Goal: Task Accomplishment & Management: Manage account settings

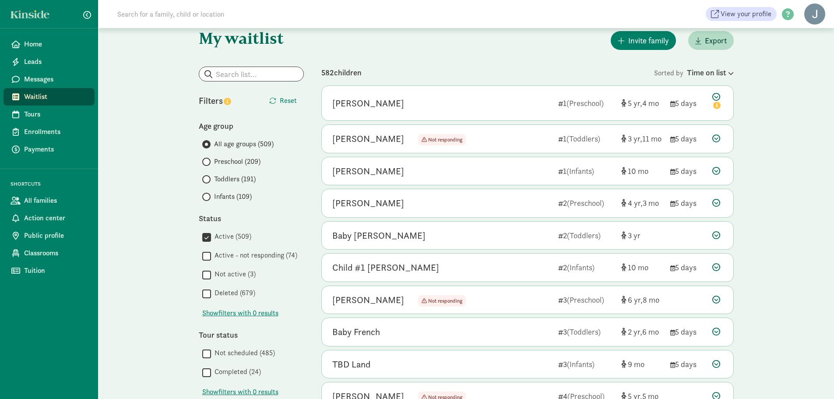
scroll to position [44, 0]
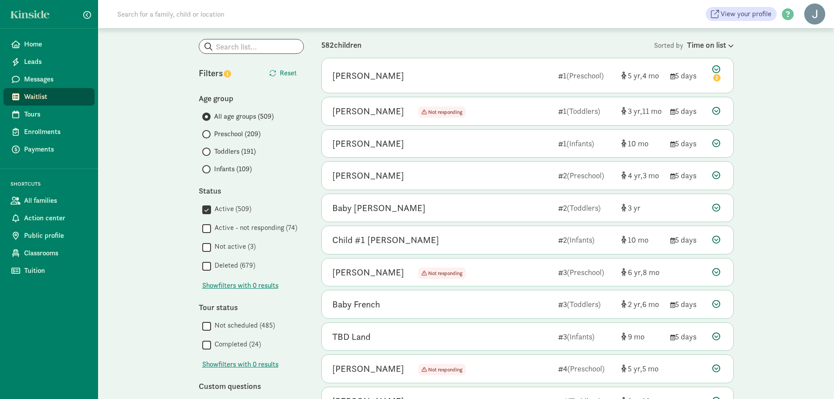
click at [204, 246] on input "Not active (3)" at bounding box center [206, 247] width 9 height 12
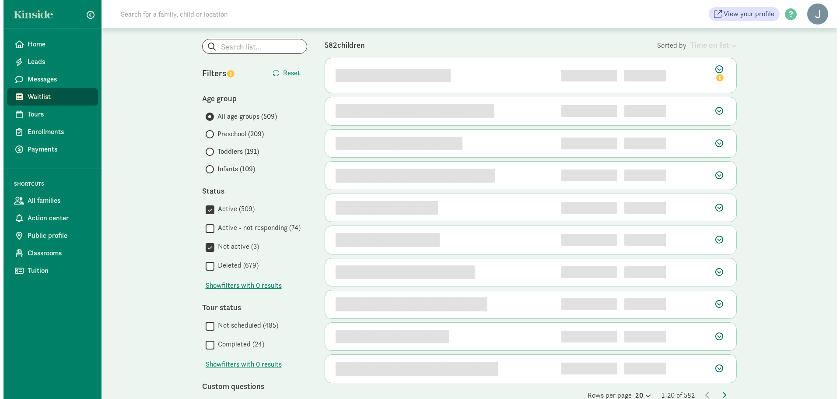
scroll to position [0, 0]
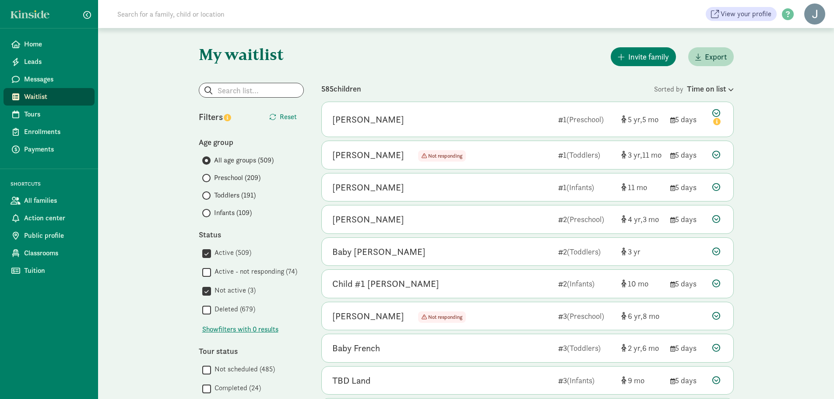
click at [201, 254] on div " Active (509)  Active - not responding (74)  Not active (3)  Deleted (679)" at bounding box center [251, 281] width 105 height 68
click at [204, 255] on input "Active (509)" at bounding box center [206, 253] width 9 height 12
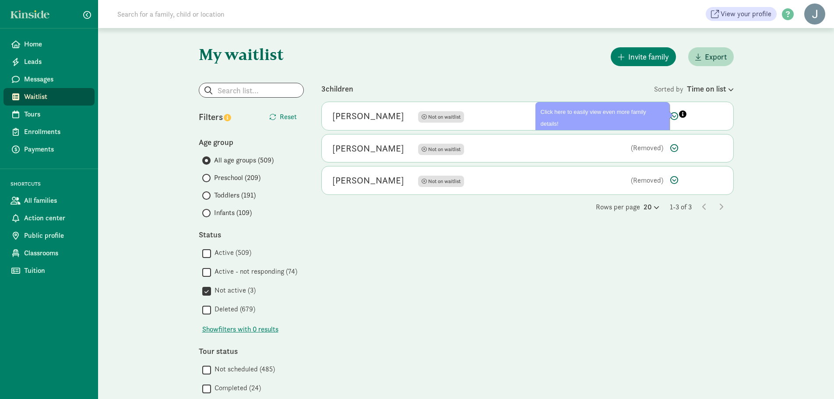
click at [674, 116] on icon at bounding box center [678, 114] width 17 height 11
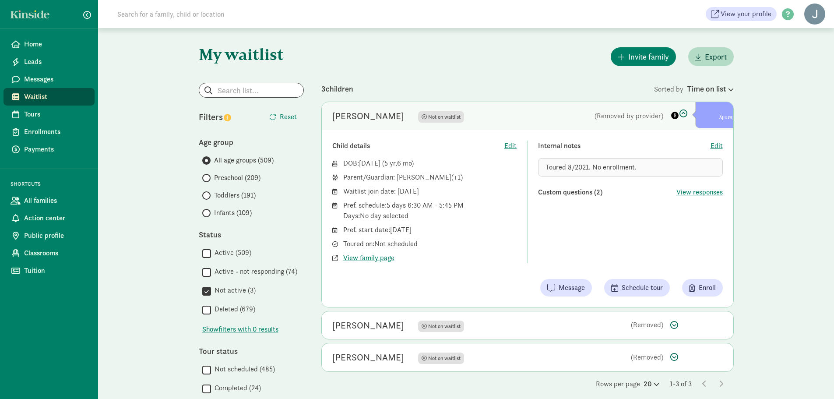
click at [683, 115] on icon at bounding box center [678, 114] width 17 height 11
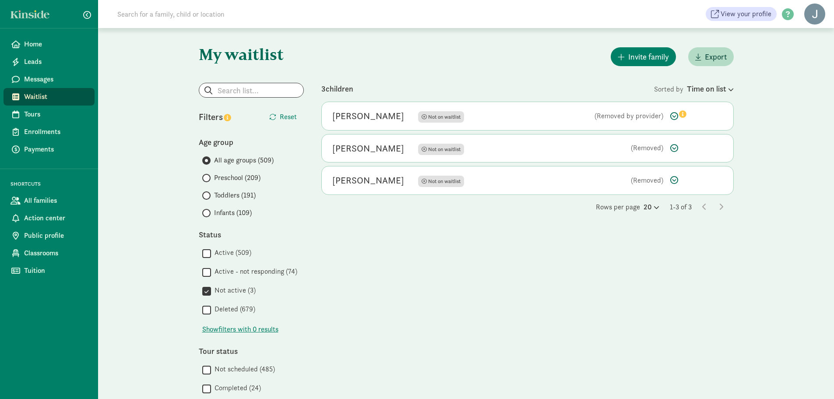
click at [205, 291] on input "Not active (3)" at bounding box center [206, 291] width 9 height 12
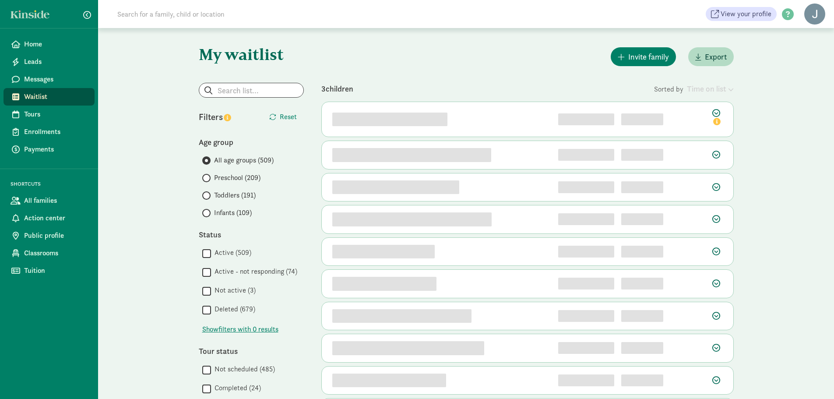
click at [207, 271] on input "Active - not responding (74)" at bounding box center [206, 272] width 9 height 12
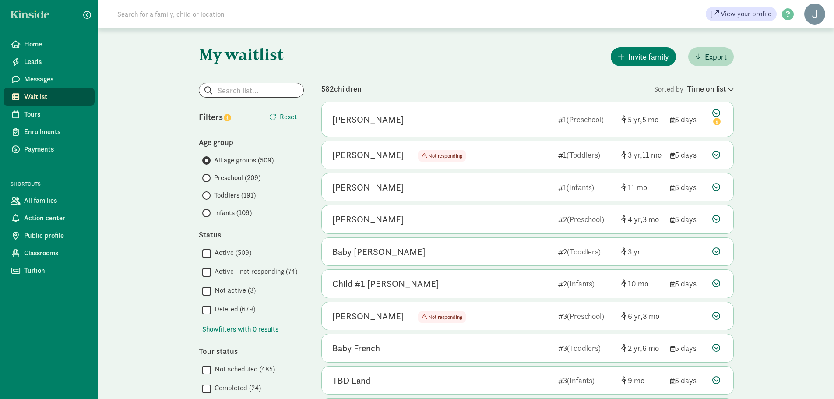
click at [206, 274] on input "Active - not responding (74)" at bounding box center [206, 272] width 9 height 12
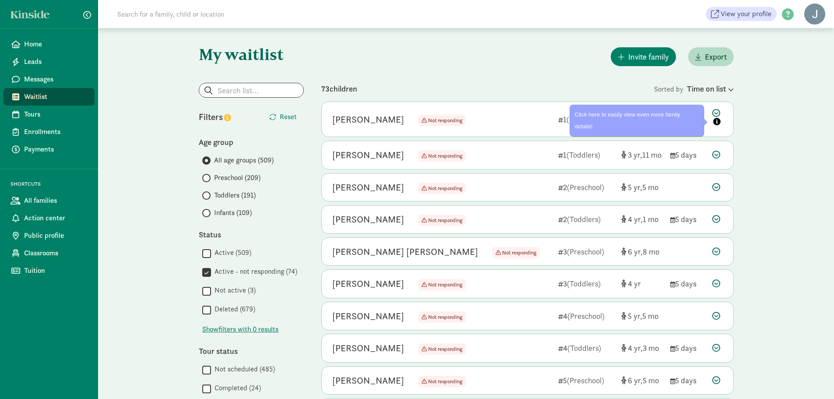
click at [720, 114] on icon at bounding box center [717, 118] width 11 height 18
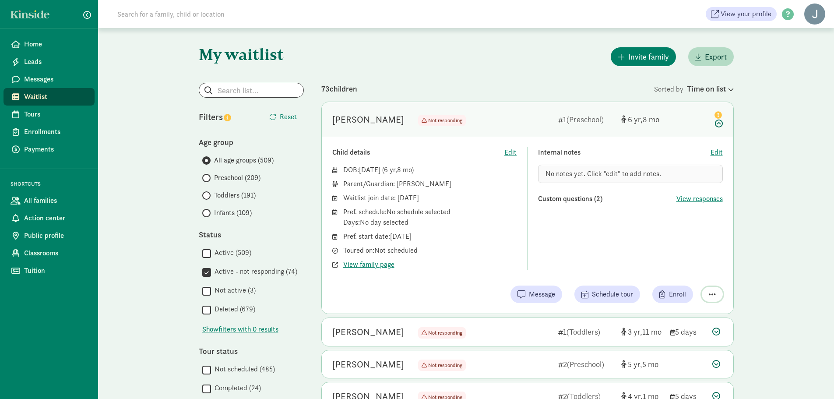
click at [715, 291] on span "button" at bounding box center [711, 294] width 7 height 8
click at [705, 273] on div "Remove from list" at bounding box center [687, 271] width 53 height 11
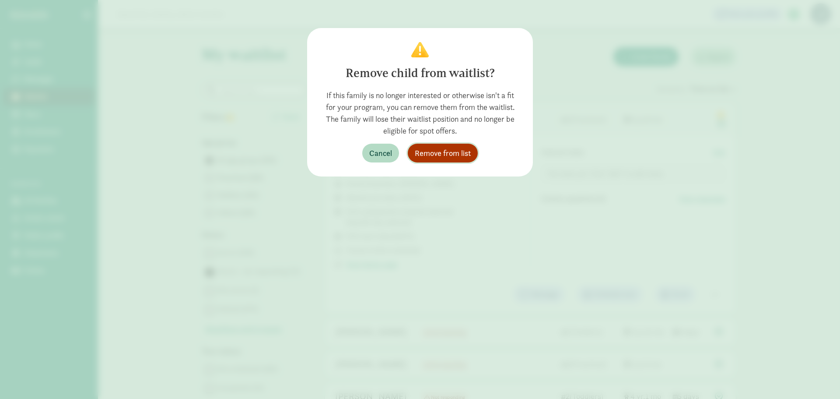
click at [469, 149] on span "Remove from list" at bounding box center [443, 153] width 56 height 12
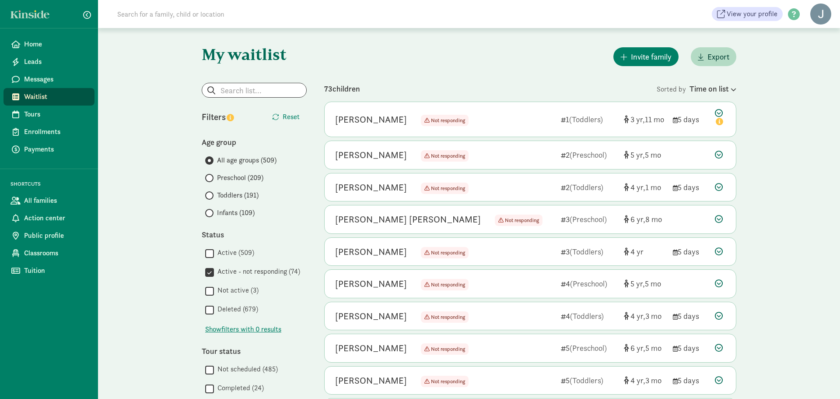
click at [720, 216] on icon at bounding box center [719, 219] width 8 height 8
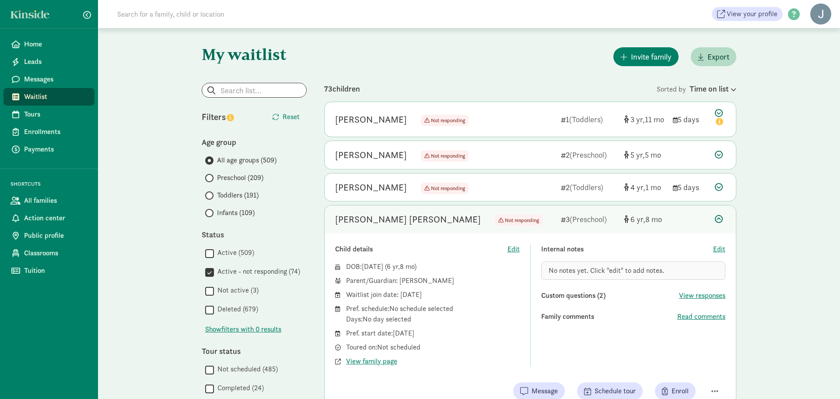
click at [714, 378] on div "Child details Edit DOB: Nov 15, 2018 ( 6 8 ) Parent/Guardian: Mellisa Lampi Wai…" at bounding box center [530, 321] width 411 height 177
click at [715, 387] on span "button" at bounding box center [714, 391] width 7 height 8
click at [698, 369] on div "Remove from list" at bounding box center [690, 368] width 53 height 11
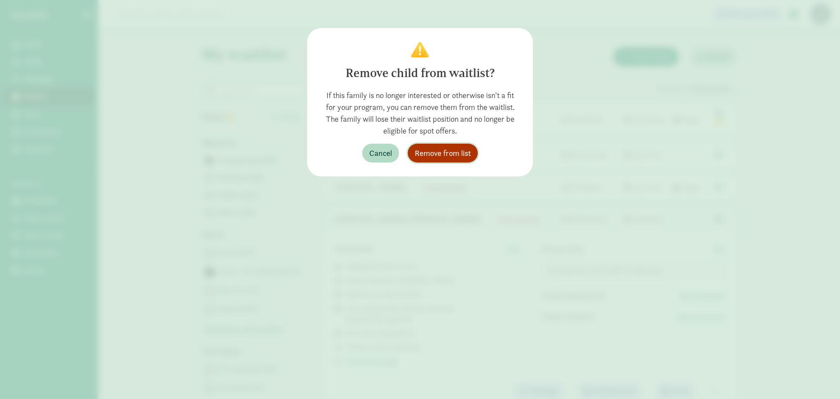
click at [420, 158] on span "Remove from list" at bounding box center [443, 153] width 56 height 12
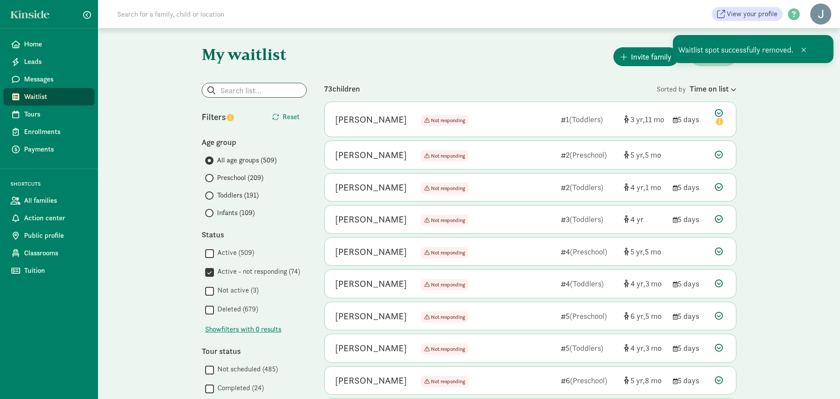
click at [701, 93] on div "Time on list" at bounding box center [713, 89] width 47 height 12
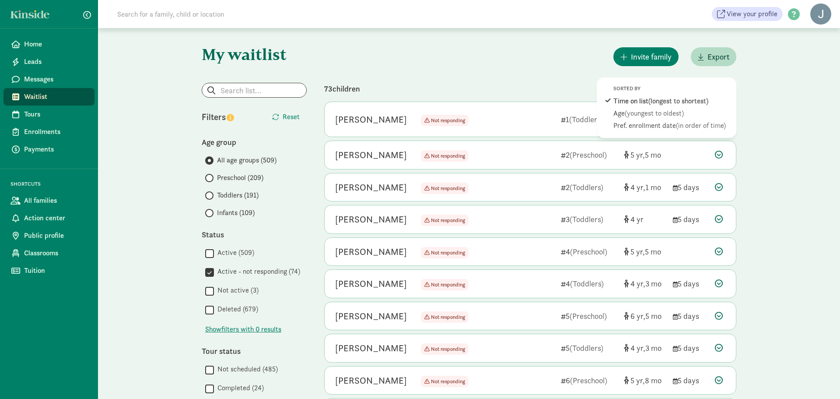
click at [661, 110] on span "(youngest to oldest)" at bounding box center [654, 113] width 59 height 9
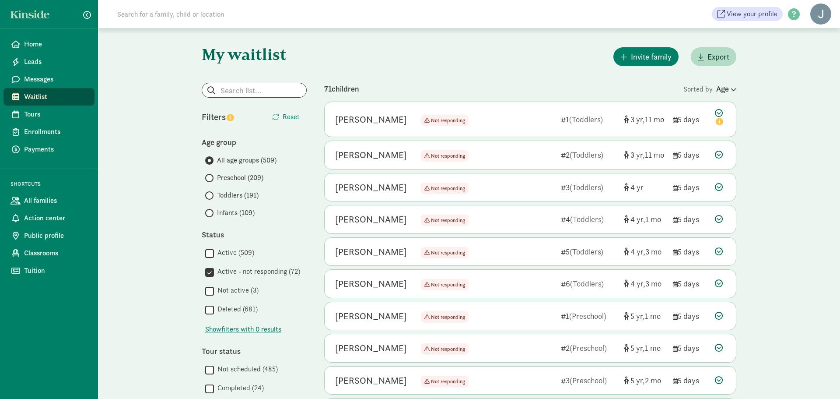
click at [764, 224] on div "My waitlist Invite family Export Show filters Active - not responding Reset Fil…" at bounding box center [469, 405] width 742 height 755
click at [796, 227] on div "My waitlist Invite family Export Show filters Active - not responding Reset Fil…" at bounding box center [469, 405] width 742 height 755
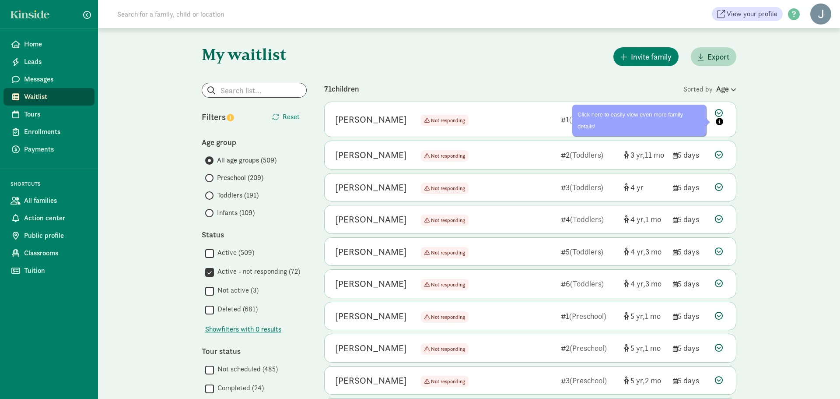
click at [755, 212] on div "My waitlist Invite family Export Show filters Active - not responding Reset Fil…" at bounding box center [469, 405] width 742 height 755
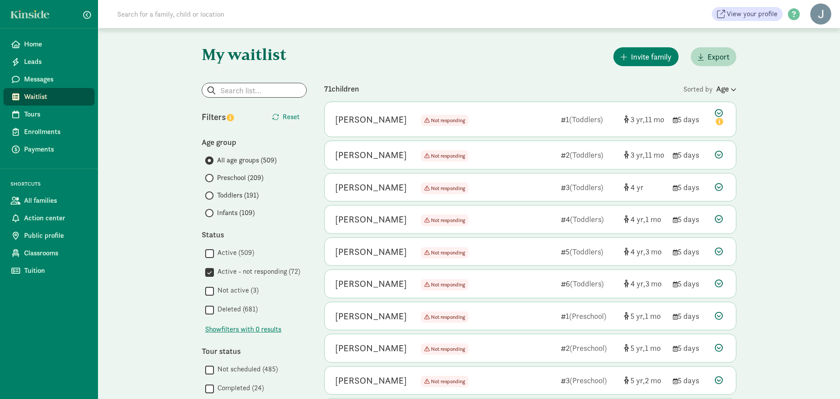
click at [721, 378] on icon at bounding box center [719, 380] width 8 height 8
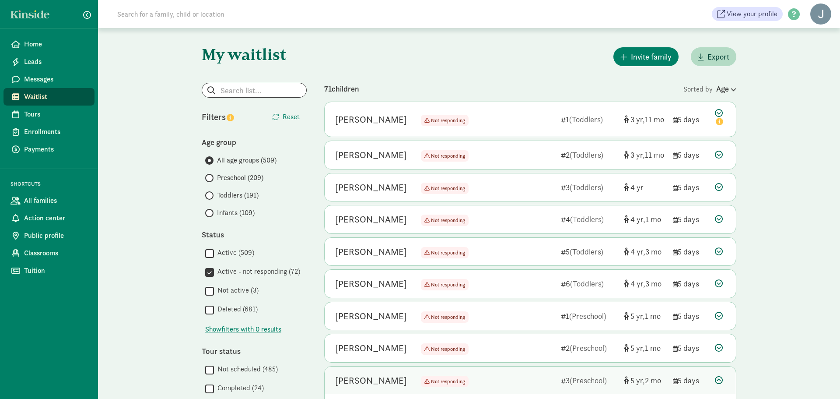
click at [719, 380] on icon at bounding box center [719, 380] width 8 height 8
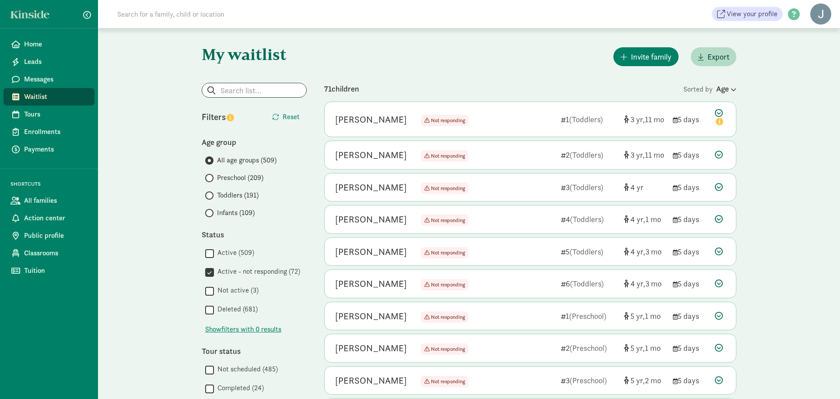
click at [411, 50] on div "Invite family Export" at bounding box center [530, 57] width 412 height 22
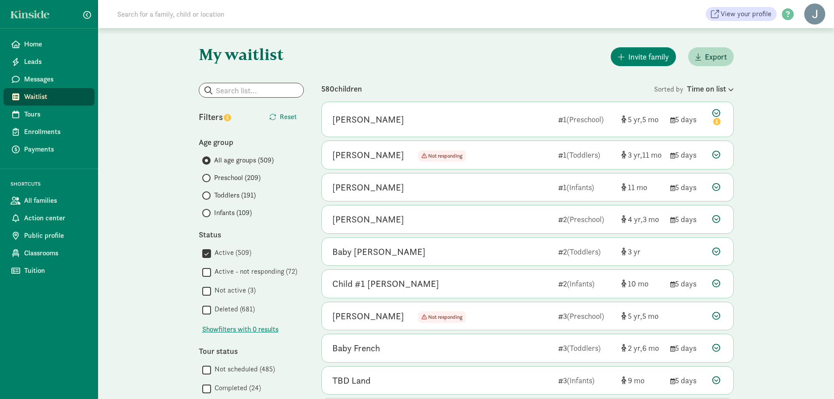
click at [208, 270] on input "Active - not responding (72)" at bounding box center [206, 272] width 9 height 12
click at [207, 253] on input "Active (509)" at bounding box center [206, 253] width 9 height 12
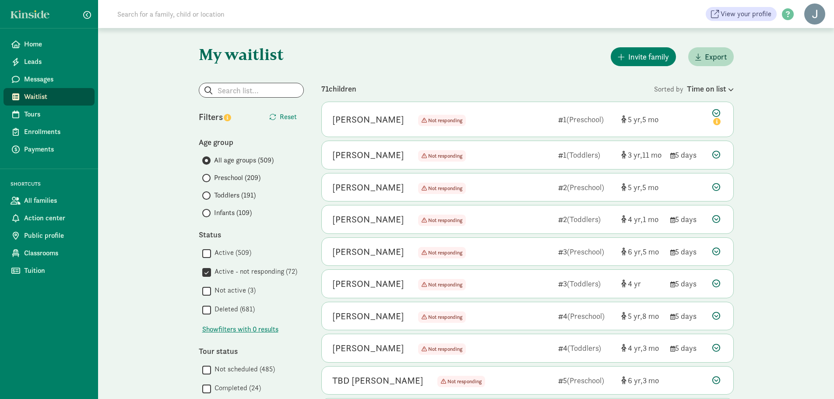
click at [690, 90] on div "Time on list" at bounding box center [710, 89] width 47 height 12
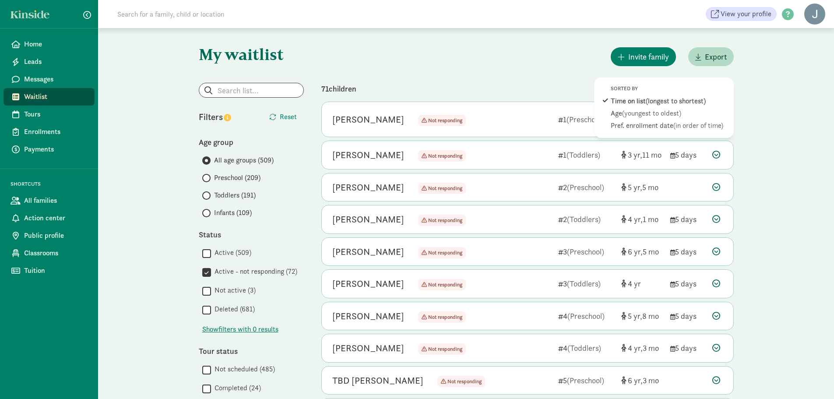
click at [658, 116] on span "(youngest to oldest)" at bounding box center [651, 113] width 59 height 9
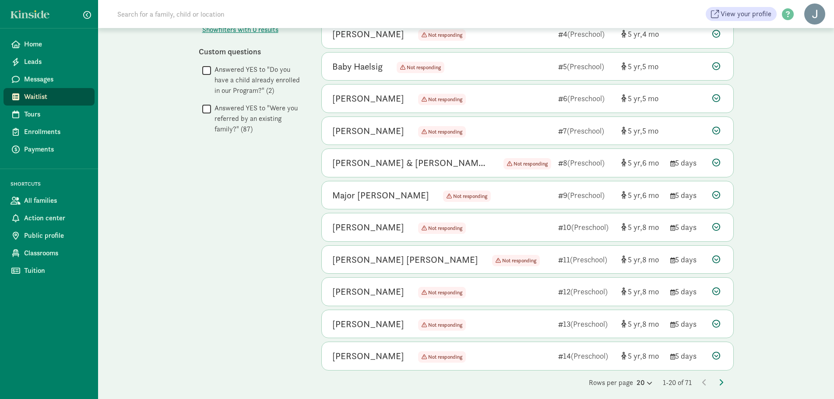
scroll to position [384, 0]
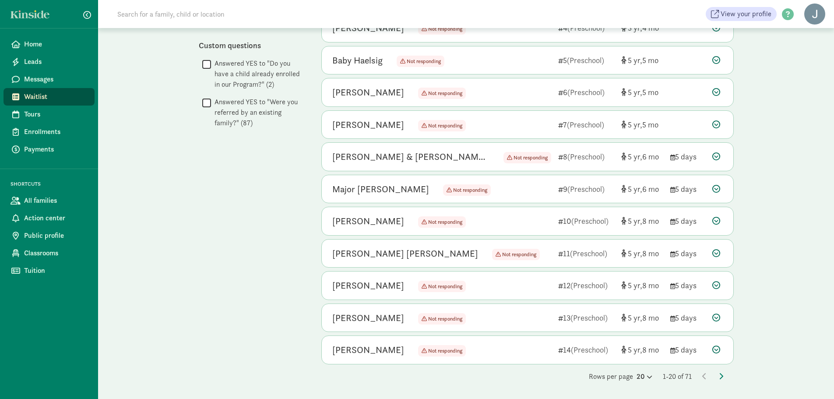
click at [715, 349] on icon at bounding box center [716, 349] width 8 height 8
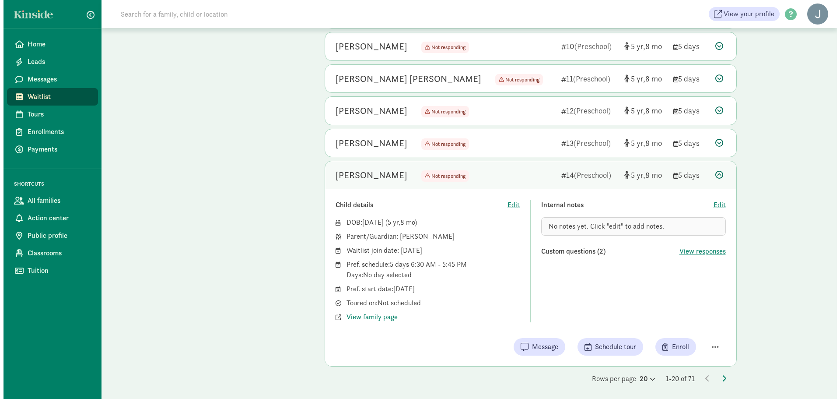
scroll to position [559, 0]
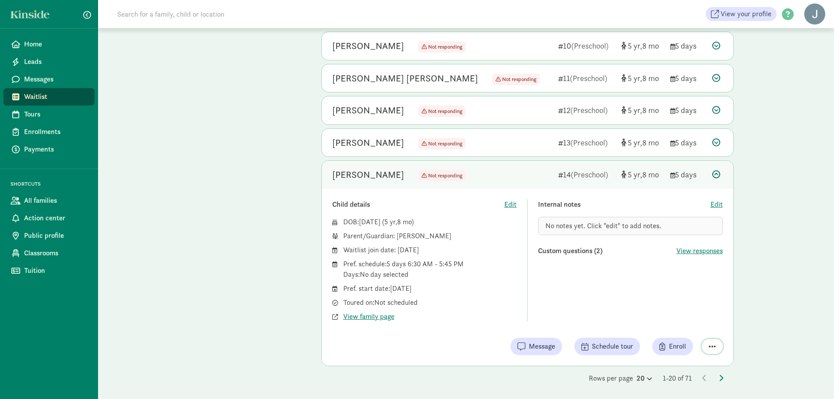
click at [706, 348] on button "button" at bounding box center [711, 346] width 21 height 15
click at [697, 322] on div "Remove from list" at bounding box center [687, 324] width 53 height 11
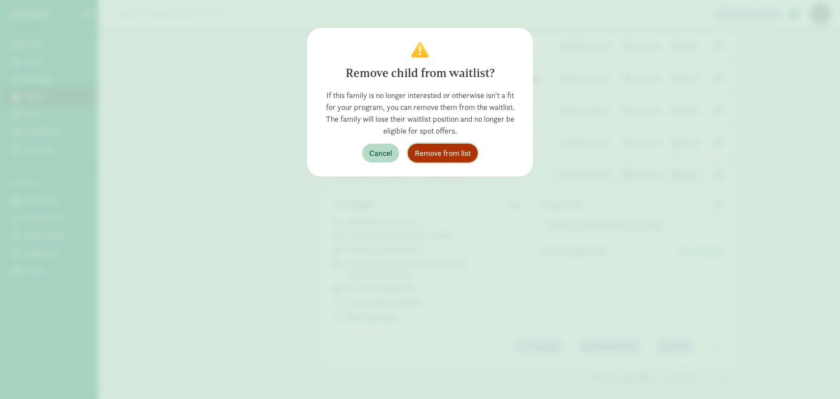
click at [432, 160] on button "Remove from list" at bounding box center [443, 153] width 70 height 19
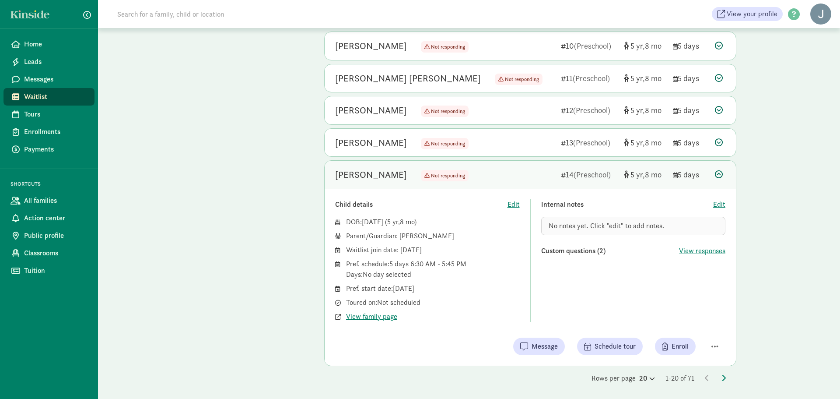
scroll to position [352, 0]
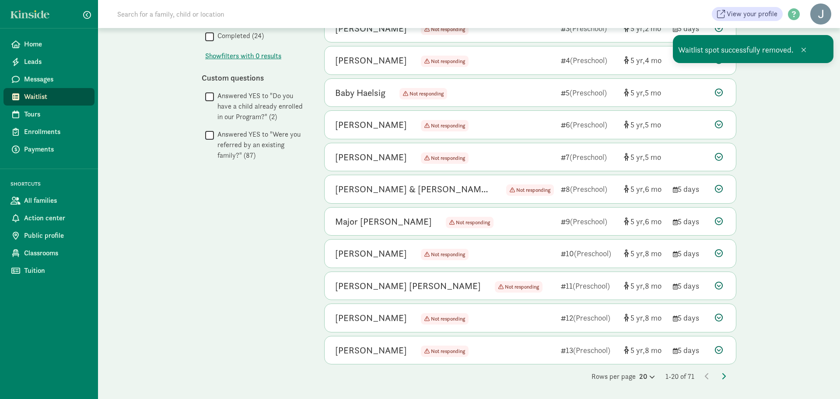
click at [720, 349] on icon at bounding box center [719, 350] width 8 height 8
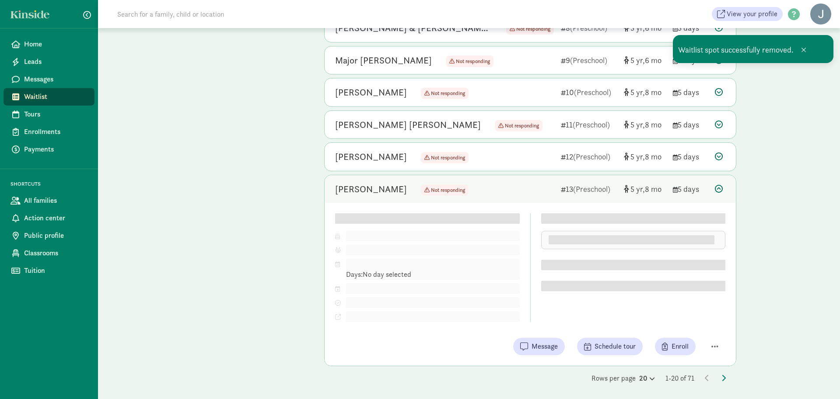
scroll to position [515, 0]
click at [711, 341] on span "button" at bounding box center [714, 344] width 7 height 8
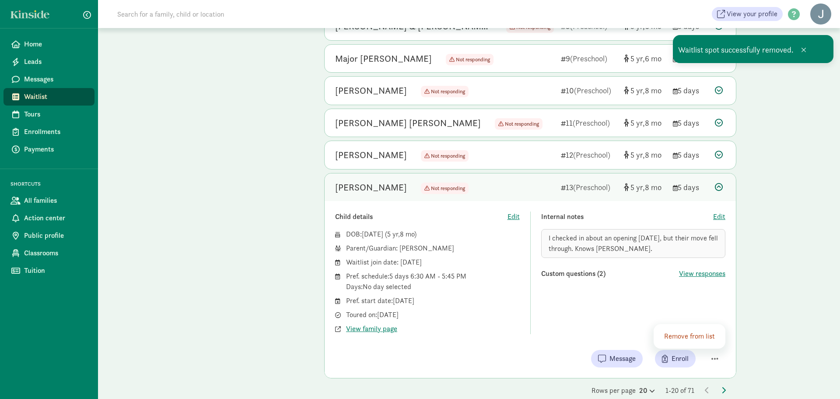
click at [702, 334] on div "Remove from list" at bounding box center [690, 336] width 53 height 11
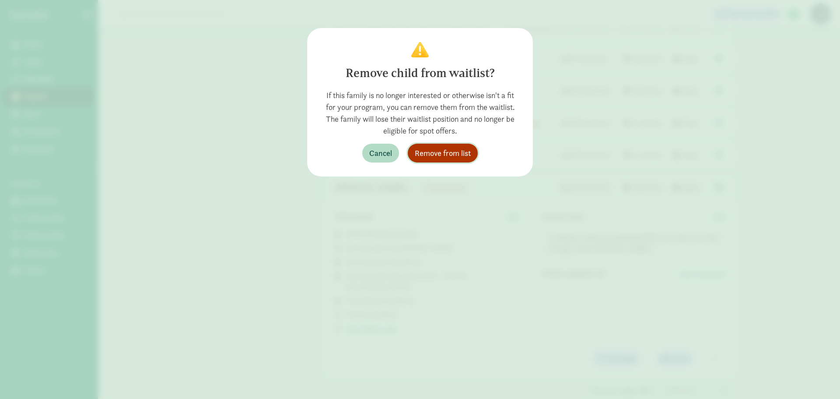
click at [450, 154] on span "Remove from list" at bounding box center [443, 153] width 56 height 12
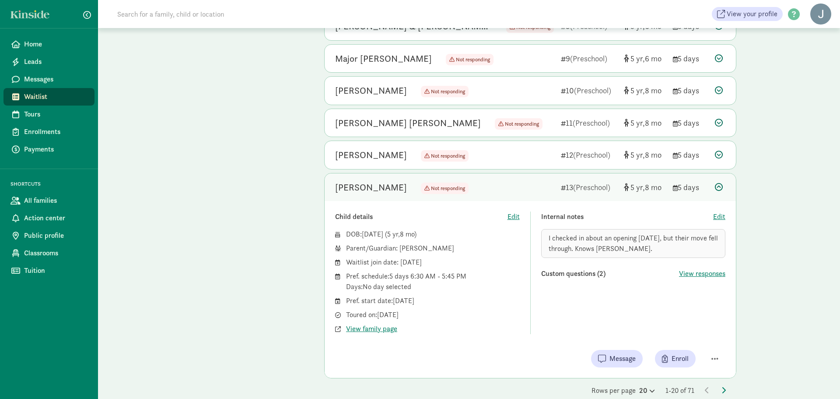
scroll to position [320, 0]
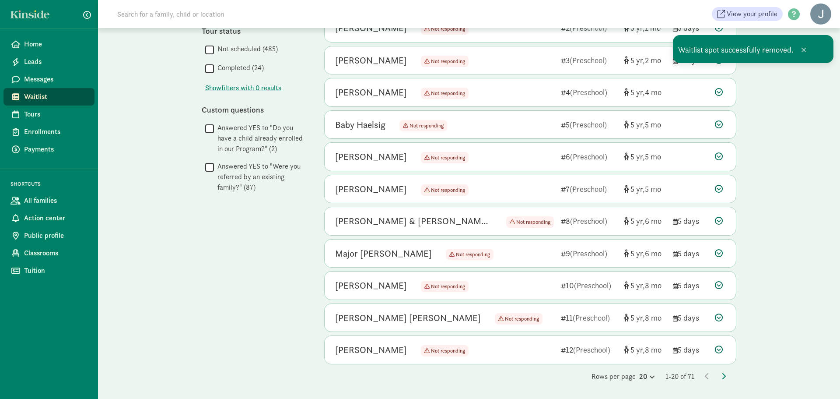
click at [717, 347] on icon at bounding box center [719, 349] width 8 height 8
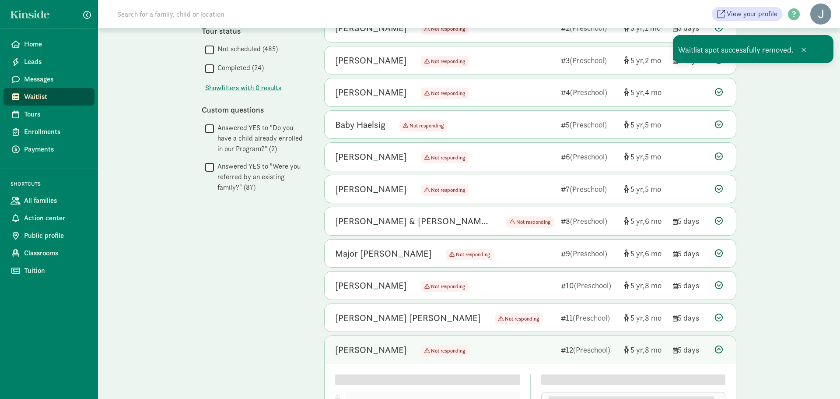
scroll to position [483, 0]
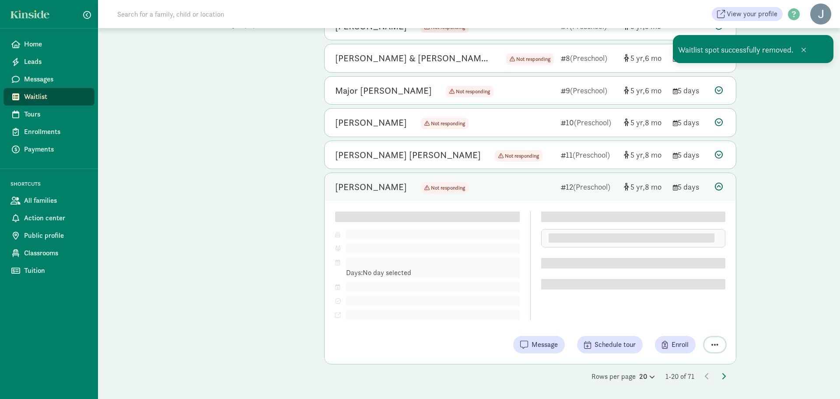
click at [712, 343] on span "button" at bounding box center [714, 344] width 7 height 8
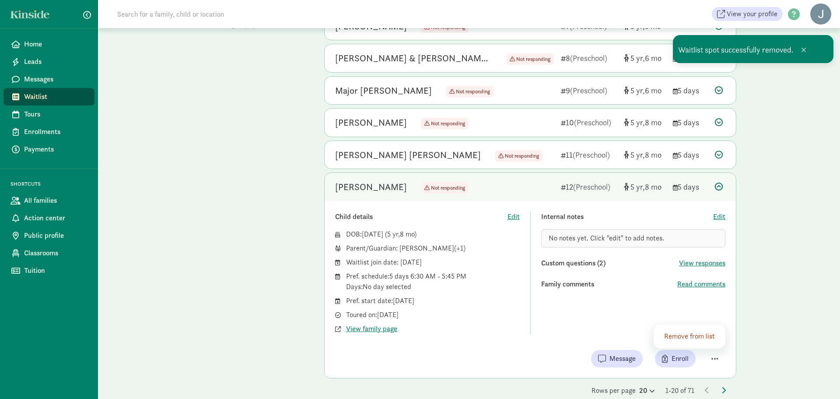
click at [687, 336] on div "Remove from list" at bounding box center [690, 336] width 53 height 11
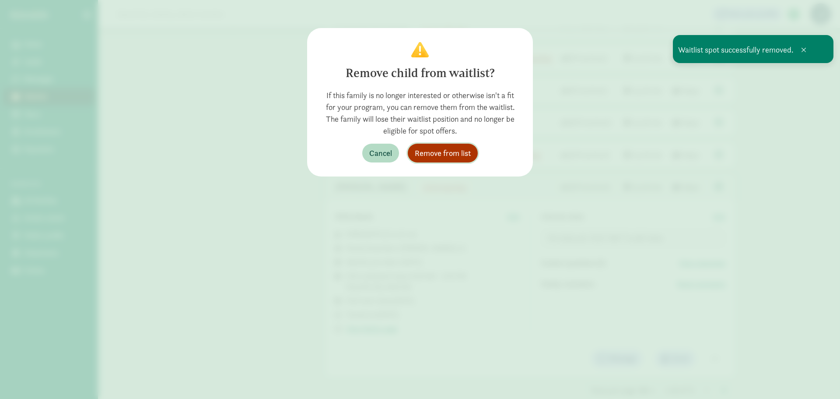
click at [469, 155] on span "Remove from list" at bounding box center [443, 153] width 56 height 12
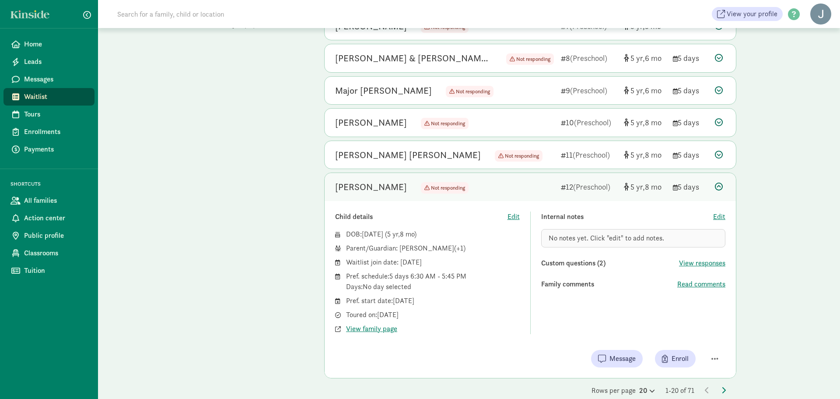
scroll to position [287, 0]
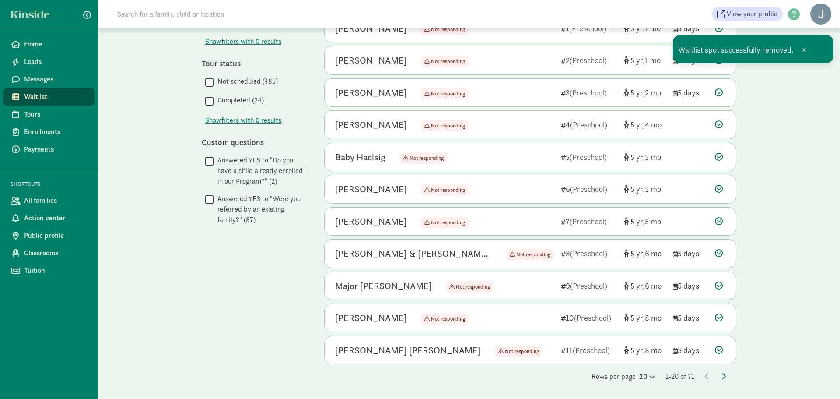
click at [719, 350] on icon at bounding box center [719, 350] width 8 height 8
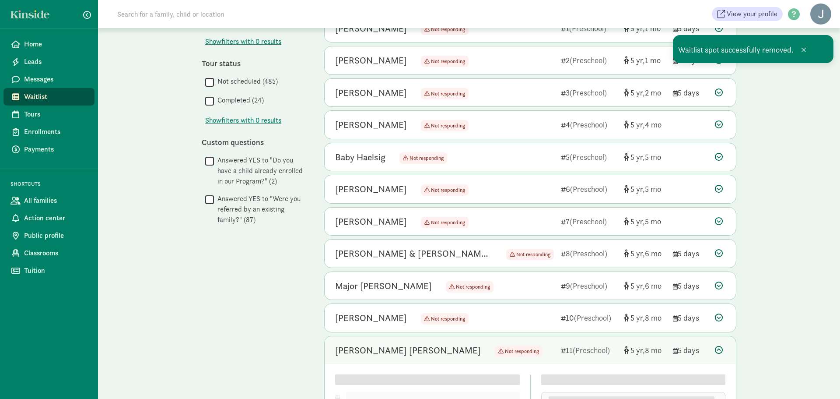
scroll to position [450, 0]
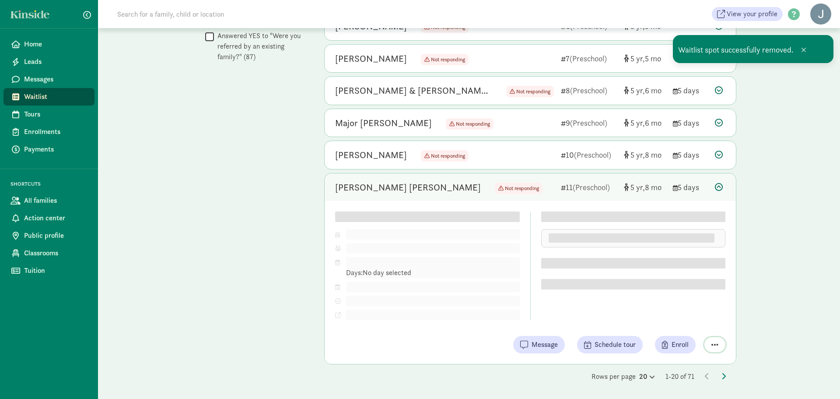
click at [717, 344] on div "Child details Edit DOB: Dec 3, 2019 ( 5 8 ) Parent/Guardian: Pref. schedule: Da…" at bounding box center [530, 282] width 411 height 163
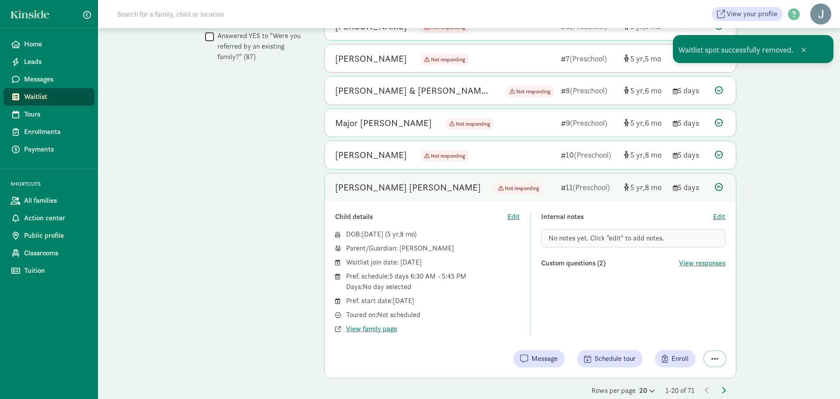
click at [716, 358] on span "button" at bounding box center [714, 358] width 7 height 8
click at [680, 338] on div "Remove from list" at bounding box center [690, 336] width 53 height 11
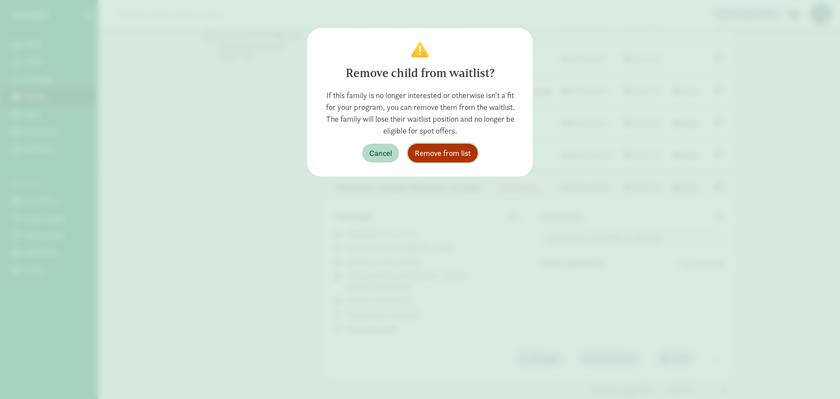
click at [463, 155] on span "Remove from list" at bounding box center [443, 153] width 56 height 12
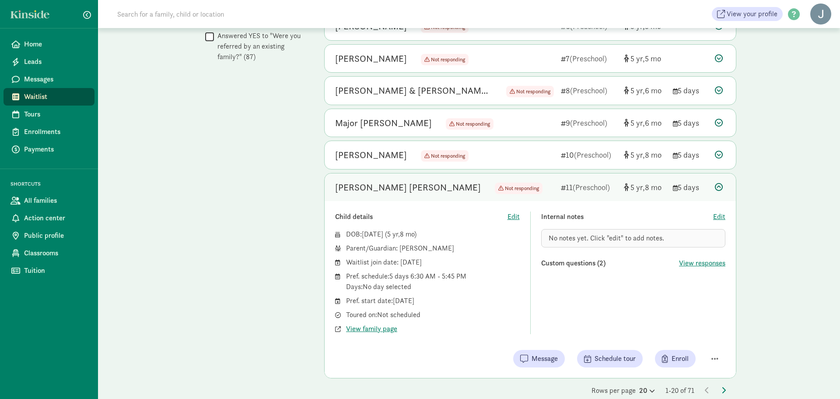
scroll to position [256, 0]
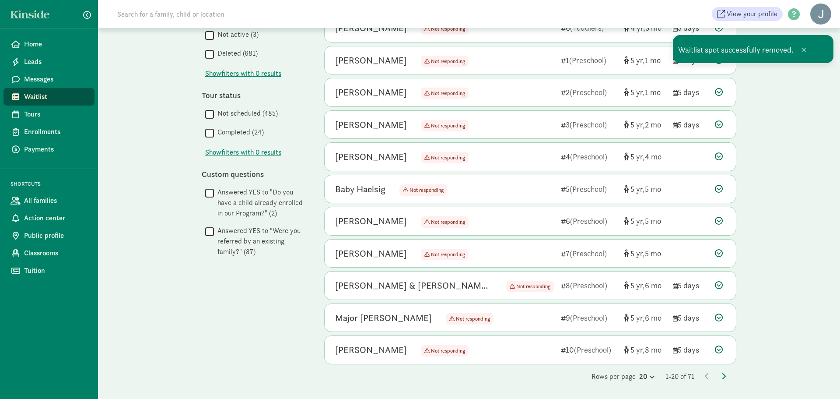
click at [718, 350] on icon at bounding box center [719, 349] width 8 height 8
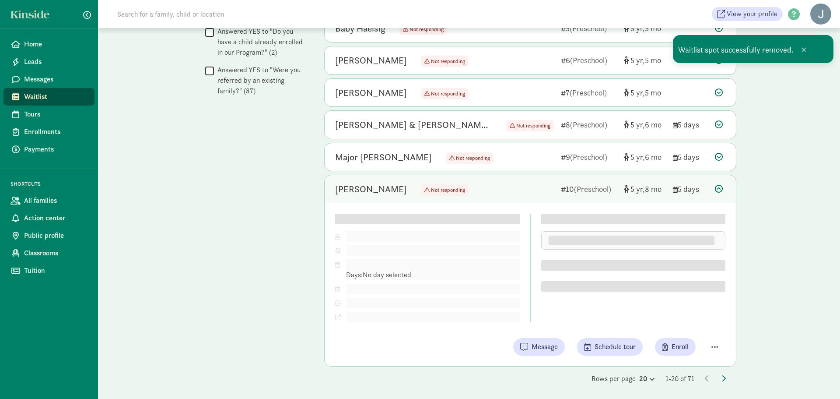
scroll to position [418, 0]
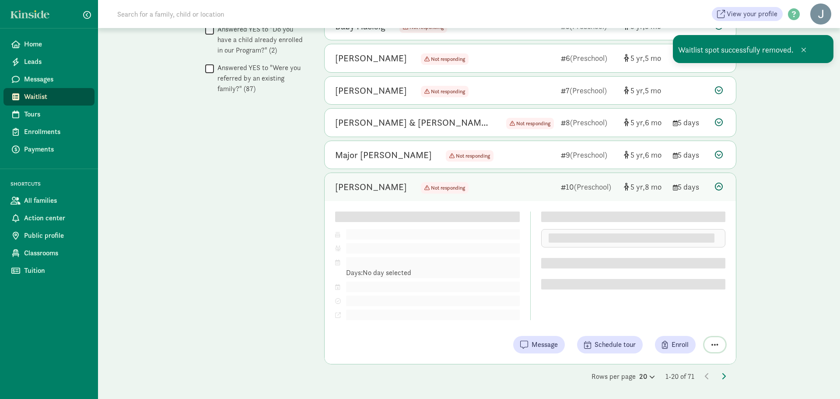
click at [708, 343] on button "button" at bounding box center [714, 344] width 21 height 15
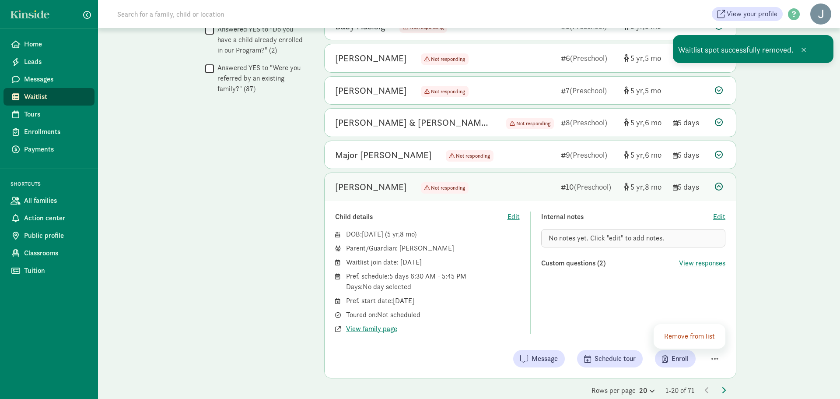
click at [694, 332] on div "Remove from list" at bounding box center [690, 336] width 53 height 11
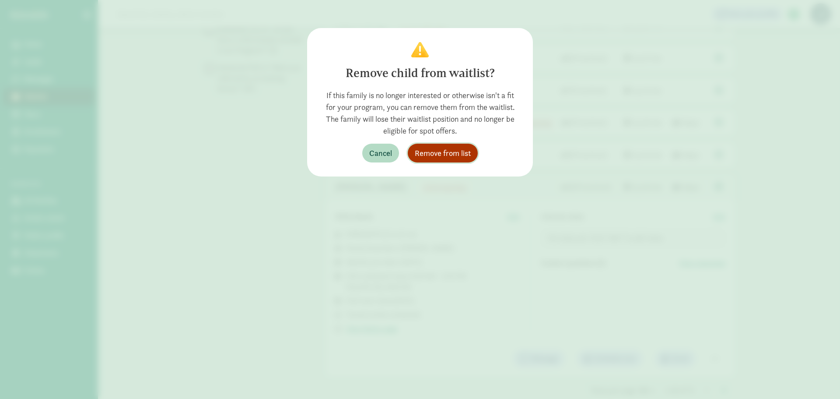
click at [437, 159] on button "Remove from list" at bounding box center [443, 153] width 70 height 19
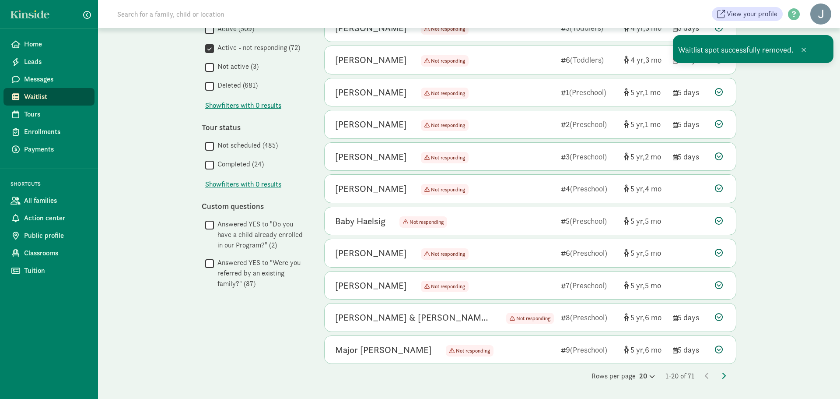
scroll to position [223, 0]
click at [716, 349] on icon at bounding box center [719, 350] width 8 height 8
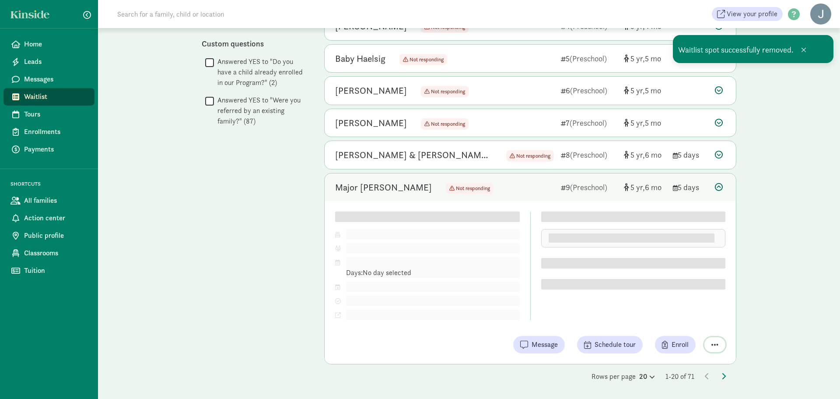
scroll to position [400, 0]
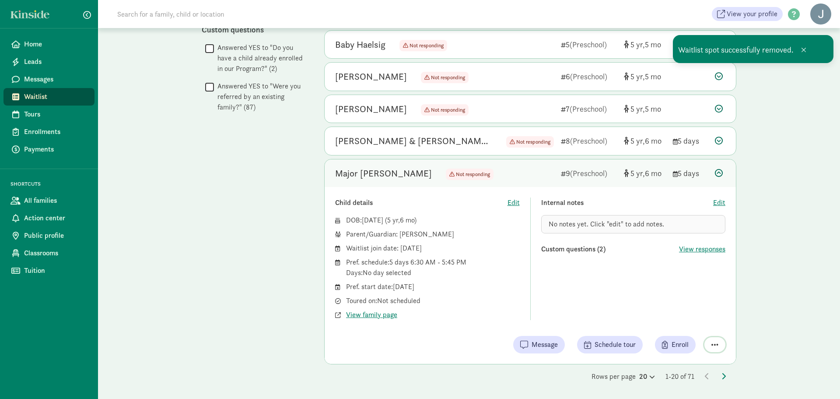
click at [715, 343] on span "button" at bounding box center [714, 344] width 7 height 8
click at [691, 325] on div "Remove from list" at bounding box center [690, 322] width 53 height 11
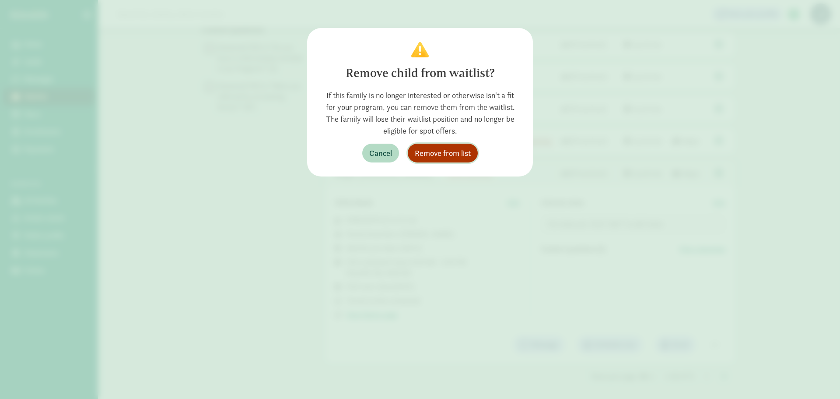
click at [460, 147] on button "Remove from list" at bounding box center [443, 153] width 70 height 19
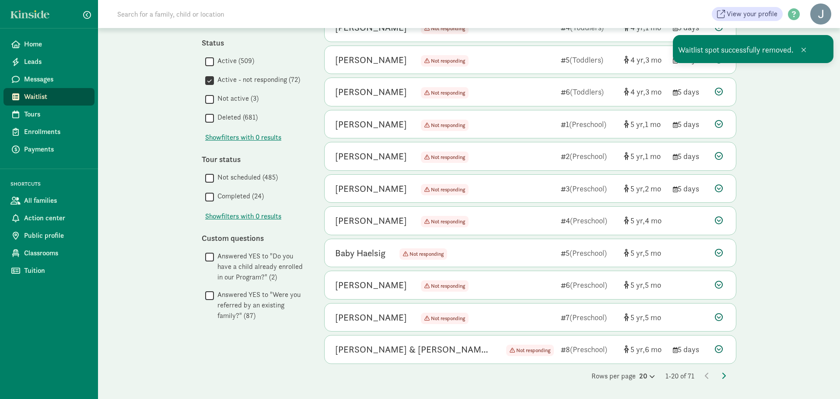
scroll to position [191, 0]
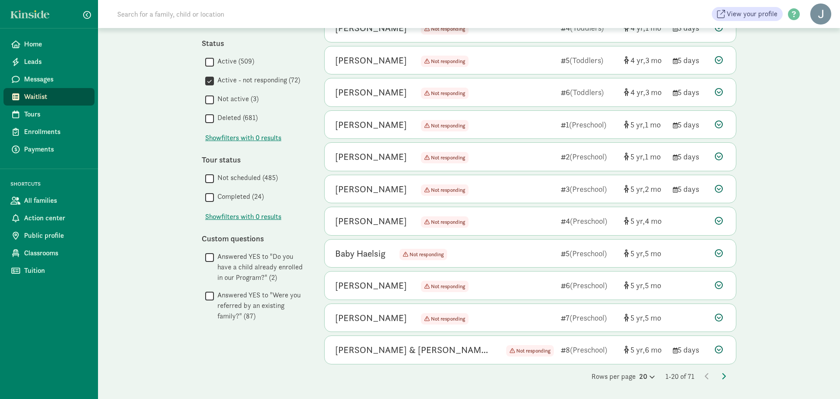
click at [721, 350] on icon at bounding box center [719, 349] width 8 height 8
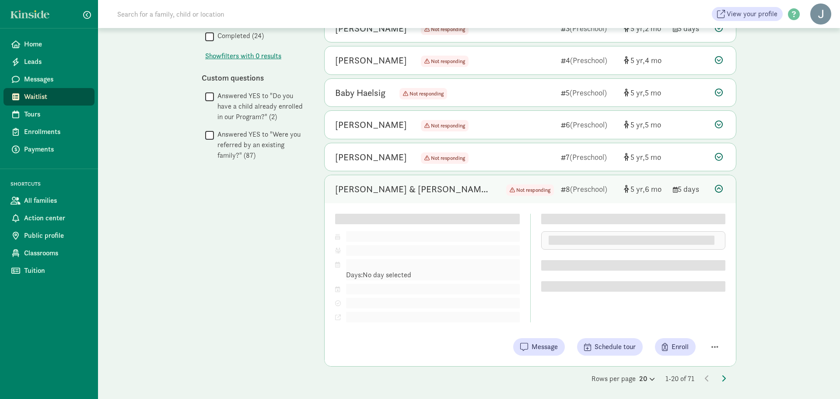
scroll to position [354, 0]
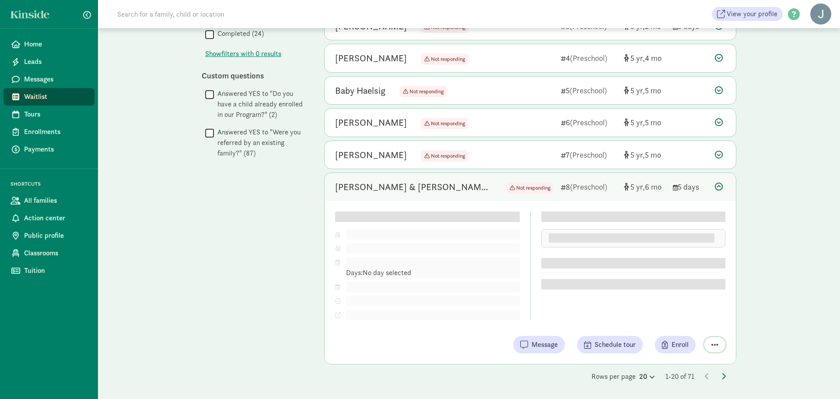
click at [714, 345] on span "button" at bounding box center [714, 344] width 7 height 8
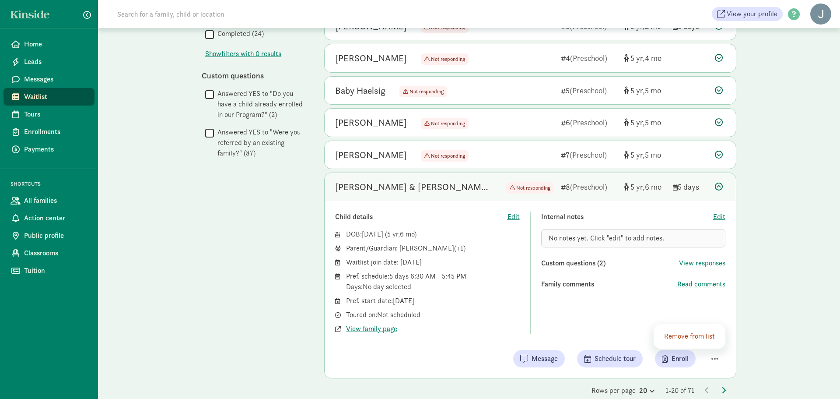
click at [688, 337] on div "Remove from list" at bounding box center [690, 336] width 53 height 11
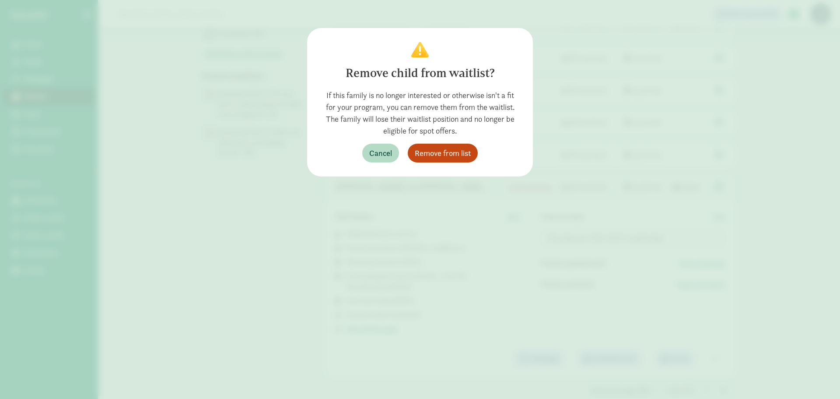
click at [450, 162] on div "Remove child from waitlist? If this family is no longer interested or otherwise…" at bounding box center [420, 102] width 226 height 148
click at [448, 158] on span "Remove from list" at bounding box center [443, 153] width 56 height 12
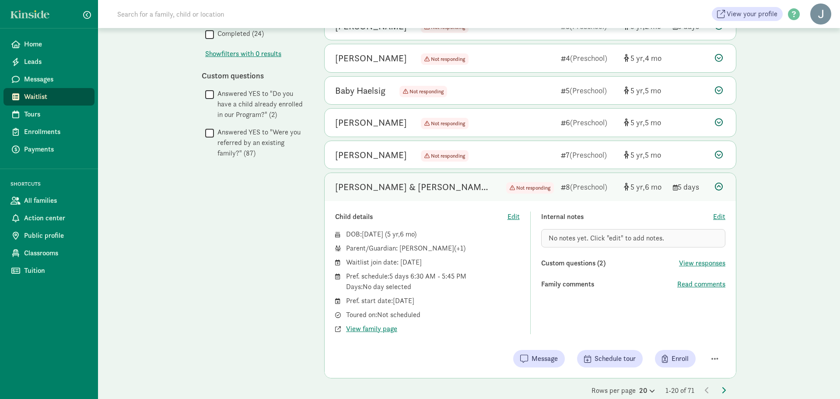
scroll to position [159, 0]
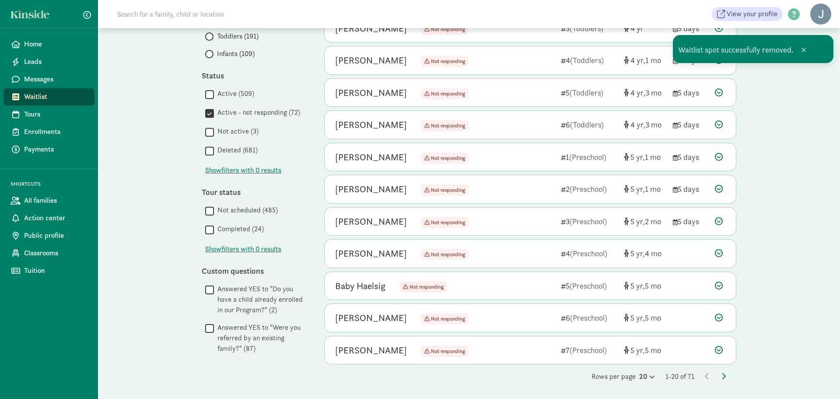
click at [724, 377] on icon at bounding box center [724, 375] width 4 height 7
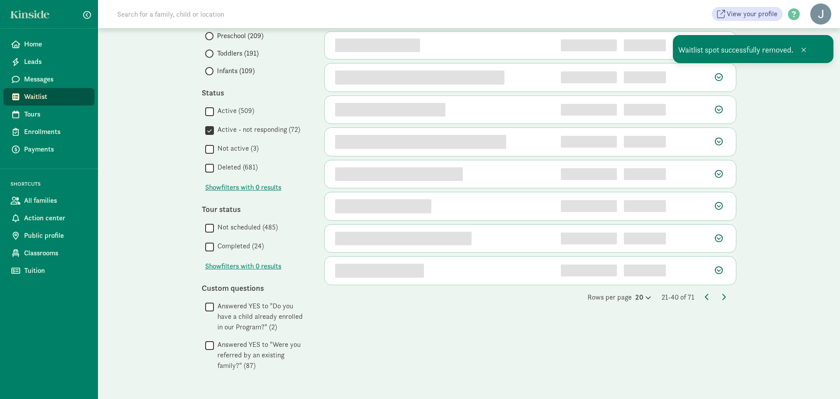
scroll to position [0, 0]
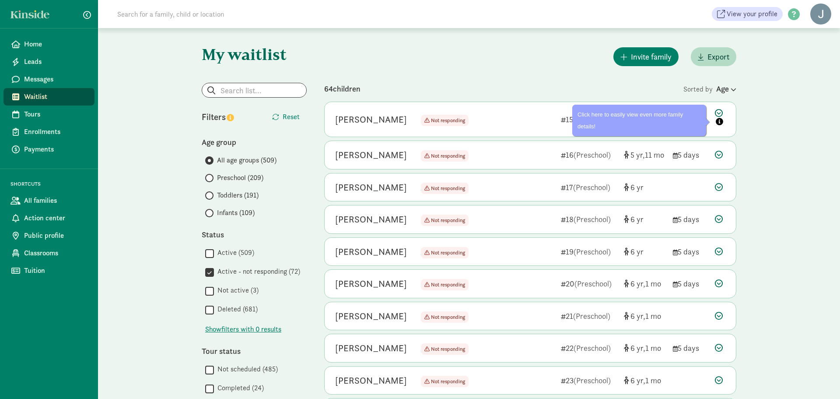
click at [721, 111] on icon at bounding box center [720, 118] width 11 height 18
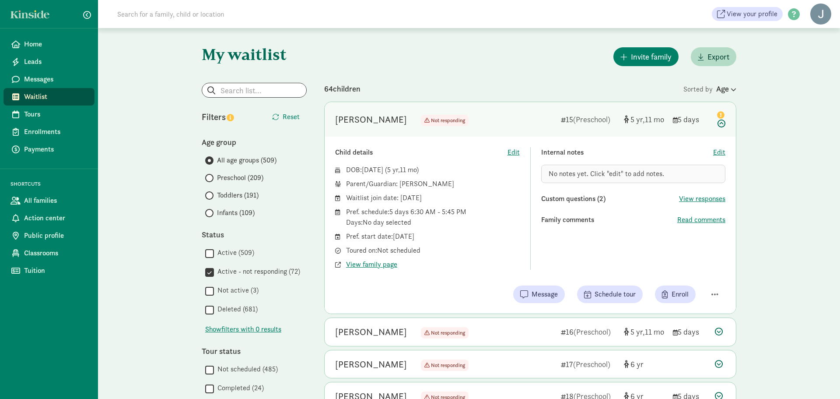
click at [719, 277] on div "Child details Edit DOB: Aug 30, 2019 ( 5 11 ) Parent/Guardian: Brittany Bauerle…" at bounding box center [530, 225] width 411 height 177
click at [714, 294] on span "button" at bounding box center [714, 294] width 7 height 8
click at [700, 275] on div "Remove from list" at bounding box center [690, 271] width 53 height 11
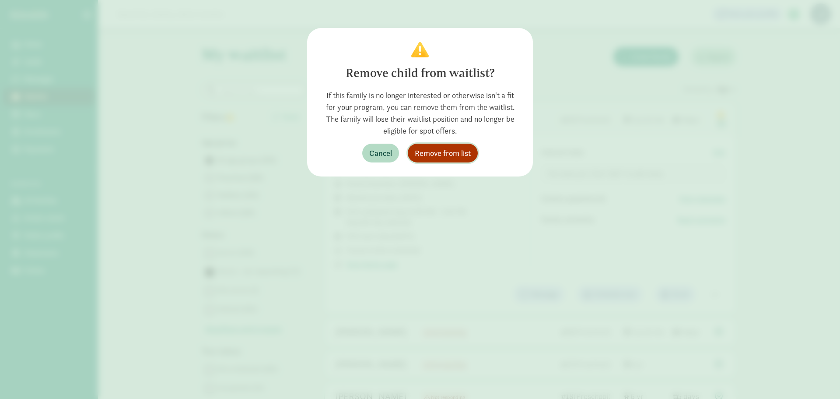
click at [468, 156] on span "Remove from list" at bounding box center [443, 153] width 56 height 12
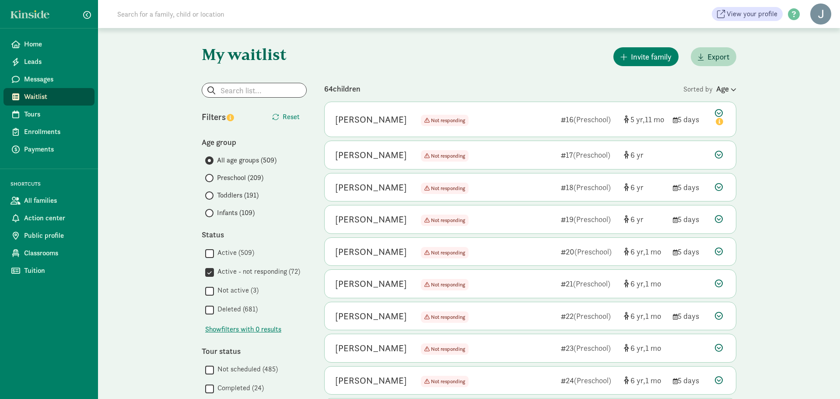
click at [718, 189] on icon at bounding box center [719, 187] width 8 height 8
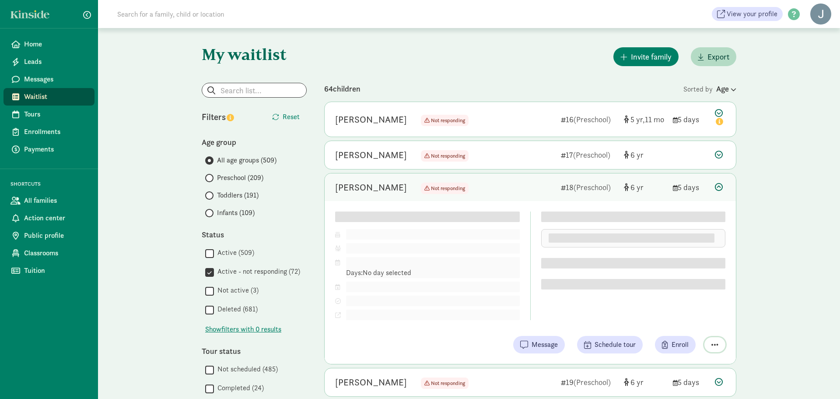
click at [716, 350] on button "button" at bounding box center [714, 344] width 21 height 15
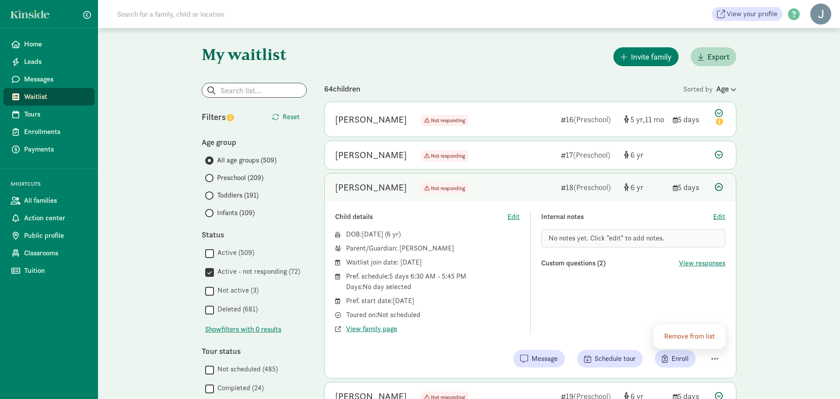
click at [696, 334] on div "Remove from list" at bounding box center [690, 336] width 53 height 11
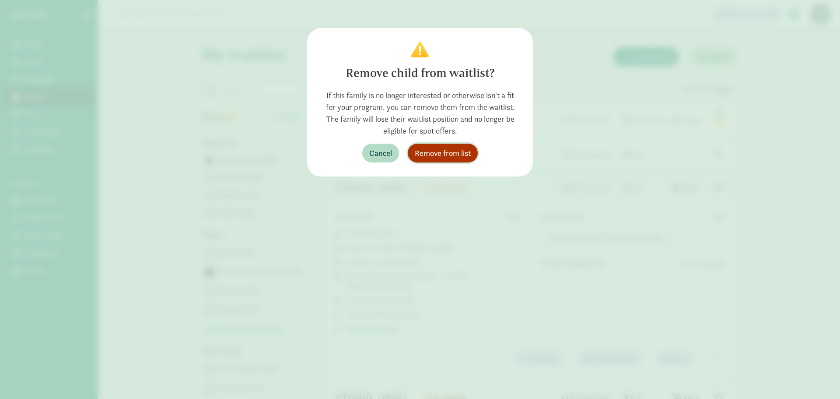
click at [450, 145] on button "Remove from list" at bounding box center [443, 153] width 70 height 19
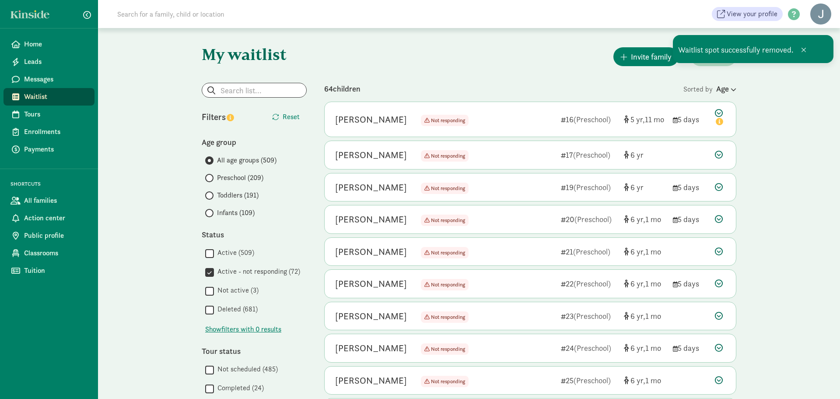
click at [717, 218] on icon at bounding box center [719, 219] width 8 height 8
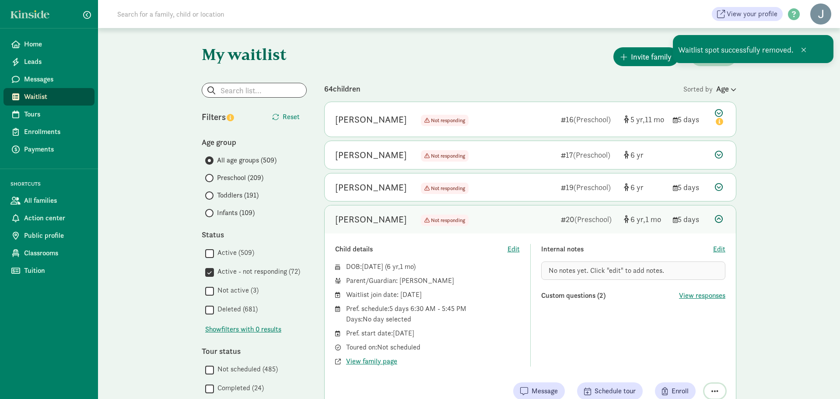
click at [715, 391] on span "button" at bounding box center [714, 391] width 7 height 8
click at [706, 367] on div "Remove from list" at bounding box center [690, 368] width 53 height 11
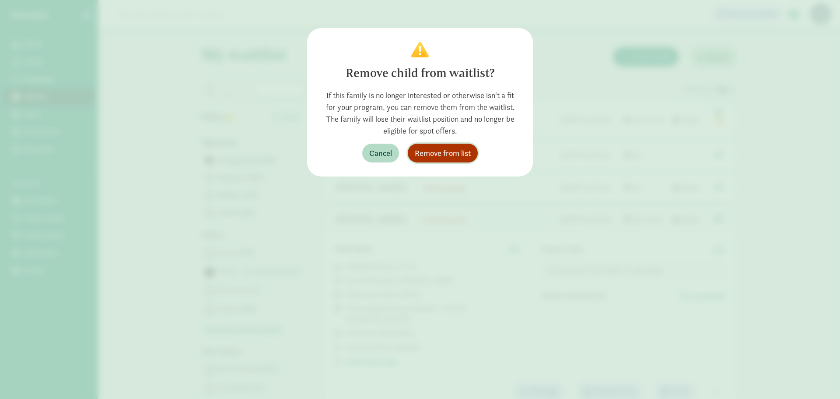
click at [460, 157] on span "Remove from list" at bounding box center [443, 153] width 56 height 12
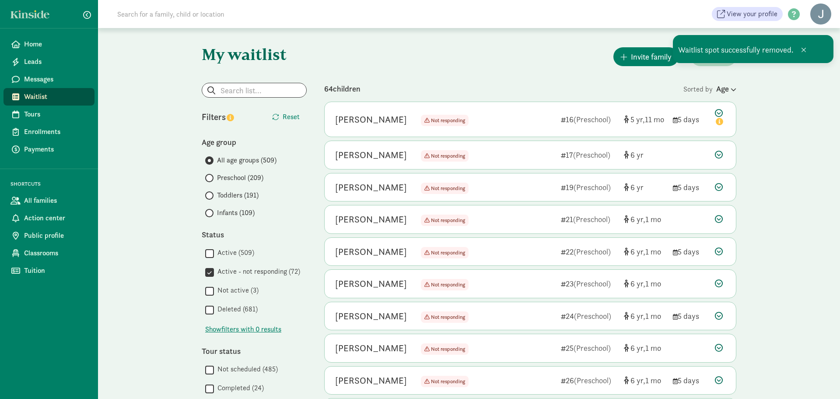
click at [718, 250] on icon at bounding box center [719, 251] width 8 height 8
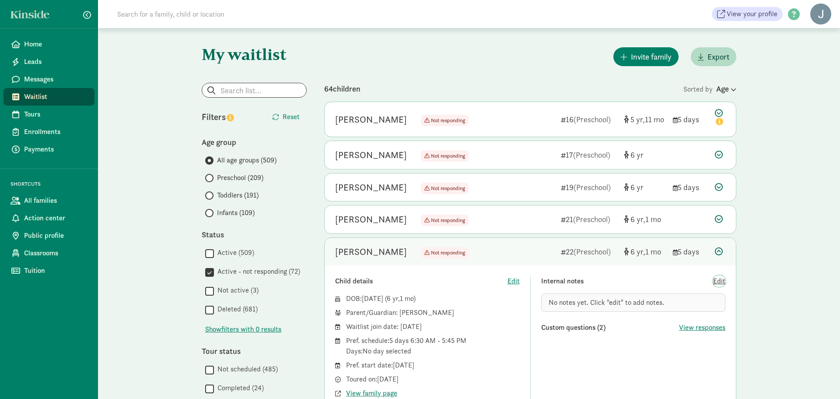
click at [720, 279] on span "Edit" at bounding box center [719, 281] width 12 height 11
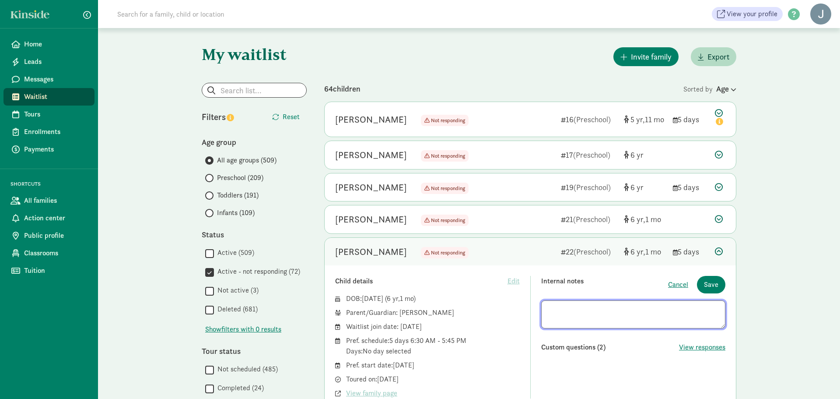
click at [717, 256] on div at bounding box center [720, 251] width 11 height 12
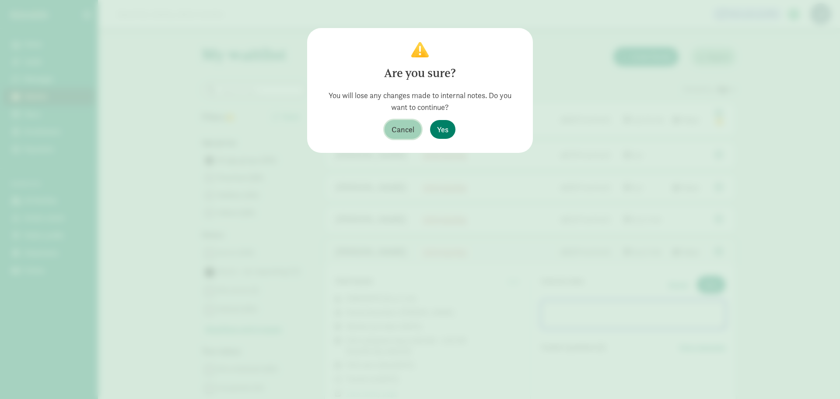
click at [396, 133] on span "Cancel" at bounding box center [403, 129] width 23 height 12
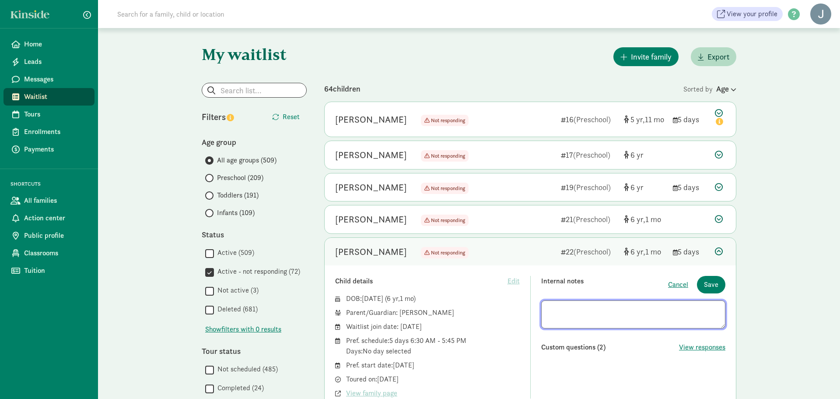
click at [718, 252] on icon at bounding box center [719, 251] width 8 height 8
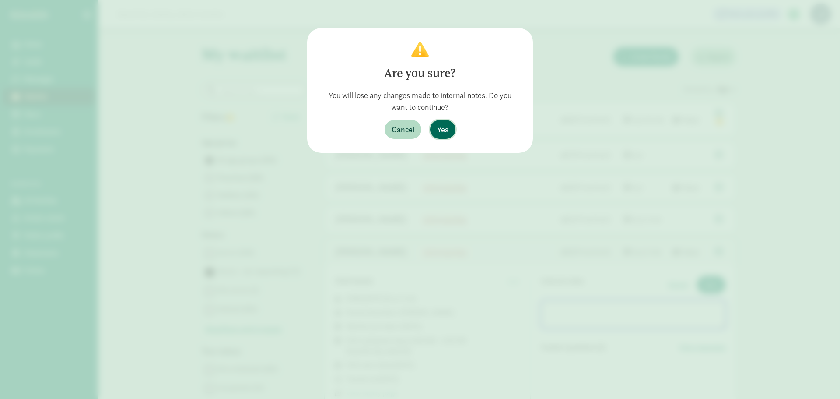
click at [438, 128] on span "Yes" at bounding box center [442, 129] width 11 height 12
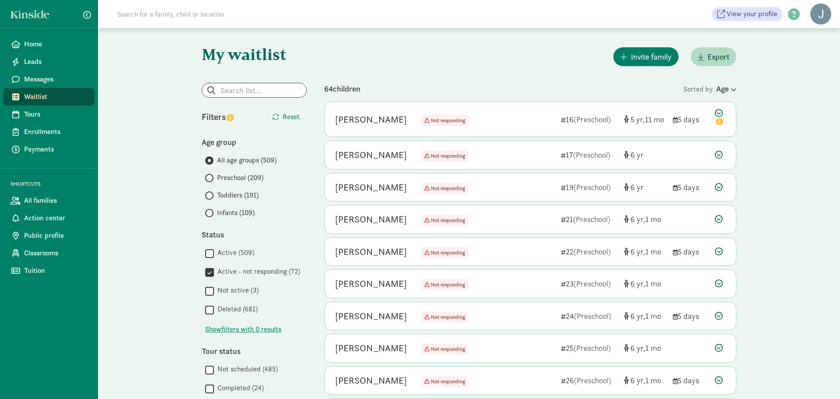
click at [715, 217] on div "Evelyn Houy Not responding Not responding 21 (Preschool) 6 1" at bounding box center [530, 219] width 411 height 28
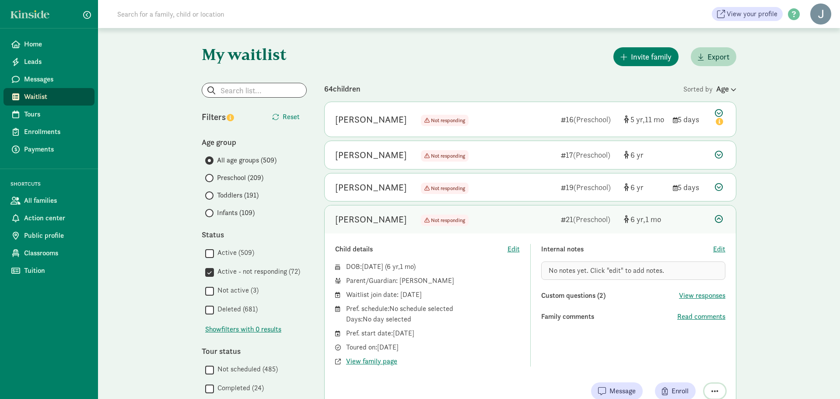
click at [710, 392] on button "button" at bounding box center [714, 390] width 21 height 15
click at [708, 372] on div "Remove from list" at bounding box center [690, 368] width 53 height 11
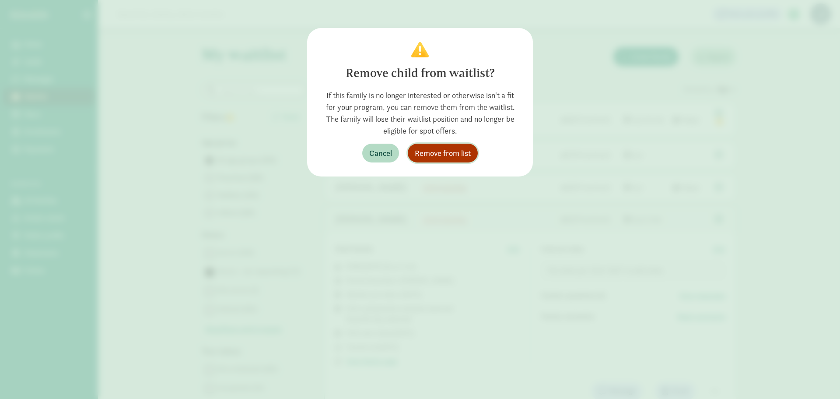
click at [439, 152] on span "Remove from list" at bounding box center [443, 153] width 56 height 12
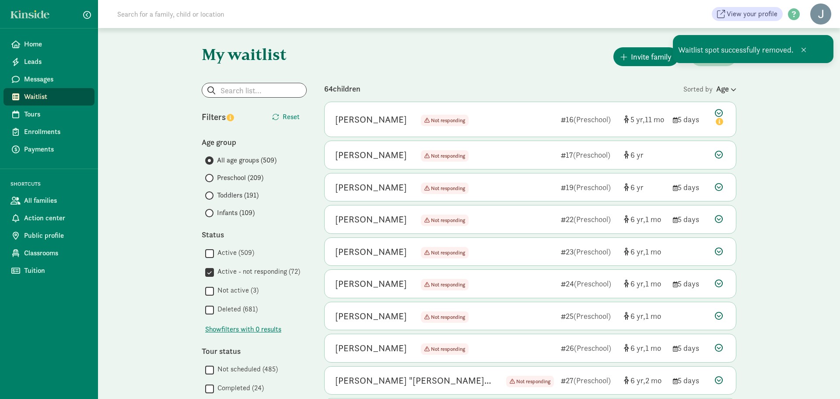
click at [718, 253] on icon at bounding box center [719, 251] width 8 height 8
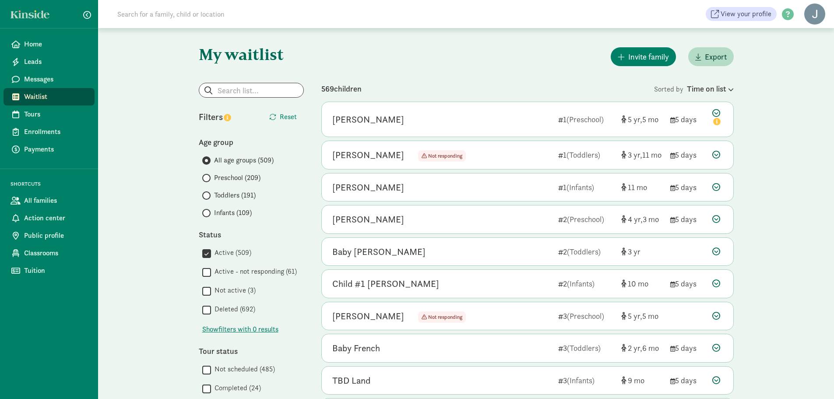
click at [713, 93] on div "Time on list" at bounding box center [710, 89] width 47 height 12
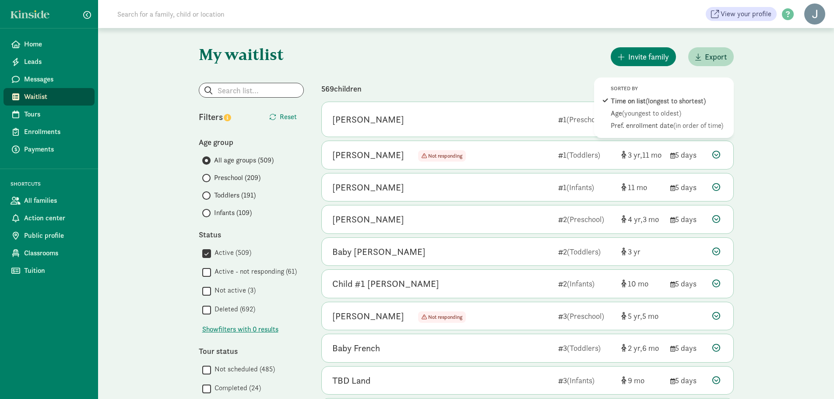
click at [672, 111] on span "(youngest to oldest)" at bounding box center [651, 113] width 59 height 9
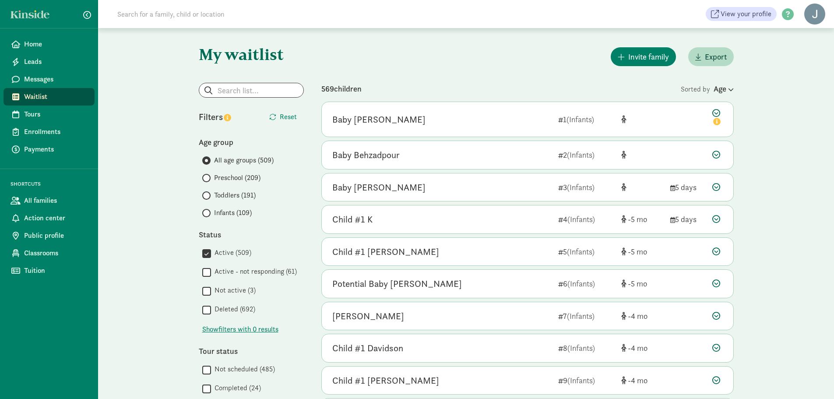
click at [721, 90] on div "Age" at bounding box center [723, 89] width 20 height 12
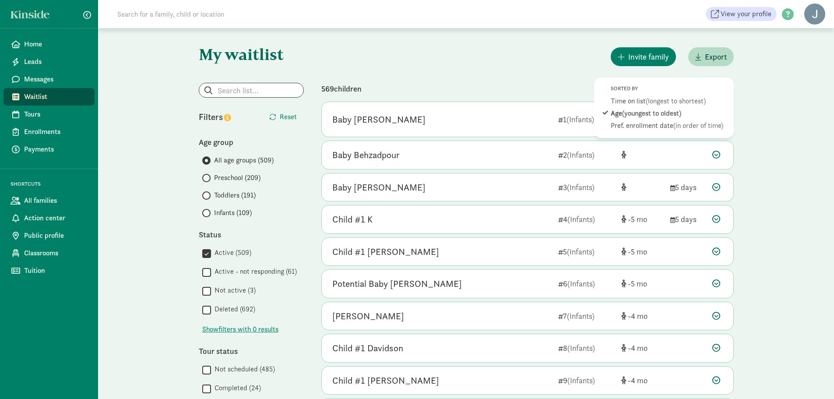
click at [690, 113] on div "Age (youngest to oldest)" at bounding box center [669, 113] width 118 height 11
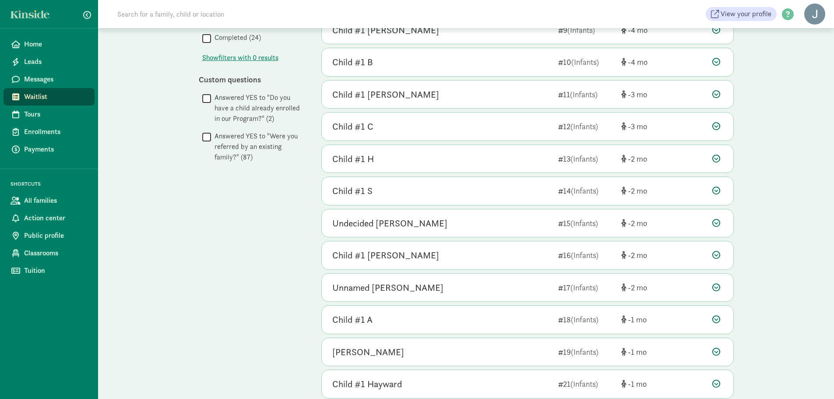
scroll to position [384, 0]
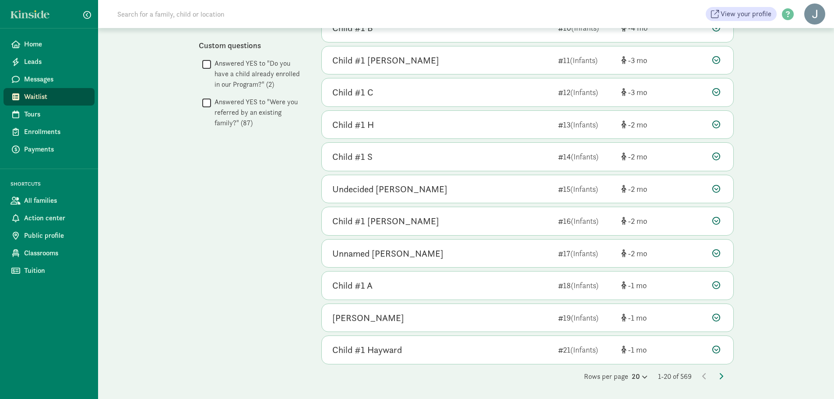
click at [722, 375] on icon at bounding box center [720, 375] width 4 height 7
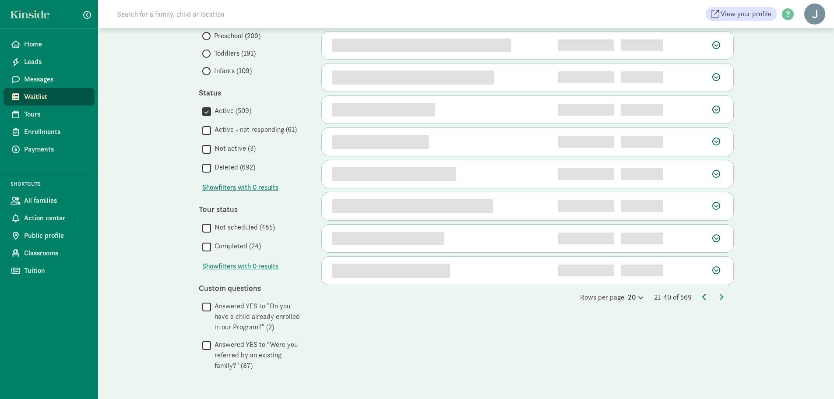
scroll to position [0, 0]
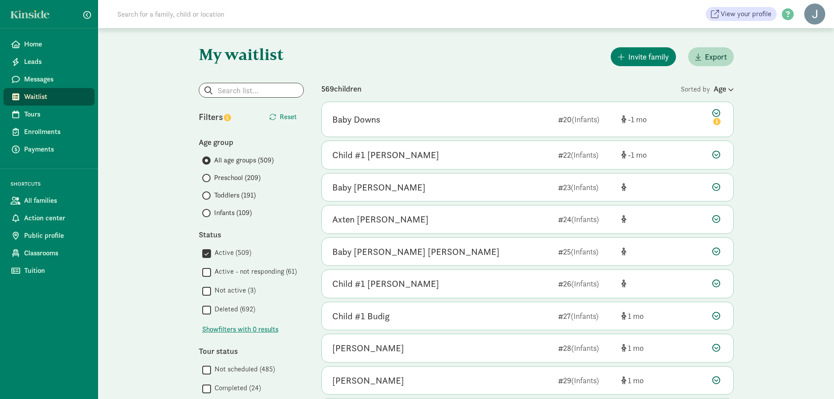
click at [207, 252] on input "Active (509)" at bounding box center [206, 253] width 9 height 12
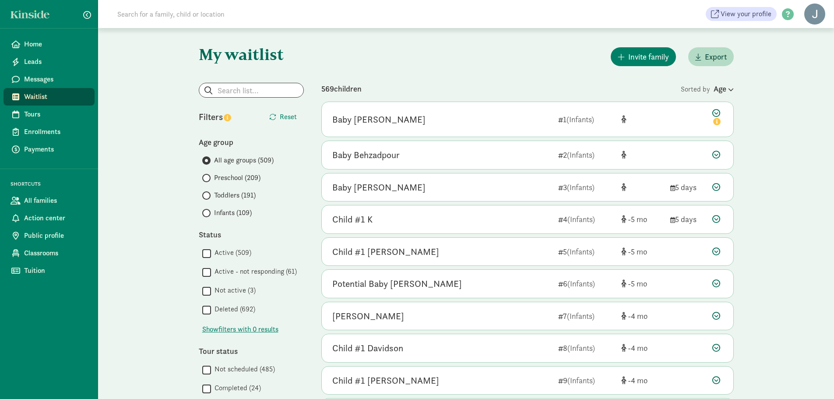
click at [205, 269] on input "Active - not responding (61)" at bounding box center [206, 272] width 9 height 12
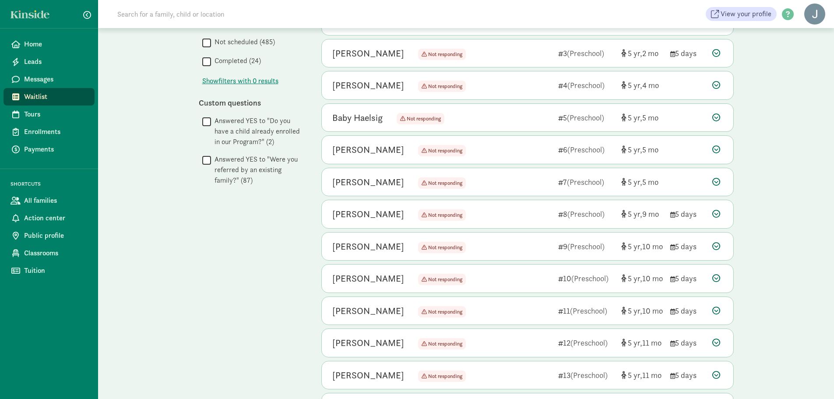
scroll to position [384, 0]
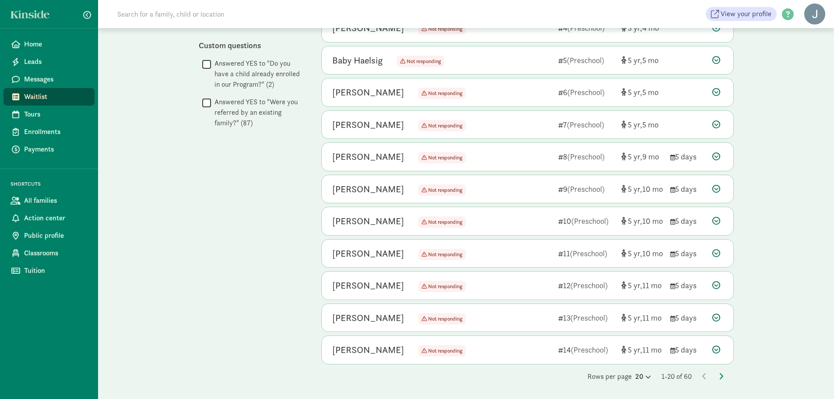
click at [716, 351] on icon at bounding box center [716, 349] width 8 height 8
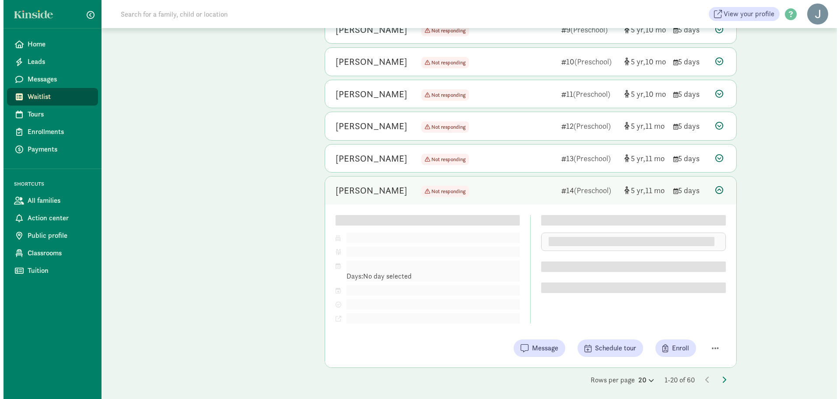
scroll to position [547, 0]
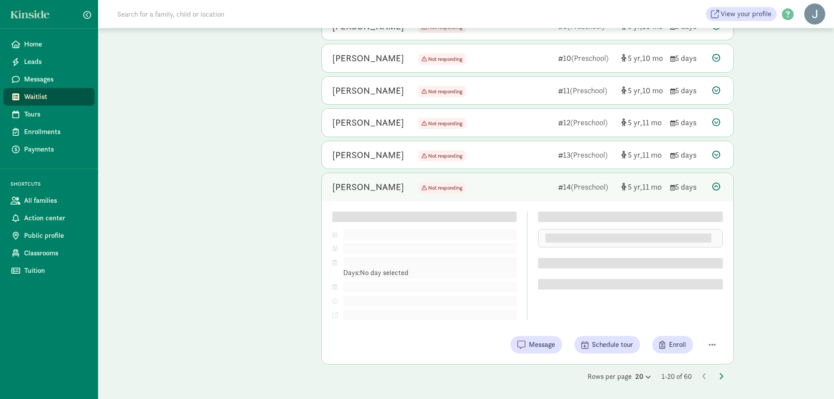
click at [710, 346] on div "Child details Edit DOB: Aug 31, 2019 ( 5 11 ) Parent/Guardian: Pref. schedule: …" at bounding box center [527, 282] width 411 height 163
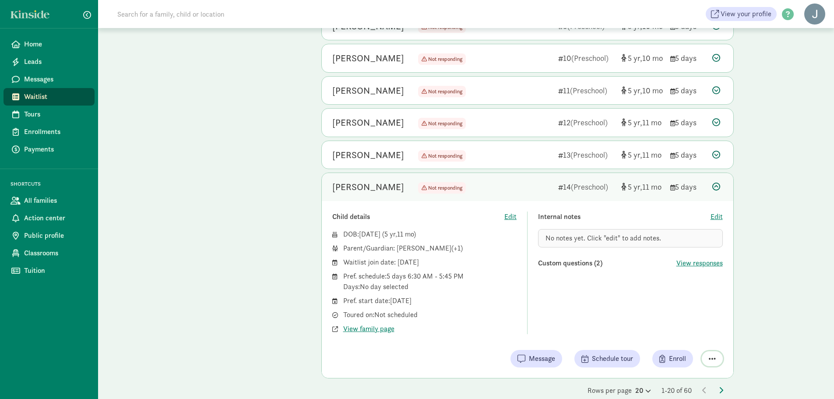
click at [713, 360] on span "button" at bounding box center [711, 358] width 7 height 8
click at [694, 339] on div "Remove from list" at bounding box center [687, 336] width 53 height 11
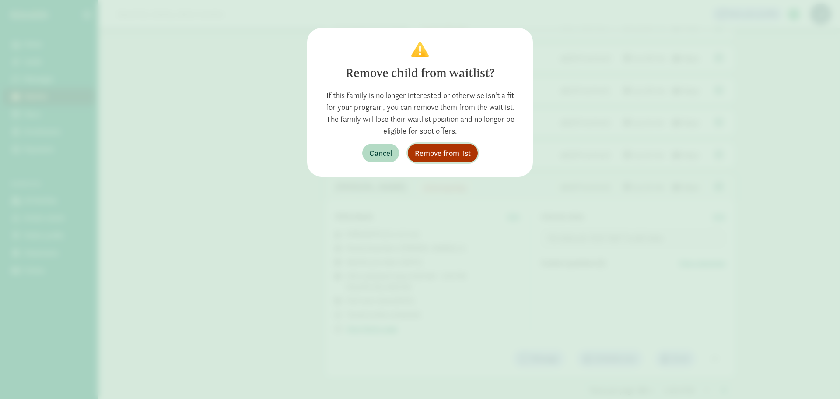
click at [434, 153] on span "Remove from list" at bounding box center [443, 153] width 56 height 12
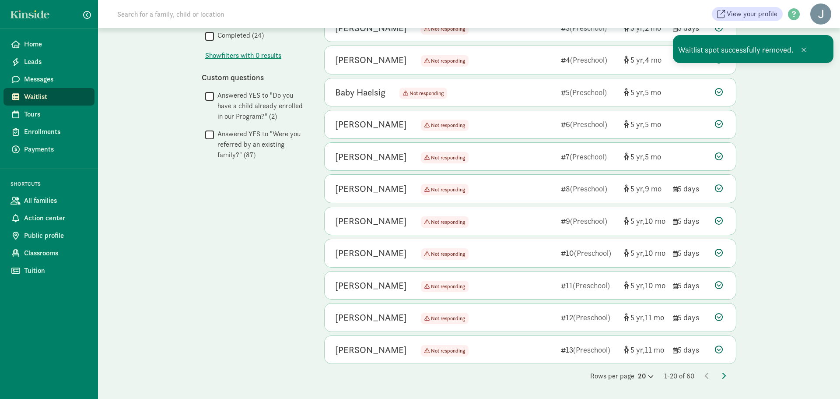
scroll to position [352, 0]
click at [717, 349] on icon at bounding box center [719, 350] width 8 height 8
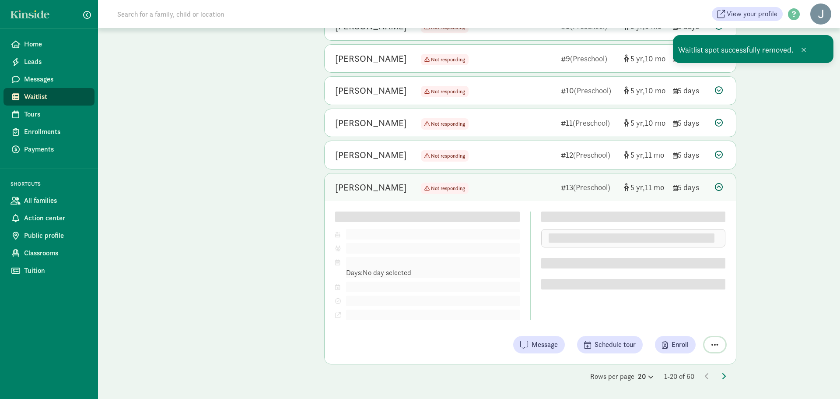
click at [716, 343] on span "button" at bounding box center [714, 344] width 7 height 8
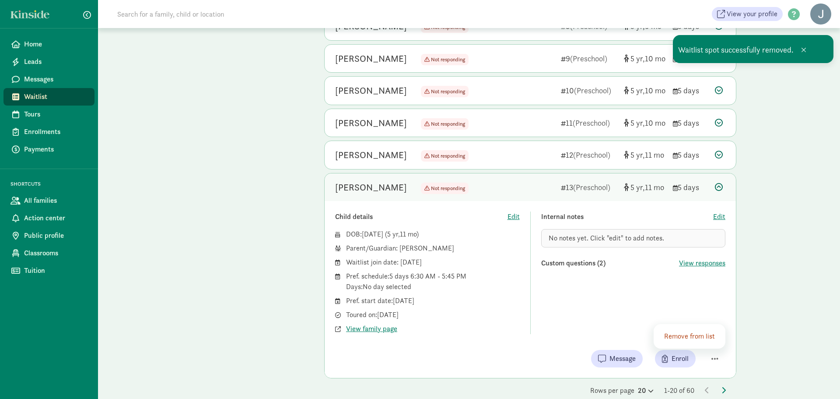
click at [694, 336] on div "Remove from list" at bounding box center [690, 336] width 53 height 11
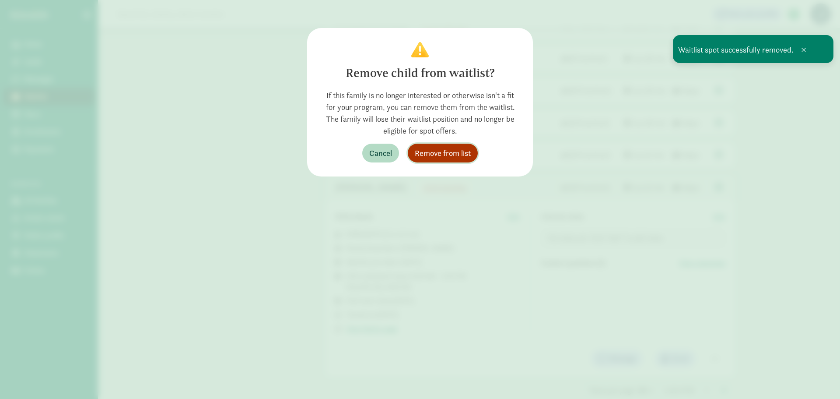
click at [440, 151] on span "Remove from list" at bounding box center [443, 153] width 56 height 12
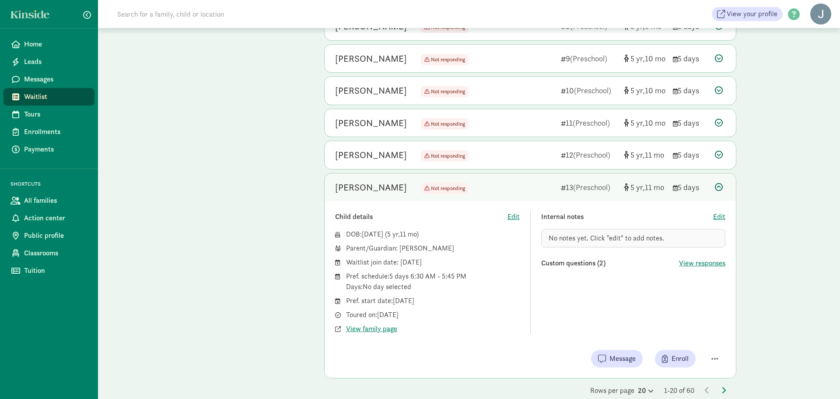
scroll to position [320, 0]
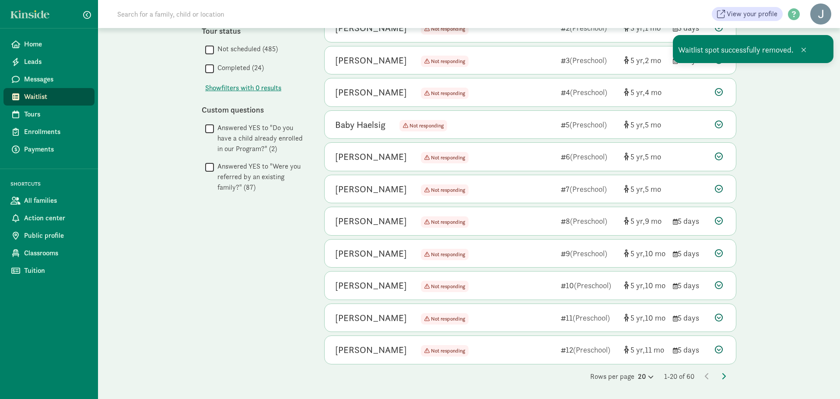
click at [718, 351] on icon at bounding box center [719, 349] width 8 height 8
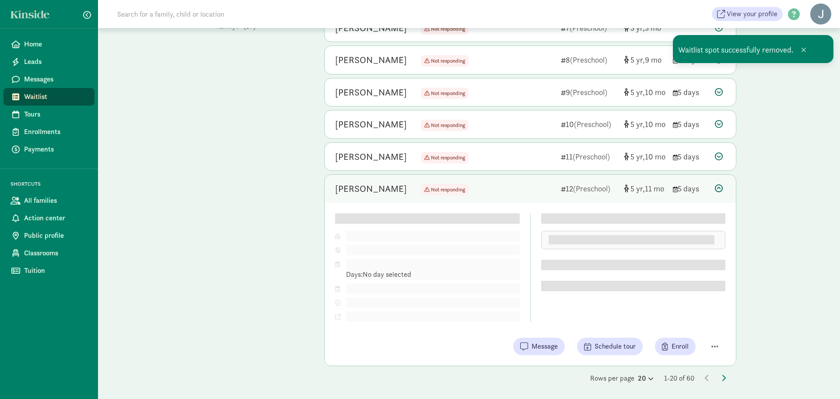
scroll to position [483, 0]
click at [717, 343] on span "button" at bounding box center [714, 344] width 7 height 8
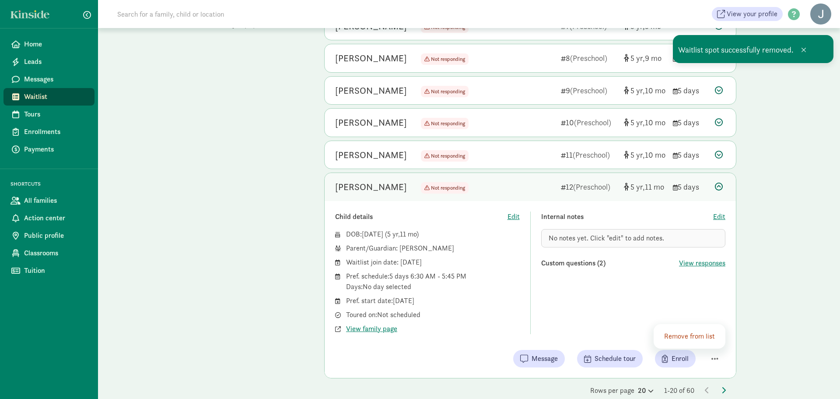
click at [688, 324] on div "Remove from list" at bounding box center [690, 336] width 72 height 25
click at [690, 333] on div "Remove from list" at bounding box center [690, 336] width 53 height 11
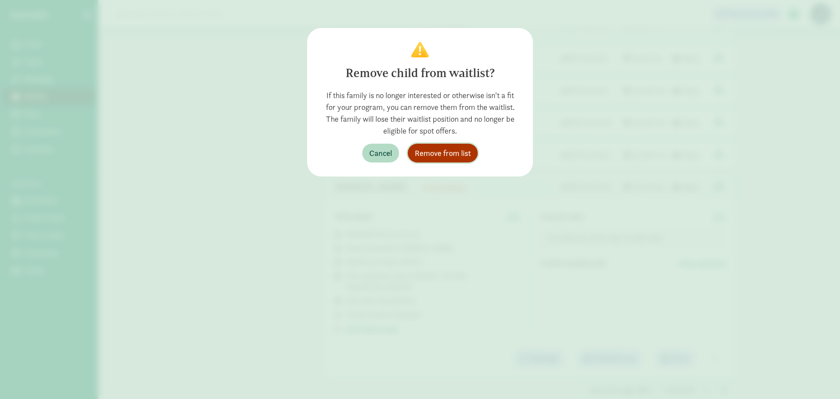
click at [453, 151] on span "Remove from list" at bounding box center [443, 153] width 56 height 12
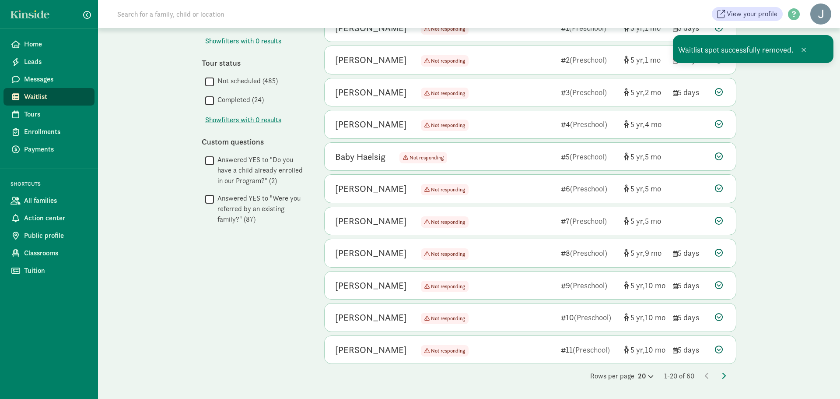
scroll to position [287, 0]
click at [724, 348] on div at bounding box center [720, 350] width 11 height 12
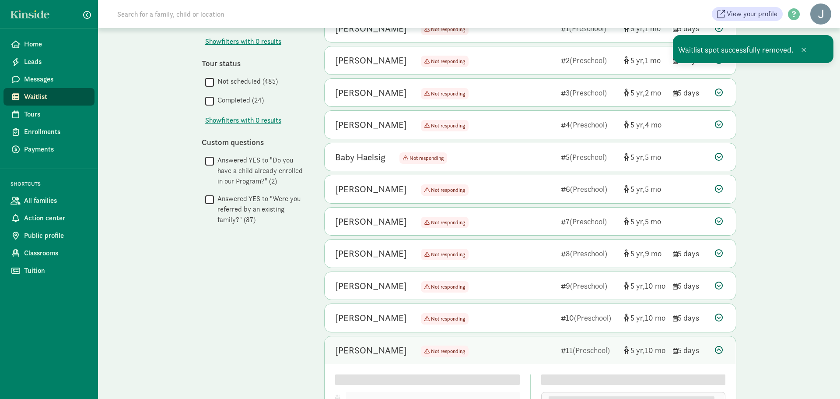
scroll to position [450, 0]
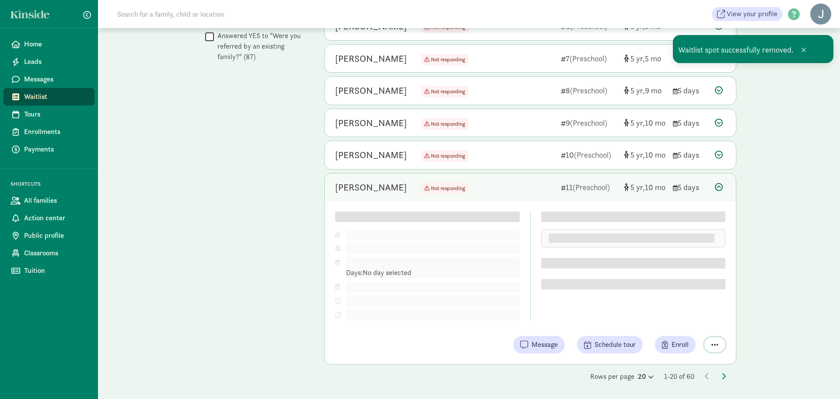
click at [709, 342] on button "button" at bounding box center [714, 344] width 21 height 15
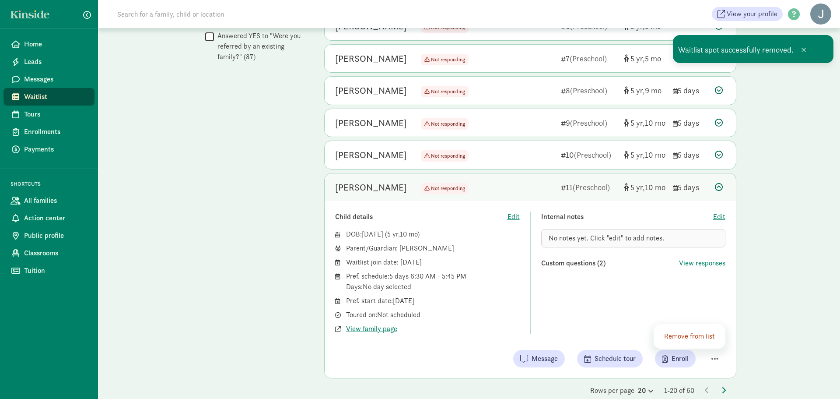
click at [695, 325] on div "Remove from list" at bounding box center [690, 336] width 72 height 25
click at [697, 337] on div "Remove from list" at bounding box center [690, 336] width 53 height 11
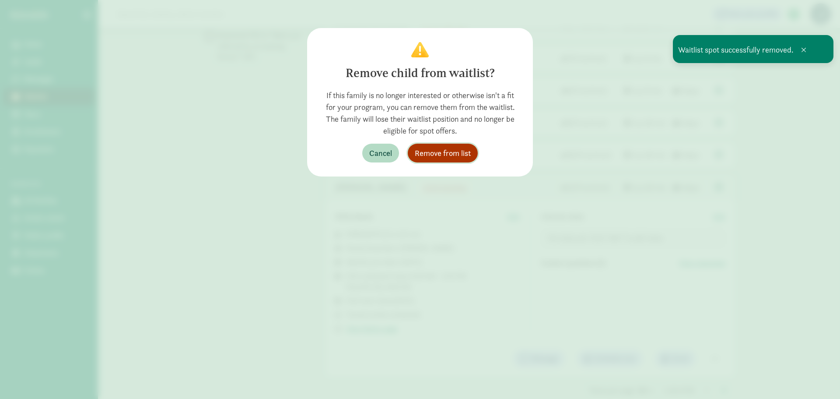
click at [455, 153] on span "Remove from list" at bounding box center [443, 153] width 56 height 12
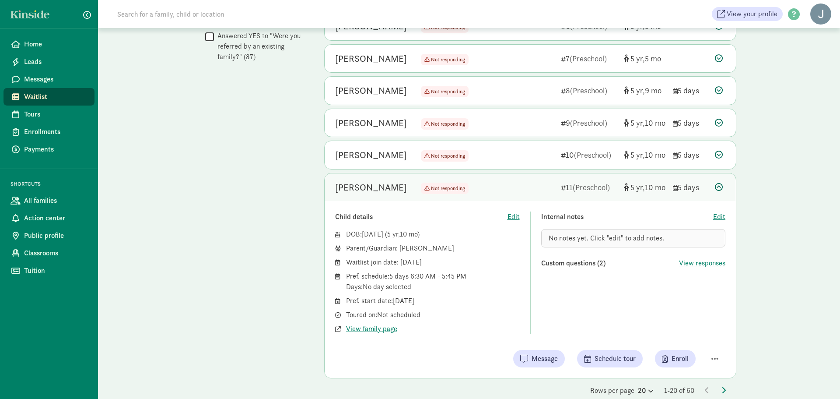
scroll to position [256, 0]
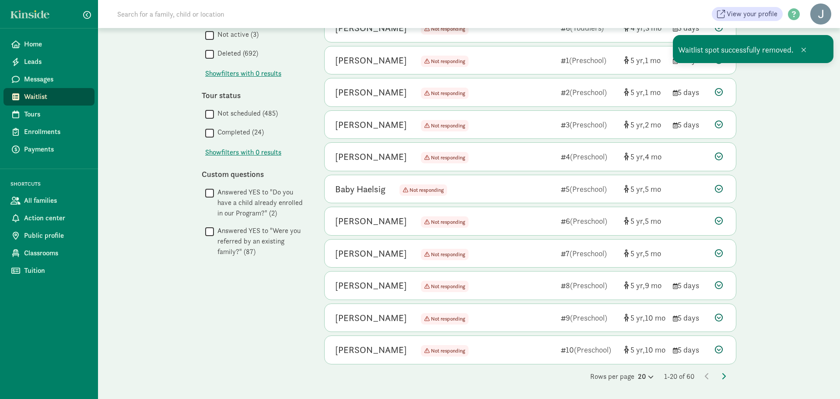
click at [720, 348] on icon at bounding box center [719, 349] width 8 height 8
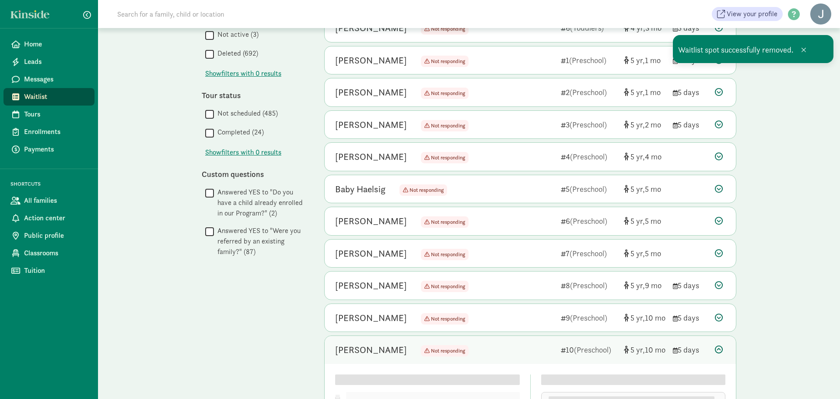
scroll to position [418, 0]
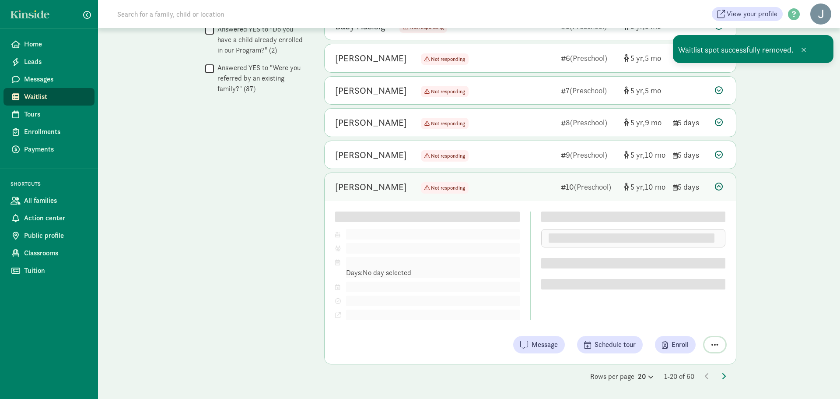
click at [719, 349] on button "button" at bounding box center [714, 344] width 21 height 15
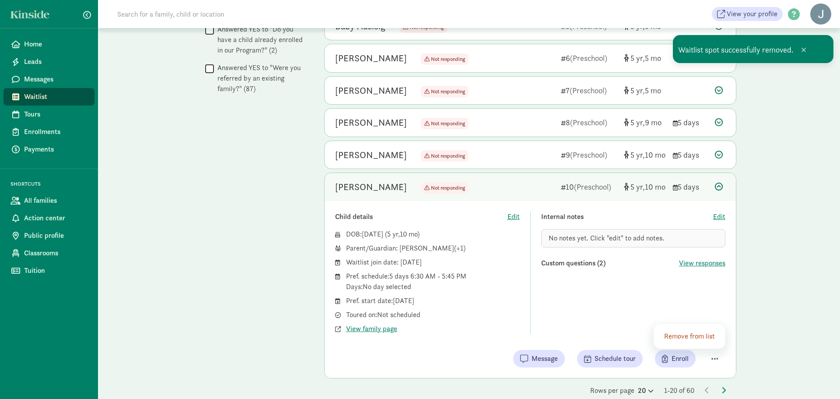
click at [696, 340] on div "Remove from list" at bounding box center [690, 336] width 53 height 11
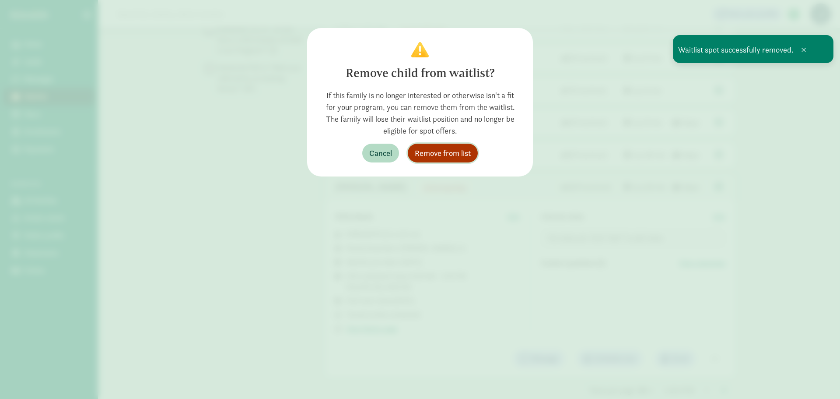
click at [445, 155] on span "Remove from list" at bounding box center [443, 153] width 56 height 12
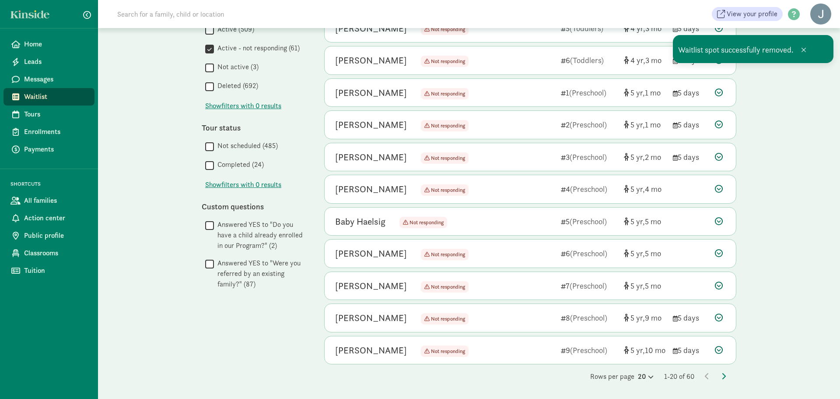
click at [722, 350] on icon at bounding box center [719, 350] width 8 height 8
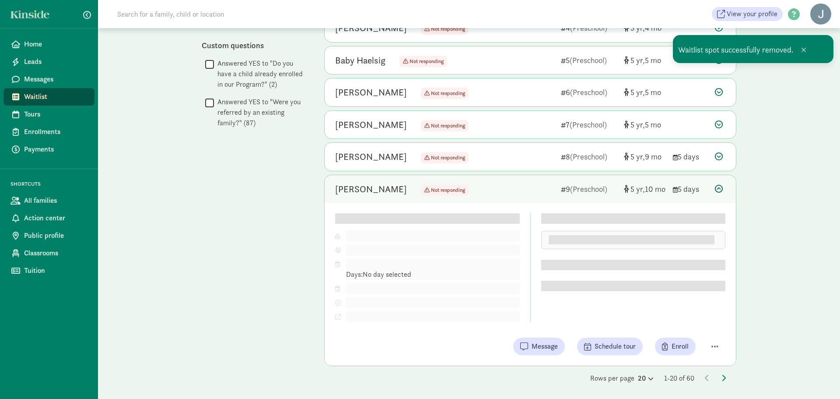
scroll to position [386, 0]
click at [712, 342] on span "button" at bounding box center [714, 344] width 7 height 8
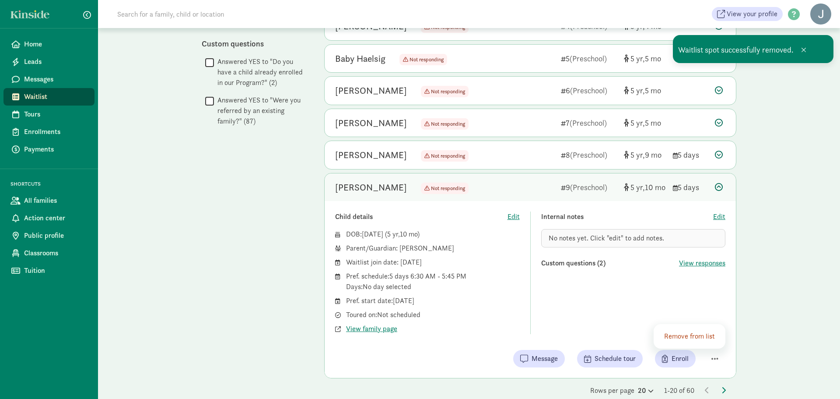
click at [686, 326] on div "Remove from list" at bounding box center [690, 336] width 72 height 25
click at [684, 333] on div "Remove from list" at bounding box center [690, 336] width 53 height 11
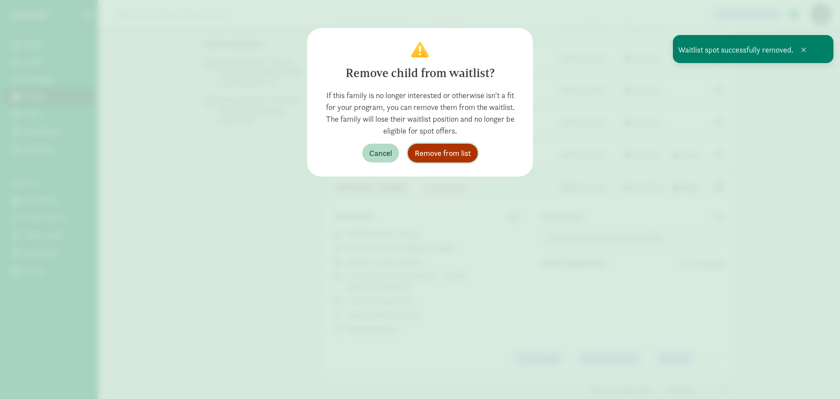
click at [466, 149] on span "Remove from list" at bounding box center [443, 153] width 56 height 12
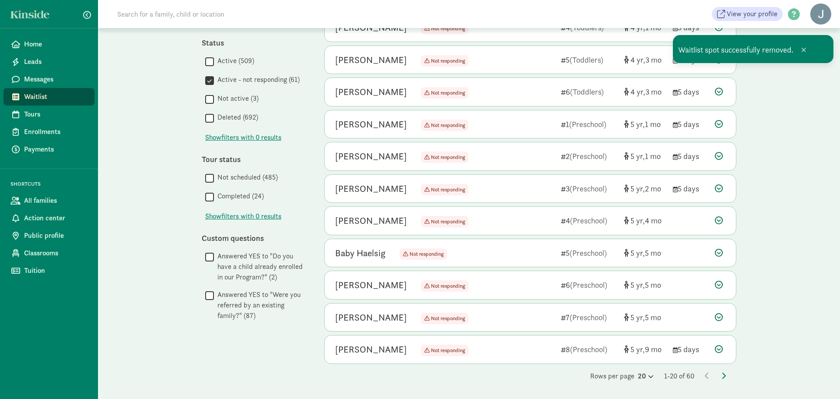
scroll to position [191, 0]
click at [727, 349] on div "Emmett Anderson Not responding Not responding 8 (Preschool) 5 9 5 days" at bounding box center [530, 350] width 411 height 28
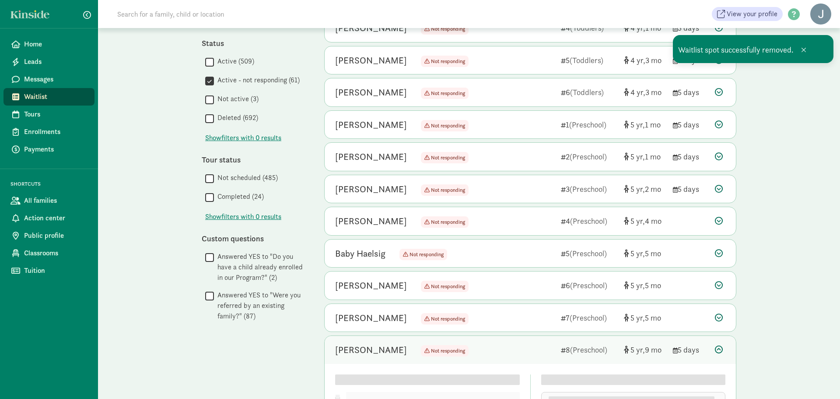
scroll to position [354, 0]
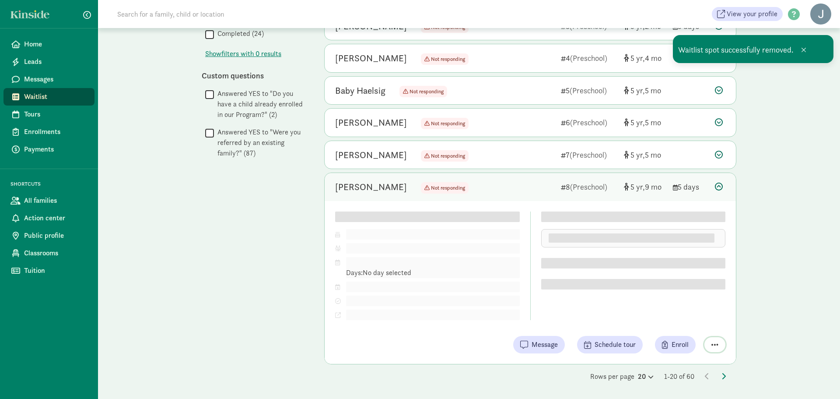
click at [720, 345] on button "button" at bounding box center [714, 344] width 21 height 15
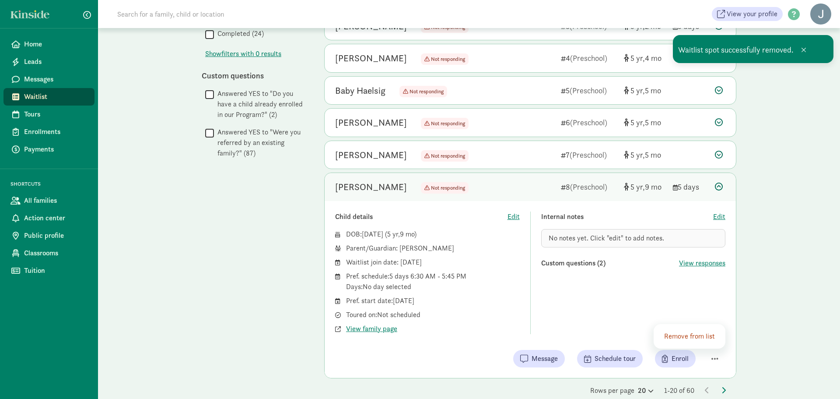
click at [678, 325] on div "Remove from list" at bounding box center [690, 336] width 72 height 25
click at [682, 331] on div "Remove from list" at bounding box center [690, 336] width 53 height 11
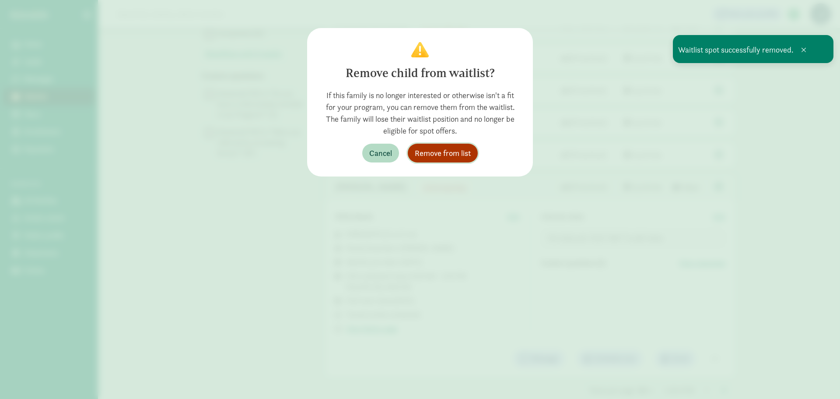
click at [450, 151] on span "Remove from list" at bounding box center [443, 153] width 56 height 12
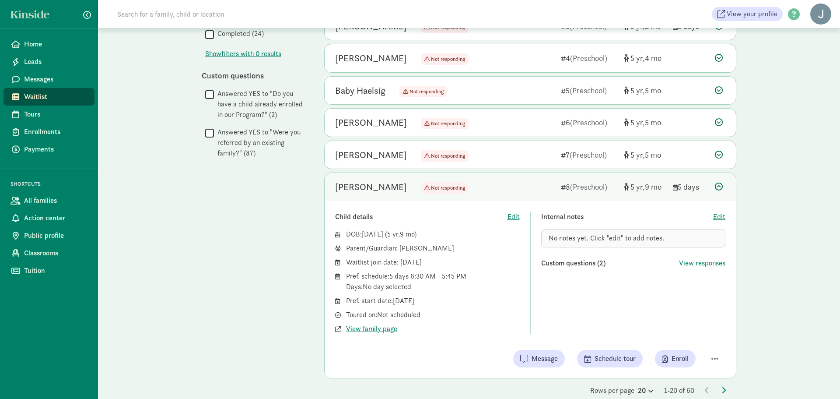
scroll to position [159, 0]
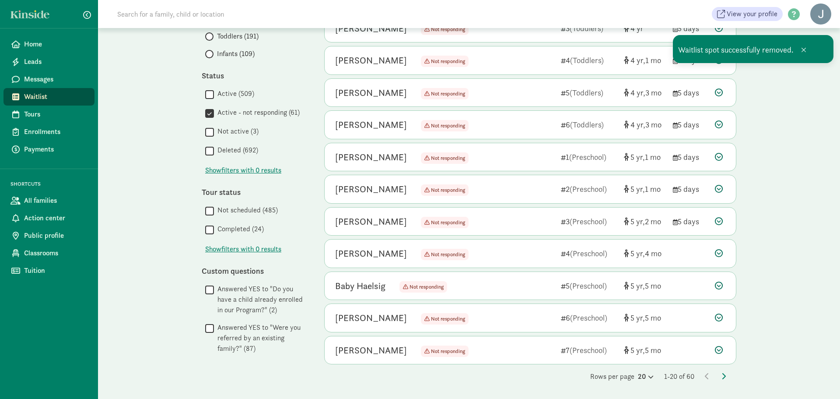
click at [722, 378] on icon at bounding box center [724, 375] width 4 height 7
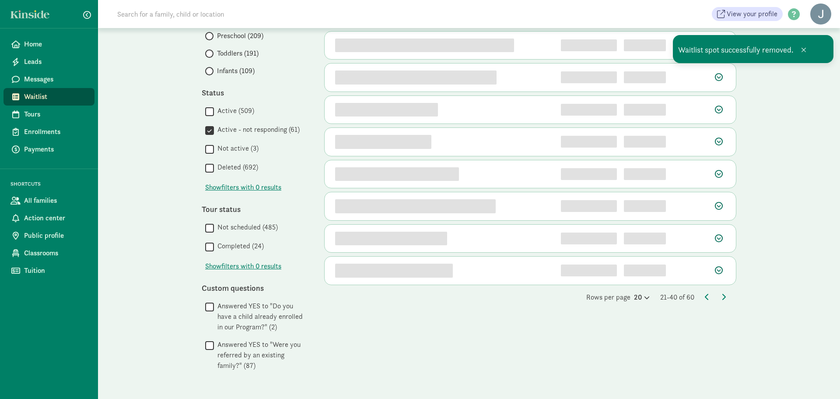
scroll to position [0, 0]
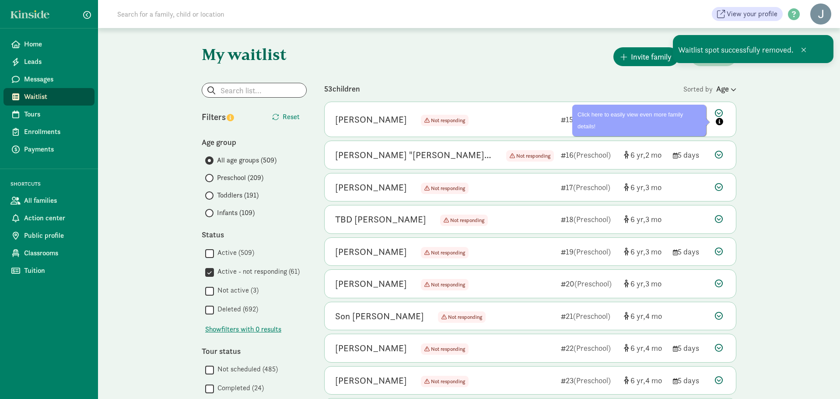
click at [720, 108] on div "Von Foley Not responding Not responding 15 (Preschool) 6 1 5 days" at bounding box center [530, 119] width 411 height 35
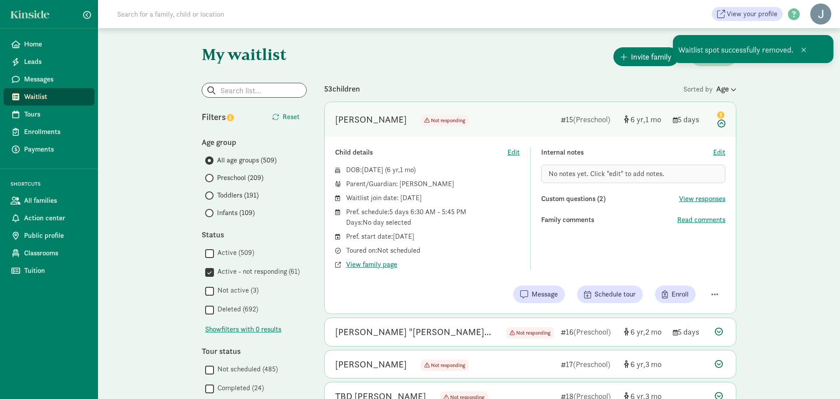
click at [712, 277] on div "Child details Edit DOB: Jun 12, 2019 ( 6 1 ) Parent/Guardian: Jamie Foley Waitl…" at bounding box center [530, 225] width 411 height 177
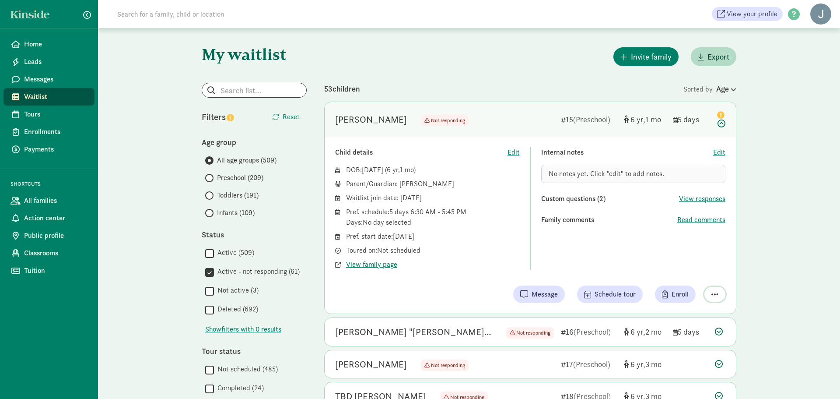
click at [708, 294] on button "button" at bounding box center [714, 294] width 21 height 15
click at [689, 271] on div "Remove from list" at bounding box center [690, 271] width 53 height 11
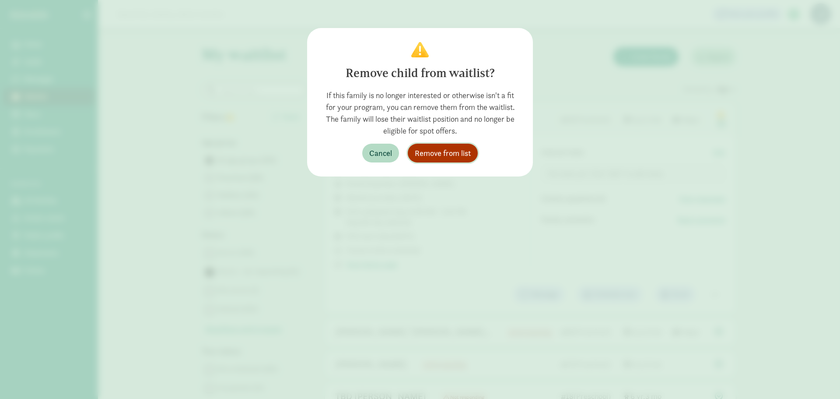
click at [459, 151] on span "Remove from list" at bounding box center [443, 153] width 56 height 12
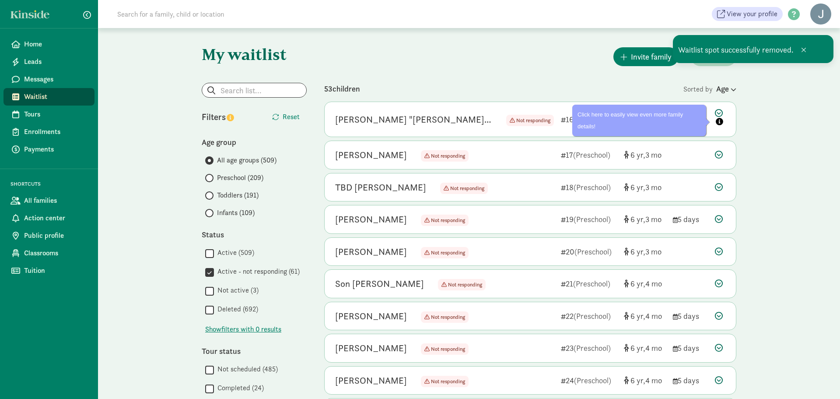
click at [722, 112] on icon at bounding box center [720, 118] width 11 height 18
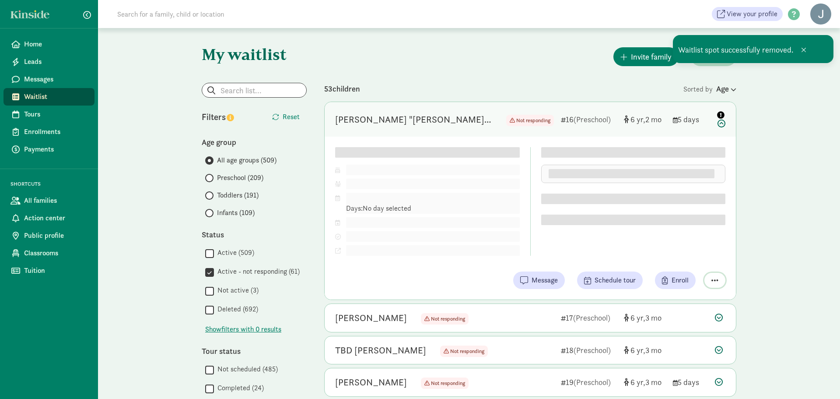
click at [714, 279] on span "button" at bounding box center [714, 280] width 7 height 8
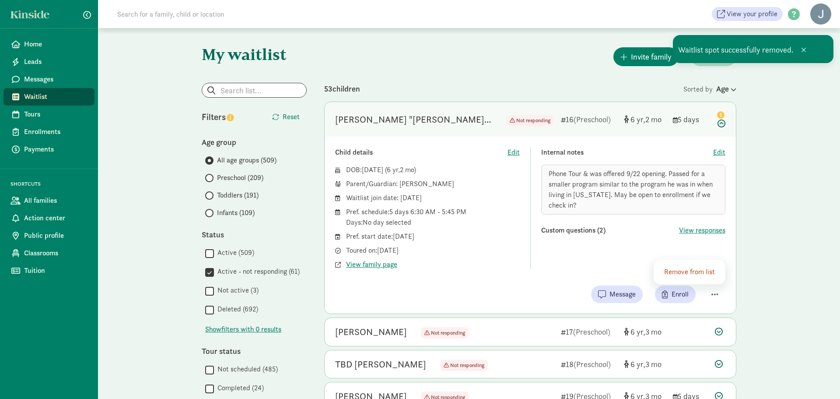
click at [696, 272] on div "Remove from list" at bounding box center [690, 271] width 53 height 11
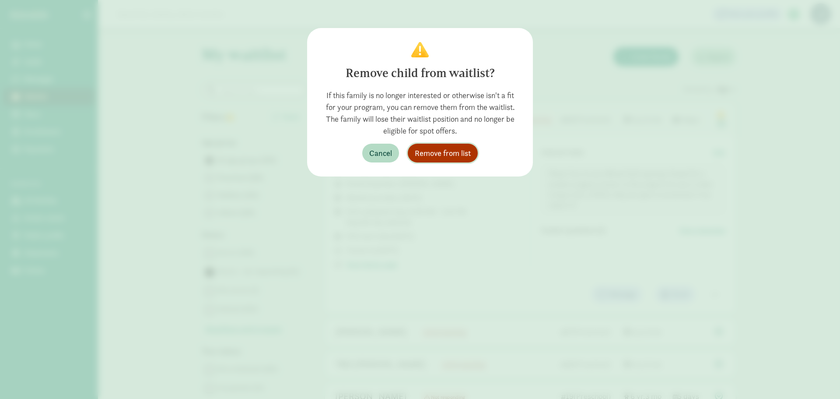
drag, startPoint x: 449, startPoint y: 154, endPoint x: 452, endPoint y: 148, distance: 6.1
click at [450, 153] on span "Remove from list" at bounding box center [443, 153] width 56 height 12
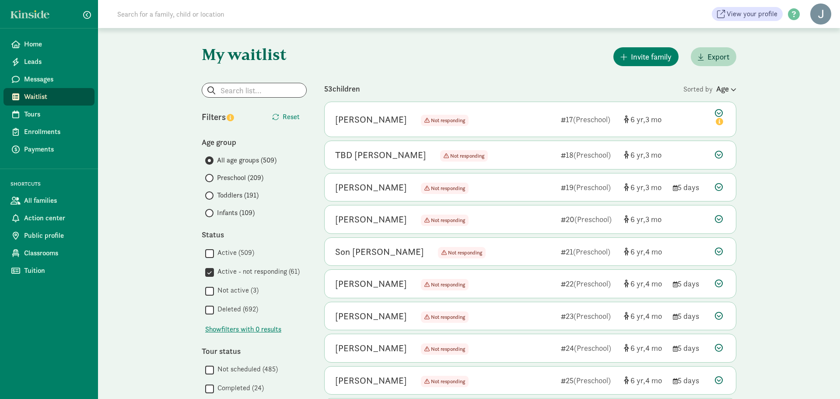
click at [720, 113] on icon at bounding box center [720, 118] width 11 height 18
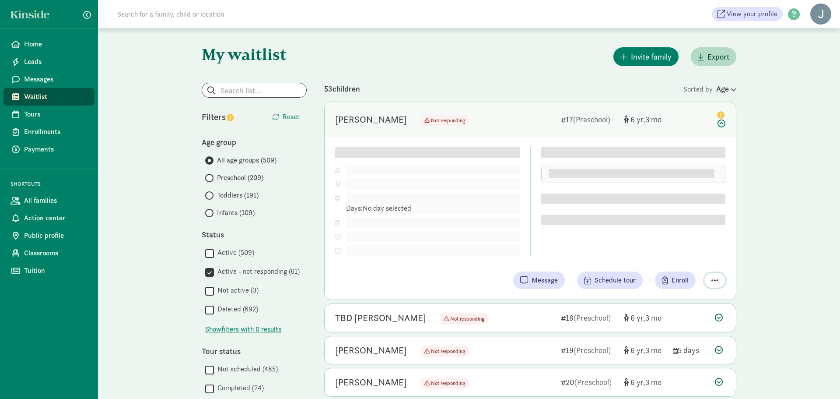
click at [714, 282] on div "Child details Edit DOB: May 6, 2019 ( 6 3 ) Parent/Guardian: Pref. schedule: Da…" at bounding box center [530, 218] width 411 height 163
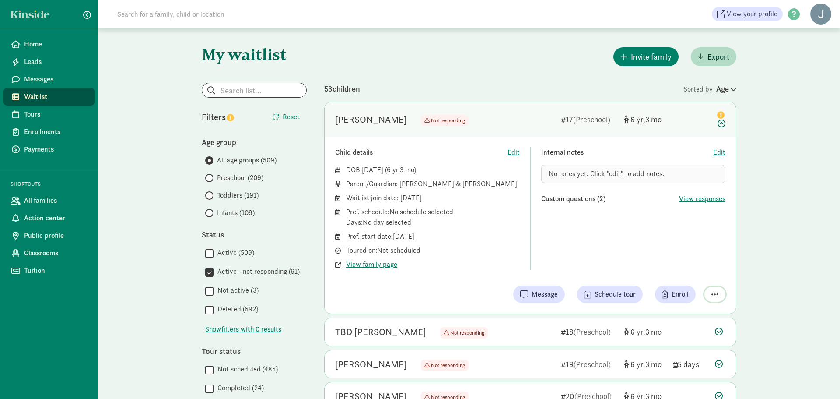
click at [715, 292] on span "button" at bounding box center [714, 294] width 7 height 8
click at [706, 273] on div "Remove from list" at bounding box center [690, 271] width 53 height 11
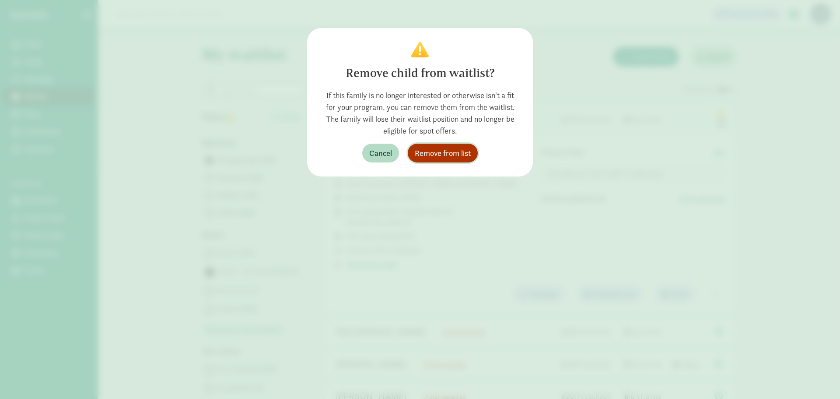
click at [467, 153] on span "Remove from list" at bounding box center [443, 153] width 56 height 12
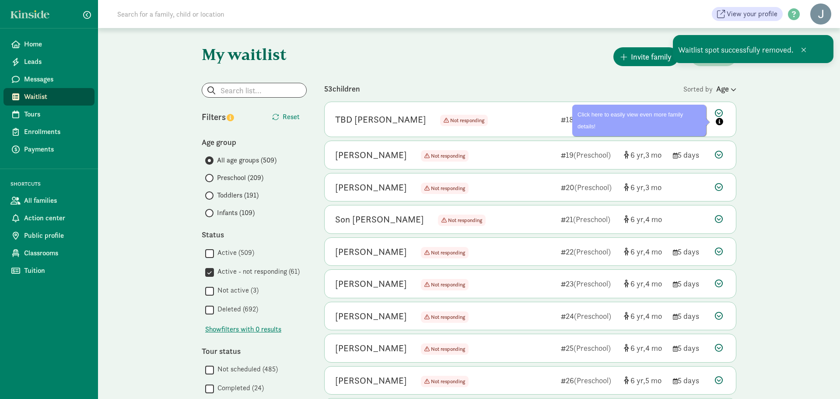
click at [722, 110] on icon at bounding box center [720, 118] width 11 height 18
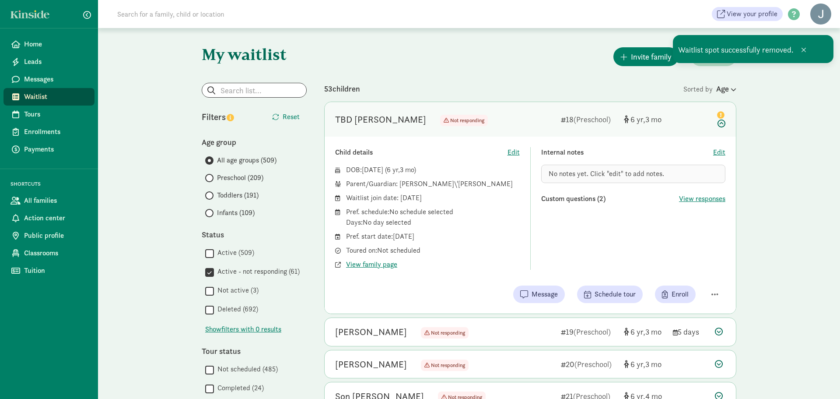
click at [715, 280] on div "Child details Edit DOB: Apr 30, 2019 ( 6 3 ) Parent/Guardian: Johnna O\'Doherty…" at bounding box center [530, 225] width 411 height 177
click at [715, 291] on span "button" at bounding box center [714, 294] width 7 height 8
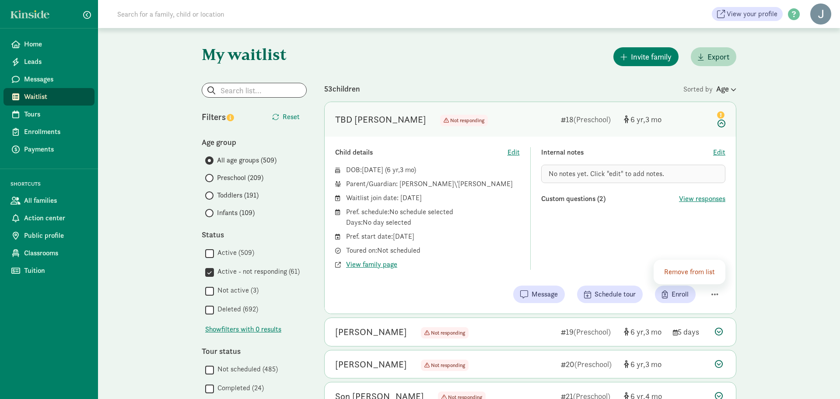
click at [698, 275] on div "Remove from list" at bounding box center [690, 271] width 53 height 11
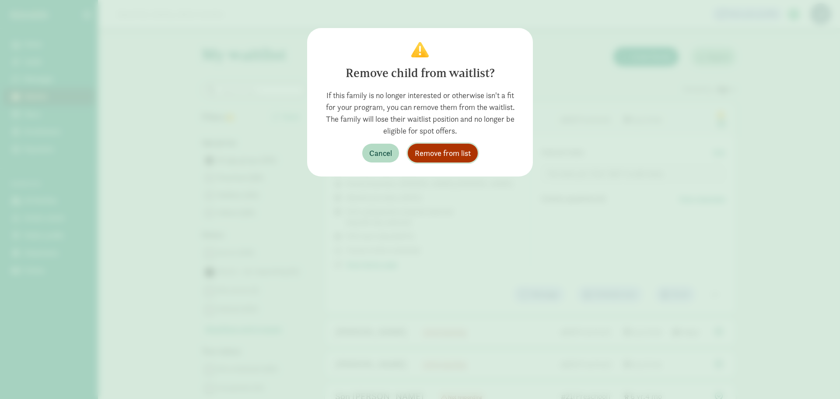
click at [458, 151] on span "Remove from list" at bounding box center [443, 153] width 56 height 12
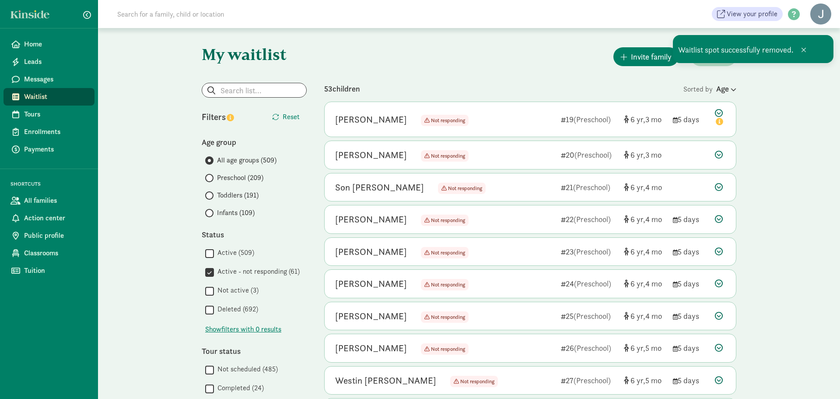
click at [719, 114] on icon at bounding box center [720, 118] width 11 height 18
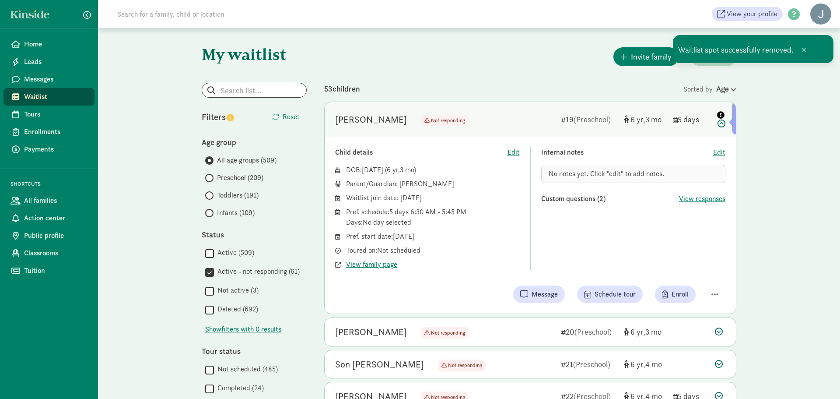
click at [711, 279] on div "Child details Edit DOB: Apr 28, 2019 ( 6 3 ) Parent/Guardian: Bryan Henigan Wai…" at bounding box center [530, 225] width 411 height 177
click at [714, 290] on span "button" at bounding box center [714, 294] width 7 height 8
click at [702, 270] on div "Remove from list" at bounding box center [690, 271] width 53 height 11
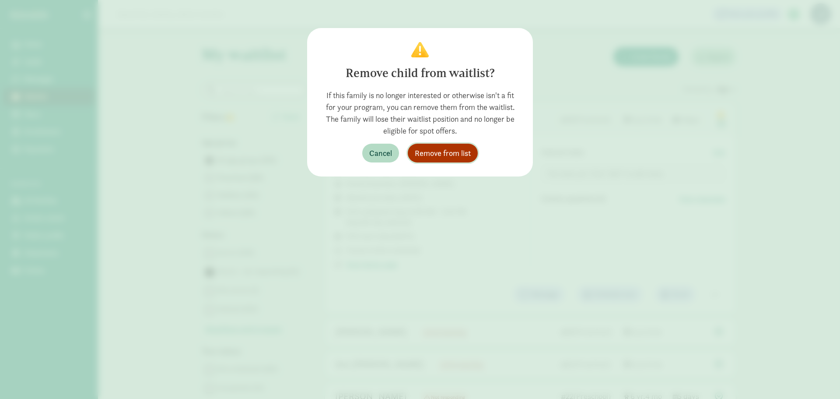
click at [456, 150] on span "Remove from list" at bounding box center [443, 153] width 56 height 12
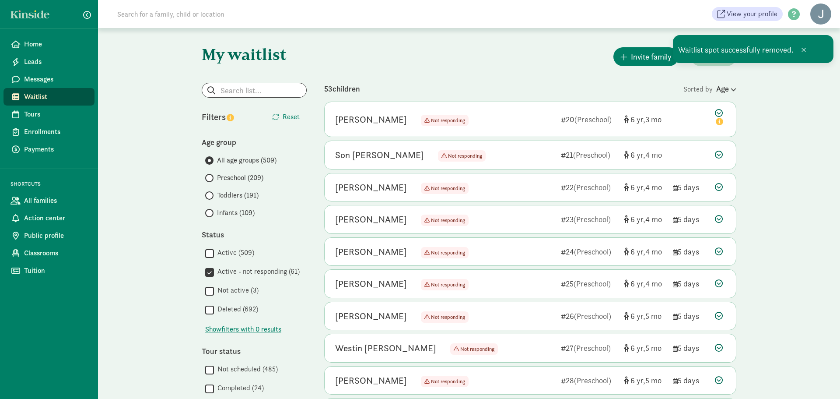
click at [718, 158] on icon at bounding box center [719, 155] width 8 height 8
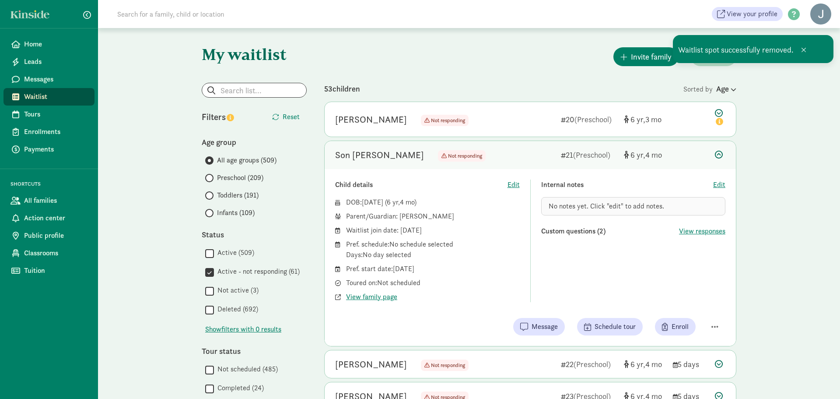
click at [717, 310] on div "Child details Edit DOB: Apr 7, 2019 ( 6 4 ) Parent/Guardian: Colleen Guzma Wait…" at bounding box center [530, 257] width 411 height 177
click at [714, 319] on button "button" at bounding box center [714, 326] width 21 height 15
click at [683, 301] on div "Remove from list" at bounding box center [690, 304] width 53 height 11
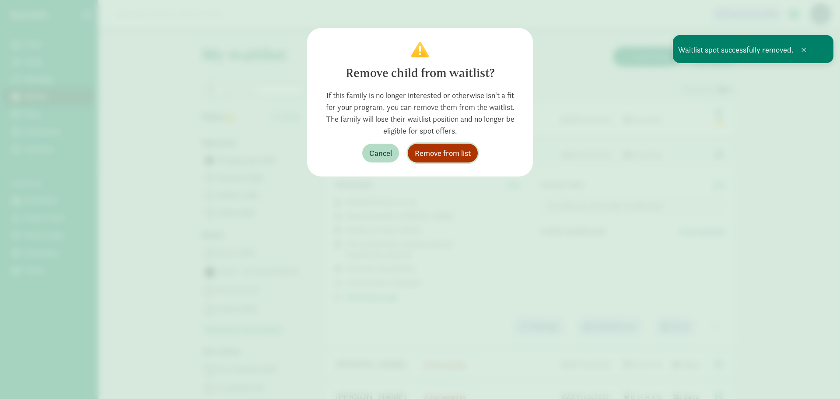
click at [423, 155] on span "Remove from list" at bounding box center [443, 153] width 56 height 12
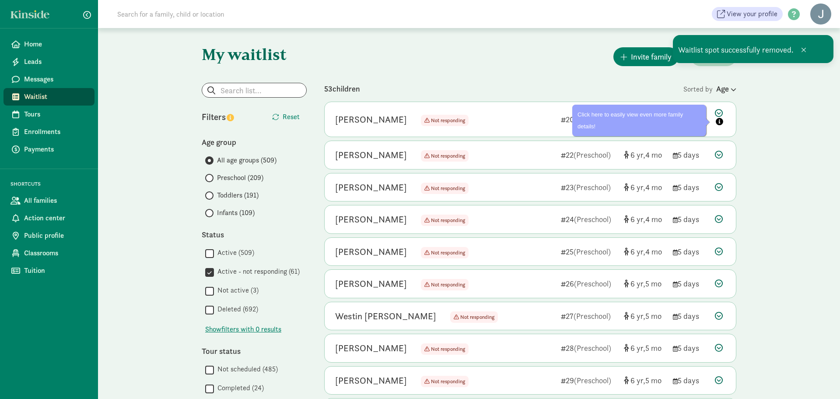
click at [719, 112] on icon at bounding box center [720, 118] width 11 height 18
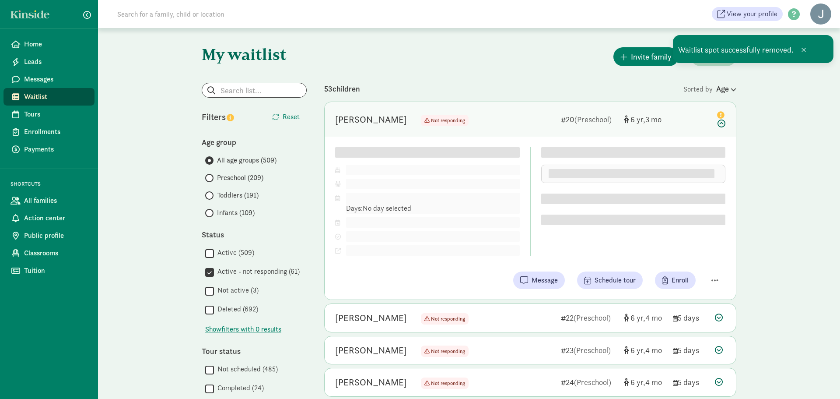
click at [715, 277] on div "Child details Edit DOB: Apr 16, 2019 ( 6 3 ) Parent/Guardian: Pref. schedule: D…" at bounding box center [530, 218] width 411 height 163
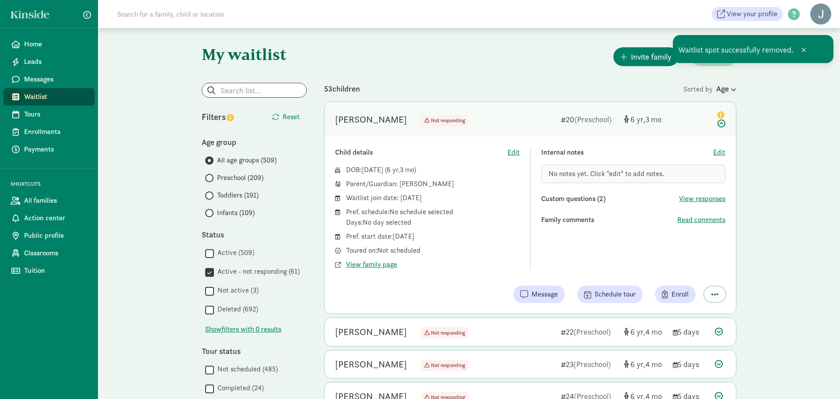
click at [716, 294] on span "button" at bounding box center [714, 294] width 7 height 8
click at [686, 274] on div "Remove from list" at bounding box center [690, 271] width 53 height 11
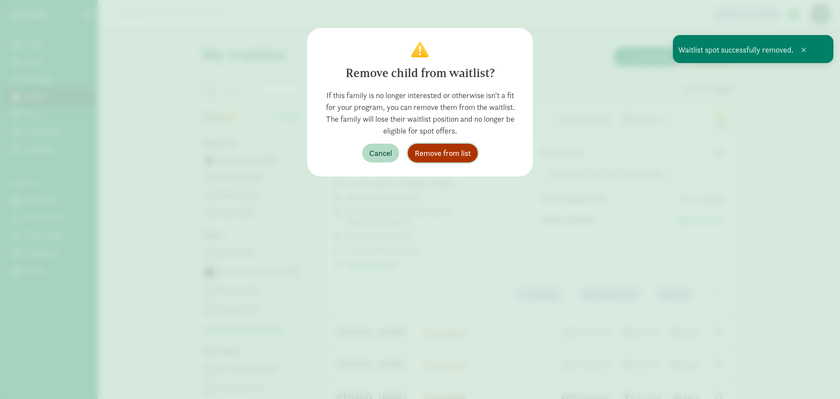
click at [457, 154] on span "Remove from list" at bounding box center [443, 153] width 56 height 12
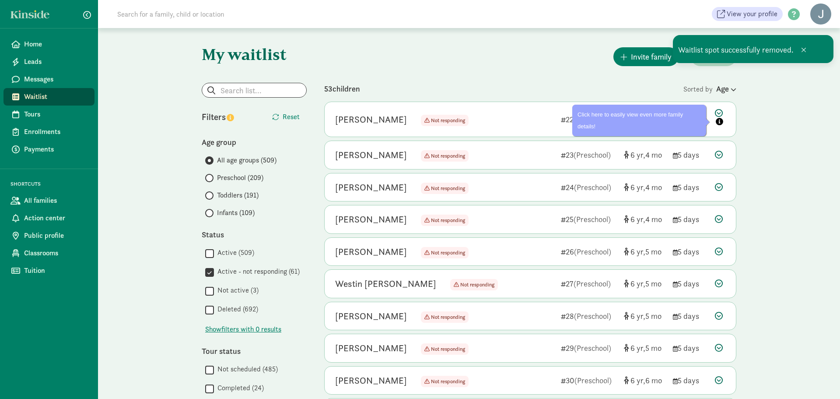
click at [716, 109] on icon at bounding box center [720, 118] width 11 height 18
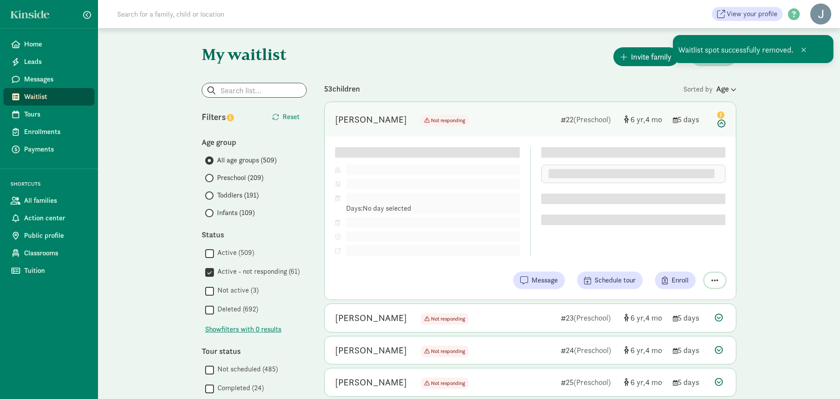
click at [715, 281] on span "button" at bounding box center [714, 280] width 7 height 8
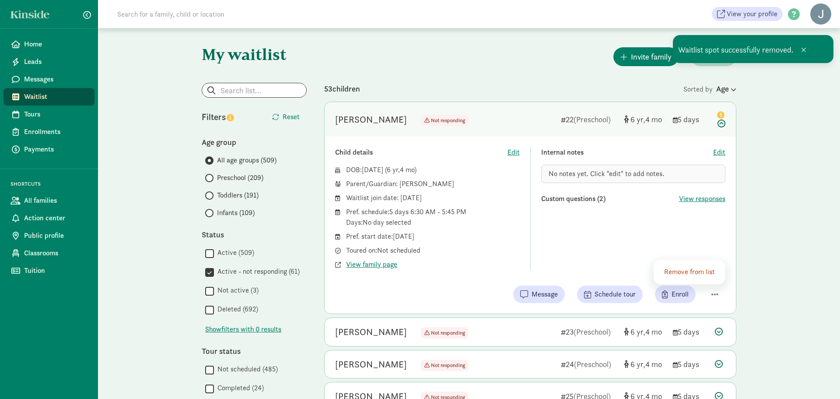
click at [688, 270] on div "Remove from list" at bounding box center [690, 271] width 53 height 11
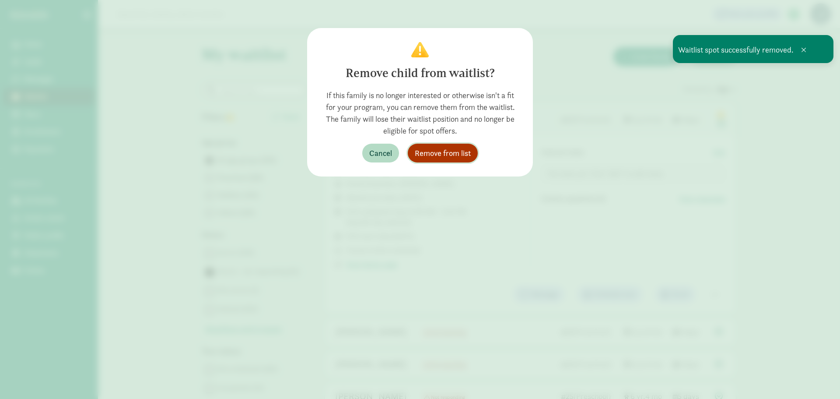
click at [462, 149] on span "Remove from list" at bounding box center [443, 153] width 56 height 12
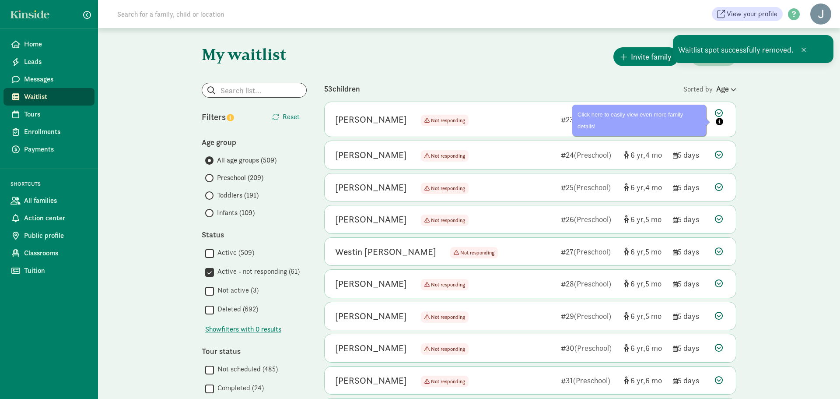
click at [718, 110] on icon at bounding box center [720, 118] width 11 height 18
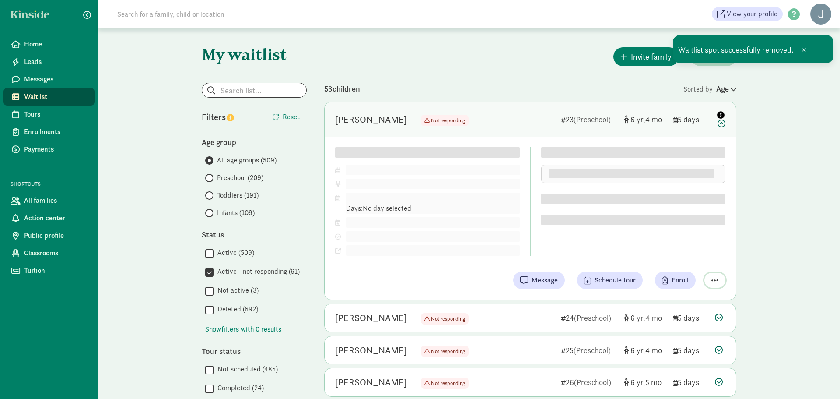
click at [718, 281] on span "button" at bounding box center [714, 280] width 7 height 8
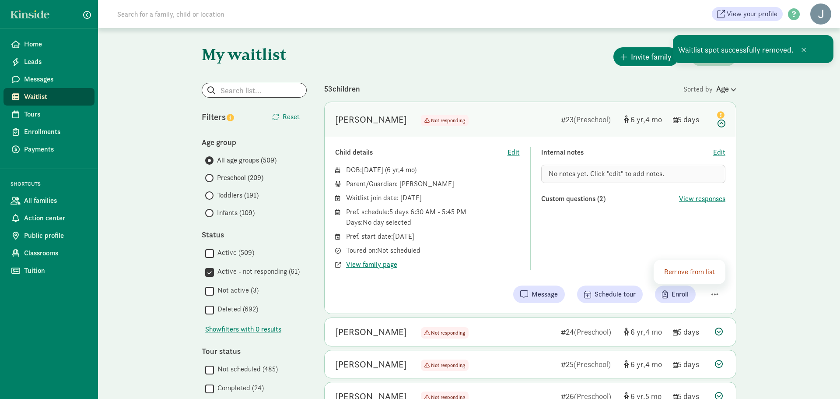
click at [688, 273] on div "Remove from list" at bounding box center [690, 271] width 53 height 11
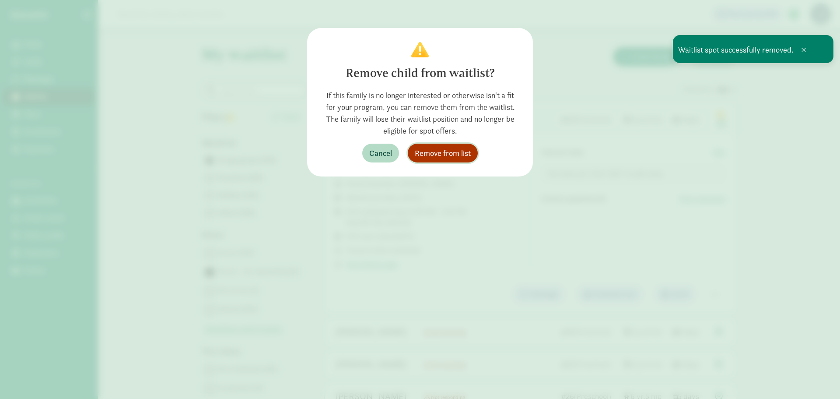
click at [464, 149] on span "Remove from list" at bounding box center [443, 153] width 56 height 12
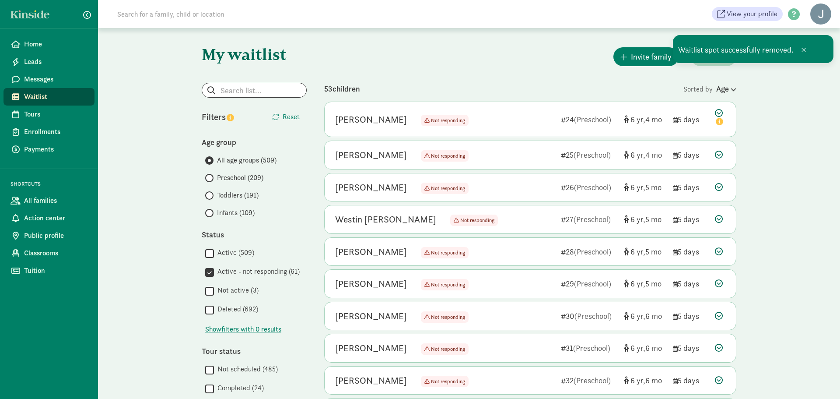
click at [718, 114] on icon at bounding box center [720, 118] width 11 height 18
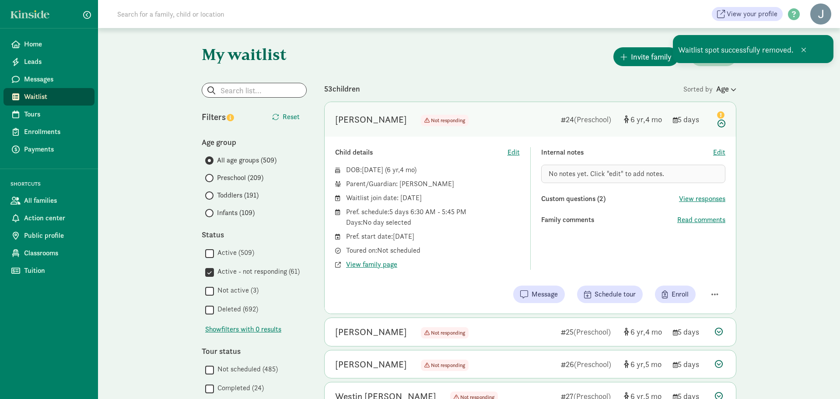
click at [717, 276] on div "Child details Edit DOB: Mar 22, 2019 ( 6 4 ) Parent/Guardian: Traci Lopez Waitl…" at bounding box center [530, 225] width 411 height 177
click at [711, 289] on button "button" at bounding box center [714, 294] width 21 height 15
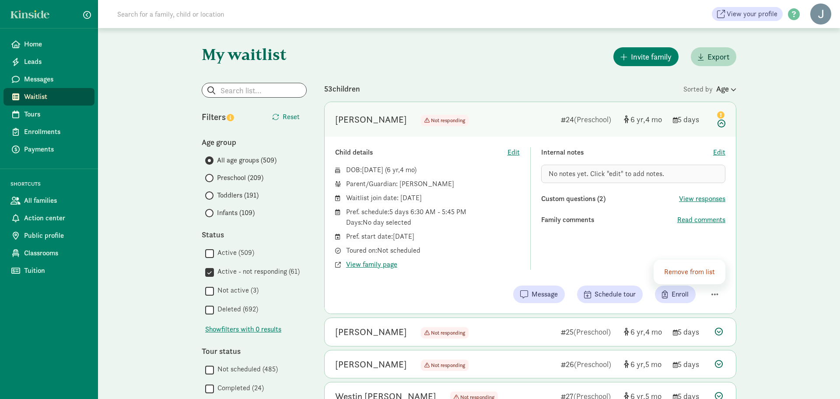
click at [702, 276] on div "Remove from list" at bounding box center [690, 271] width 53 height 11
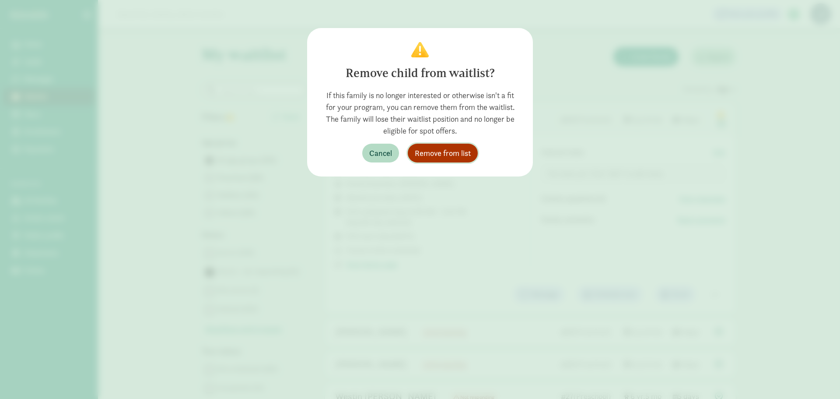
click at [455, 161] on button "Remove from list" at bounding box center [443, 153] width 70 height 19
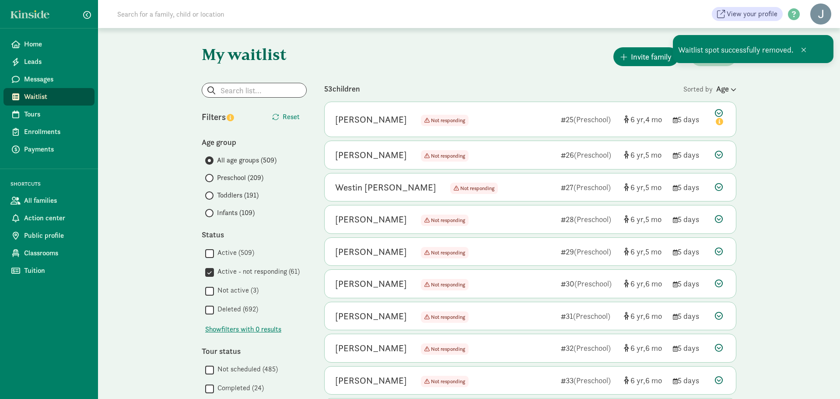
click at [719, 112] on icon at bounding box center [720, 118] width 11 height 18
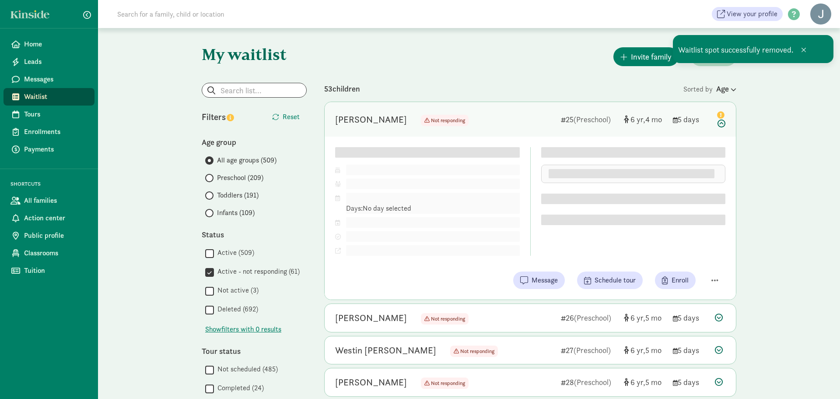
click at [711, 277] on div "Child details Edit DOB: Mar 21, 2019 ( 6 4 ) Parent/Guardian: Pref. schedule: D…" at bounding box center [530, 218] width 411 height 163
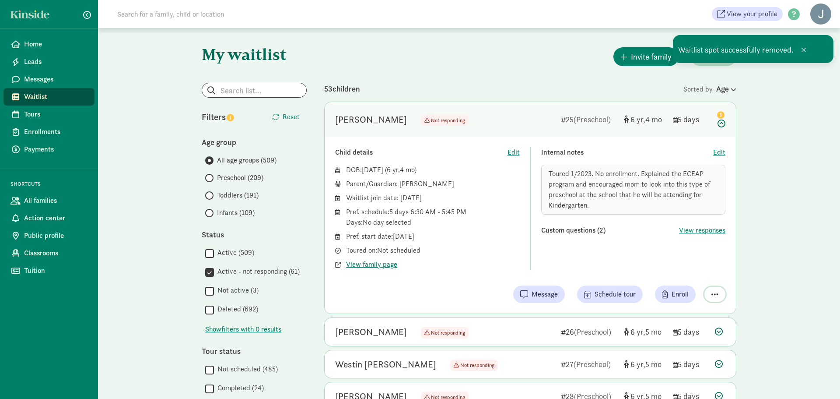
click at [714, 294] on span "button" at bounding box center [714, 294] width 7 height 8
click at [682, 272] on div "Remove from list" at bounding box center [690, 271] width 53 height 11
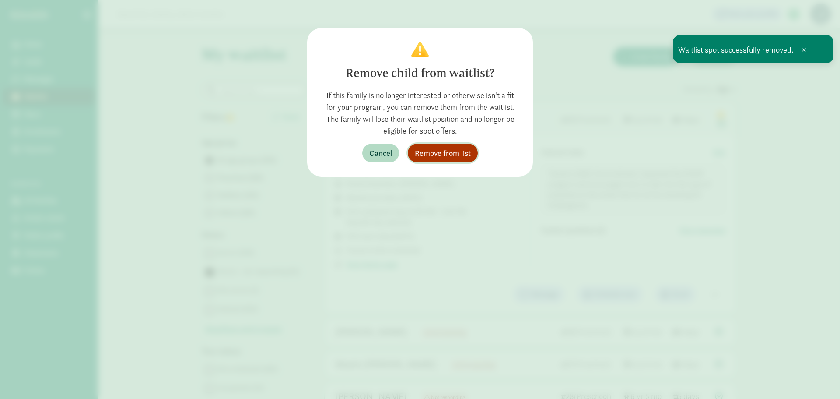
click at [438, 155] on span "Remove from list" at bounding box center [443, 153] width 56 height 12
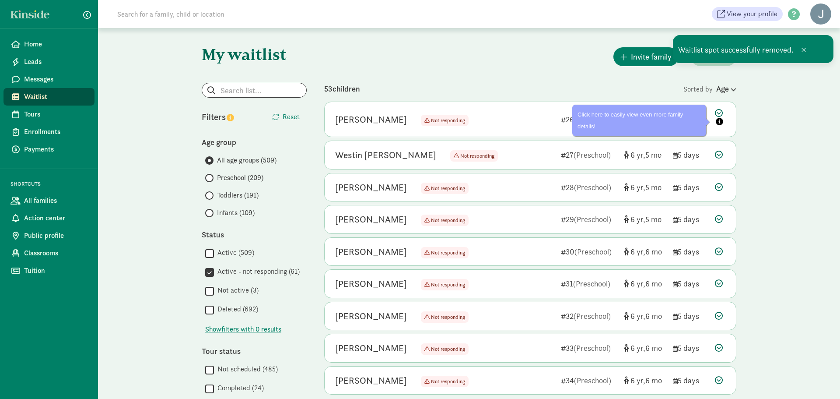
click at [720, 112] on icon at bounding box center [720, 118] width 11 height 18
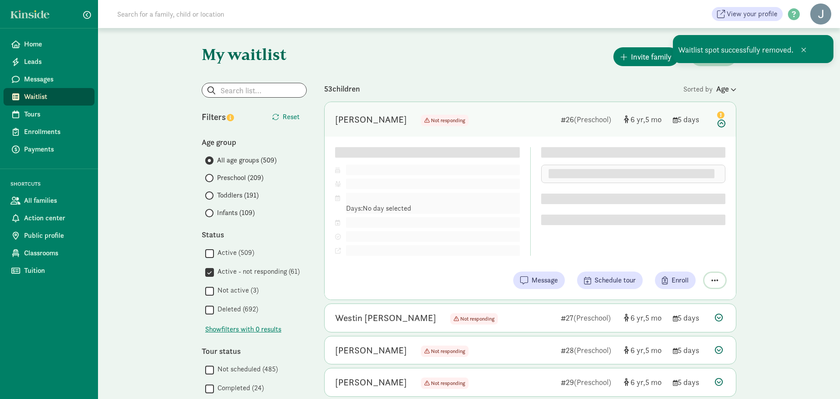
click at [712, 276] on span "button" at bounding box center [714, 280] width 7 height 8
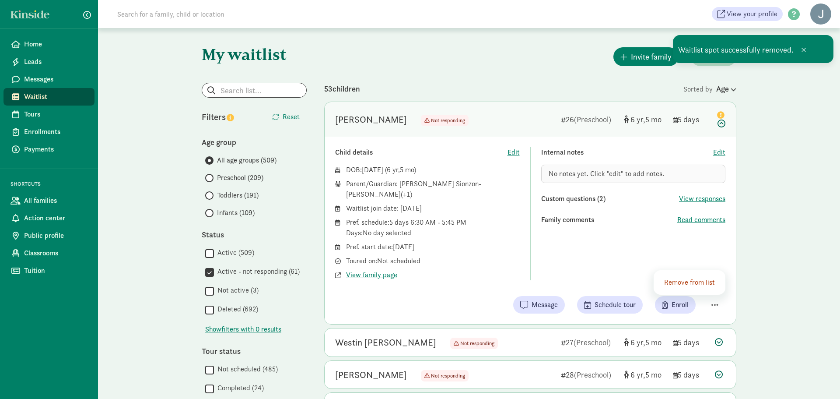
click at [683, 277] on div "Remove from list" at bounding box center [690, 282] width 53 height 11
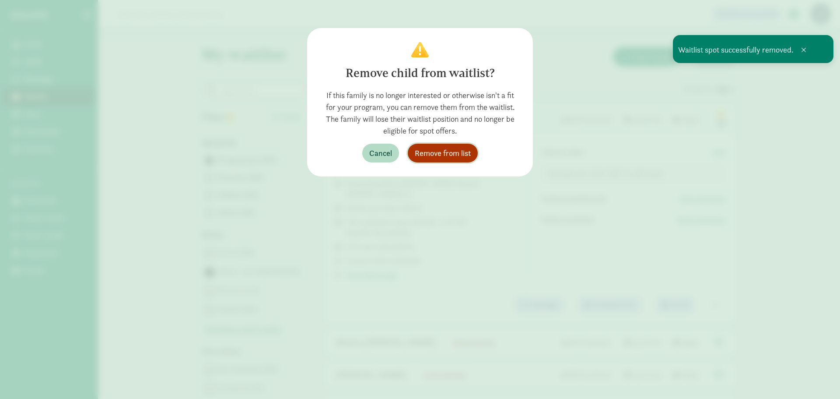
click at [446, 155] on span "Remove from list" at bounding box center [443, 153] width 56 height 12
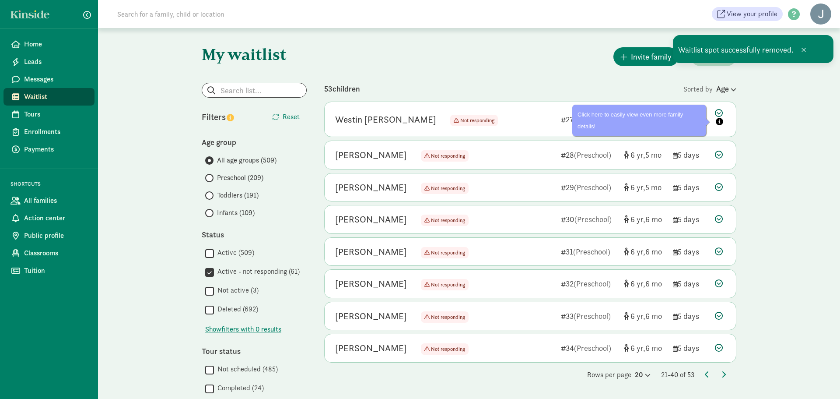
click at [717, 112] on icon at bounding box center [720, 118] width 11 height 18
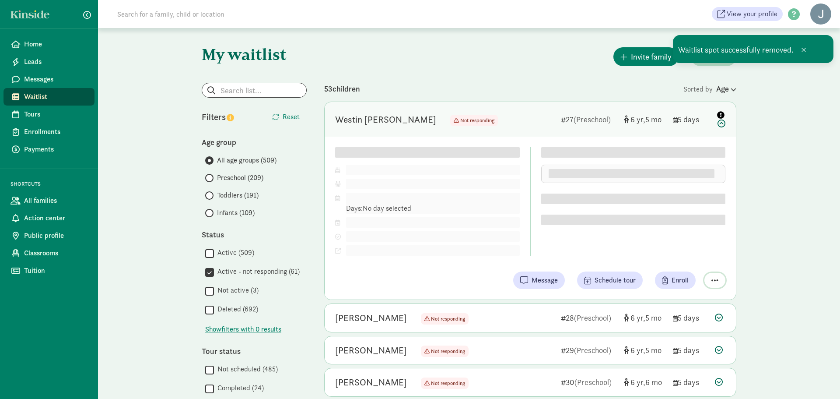
click at [712, 283] on span "button" at bounding box center [714, 280] width 7 height 8
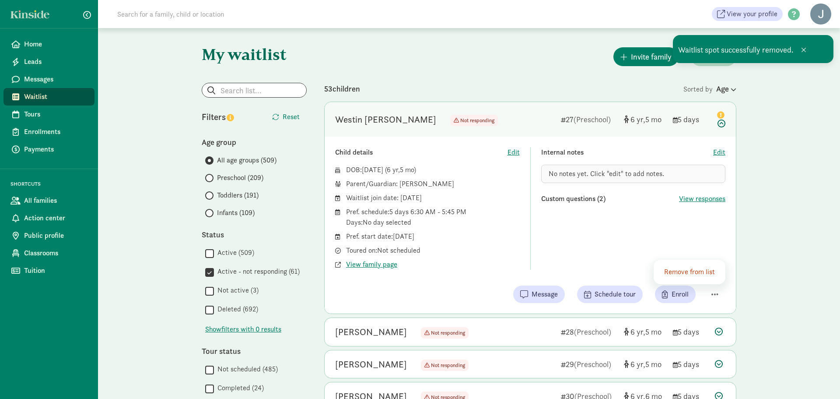
click at [686, 272] on div "Remove from list" at bounding box center [690, 271] width 53 height 11
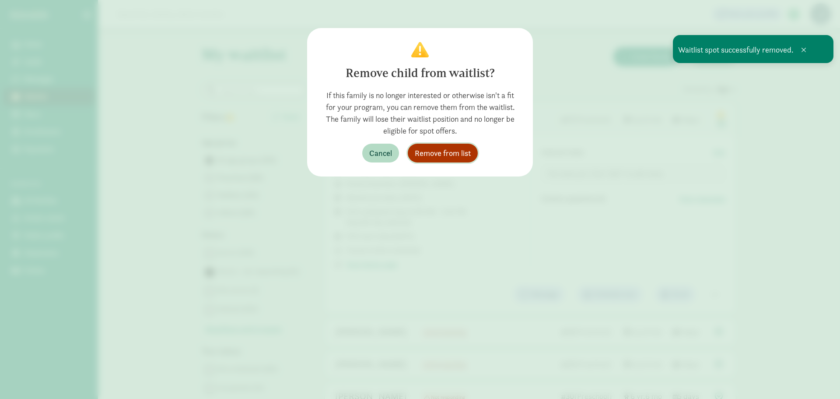
click at [441, 153] on span "Remove from list" at bounding box center [443, 153] width 56 height 12
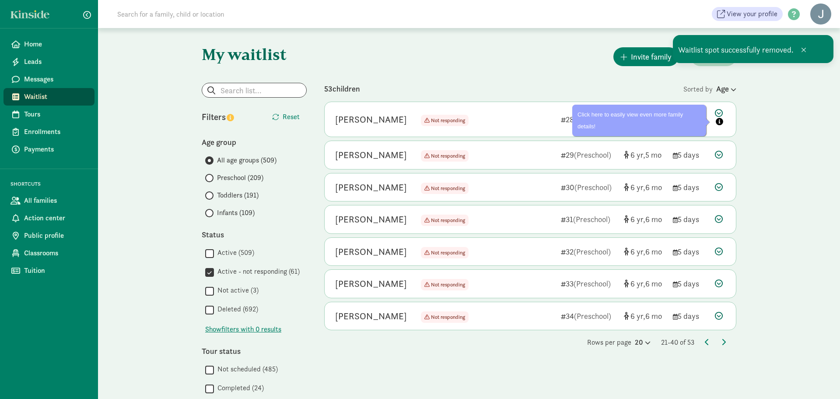
click at [718, 112] on icon at bounding box center [720, 118] width 11 height 18
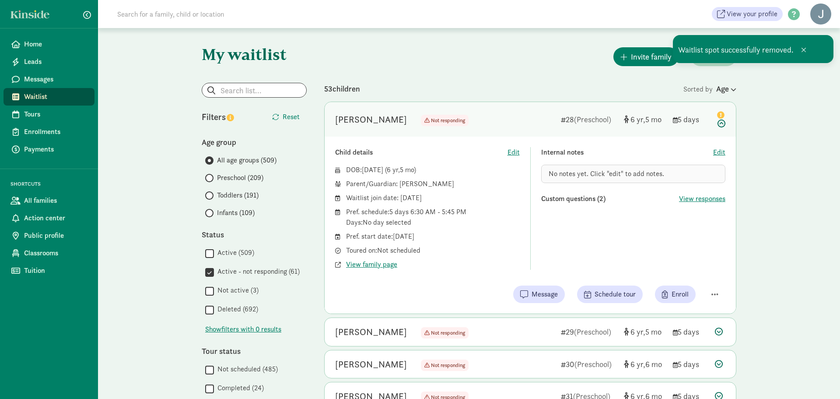
click at [709, 281] on div "Child details Edit DOB: Feb 22, 2019 ( 6 5 ) Parent/Guardian: Jessica Ebner Wai…" at bounding box center [530, 225] width 411 height 177
click at [715, 290] on span "button" at bounding box center [714, 294] width 7 height 8
click at [689, 276] on div "Remove from list" at bounding box center [690, 271] width 53 height 11
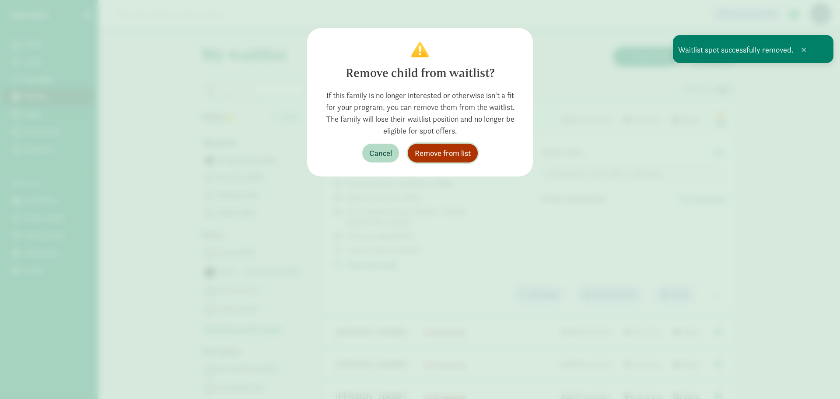
click at [443, 158] on span "Remove from list" at bounding box center [443, 153] width 56 height 12
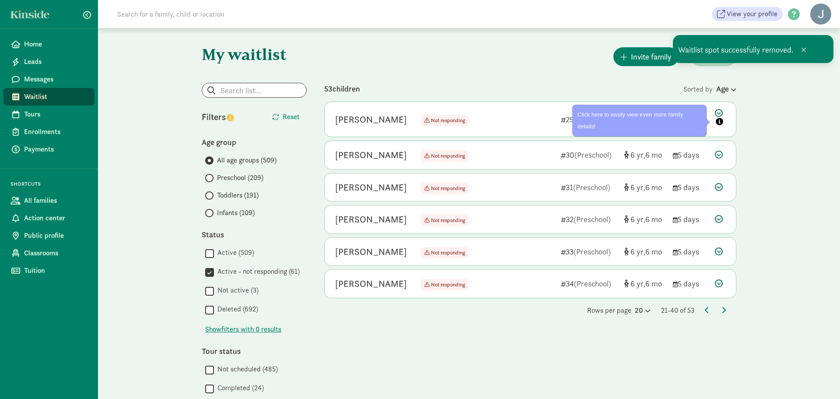
click at [717, 112] on icon at bounding box center [720, 118] width 11 height 18
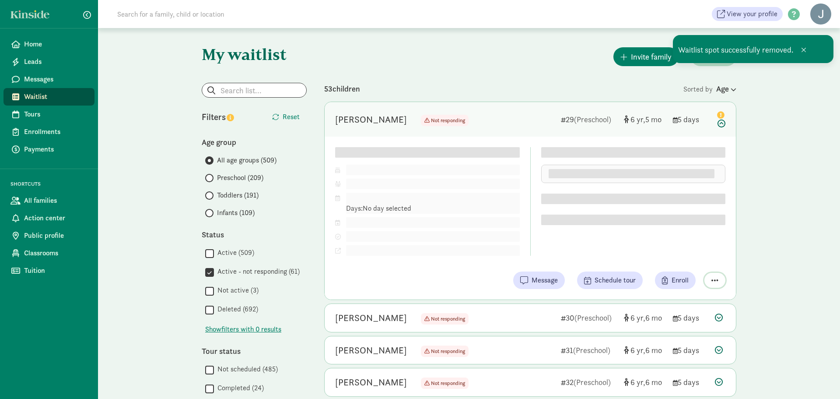
click at [718, 276] on span "button" at bounding box center [714, 280] width 7 height 8
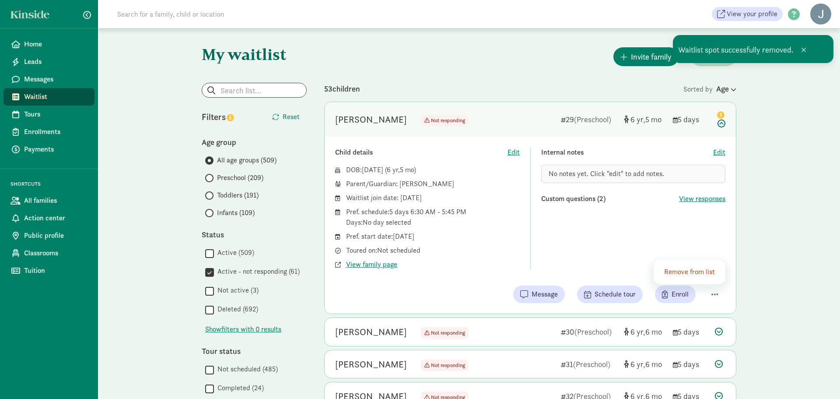
click at [670, 274] on div "Remove from list" at bounding box center [690, 271] width 53 height 11
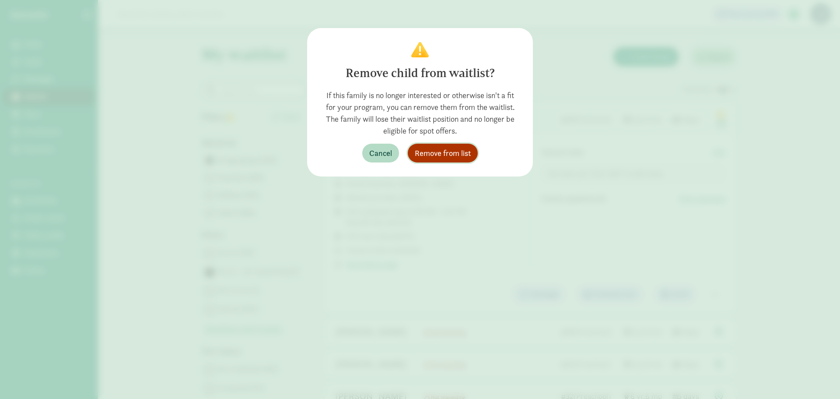
click at [431, 152] on span "Remove from list" at bounding box center [443, 153] width 56 height 12
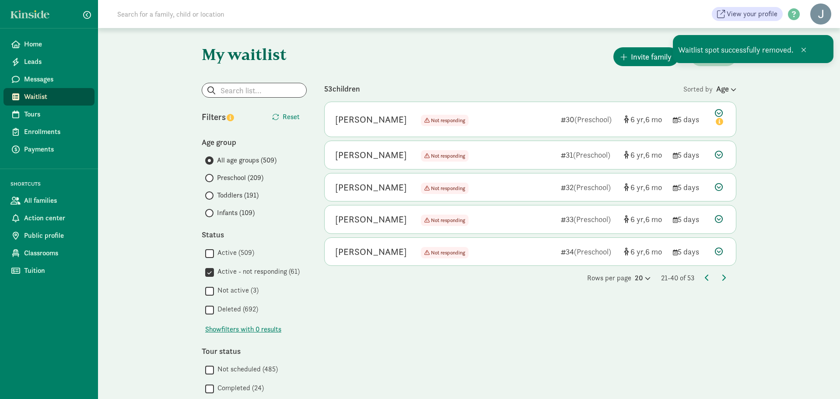
click at [722, 111] on icon at bounding box center [720, 118] width 11 height 18
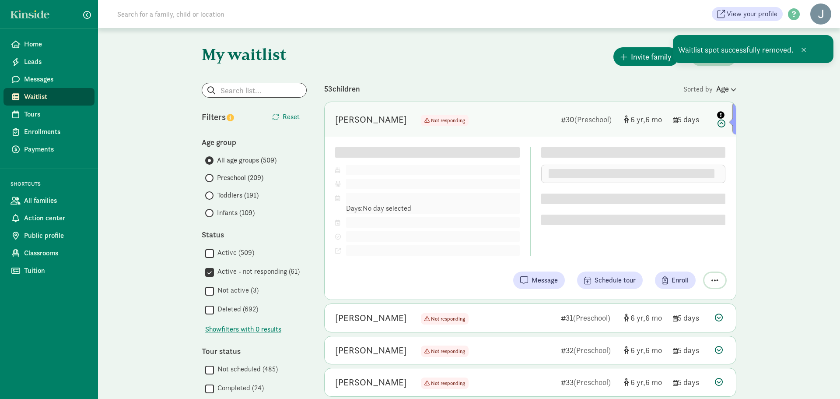
click at [714, 284] on div "Child details Edit DOB: Feb 12, 2019 ( 6 6 ) Parent/Guardian: Pref. schedule: D…" at bounding box center [530, 218] width 411 height 163
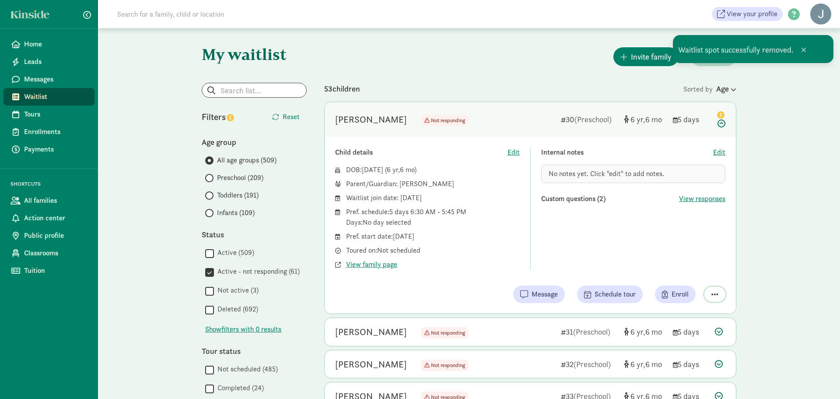
click at [708, 298] on button "button" at bounding box center [714, 294] width 21 height 15
click at [699, 275] on div "Remove from list" at bounding box center [690, 271] width 53 height 11
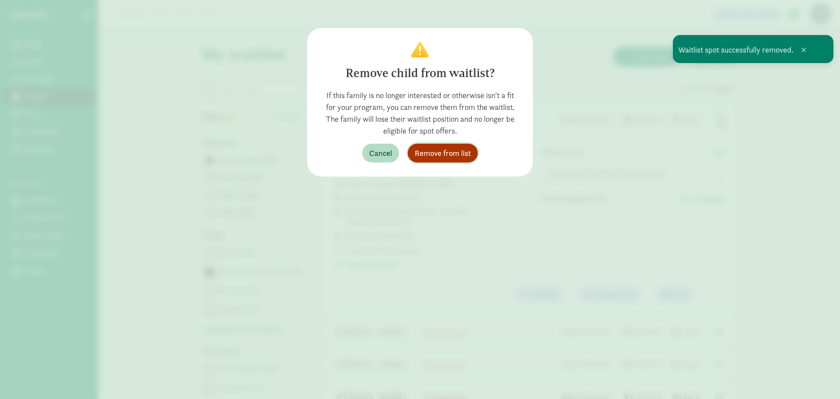
click at [456, 150] on span "Remove from list" at bounding box center [443, 153] width 56 height 12
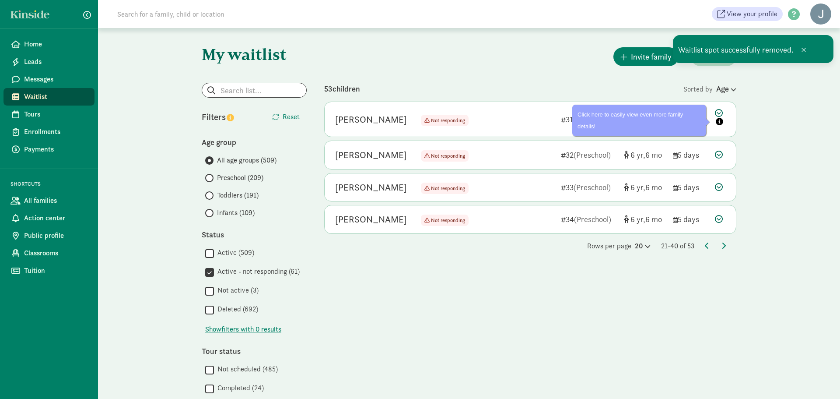
click at [720, 112] on icon at bounding box center [720, 118] width 11 height 18
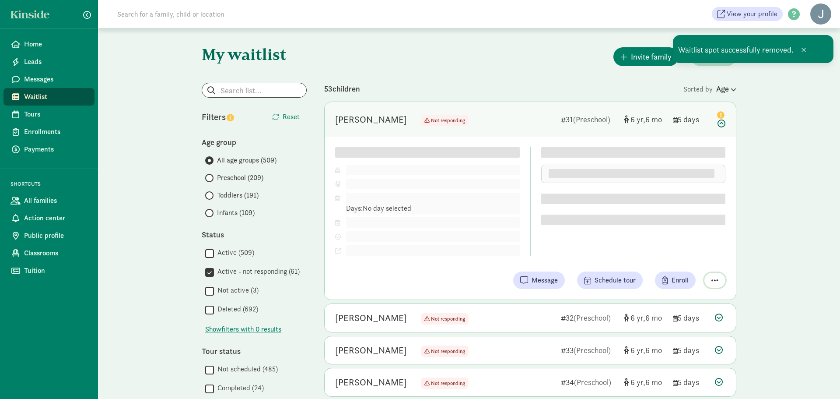
click at [716, 280] on div "Child details Edit DOB: Feb 12, 2019 ( 6 6 ) Parent/Guardian: Pref. schedule: D…" at bounding box center [530, 218] width 411 height 163
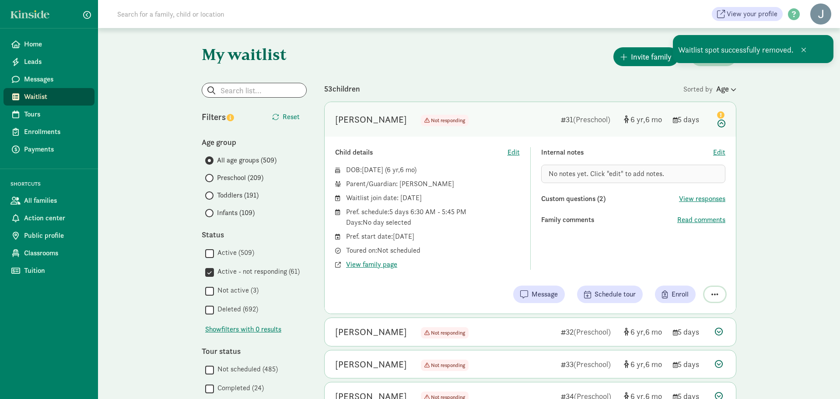
click at [710, 294] on button "button" at bounding box center [714, 294] width 21 height 15
click at [701, 272] on div "Remove from list" at bounding box center [690, 271] width 53 height 11
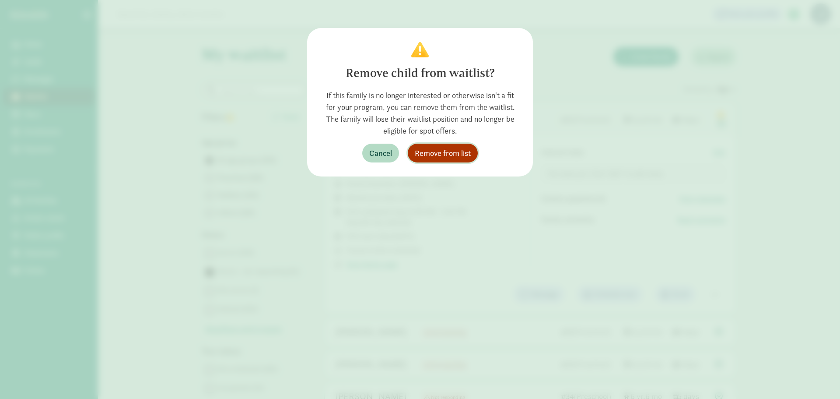
click at [443, 149] on span "Remove from list" at bounding box center [443, 153] width 56 height 12
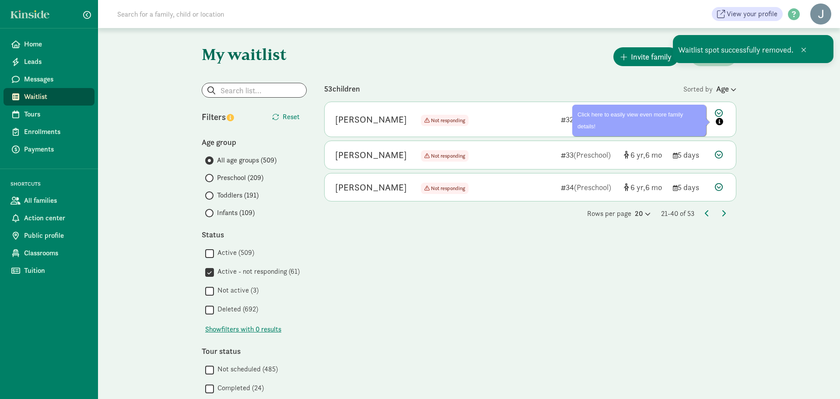
click at [719, 114] on icon at bounding box center [720, 118] width 11 height 18
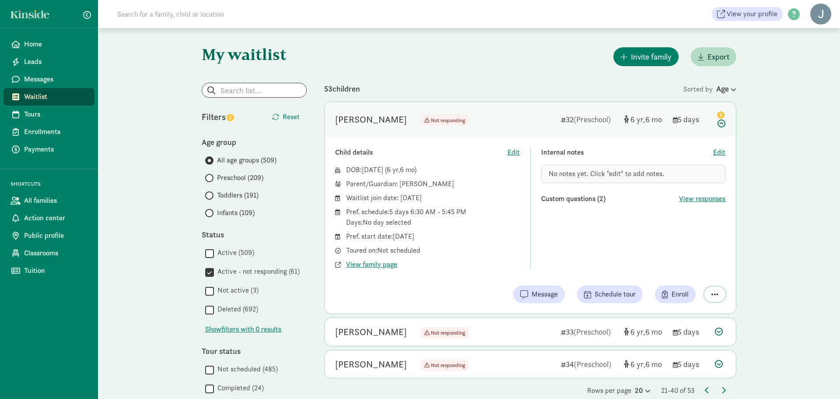
click at [718, 290] on button "button" at bounding box center [714, 294] width 21 height 15
click at [709, 274] on div "Remove from list" at bounding box center [690, 271] width 53 height 11
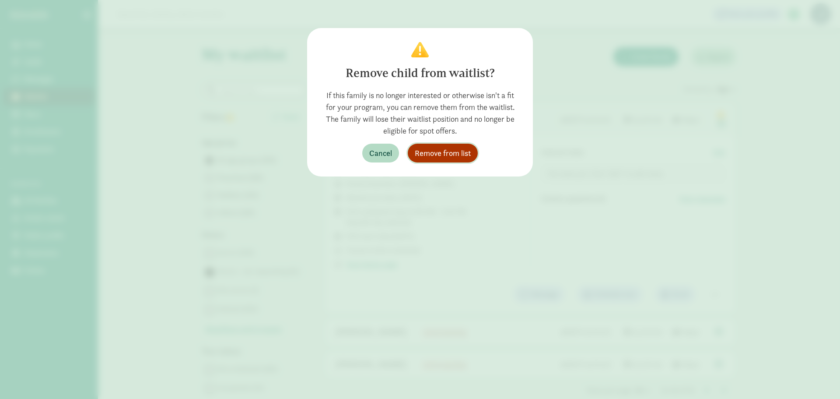
click at [460, 152] on span "Remove from list" at bounding box center [443, 153] width 56 height 12
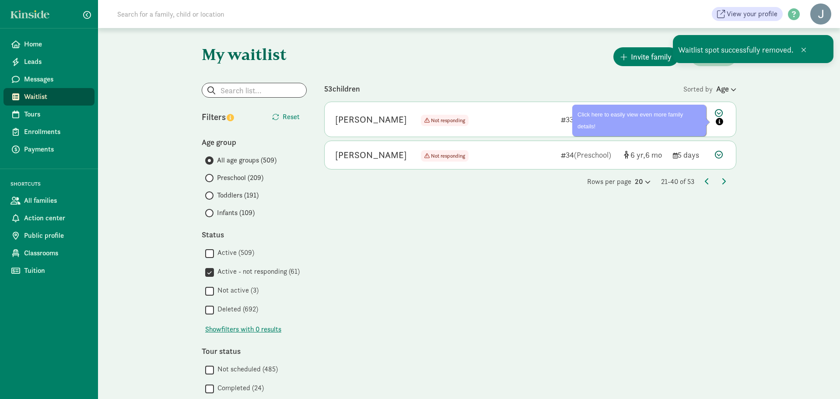
click at [718, 112] on icon at bounding box center [720, 118] width 11 height 18
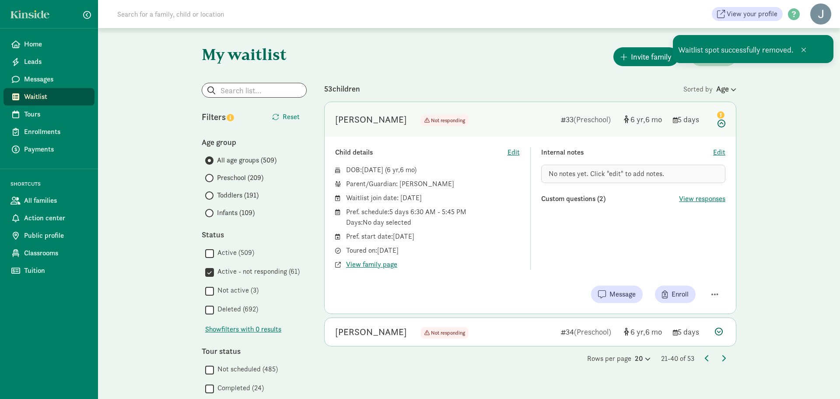
click at [713, 301] on div "Message Enroll" at bounding box center [530, 294] width 390 height 18
click at [713, 296] on span "button" at bounding box center [714, 294] width 7 height 8
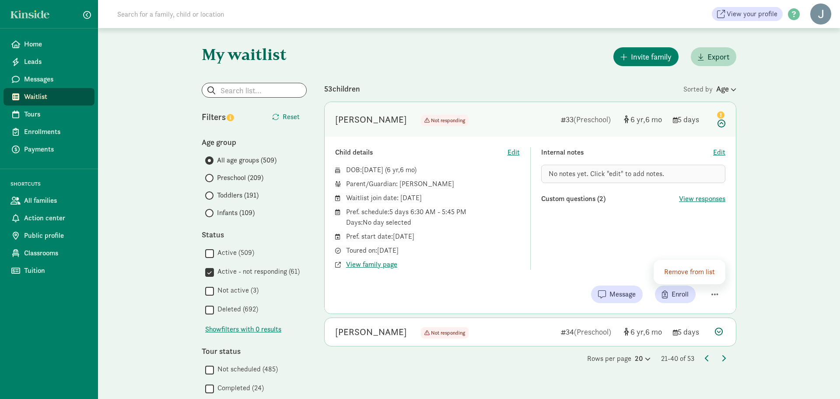
click at [683, 275] on div "Remove from list" at bounding box center [690, 271] width 53 height 11
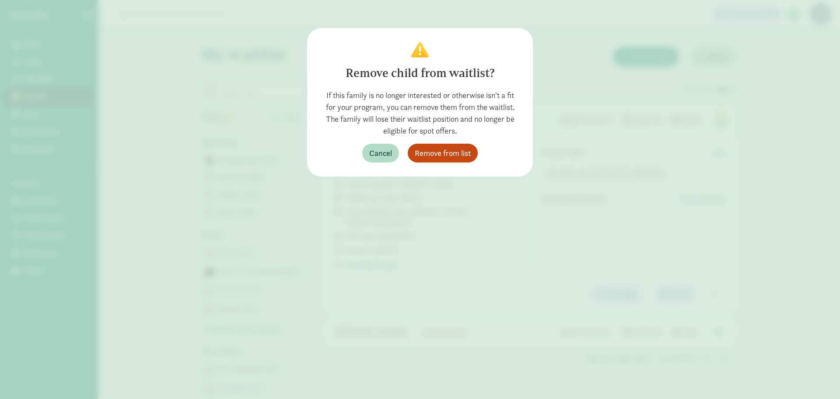
click at [473, 161] on div "Cancel Remove from list" at bounding box center [420, 153] width 198 height 19
click at [468, 154] on span "Remove from list" at bounding box center [443, 153] width 56 height 12
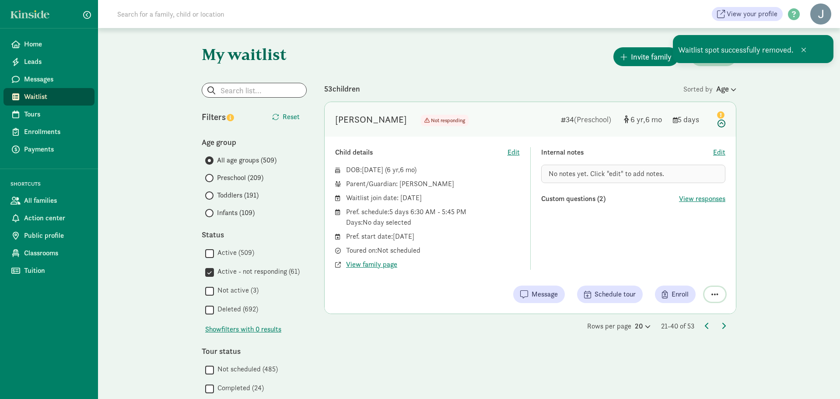
click at [716, 291] on span "button" at bounding box center [714, 294] width 7 height 8
click at [698, 274] on div "Remove from list" at bounding box center [690, 271] width 53 height 11
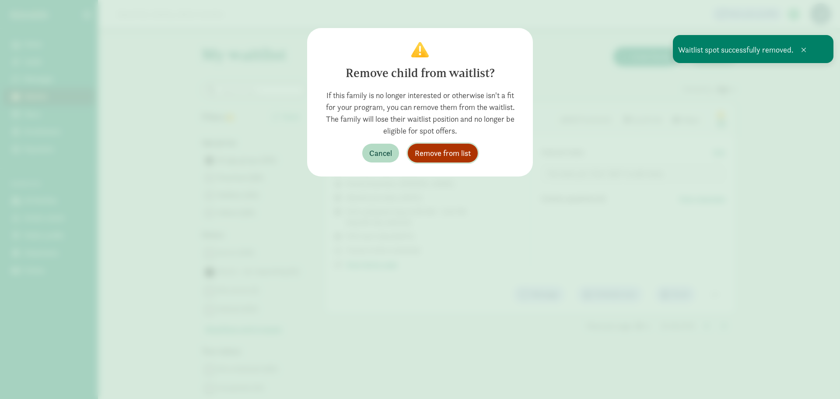
click at [440, 160] on button "Remove from list" at bounding box center [443, 153] width 70 height 19
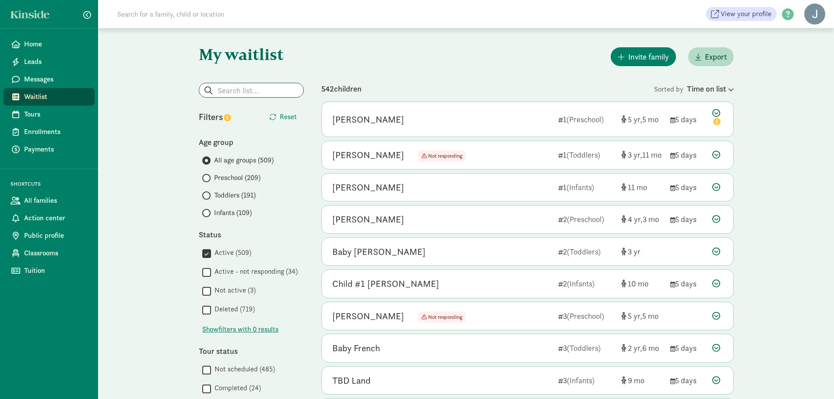
click at [245, 270] on label "Active - not responding (34)" at bounding box center [254, 271] width 87 height 11
click at [211, 270] on input "Active - not responding (34)" at bounding box center [206, 272] width 9 height 12
click at [208, 254] on input "Active (509)" at bounding box center [206, 253] width 9 height 12
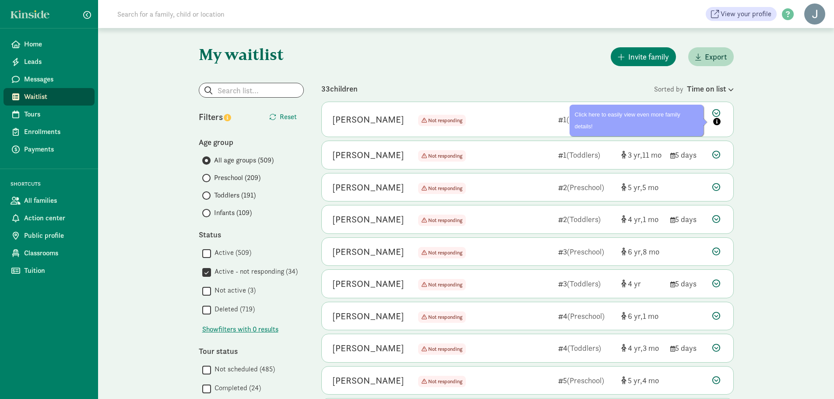
click at [713, 110] on icon at bounding box center [717, 118] width 11 height 18
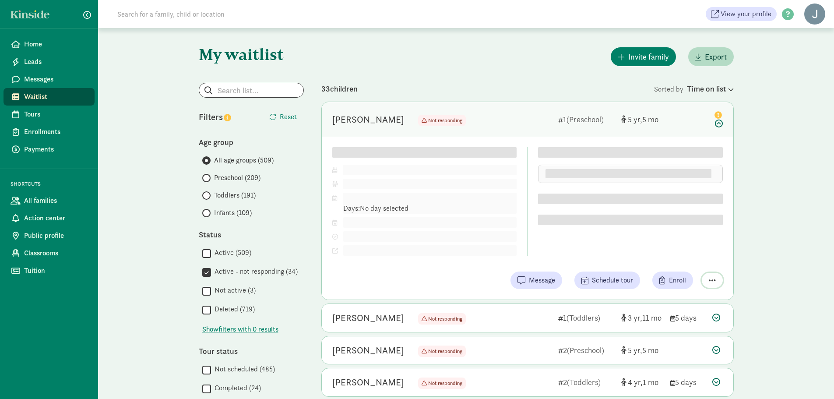
click at [709, 280] on span "button" at bounding box center [711, 280] width 7 height 8
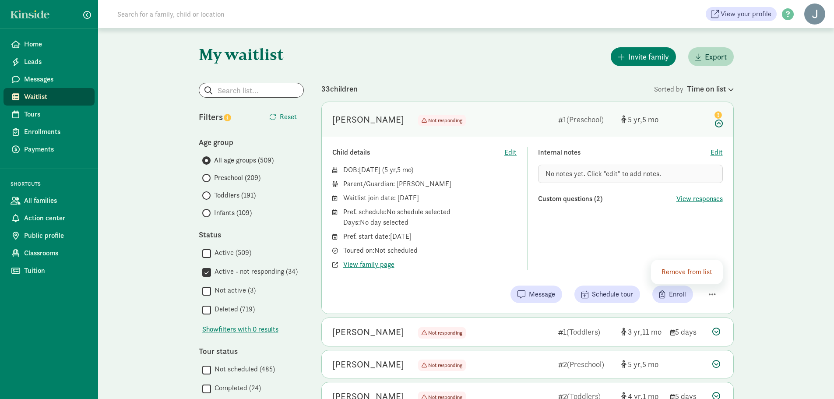
click at [701, 271] on div "Remove from list" at bounding box center [687, 271] width 53 height 11
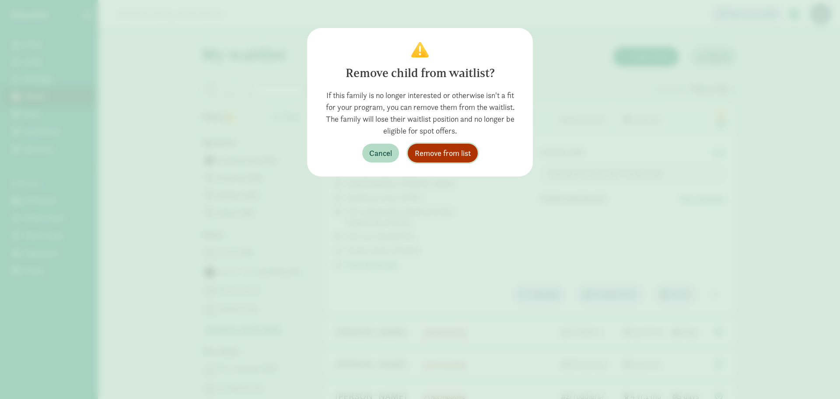
click at [457, 156] on span "Remove from list" at bounding box center [443, 153] width 56 height 12
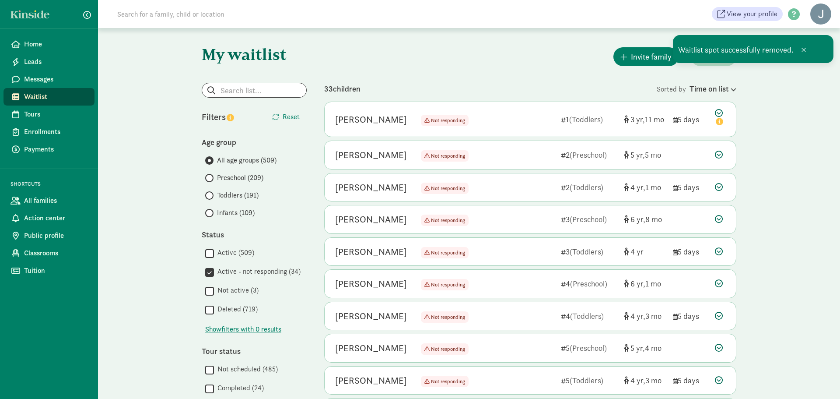
click at [718, 155] on icon at bounding box center [719, 155] width 8 height 8
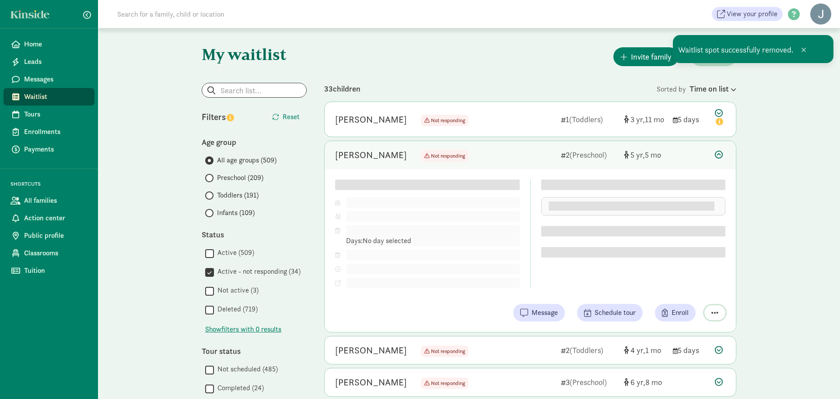
click at [715, 311] on div "Child details Edit DOB: Feb 27, 2020 ( 5 5 ) Parent/Guardian: Pref. schedule: D…" at bounding box center [530, 250] width 411 height 163
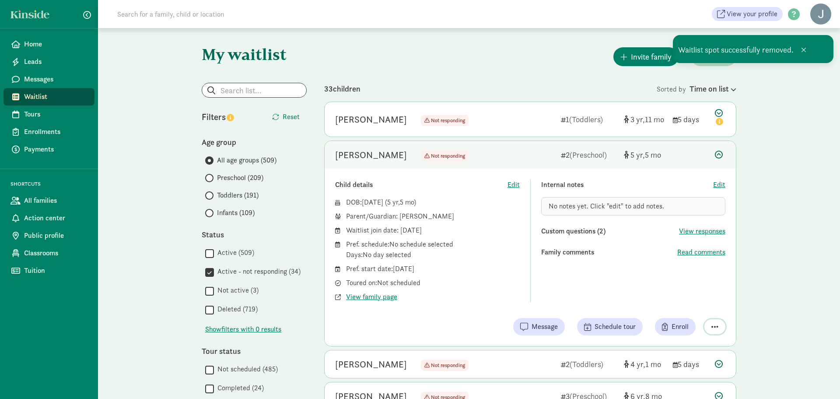
click at [709, 324] on button "button" at bounding box center [714, 326] width 21 height 15
click at [687, 309] on div "Remove from list" at bounding box center [690, 304] width 72 height 25
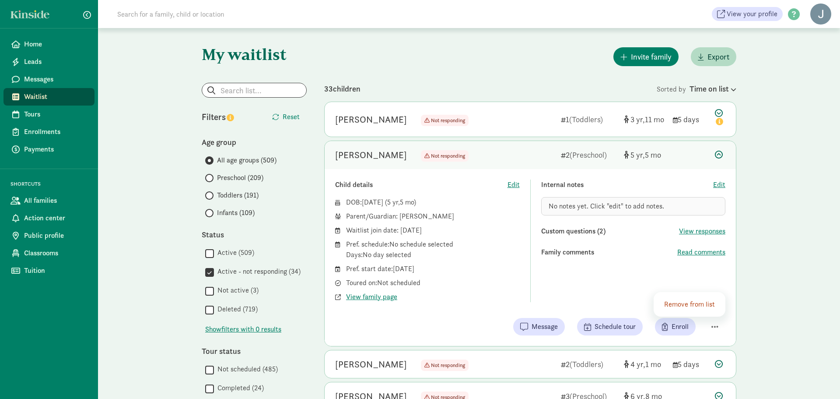
click at [701, 303] on div "Remove from list" at bounding box center [690, 304] width 53 height 11
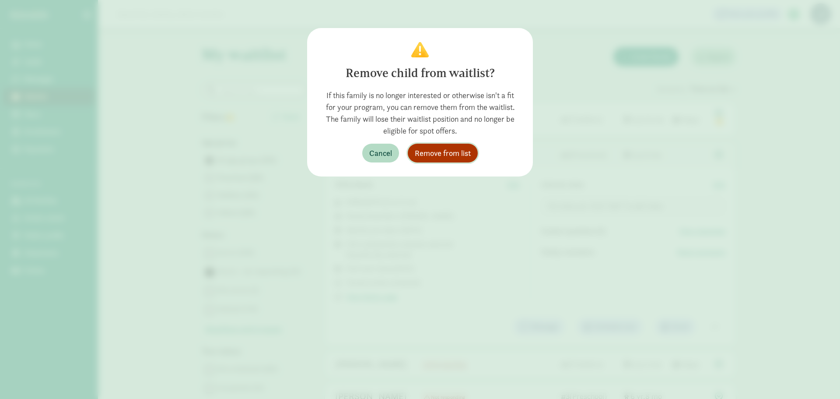
click at [421, 151] on span "Remove from list" at bounding box center [443, 153] width 56 height 12
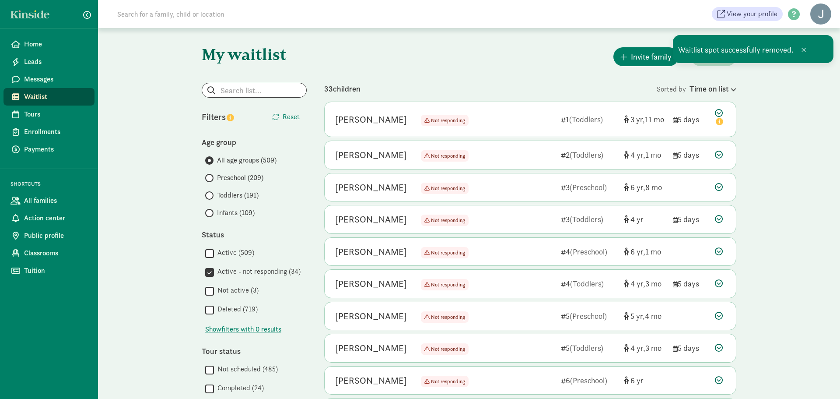
click at [720, 185] on icon at bounding box center [719, 187] width 8 height 8
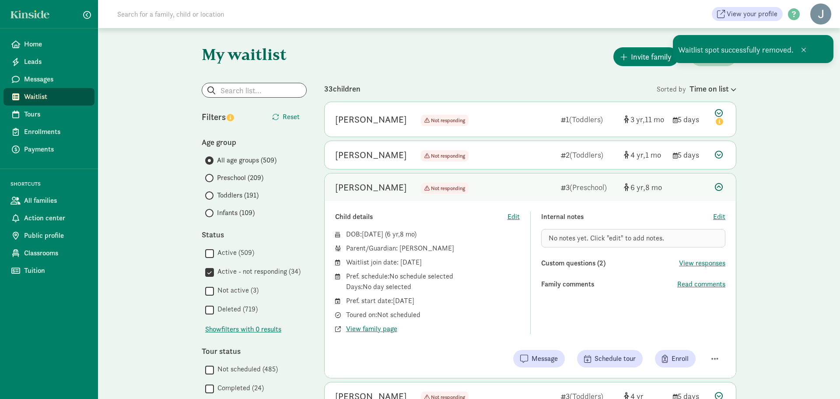
click at [719, 341] on div "Child details Edit DOB: Dec 4, 2018 ( 6 8 ) Parent/Guardian: Rachel Ritchie Wai…" at bounding box center [530, 289] width 411 height 177
click at [718, 357] on span "button" at bounding box center [714, 358] width 7 height 8
click at [700, 338] on div "Remove from list" at bounding box center [690, 336] width 53 height 11
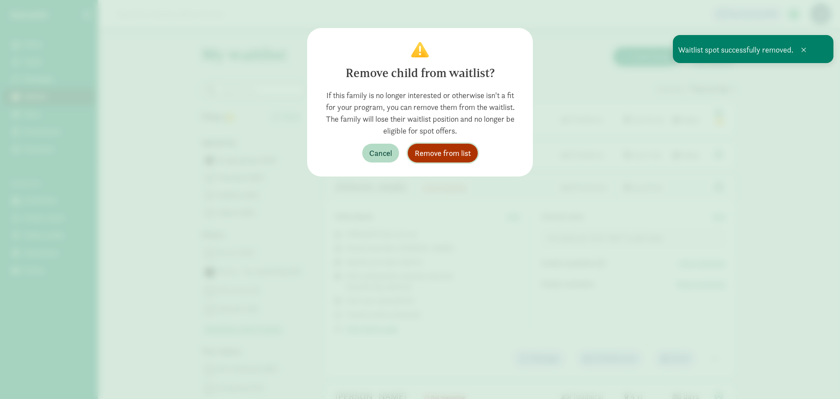
click at [426, 146] on button "Remove from list" at bounding box center [443, 153] width 70 height 19
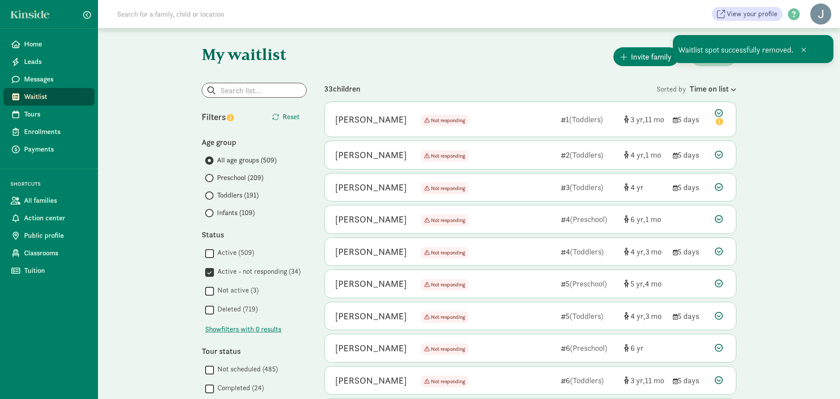
click at [717, 221] on icon at bounding box center [719, 219] width 8 height 8
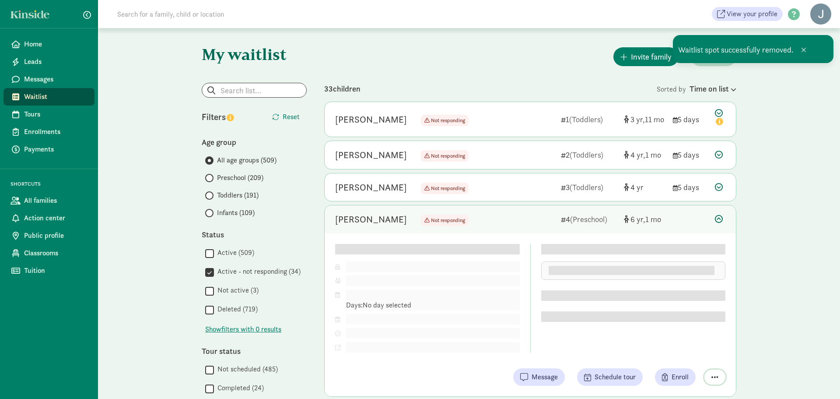
click at [712, 375] on span "button" at bounding box center [714, 377] width 7 height 8
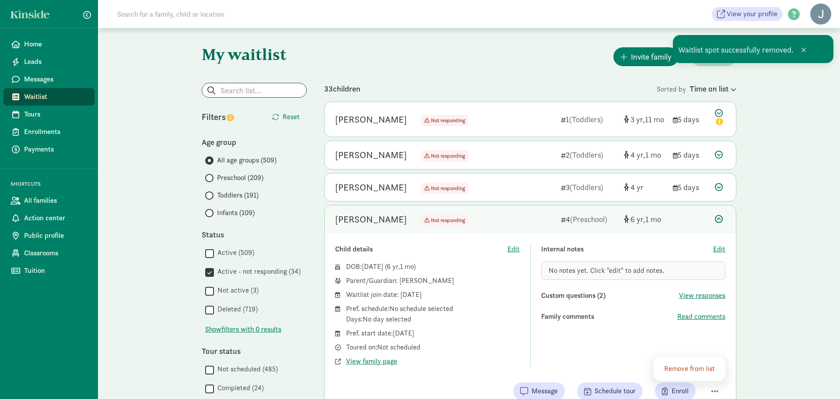
click at [690, 352] on div "Internal notes Edit No notes yet. Click "edit" to add notes. Custom questions (…" at bounding box center [633, 305] width 185 height 123
click at [717, 389] on span "button" at bounding box center [714, 391] width 7 height 8
click at [699, 373] on div "Remove from list" at bounding box center [690, 368] width 53 height 11
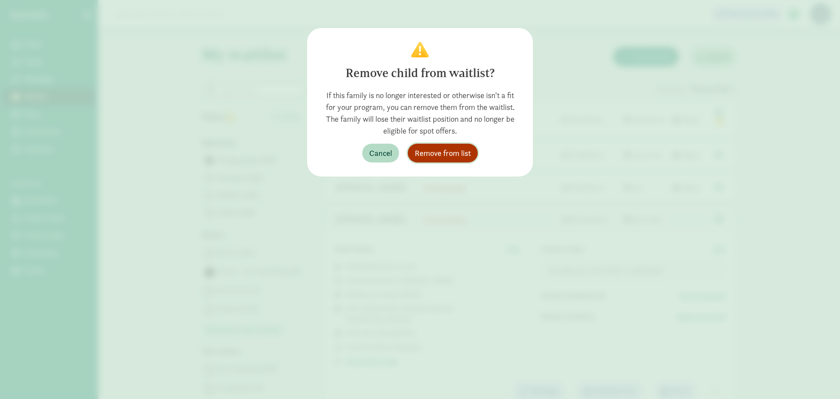
click at [444, 154] on span "Remove from list" at bounding box center [443, 153] width 56 height 12
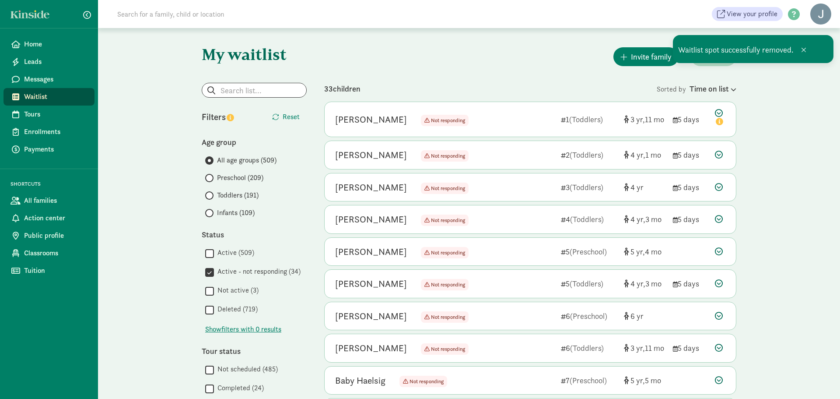
click at [718, 250] on icon at bounding box center [719, 251] width 8 height 8
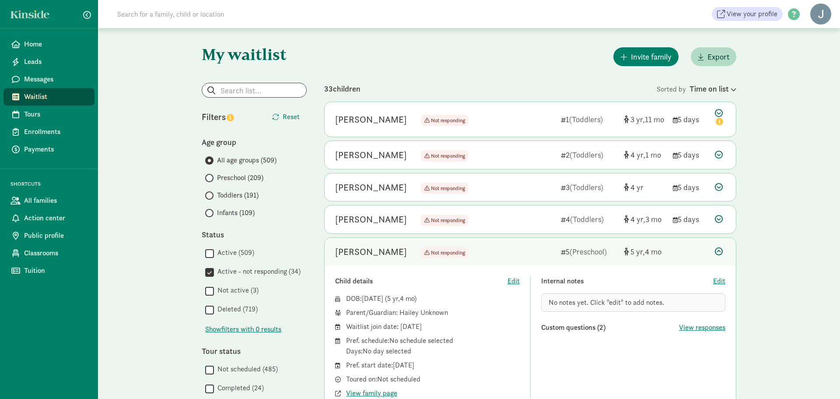
click at [721, 252] on icon at bounding box center [719, 251] width 8 height 8
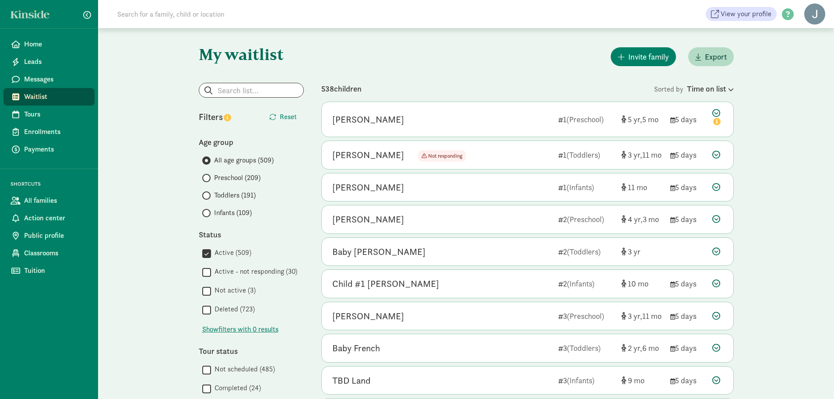
click at [206, 253] on input "Active (509)" at bounding box center [206, 253] width 9 height 12
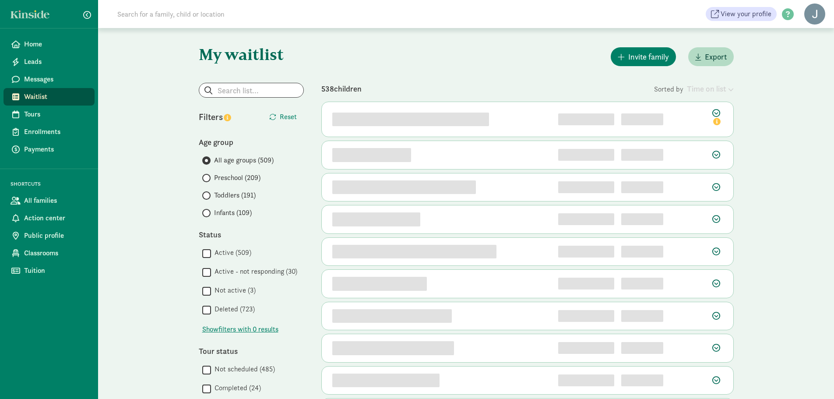
click at [209, 273] on input "Active - not responding (30)" at bounding box center [206, 272] width 9 height 12
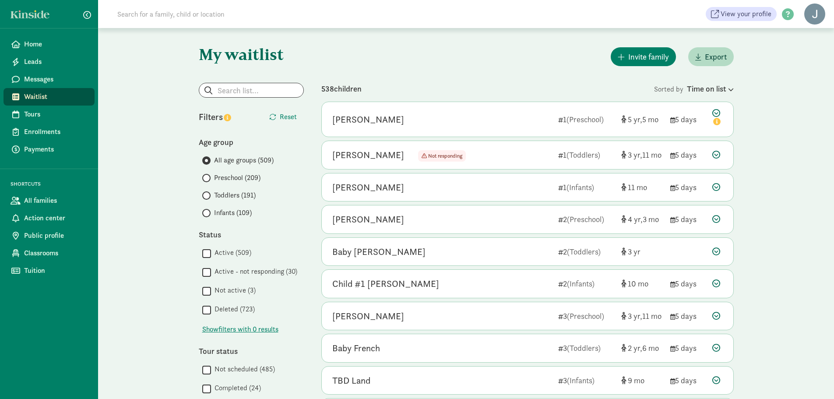
click at [209, 273] on input "Active - not responding (30)" at bounding box center [206, 272] width 9 height 12
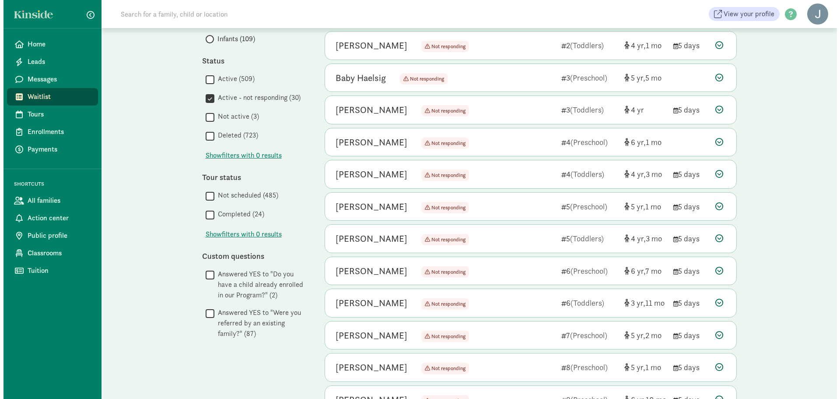
scroll to position [175, 0]
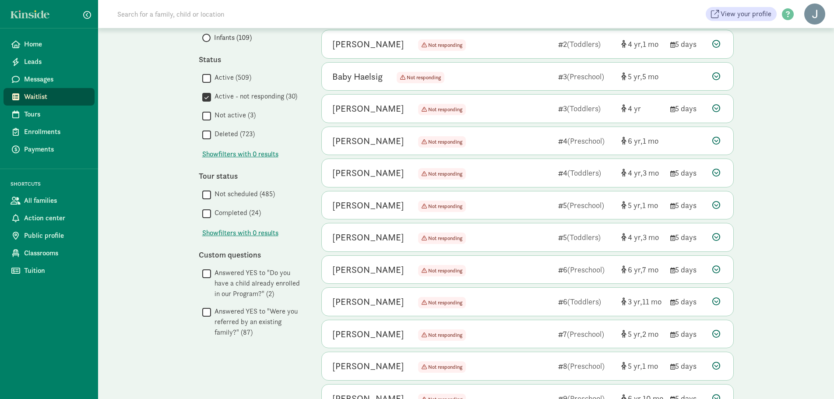
click at [715, 72] on icon at bounding box center [716, 76] width 8 height 8
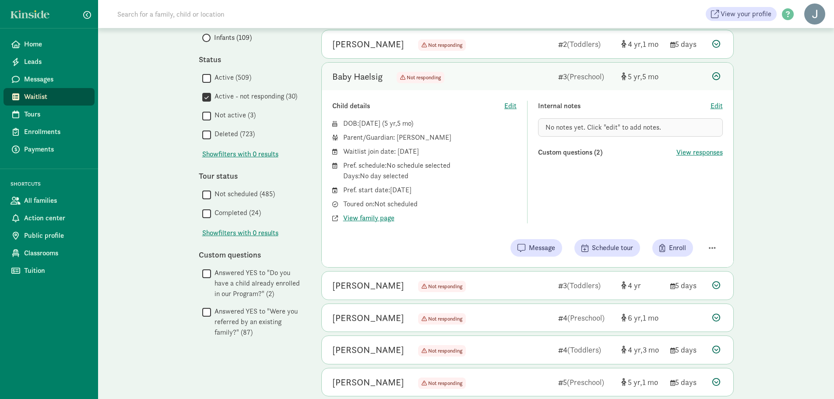
click at [711, 233] on div "Child details Edit DOB: [DATE] ( 5 5 ) Parent/Guardian: [PERSON_NAME] Waitlist …" at bounding box center [527, 178] width 411 height 177
click at [708, 245] on span "button" at bounding box center [711, 248] width 7 height 8
click at [685, 227] on div "Remove from list" at bounding box center [687, 225] width 53 height 11
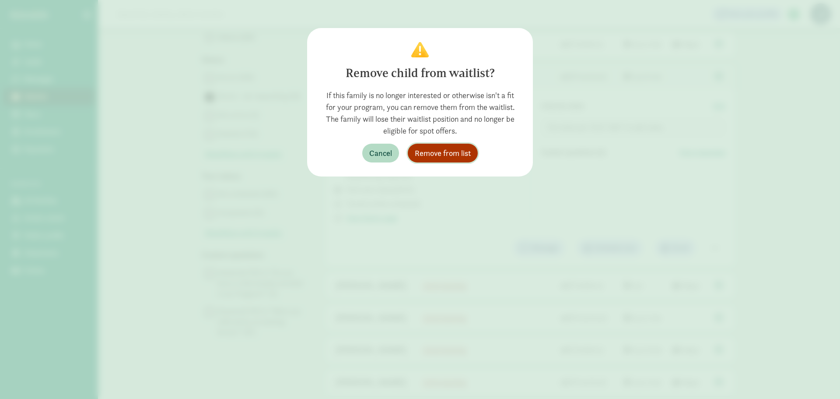
click at [447, 150] on span "Remove from list" at bounding box center [443, 153] width 56 height 12
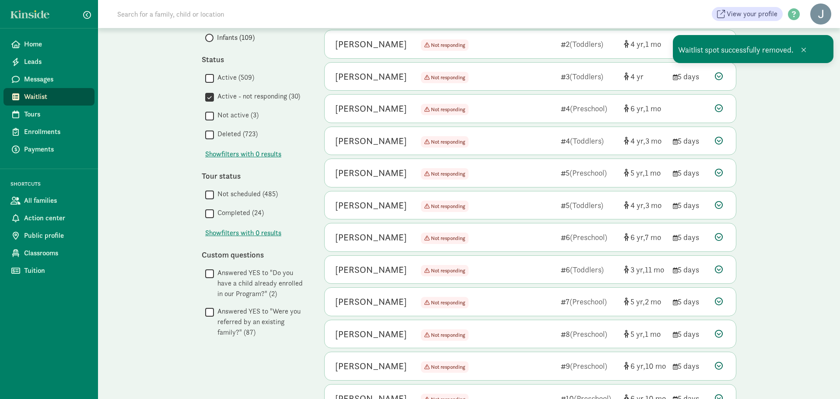
click at [719, 236] on icon at bounding box center [719, 237] width 8 height 8
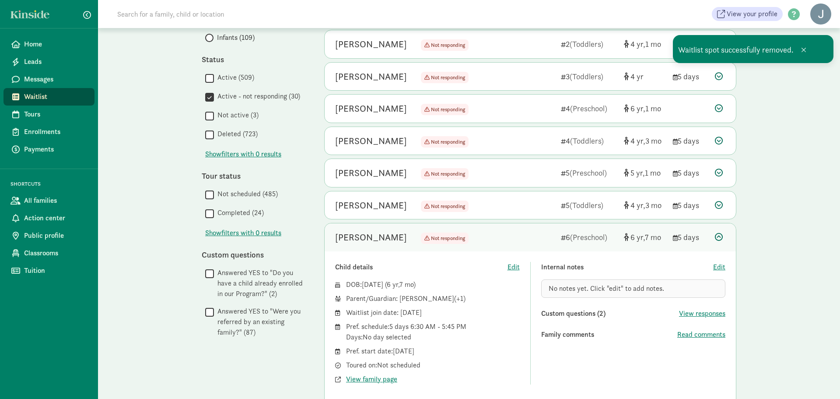
click at [712, 392] on div "Child details Edit DOB: [DATE] ( 6 7 ) Parent/Guardian: [PERSON_NAME] (+1) Wait…" at bounding box center [530, 339] width 411 height 177
click at [720, 238] on icon at bounding box center [719, 237] width 8 height 8
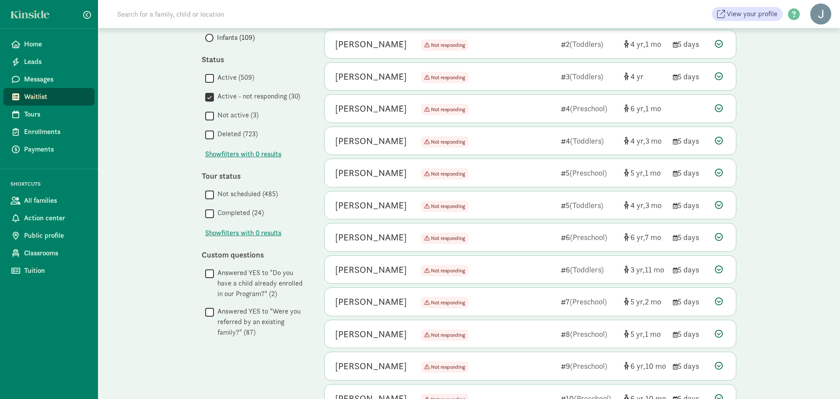
click at [719, 172] on icon at bounding box center [719, 172] width 8 height 8
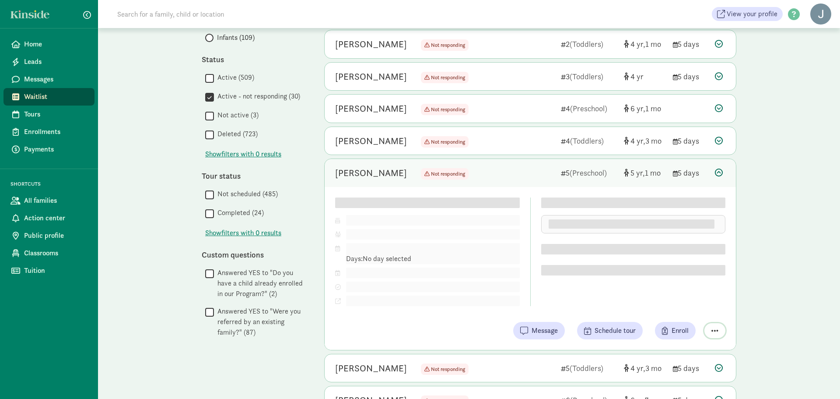
click at [716, 328] on span "button" at bounding box center [714, 330] width 7 height 8
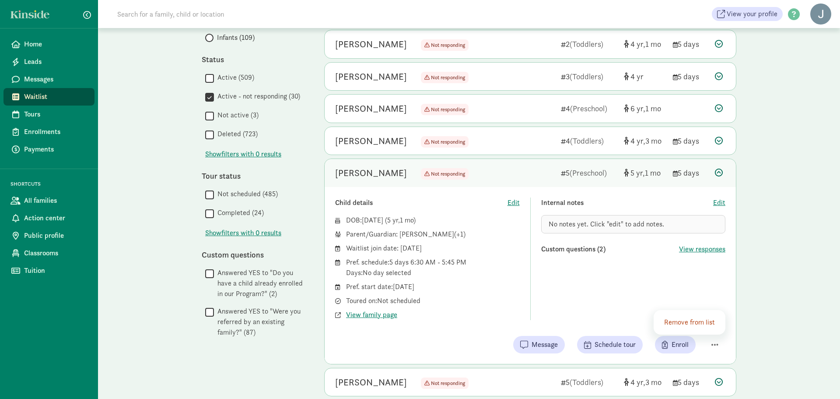
click at [704, 325] on div "Remove from list" at bounding box center [690, 322] width 53 height 11
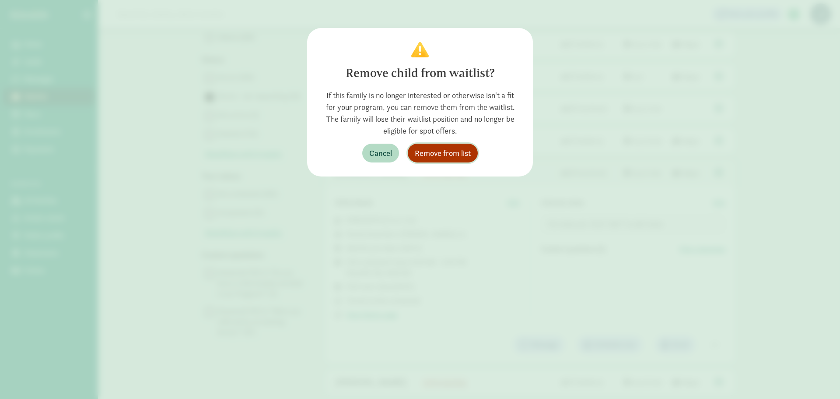
click at [455, 148] on span "Remove from list" at bounding box center [443, 153] width 56 height 12
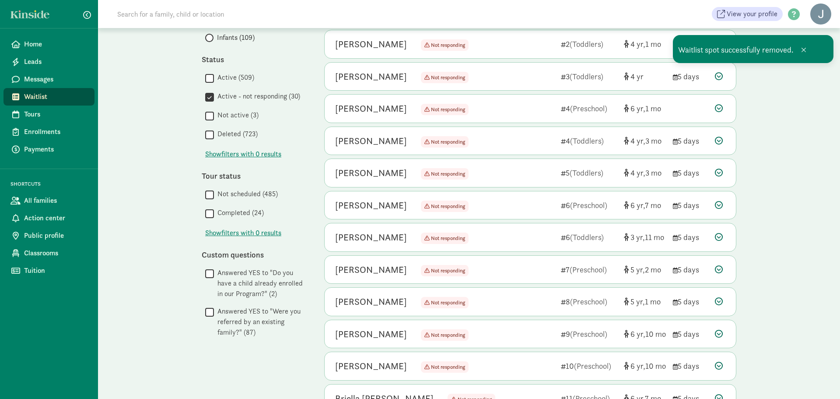
click at [721, 105] on icon at bounding box center [719, 108] width 8 height 8
click at [722, 109] on icon at bounding box center [719, 108] width 8 height 8
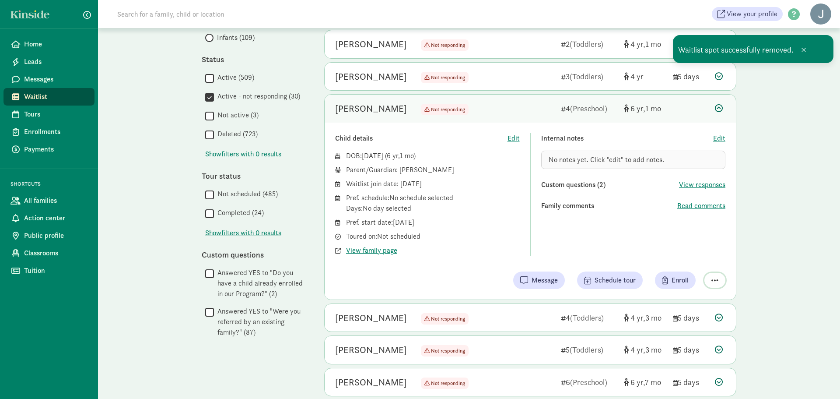
click at [712, 276] on span "button" at bounding box center [714, 280] width 7 height 8
click at [683, 260] on div "Remove from list" at bounding box center [690, 257] width 53 height 11
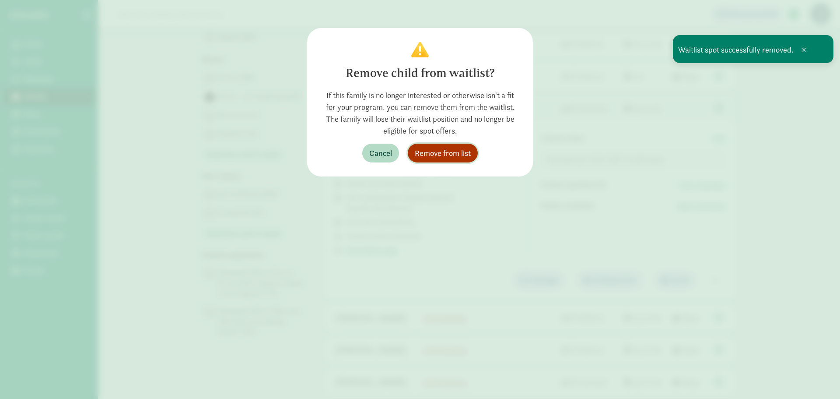
click at [462, 151] on span "Remove from list" at bounding box center [443, 153] width 56 height 12
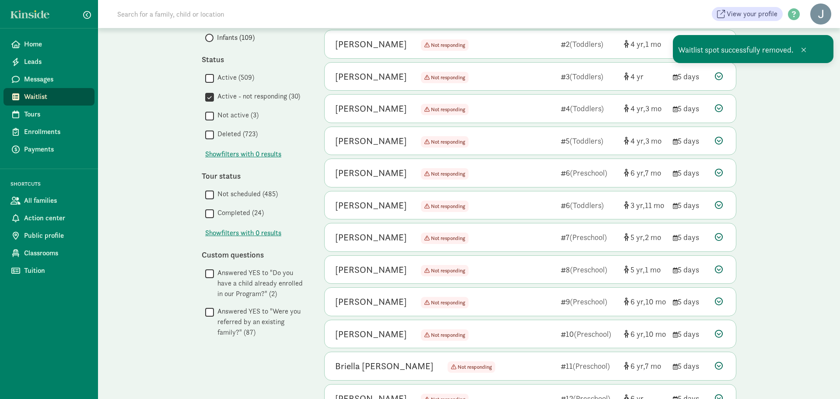
click at [719, 301] on icon at bounding box center [719, 301] width 8 height 8
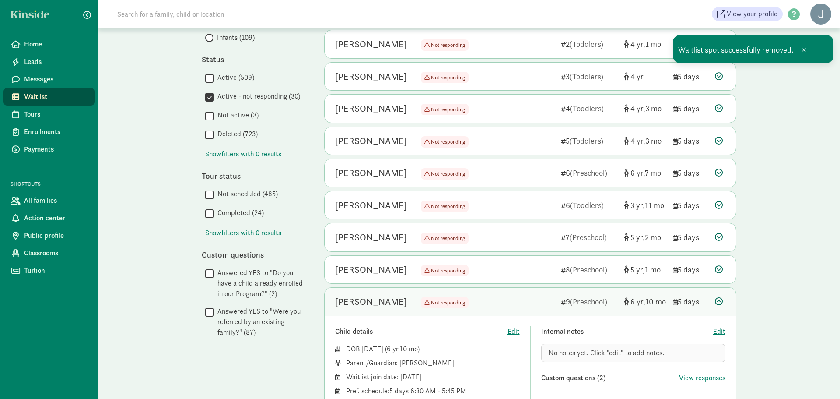
click at [720, 299] on icon at bounding box center [719, 301] width 8 height 8
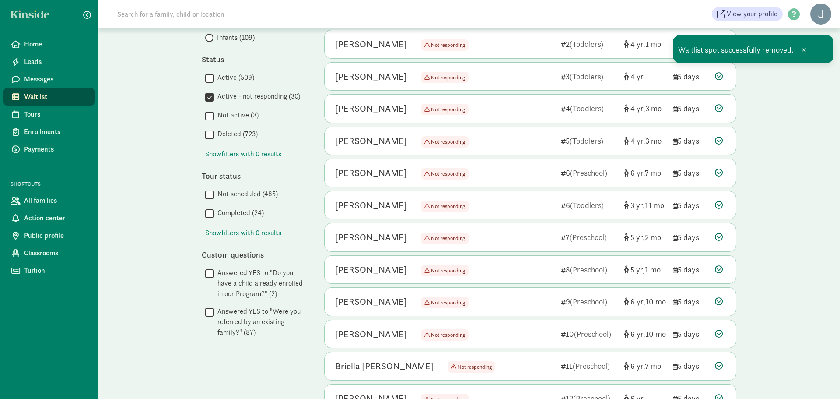
click at [716, 171] on icon at bounding box center [719, 172] width 8 height 8
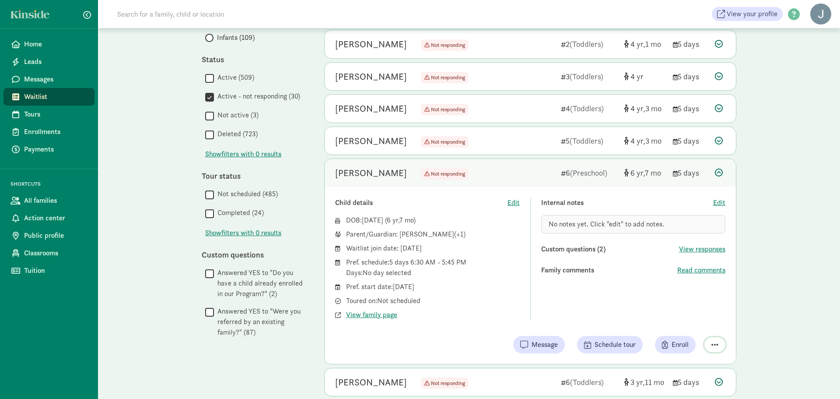
click at [715, 343] on span "button" at bounding box center [714, 344] width 7 height 8
click at [705, 323] on div "Remove from list" at bounding box center [690, 322] width 53 height 11
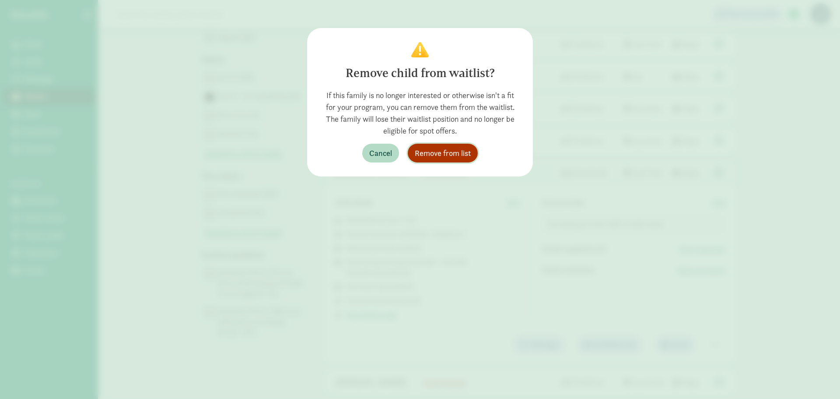
click at [422, 150] on span "Remove from list" at bounding box center [443, 153] width 56 height 12
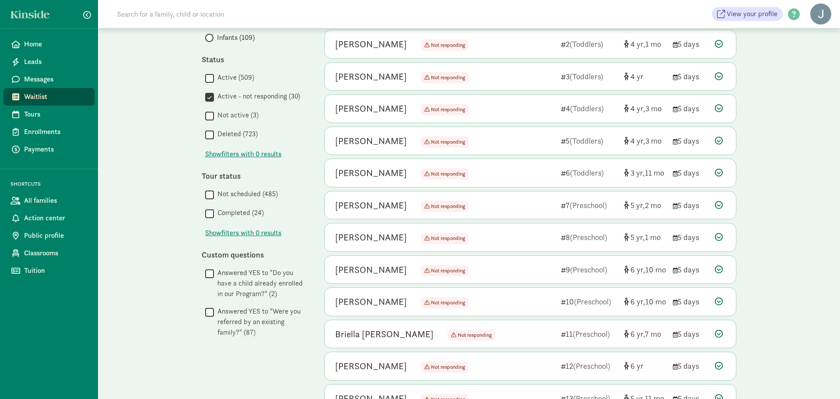
click at [717, 204] on icon at bounding box center [719, 205] width 8 height 8
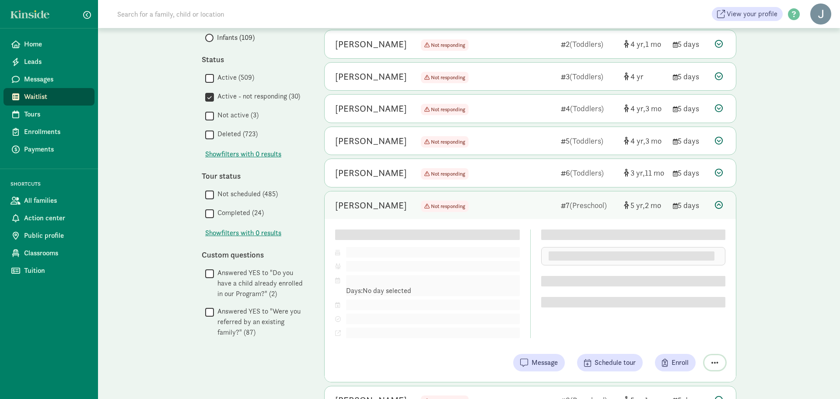
click at [712, 362] on span "button" at bounding box center [714, 362] width 7 height 8
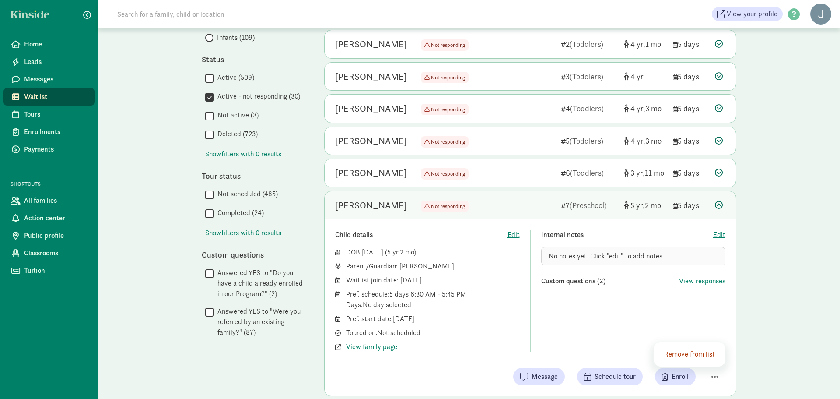
click at [696, 348] on div "Remove from list" at bounding box center [690, 354] width 72 height 25
click at [699, 354] on div "Remove from list" at bounding box center [690, 354] width 53 height 11
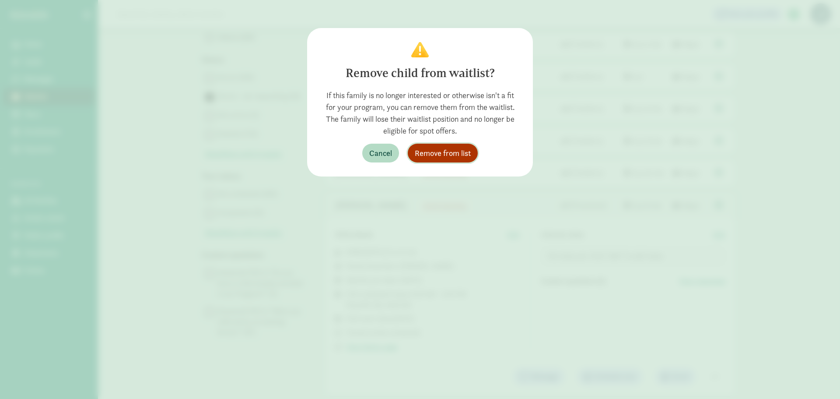
click at [467, 150] on span "Remove from list" at bounding box center [443, 153] width 56 height 12
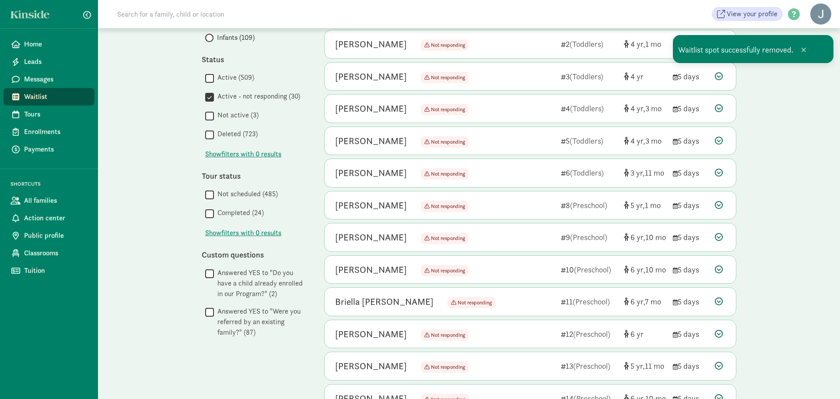
click at [718, 203] on icon at bounding box center [719, 205] width 8 height 8
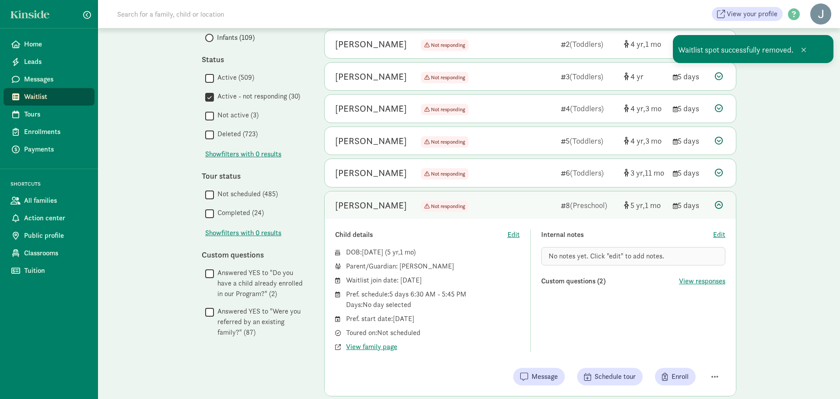
click at [714, 360] on div "Child details Edit DOB: Jun 22, 2020 ( 5 1 ) Parent/Guardian: Ashley Hale Waitl…" at bounding box center [530, 307] width 411 height 177
click at [715, 371] on button "button" at bounding box center [714, 376] width 21 height 15
click at [701, 355] on div "Remove from list" at bounding box center [690, 354] width 53 height 11
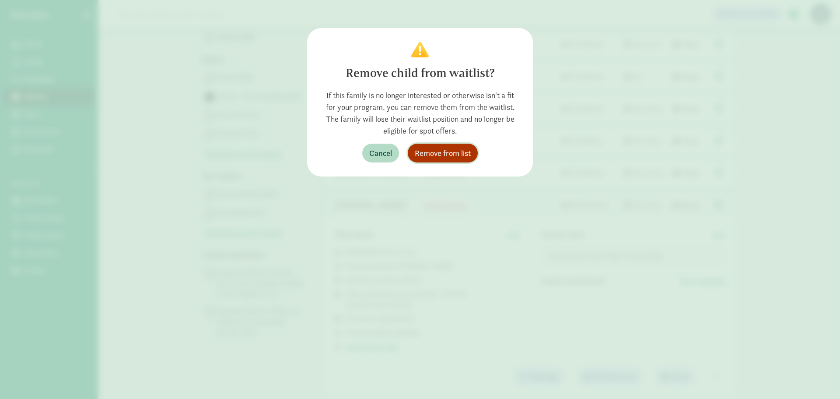
click at [441, 156] on span "Remove from list" at bounding box center [443, 153] width 56 height 12
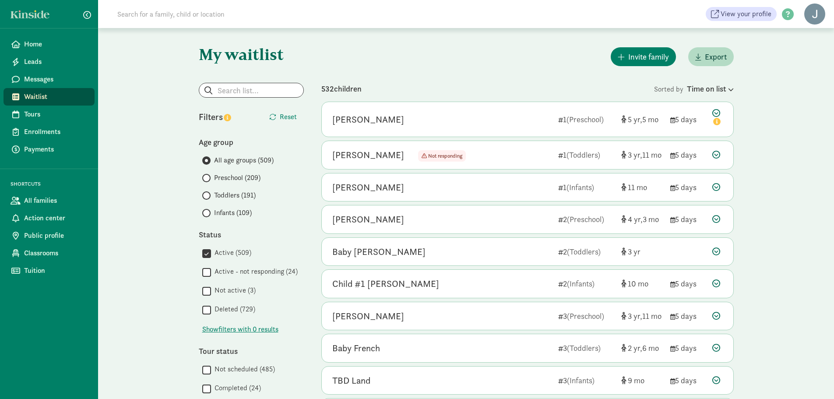
click at [207, 251] on input "Active (509)" at bounding box center [206, 253] width 9 height 12
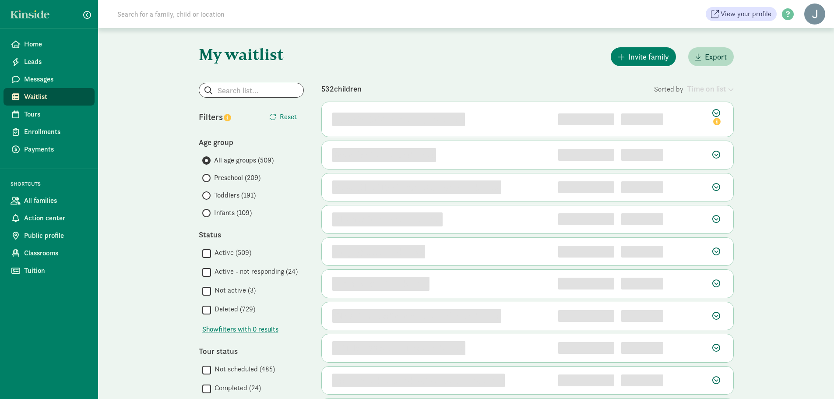
click at [208, 277] on input "Active - not responding (24)" at bounding box center [206, 272] width 9 height 12
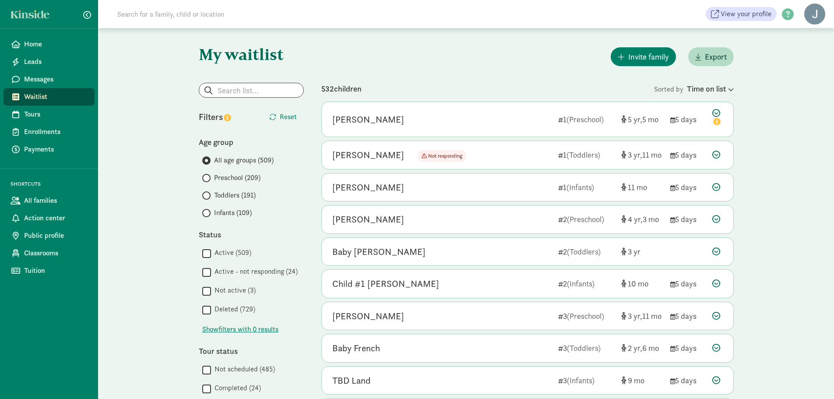
click at [206, 272] on input "Active - not responding (24)" at bounding box center [206, 272] width 9 height 12
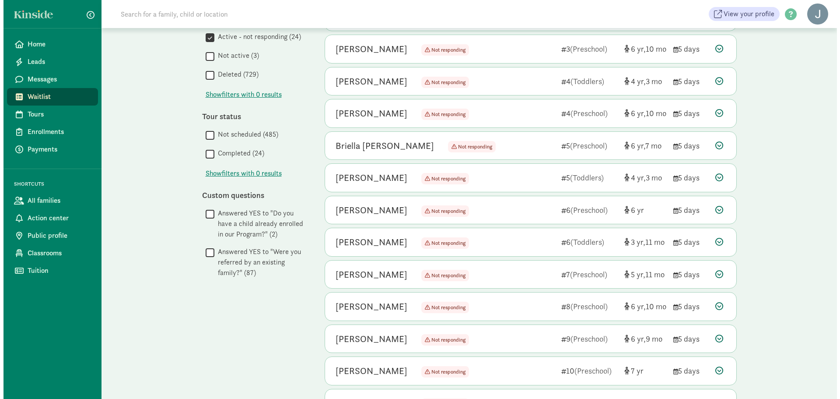
scroll to position [219, 0]
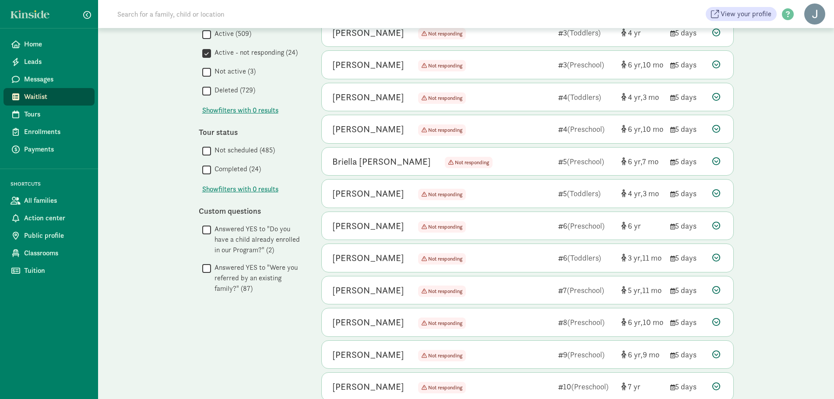
click at [717, 63] on icon at bounding box center [716, 64] width 8 height 8
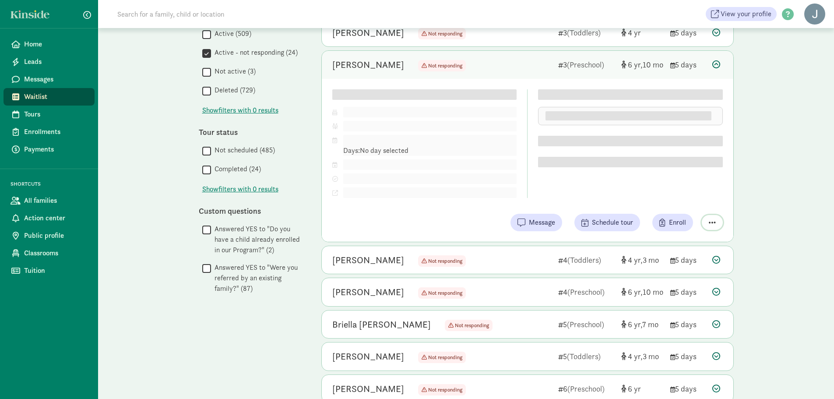
click at [713, 219] on span "button" at bounding box center [711, 222] width 7 height 8
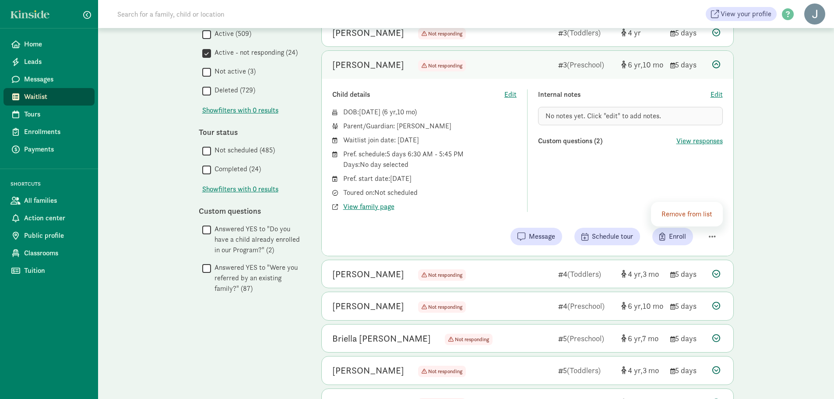
click at [697, 212] on div "Remove from list" at bounding box center [687, 214] width 53 height 11
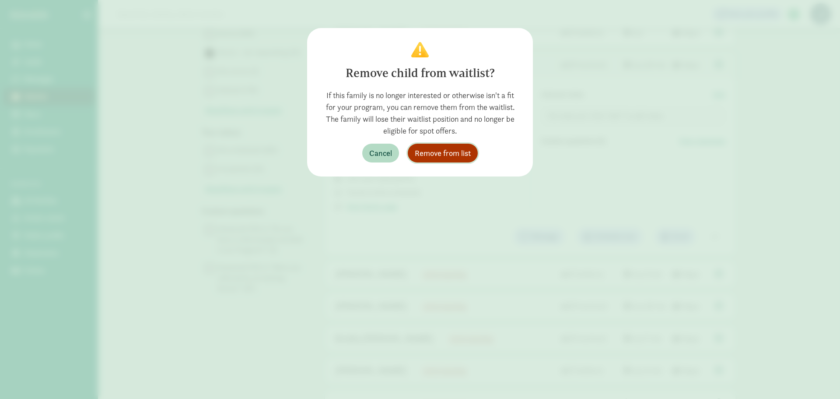
click at [450, 152] on span "Remove from list" at bounding box center [443, 153] width 56 height 12
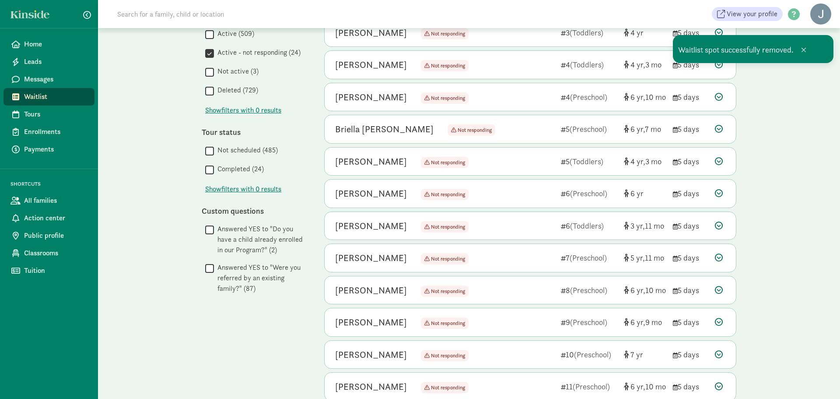
click at [720, 93] on icon at bounding box center [719, 97] width 8 height 8
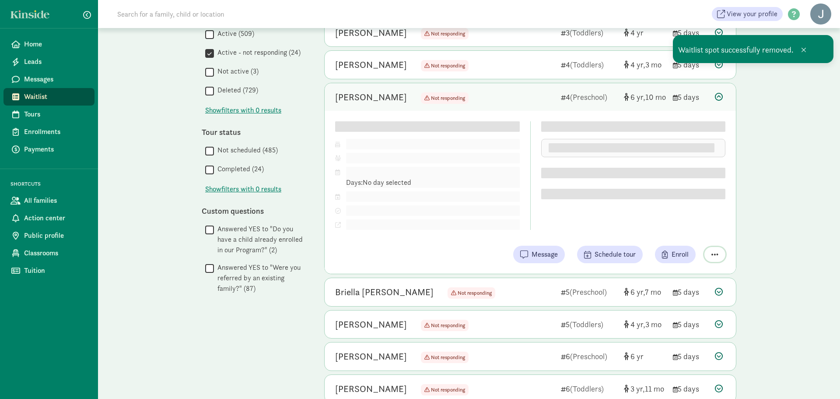
click at [717, 255] on span "button" at bounding box center [714, 254] width 7 height 8
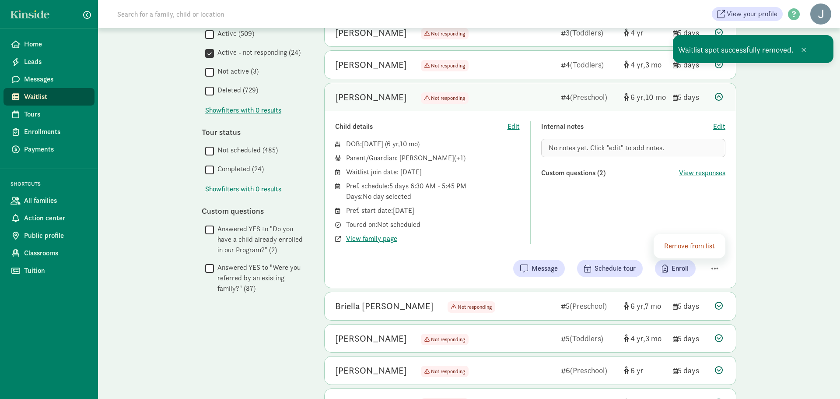
click at [710, 245] on div "Remove from list" at bounding box center [690, 246] width 53 height 11
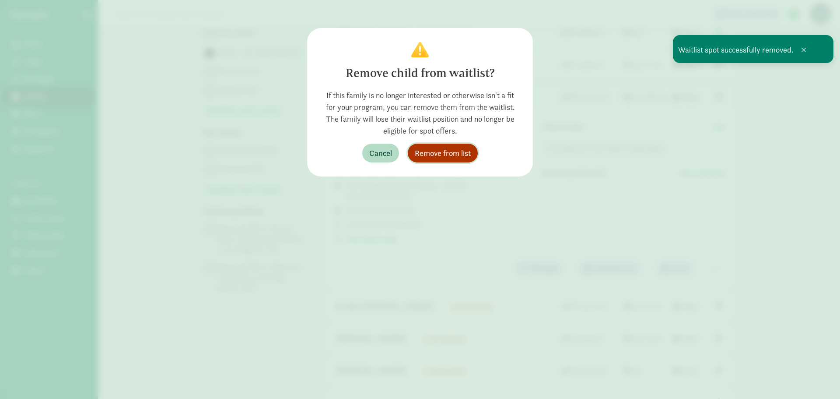
click at [450, 154] on span "Remove from list" at bounding box center [443, 153] width 56 height 12
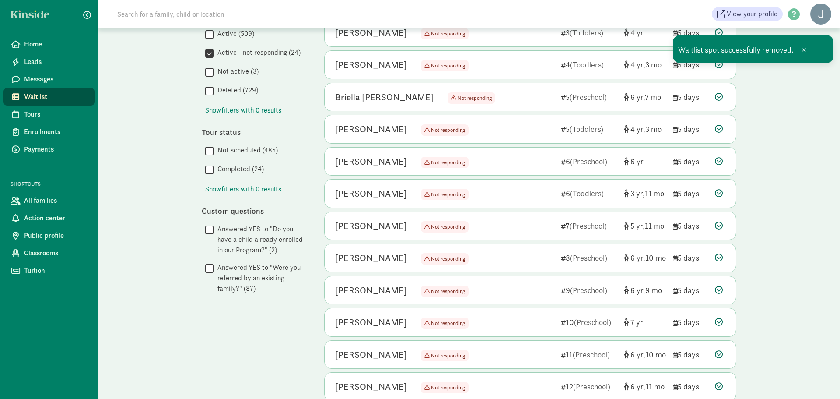
click at [713, 96] on div "Briella Groce Not responding Not responding 5 (Preschool) 6 7 5 days" at bounding box center [530, 97] width 411 height 28
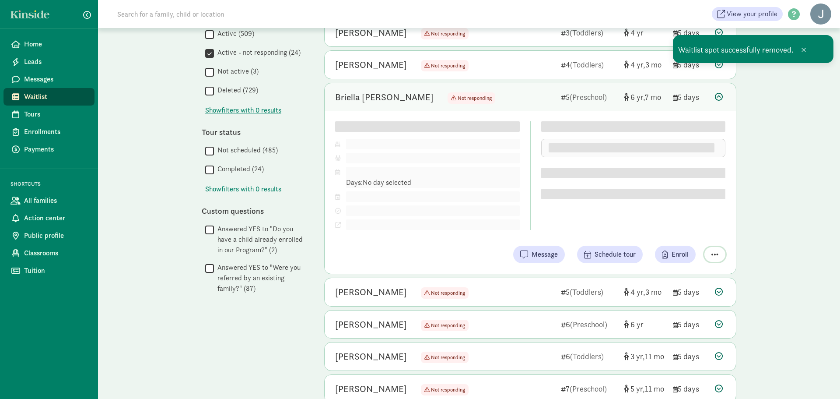
click at [716, 252] on div "Child details Edit DOB: Dec 29, 2018 ( 6 7 ) Parent/Guardian: Pref. schedule: D…" at bounding box center [530, 192] width 411 height 163
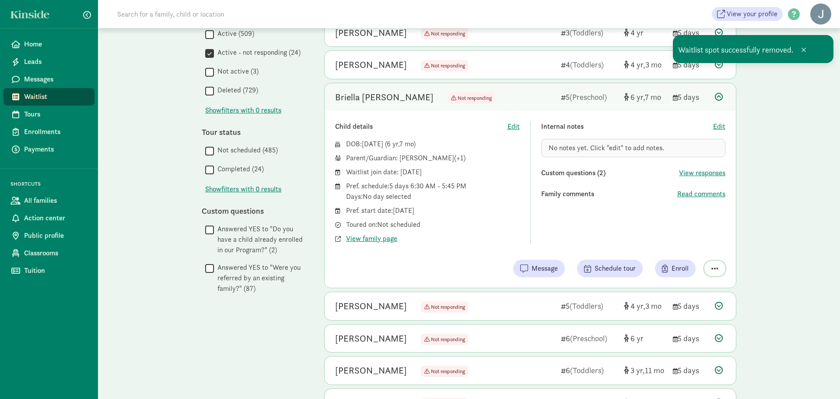
click at [711, 265] on button "button" at bounding box center [714, 268] width 21 height 15
click at [702, 250] on div "Remove from list" at bounding box center [690, 246] width 53 height 11
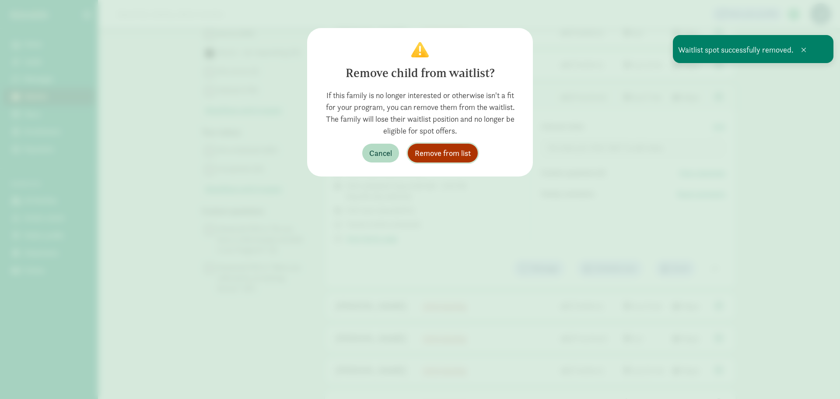
click at [452, 152] on span "Remove from list" at bounding box center [443, 153] width 56 height 12
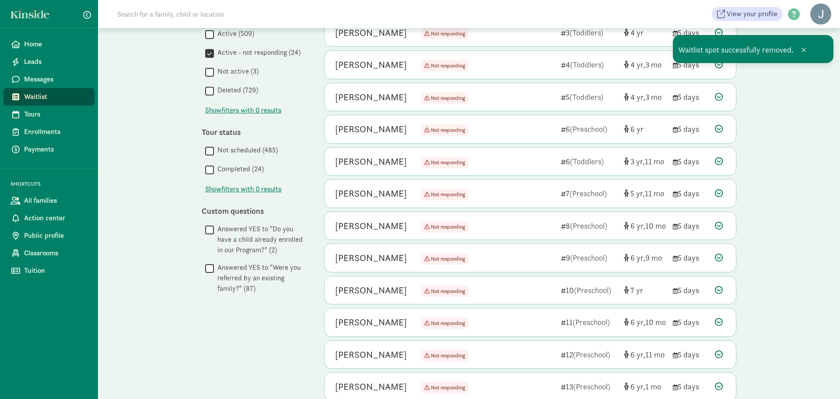
click at [720, 129] on icon at bounding box center [719, 129] width 8 height 8
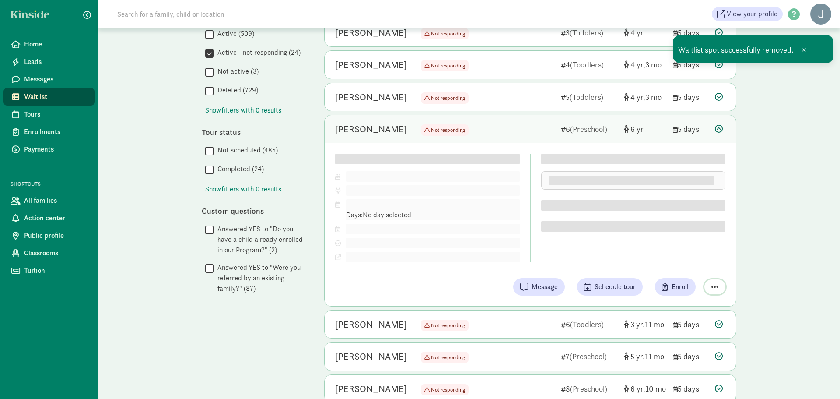
click at [718, 286] on button "button" at bounding box center [714, 286] width 21 height 15
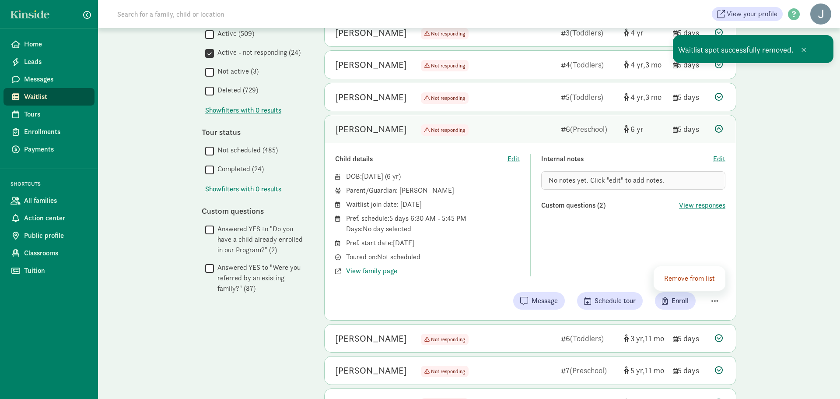
click at [705, 277] on div "Remove from list" at bounding box center [690, 278] width 53 height 11
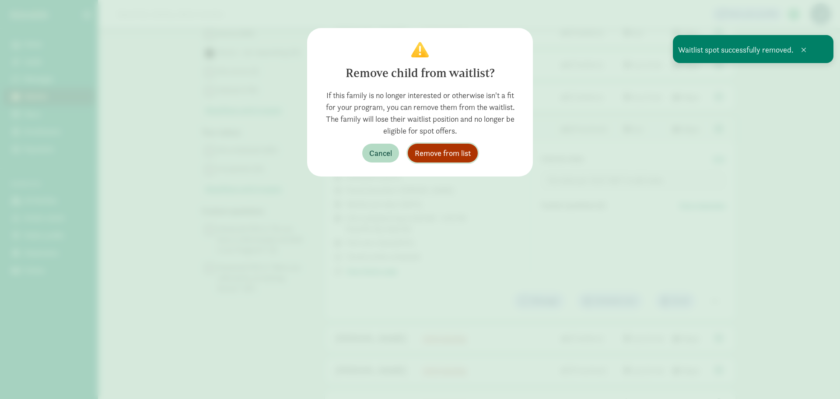
click at [426, 154] on span "Remove from list" at bounding box center [443, 153] width 56 height 12
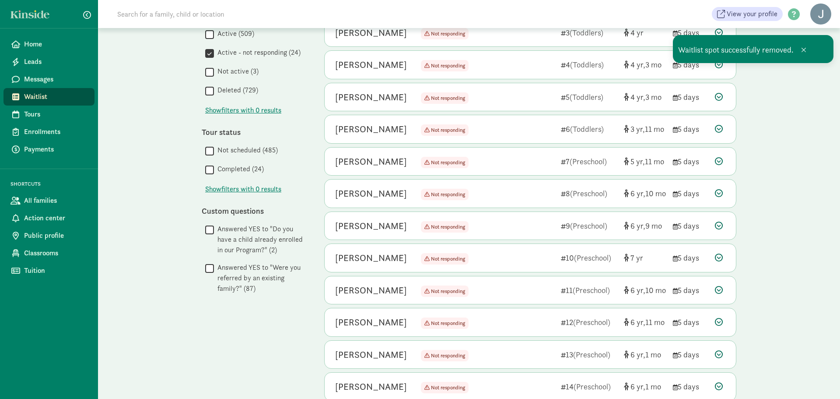
click at [722, 162] on icon at bounding box center [719, 161] width 8 height 8
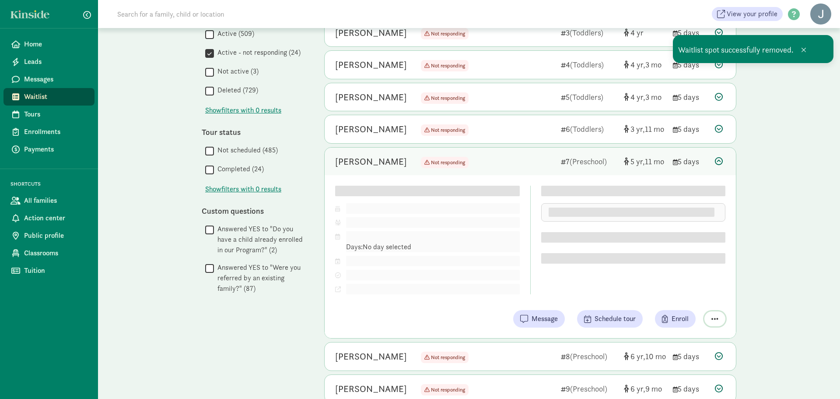
click at [714, 315] on span "button" at bounding box center [714, 319] width 7 height 8
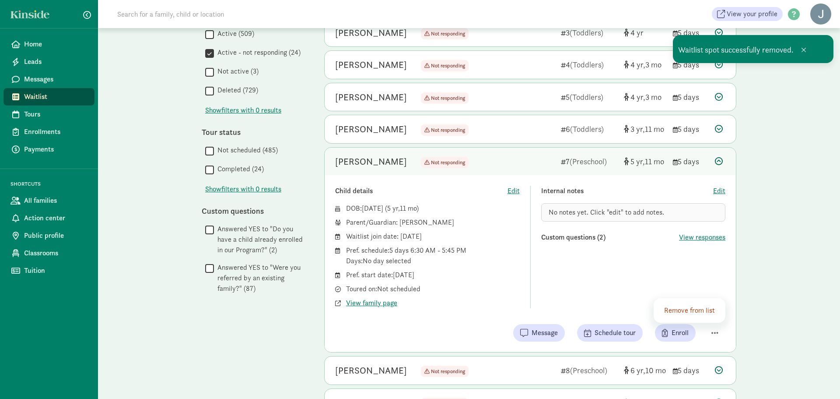
click at [702, 308] on div "Remove from list" at bounding box center [690, 310] width 53 height 11
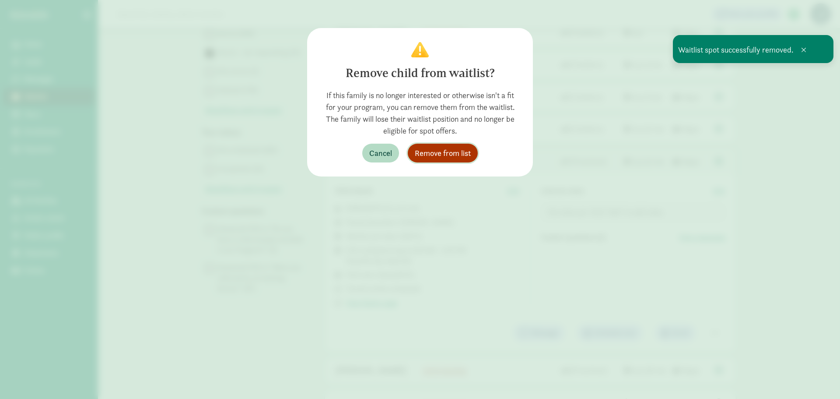
click at [459, 154] on span "Remove from list" at bounding box center [443, 153] width 56 height 12
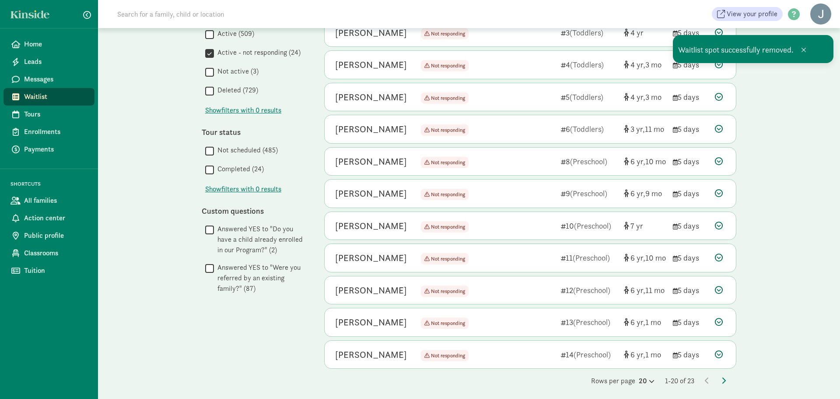
click at [720, 161] on icon at bounding box center [719, 161] width 8 height 8
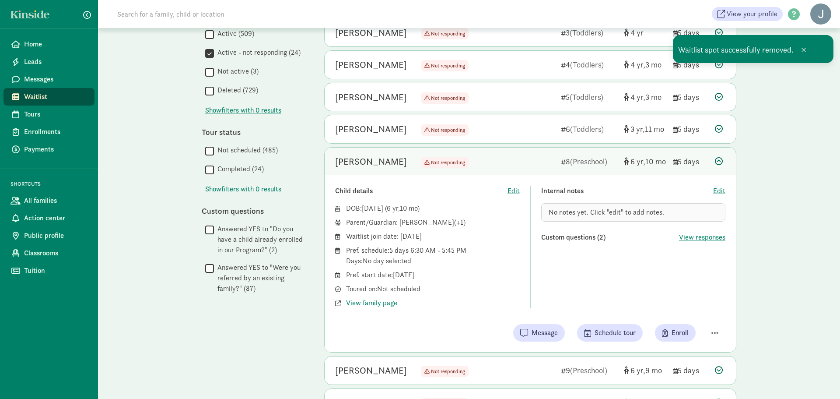
click at [715, 316] on div "Child details Edit DOB: Sep 30, 2018 ( 6 10 ) Parent/Guardian: Amanda Kern (+1)…" at bounding box center [530, 263] width 411 height 177
click at [718, 330] on button "button" at bounding box center [714, 332] width 21 height 15
click at [688, 313] on div "Remove from list" at bounding box center [690, 310] width 53 height 11
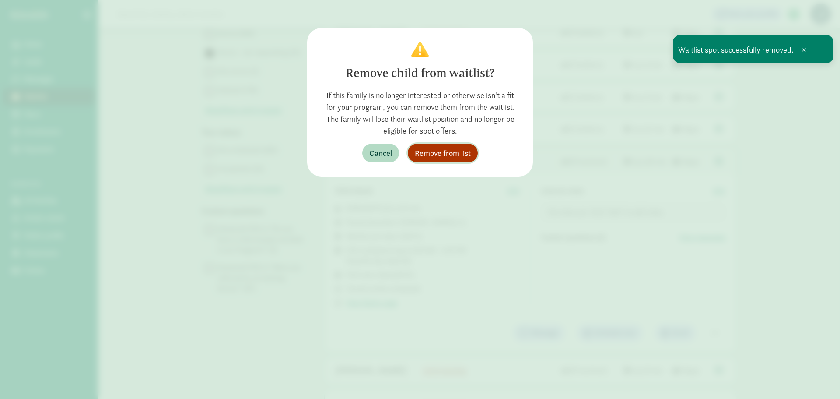
click at [442, 154] on span "Remove from list" at bounding box center [443, 153] width 56 height 12
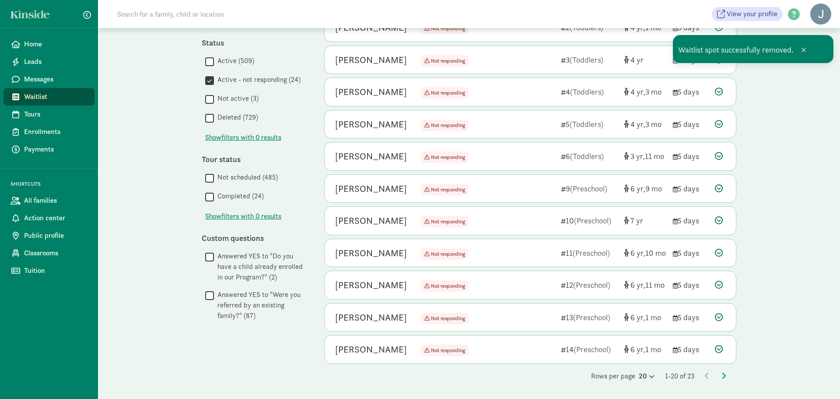
scroll to position [191, 0]
click at [718, 188] on icon at bounding box center [719, 189] width 8 height 8
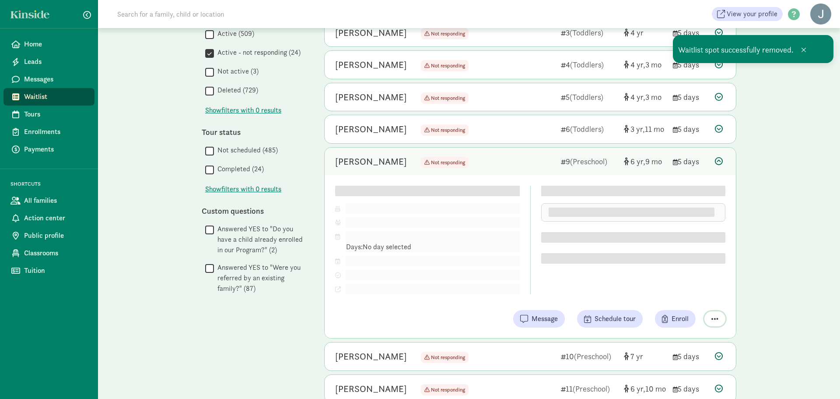
click at [714, 317] on span "button" at bounding box center [714, 319] width 7 height 8
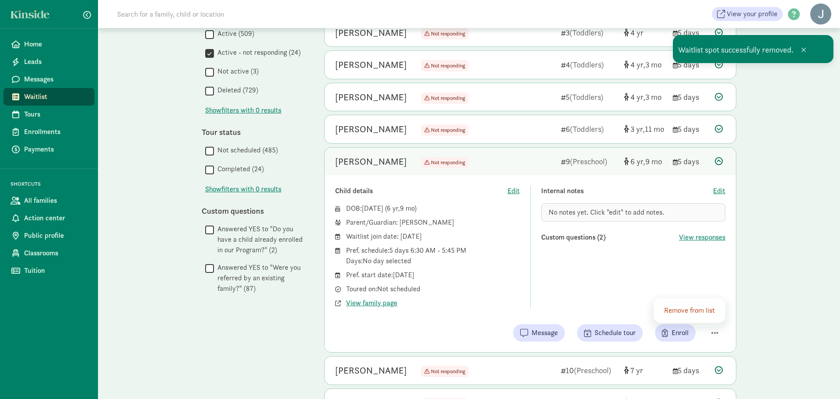
click at [679, 308] on div "Remove from list" at bounding box center [690, 310] width 53 height 11
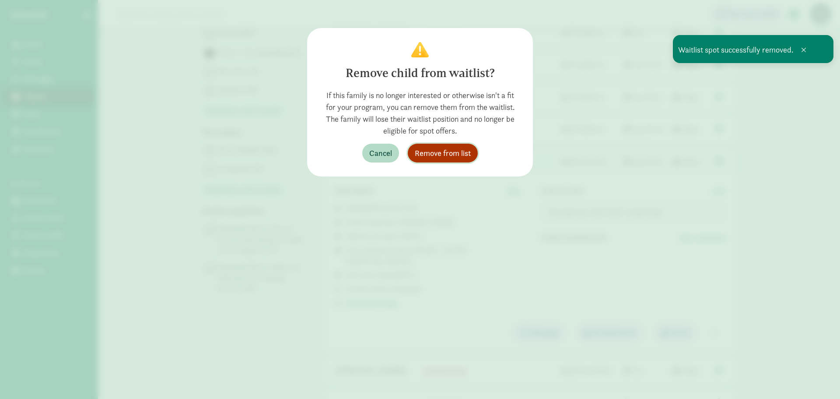
click at [453, 151] on span "Remove from list" at bounding box center [443, 153] width 56 height 12
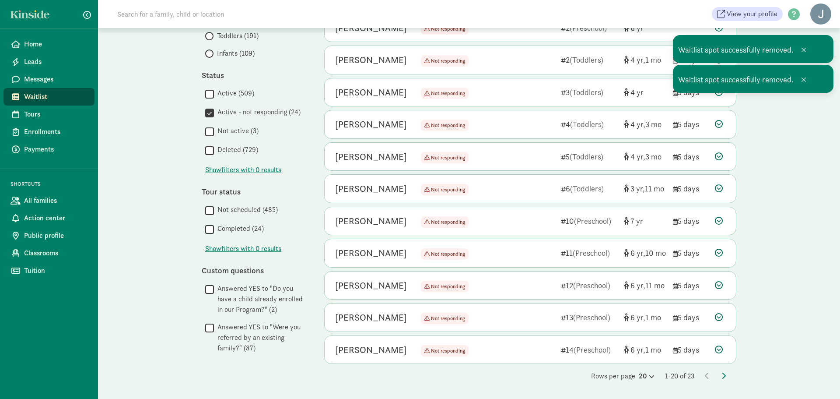
scroll to position [159, 0]
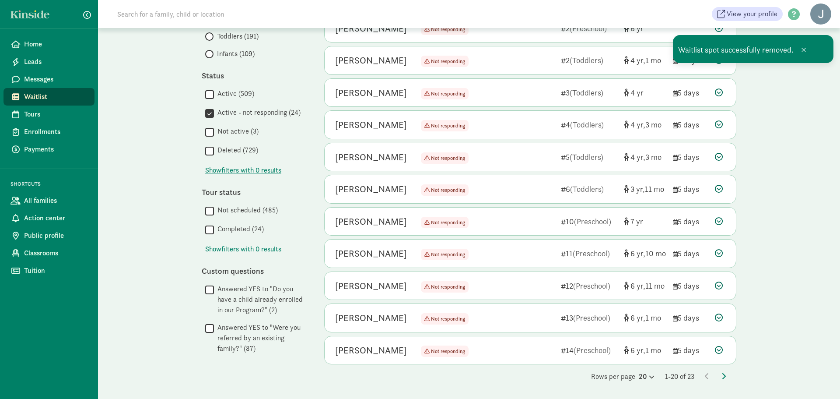
click at [720, 254] on icon at bounding box center [719, 253] width 8 height 8
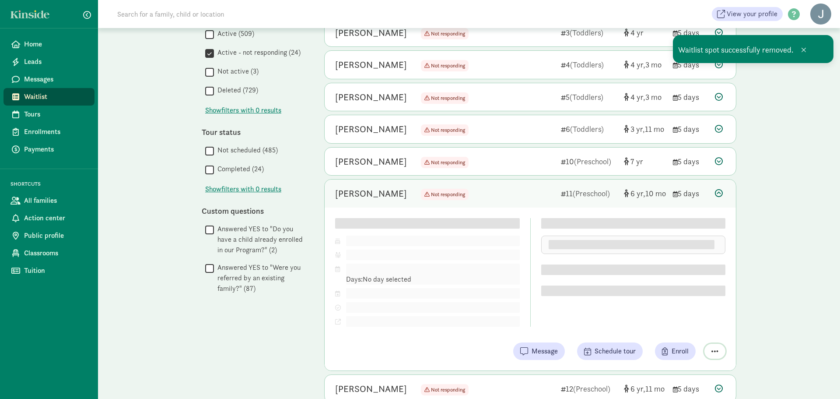
click at [715, 350] on span "button" at bounding box center [714, 351] width 7 height 8
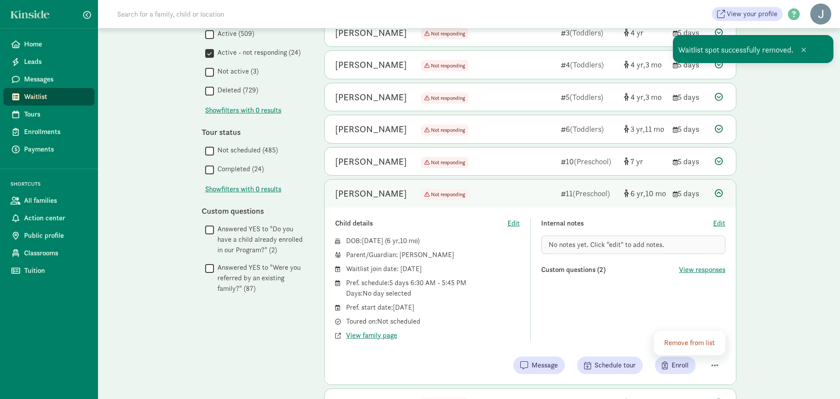
click at [680, 343] on div "Remove from list" at bounding box center [690, 342] width 53 height 11
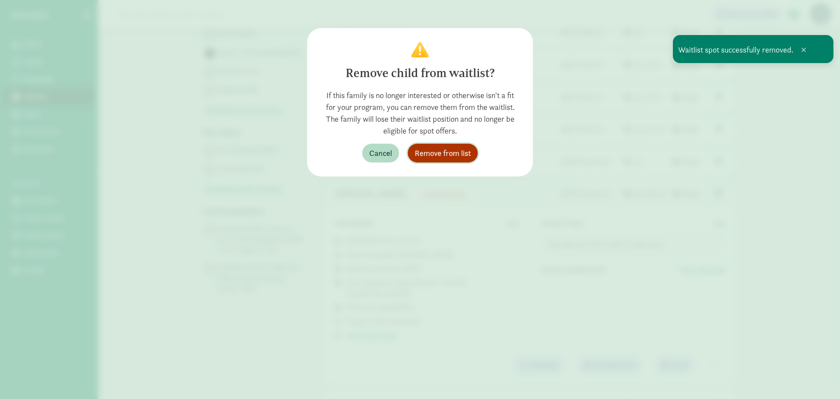
click at [450, 158] on span "Remove from list" at bounding box center [443, 153] width 56 height 12
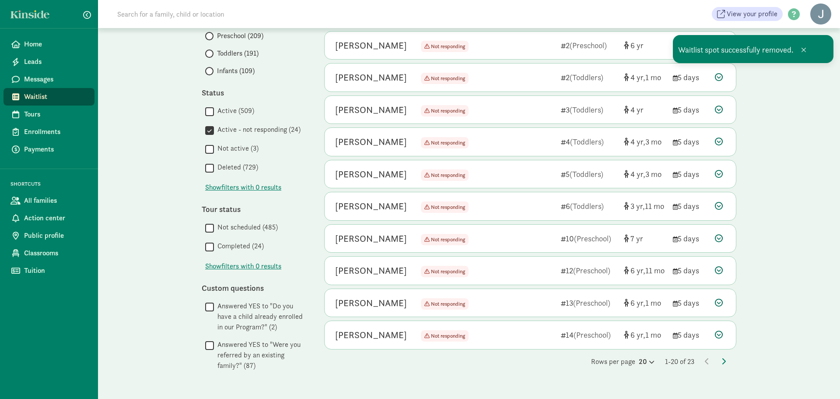
scroll to position [142, 0]
click at [719, 235] on icon at bounding box center [719, 238] width 8 height 8
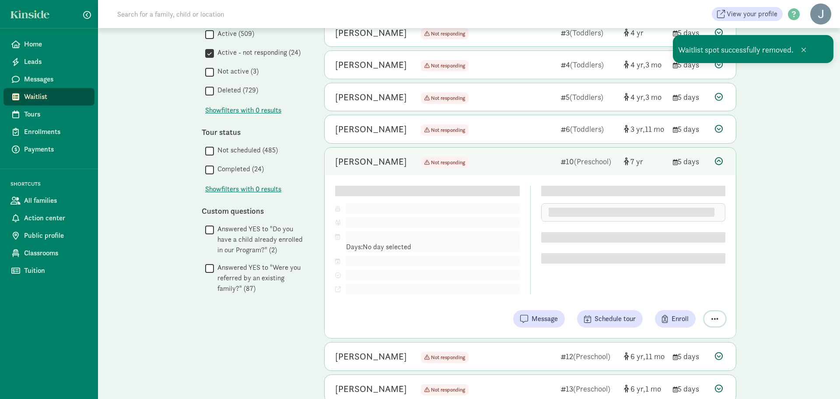
click at [719, 320] on button "button" at bounding box center [714, 318] width 21 height 15
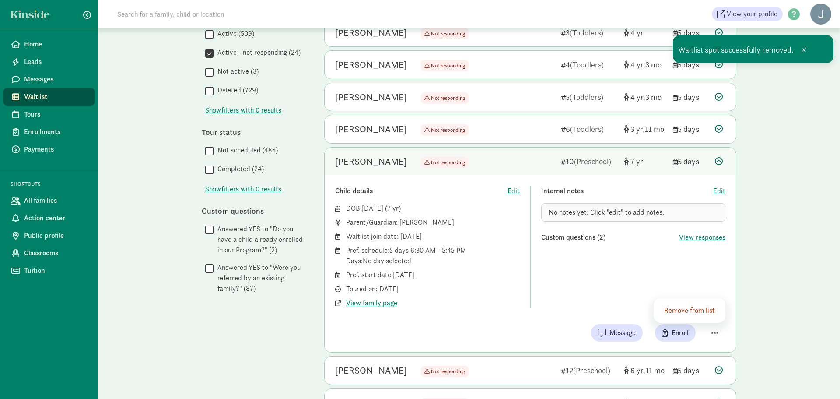
click at [694, 310] on div "Remove from list" at bounding box center [690, 310] width 53 height 11
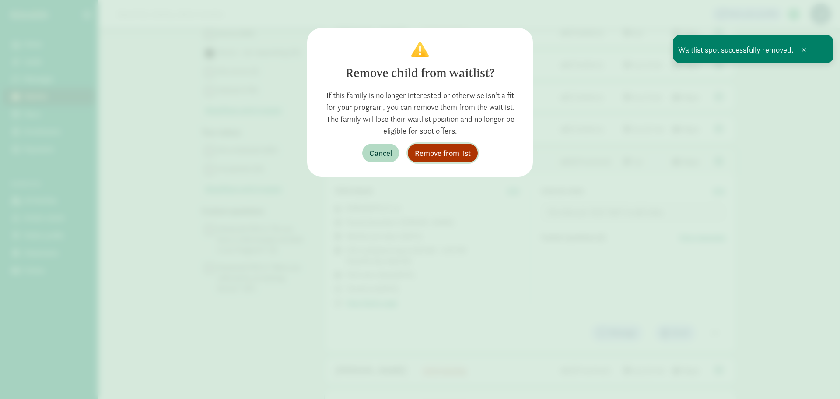
click at [455, 153] on span "Remove from list" at bounding box center [443, 153] width 56 height 12
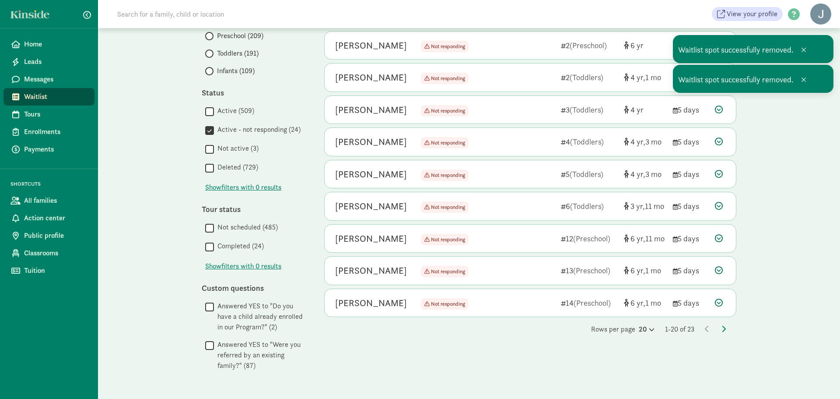
scroll to position [142, 0]
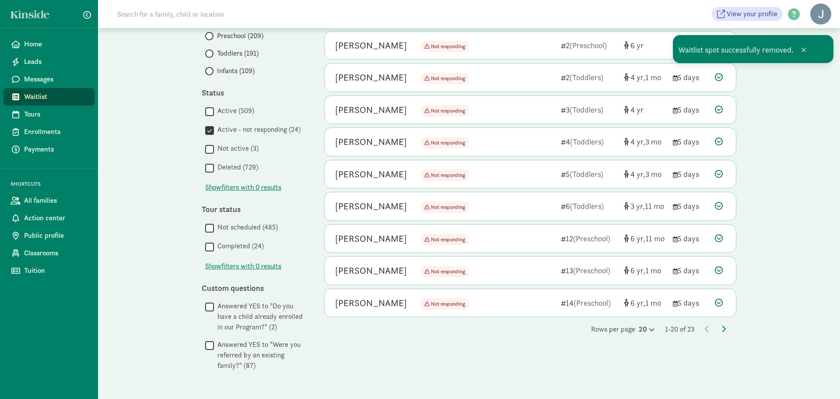
click at [719, 302] on icon at bounding box center [719, 302] width 8 height 8
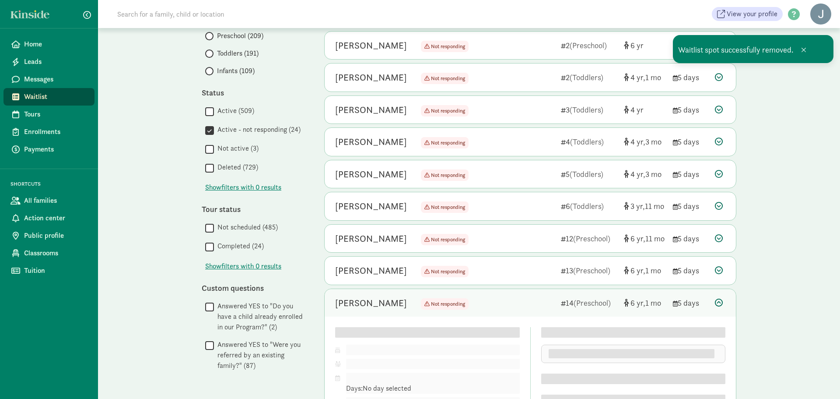
scroll to position [219, 0]
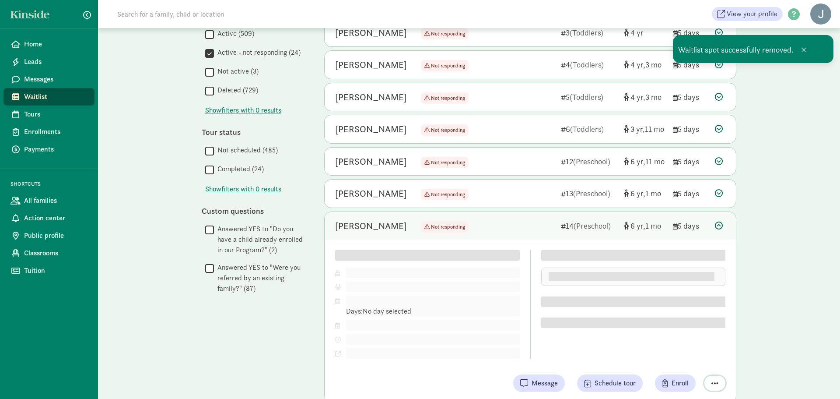
click at [713, 381] on span "button" at bounding box center [714, 383] width 7 height 8
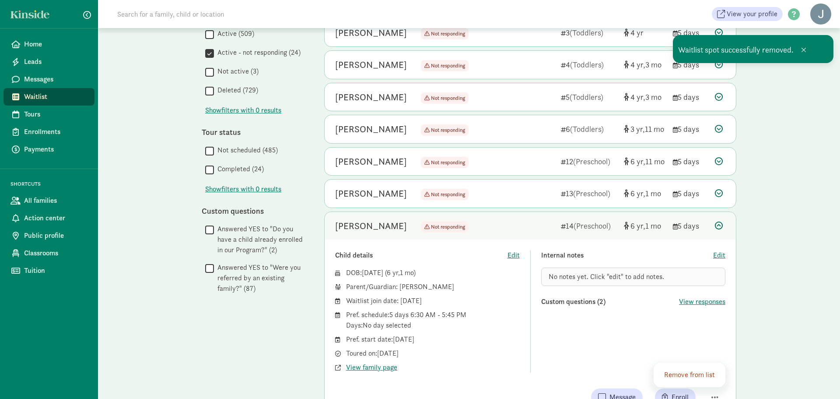
click at [701, 372] on div "Remove from list" at bounding box center [690, 374] width 53 height 11
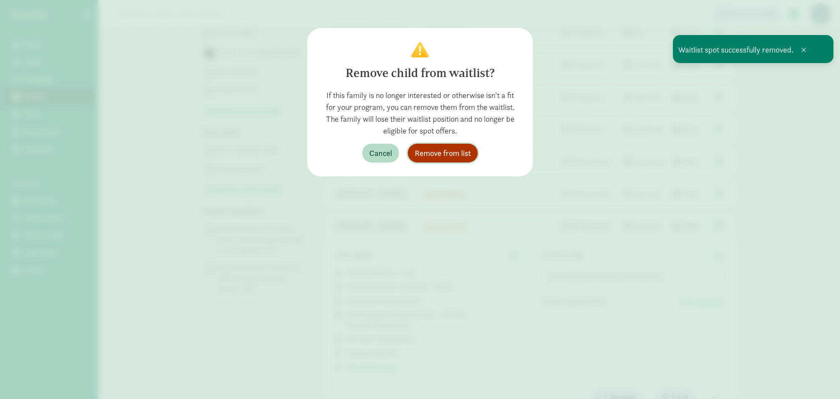
click at [433, 151] on span "Remove from list" at bounding box center [443, 153] width 56 height 12
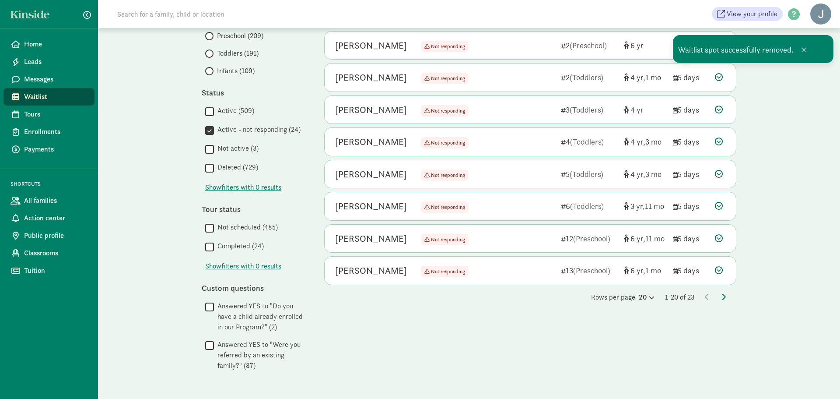
scroll to position [142, 0]
click at [719, 272] on icon at bounding box center [719, 270] width 8 height 8
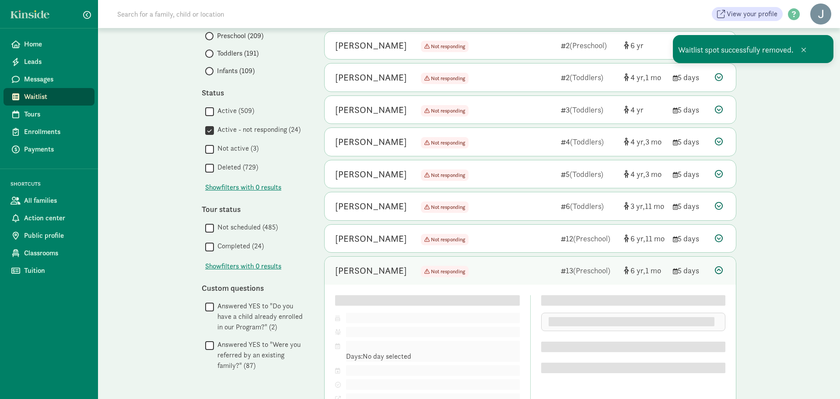
scroll to position [219, 0]
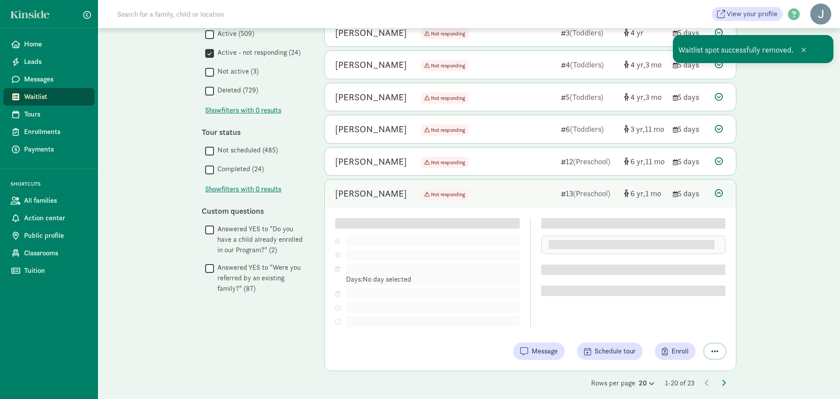
click at [714, 351] on span "button" at bounding box center [714, 351] width 7 height 8
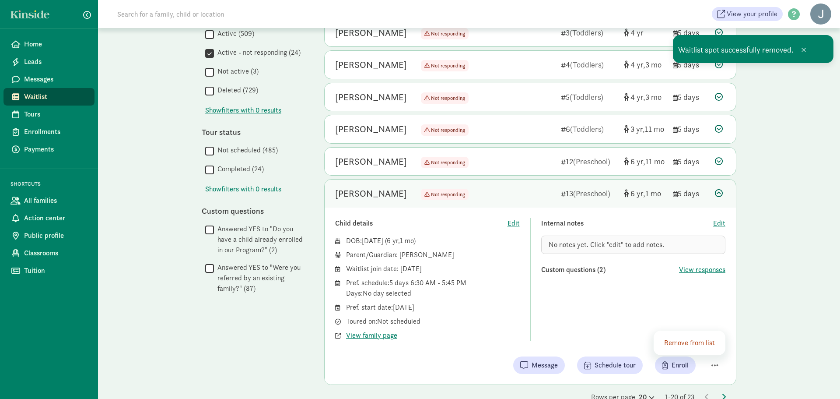
click at [690, 339] on div "Remove from list" at bounding box center [690, 342] width 53 height 11
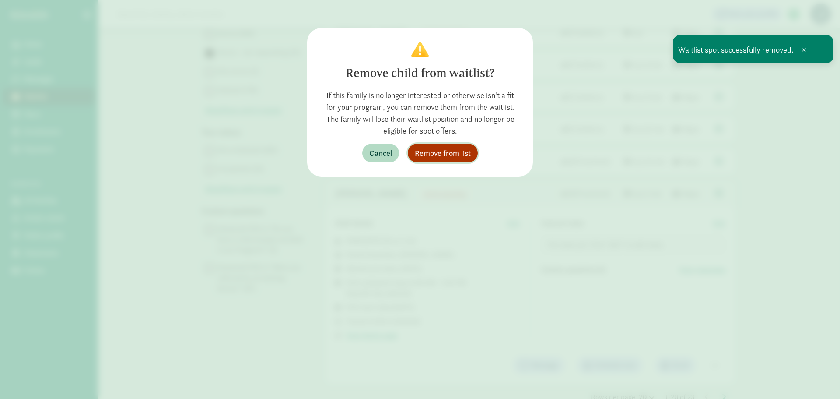
click at [449, 159] on button "Remove from list" at bounding box center [443, 153] width 70 height 19
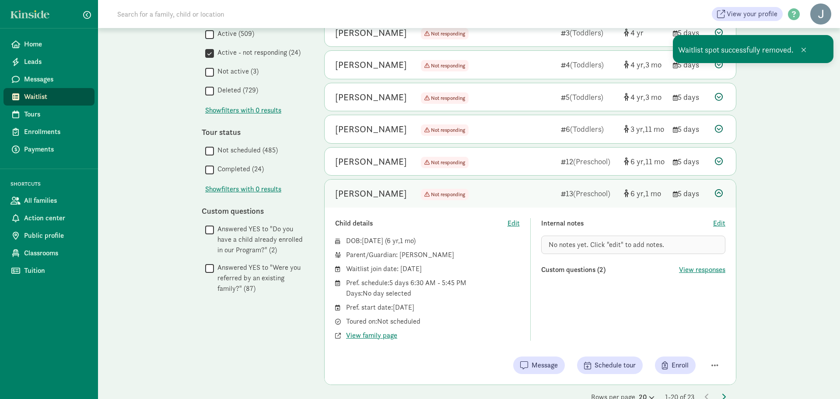
scroll to position [142, 0]
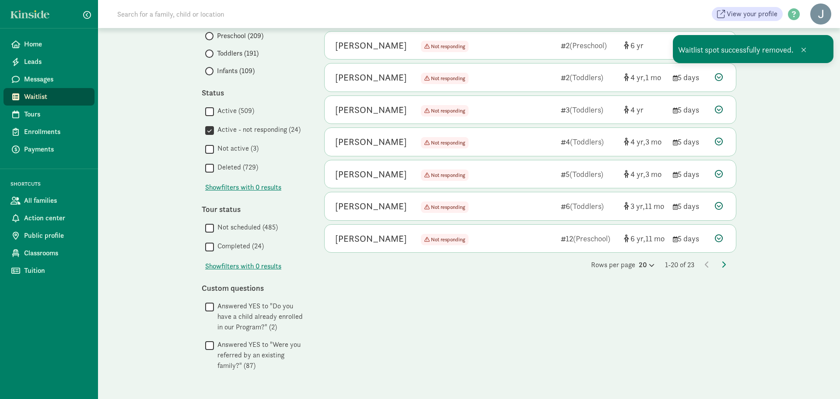
click at [712, 235] on div "Sebastian Shaw Not responding Not responding 12 (Preschool) 6 11 5 days" at bounding box center [530, 238] width 411 height 28
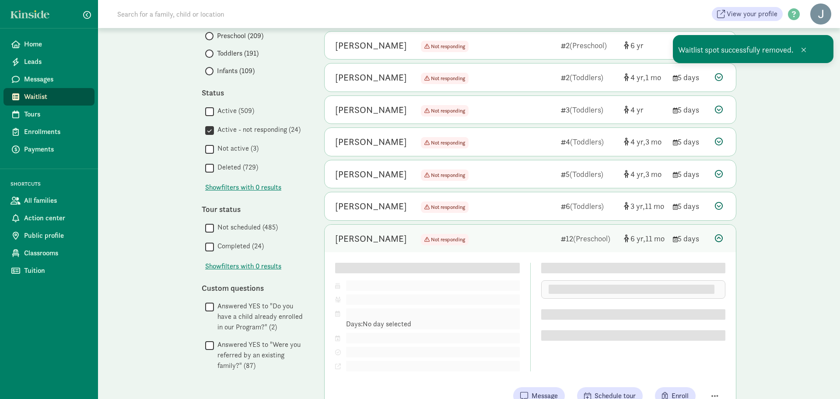
scroll to position [193, 0]
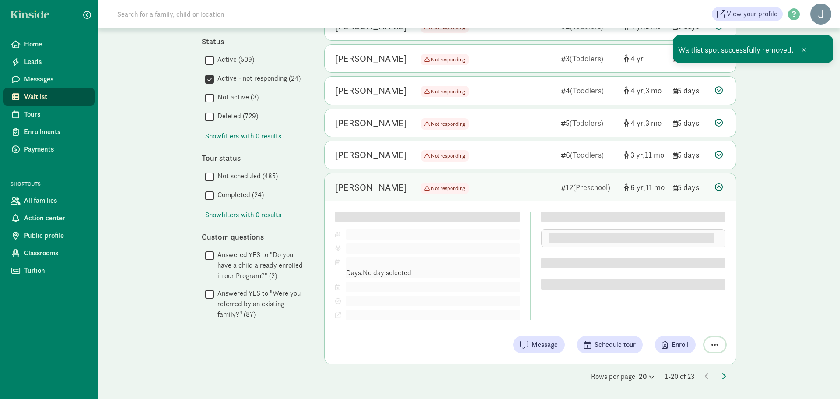
click at [715, 344] on span "button" at bounding box center [714, 344] width 7 height 8
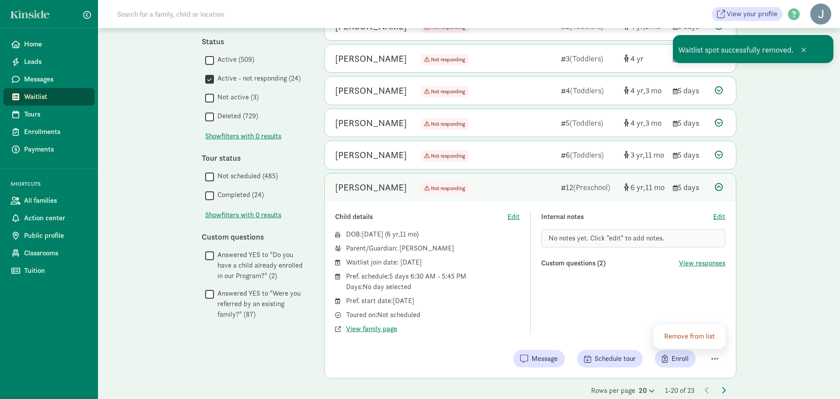
click at [682, 333] on div "Remove from list" at bounding box center [690, 336] width 53 height 11
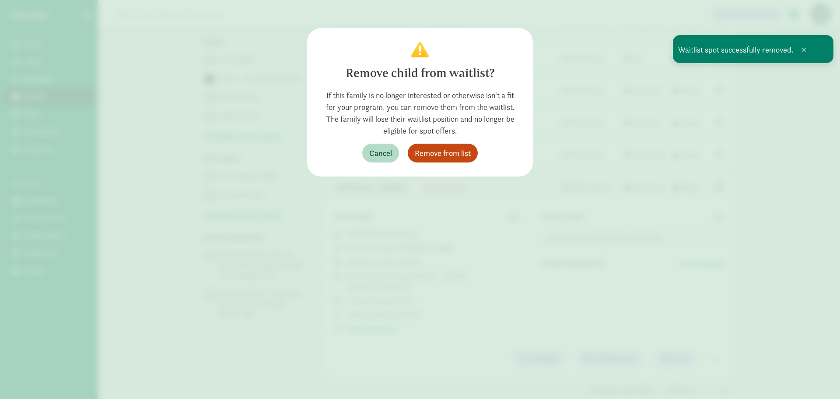
click at [432, 164] on div "Remove child from waitlist? If this family is no longer interested or otherwise…" at bounding box center [420, 102] width 226 height 148
click at [437, 156] on span "Remove from list" at bounding box center [443, 153] width 56 height 12
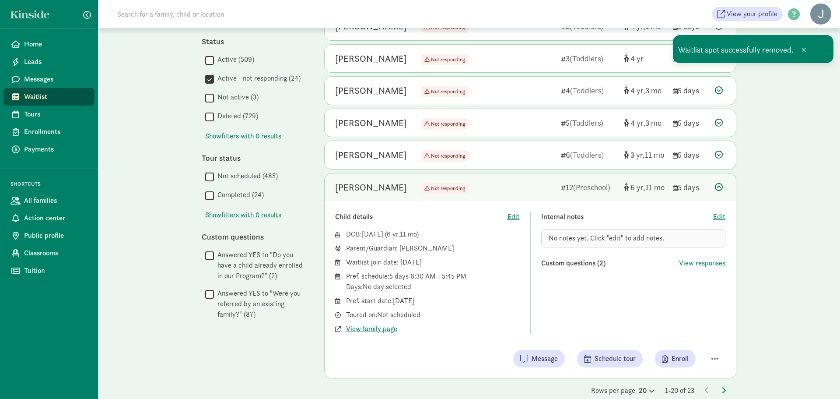
scroll to position [142, 0]
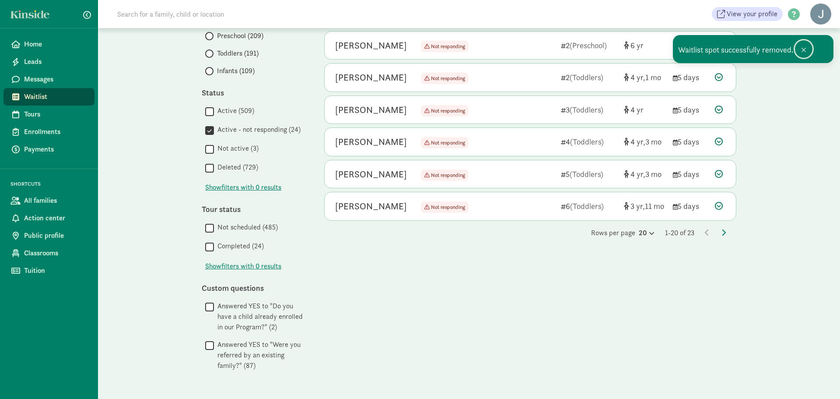
click at [805, 49] on span at bounding box center [803, 49] width 5 height 7
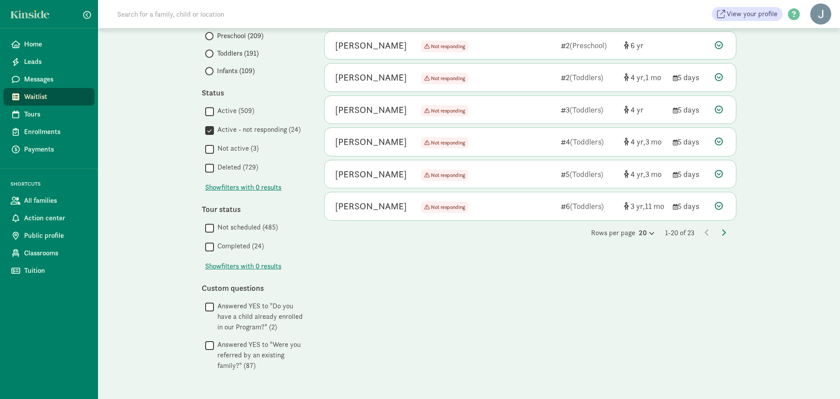
click at [718, 44] on icon at bounding box center [719, 45] width 8 height 8
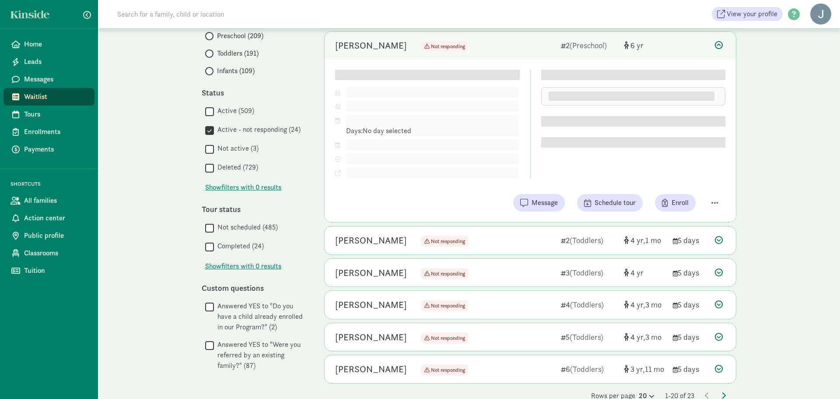
click at [710, 200] on div "Child details Edit DOB: Aug 4, 2019 ( 6 ) Parent/Guardian: Pref. schedule: Days…" at bounding box center [530, 140] width 411 height 163
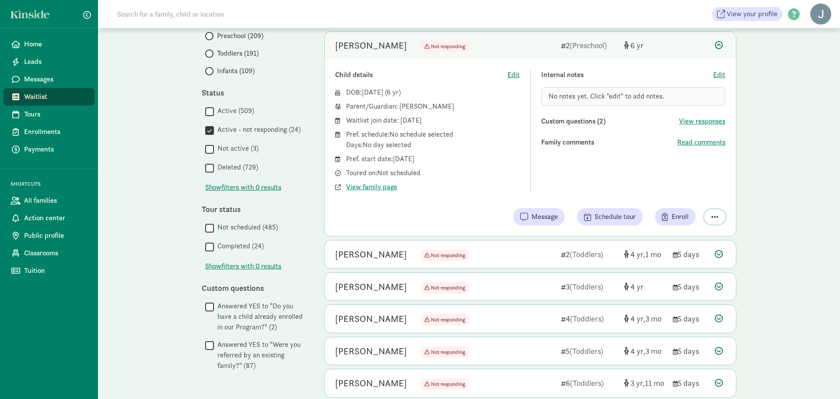
click at [711, 219] on span "button" at bounding box center [714, 217] width 7 height 8
click at [698, 190] on div "Remove from list" at bounding box center [690, 194] width 53 height 11
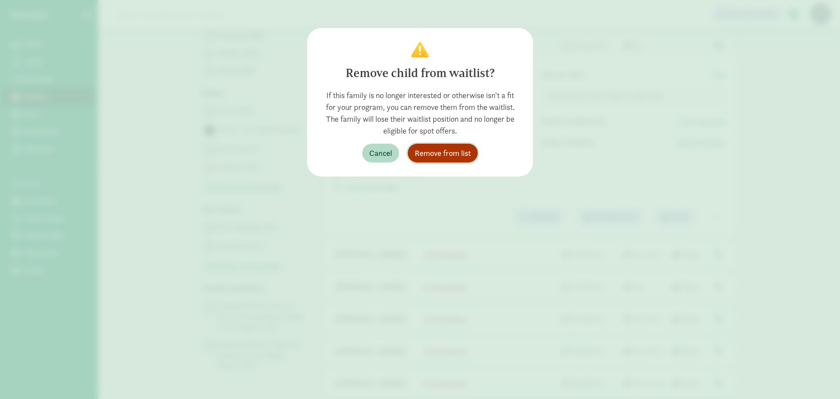
click at [462, 149] on span "Remove from list" at bounding box center [443, 153] width 56 height 12
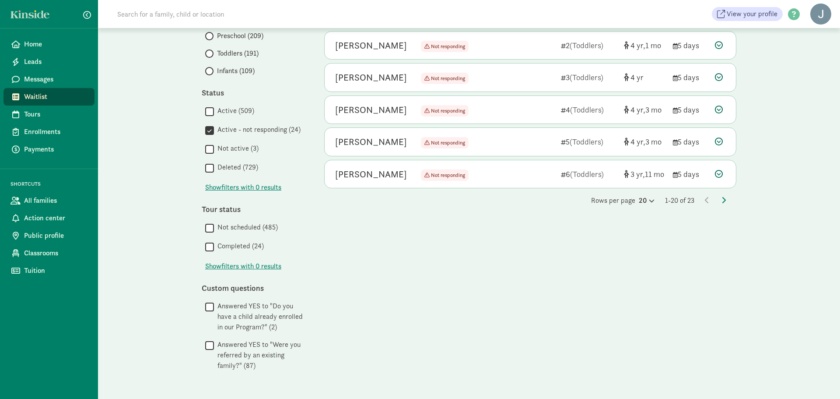
click at [714, 40] on div "Evelyn Roy Not responding Not responding 2 (Toddlers) 4 1 5 days" at bounding box center [530, 46] width 411 height 28
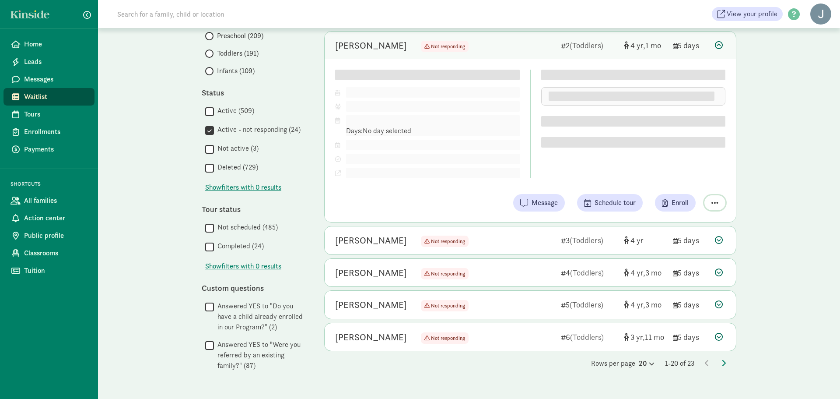
click at [715, 200] on span "button" at bounding box center [714, 203] width 7 height 8
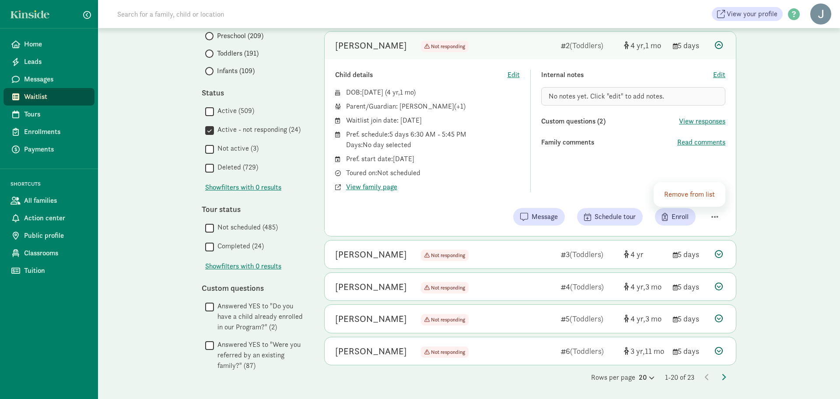
click at [694, 194] on div "Remove from list" at bounding box center [690, 194] width 53 height 11
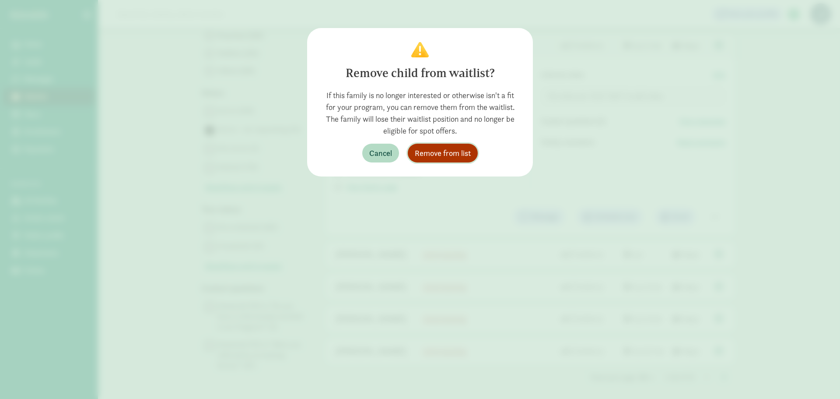
click at [455, 151] on span "Remove from list" at bounding box center [443, 153] width 56 height 12
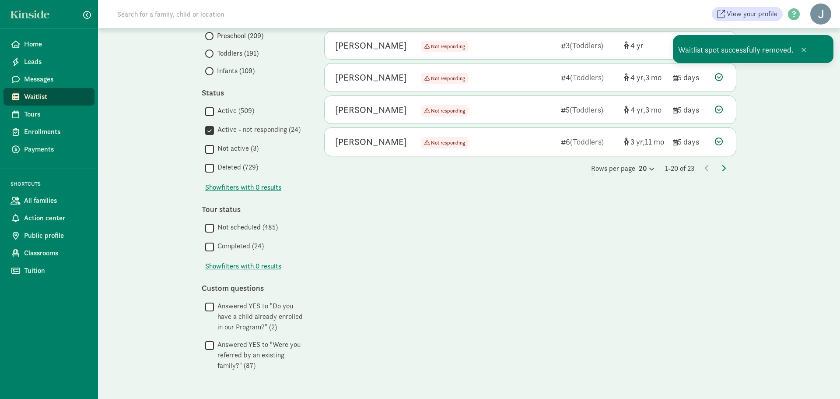
click at [722, 80] on icon at bounding box center [719, 77] width 8 height 8
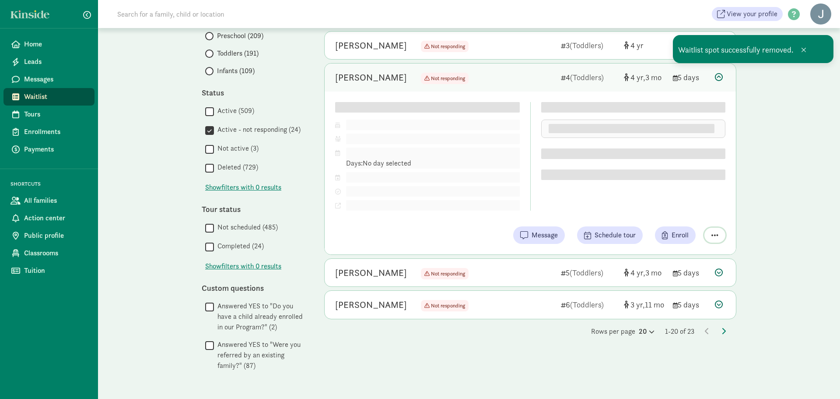
click at [720, 238] on div "Child details Edit DOB: Apr 14, 2021 ( 4 3 ) Parent/Guardian: Pref. schedule: D…" at bounding box center [530, 172] width 411 height 163
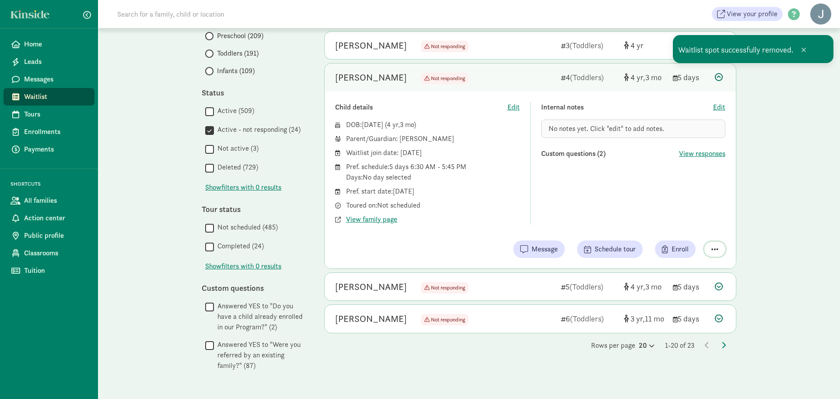
click at [708, 249] on button "button" at bounding box center [714, 249] width 21 height 15
click at [698, 231] on div "Remove from list" at bounding box center [690, 226] width 72 height 25
click at [698, 231] on div "Remove from list" at bounding box center [690, 226] width 53 height 11
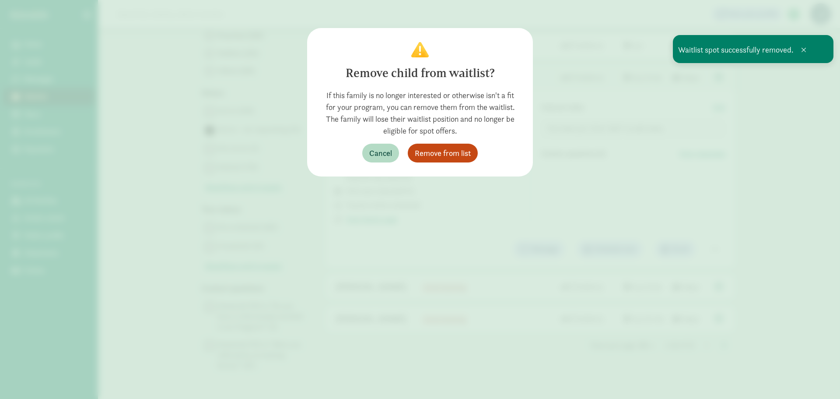
click at [436, 134] on div "If this family is no longer interested or otherwise isn't a fit for your progra…" at bounding box center [420, 112] width 198 height 47
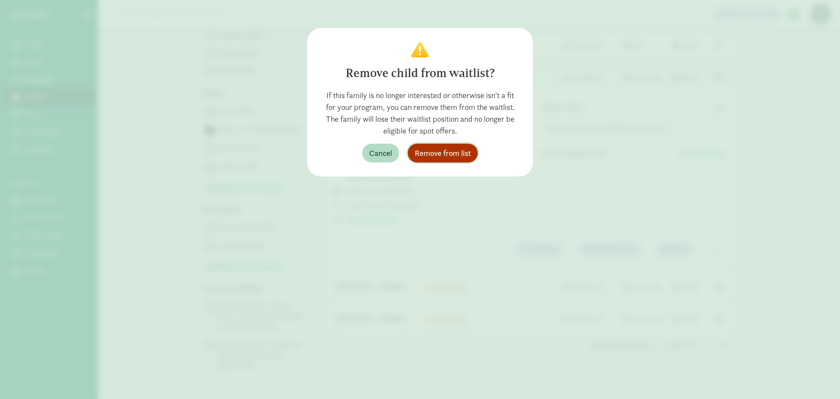
click at [435, 150] on span "Remove from list" at bounding box center [443, 153] width 56 height 12
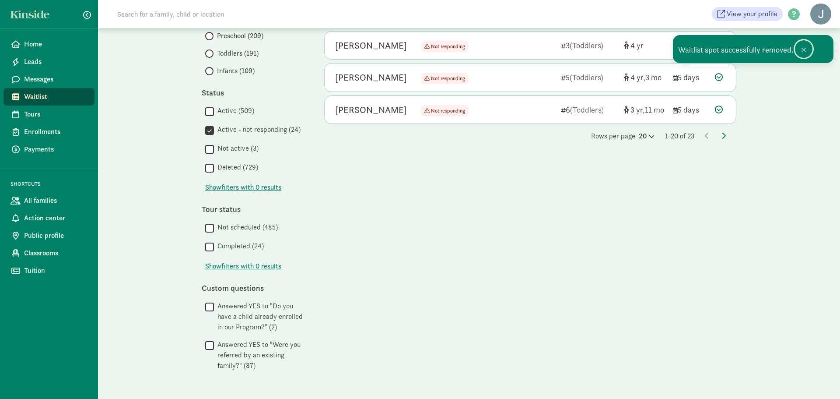
click at [806, 49] on span at bounding box center [803, 49] width 5 height 7
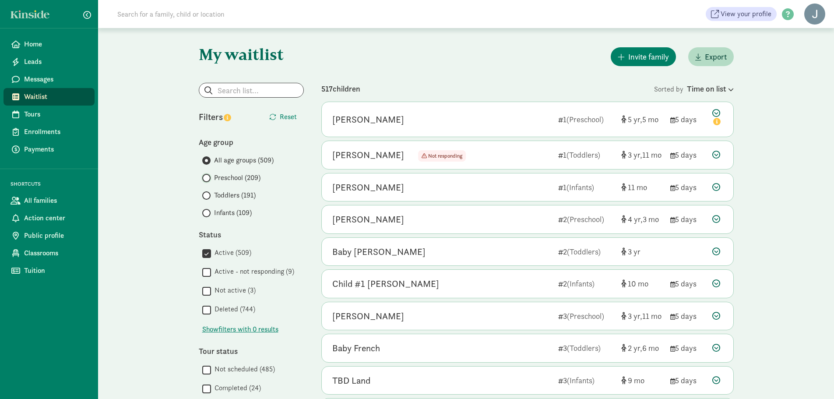
click at [207, 176] on input "Preschool (209)" at bounding box center [205, 178] width 6 height 6
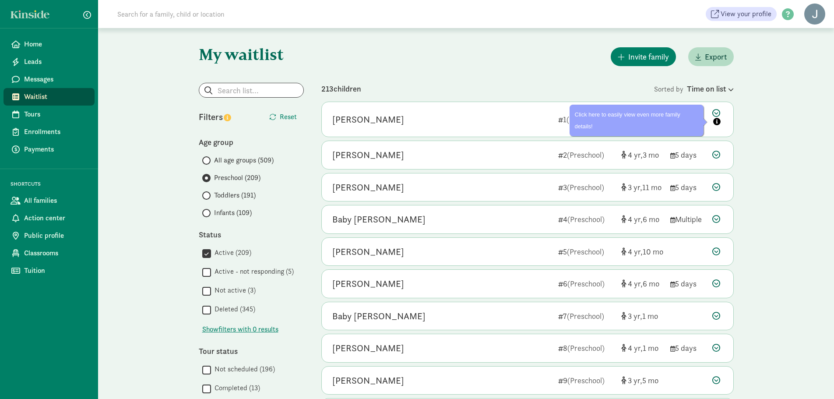
click at [697, 92] on div "Time on list" at bounding box center [710, 89] width 47 height 12
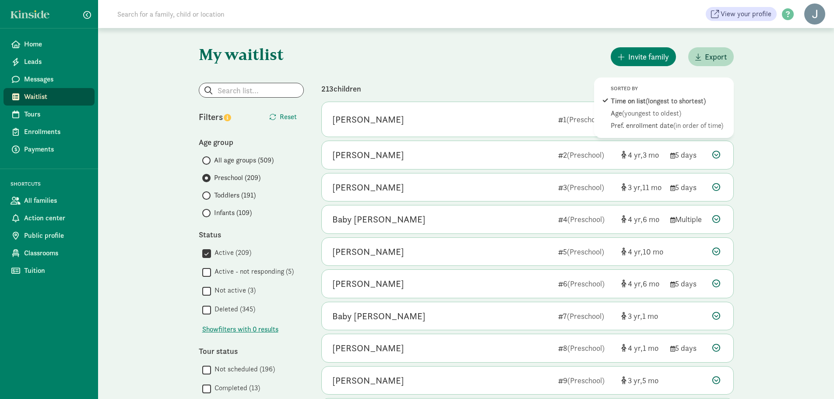
click at [681, 115] on span "(youngest to oldest)" at bounding box center [651, 113] width 59 height 9
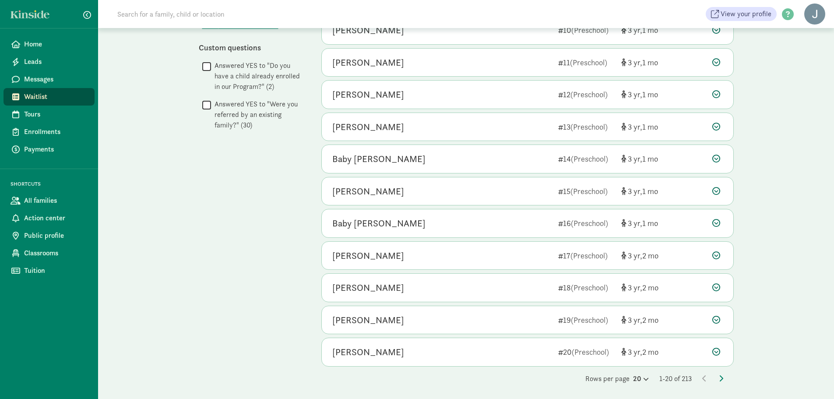
scroll to position [384, 0]
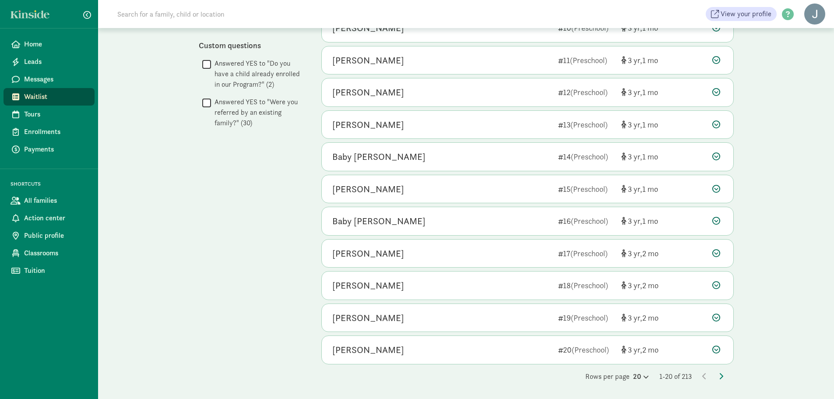
click at [722, 378] on icon at bounding box center [720, 375] width 4 height 7
click at [721, 377] on icon at bounding box center [720, 375] width 4 height 7
click at [720, 377] on icon at bounding box center [720, 375] width 4 height 7
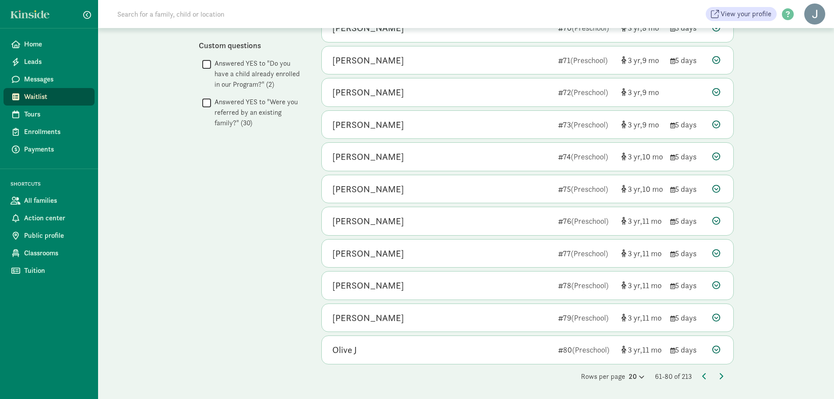
click at [720, 375] on icon at bounding box center [720, 375] width 4 height 7
click at [721, 378] on icon at bounding box center [720, 375] width 4 height 7
click at [720, 374] on icon at bounding box center [720, 375] width 4 height 7
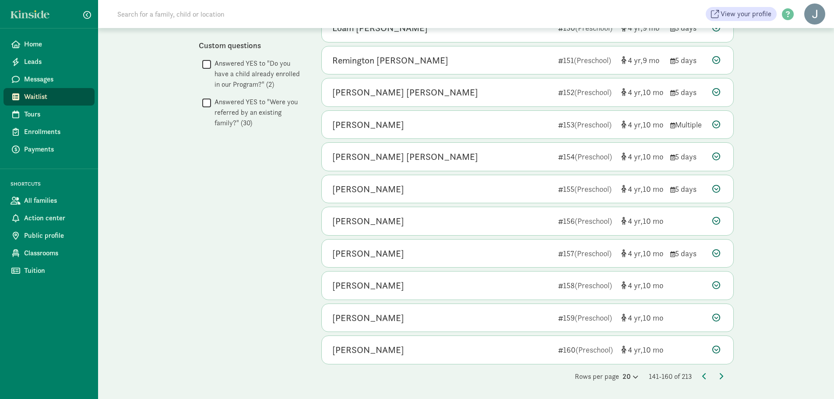
click at [721, 376] on icon at bounding box center [720, 375] width 4 height 7
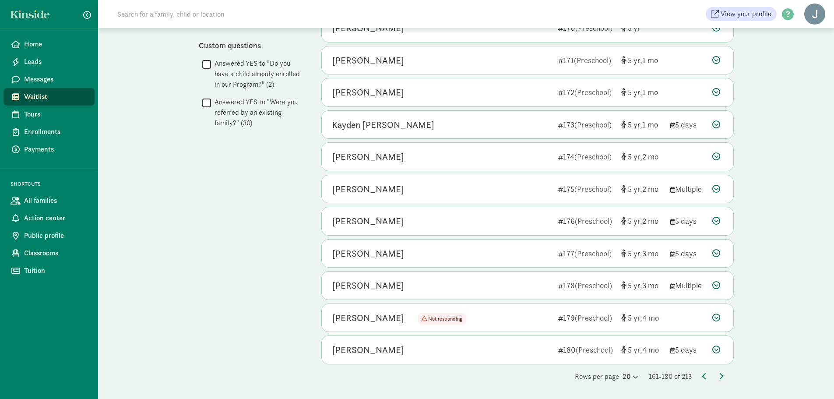
click at [718, 375] on icon at bounding box center [720, 375] width 4 height 7
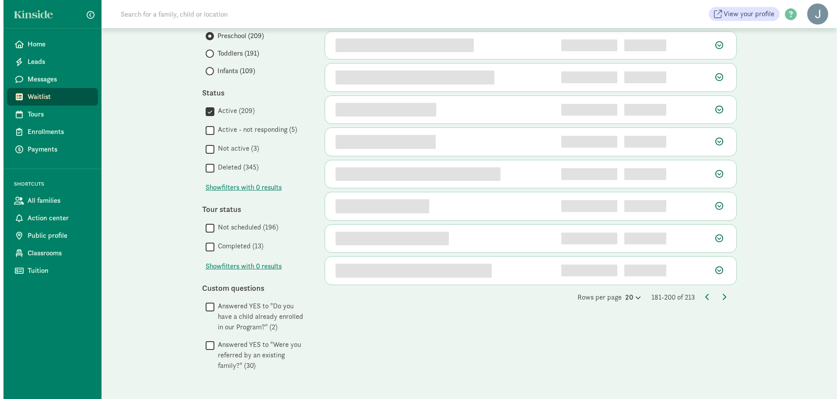
scroll to position [0, 0]
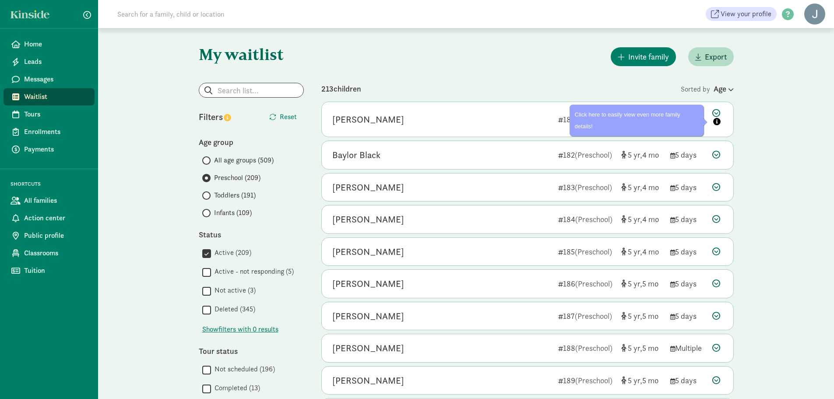
click at [716, 112] on icon at bounding box center [717, 118] width 11 height 18
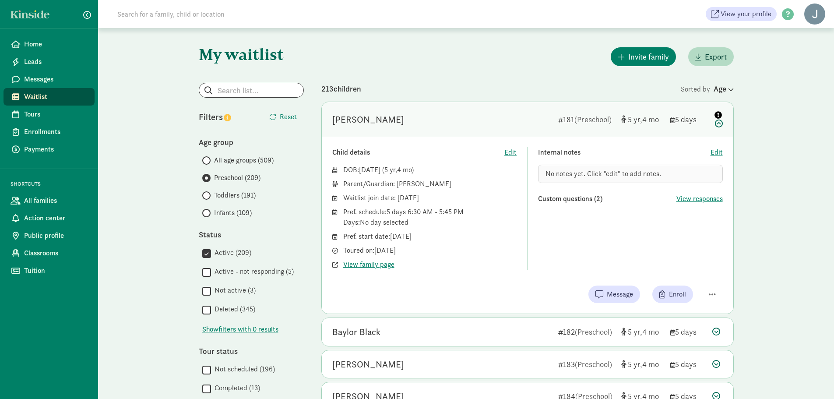
click at [706, 278] on div "Child details Edit DOB: [DATE] ( 5 4 ) Parent/Guardian: [PERSON_NAME] Waitlist …" at bounding box center [527, 225] width 411 height 177
click at [715, 292] on span "button" at bounding box center [711, 294] width 7 height 8
click at [698, 271] on div "Remove from list" at bounding box center [681, 271] width 68 height 11
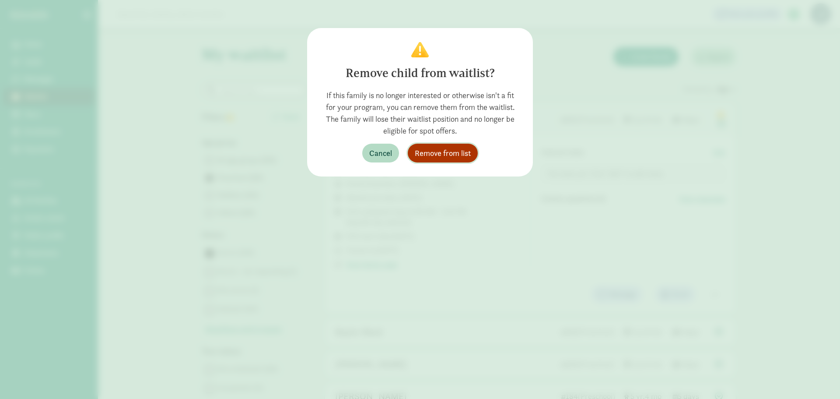
click at [461, 147] on span "Remove from list" at bounding box center [443, 153] width 56 height 12
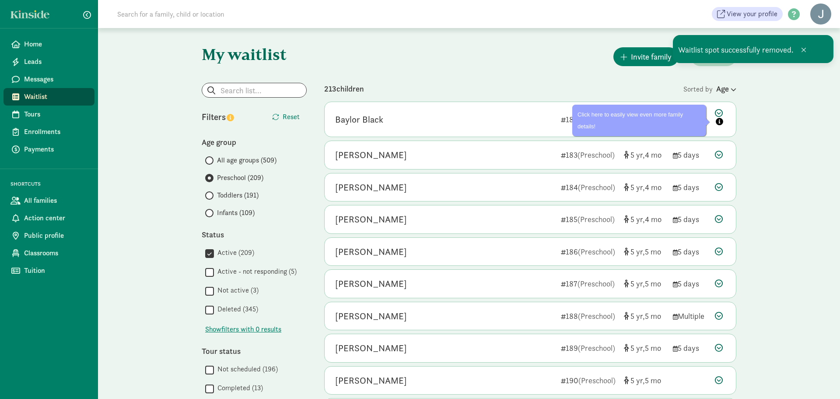
click at [719, 111] on icon at bounding box center [720, 118] width 11 height 18
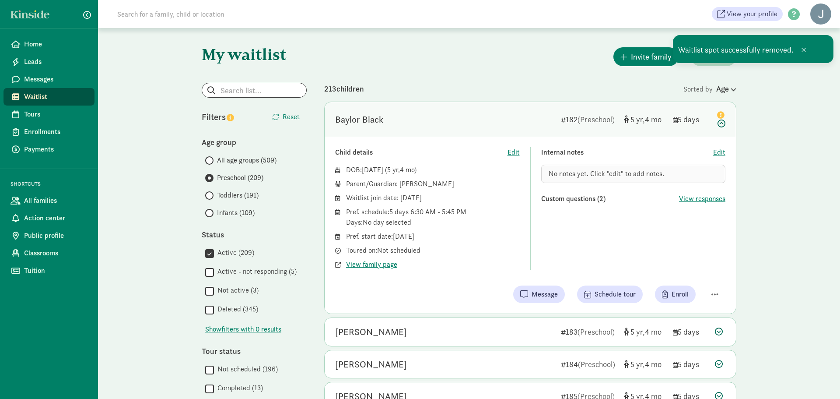
click at [715, 282] on div "Child details Edit DOB: [DATE] ( 5 4 ) Parent/Guardian: [PERSON_NAME] Waitlist …" at bounding box center [530, 225] width 411 height 177
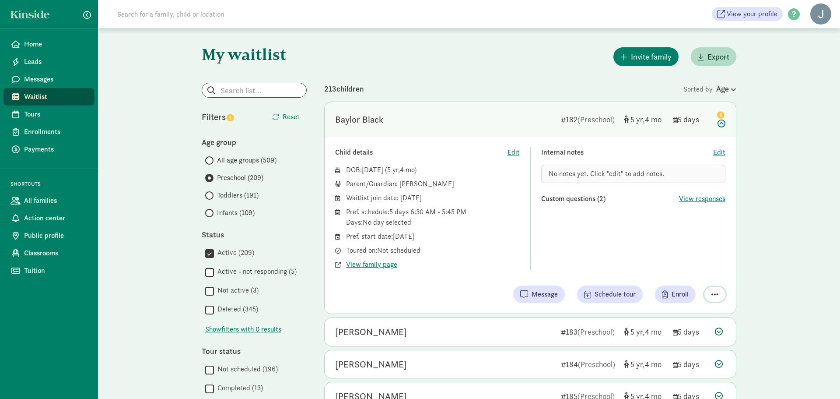
click at [718, 290] on button "button" at bounding box center [714, 294] width 21 height 15
click at [701, 277] on div "Mark as unresponsive Remove from list" at bounding box center [683, 265] width 86 height 37
click at [697, 273] on div "Remove from list" at bounding box center [684, 271] width 68 height 11
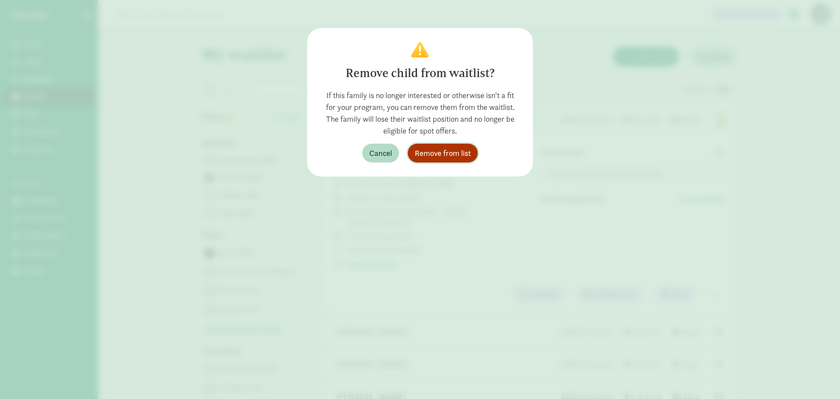
click at [458, 157] on span "Remove from list" at bounding box center [443, 153] width 56 height 12
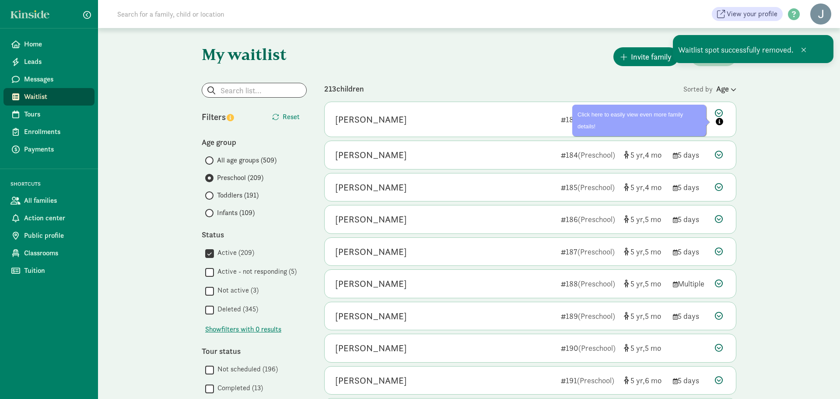
click at [718, 112] on icon at bounding box center [720, 118] width 11 height 18
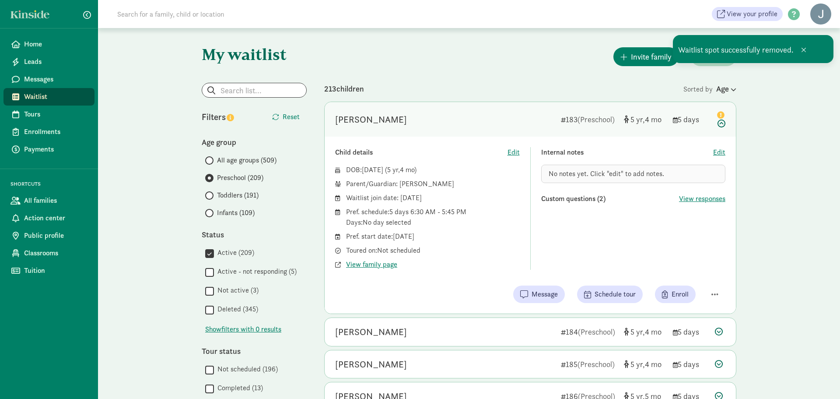
click at [715, 279] on div "Child details Edit DOB: [DATE] ( 5 4 ) Parent/Guardian: [PERSON_NAME] Waitlist …" at bounding box center [530, 225] width 411 height 177
click at [710, 294] on button "button" at bounding box center [714, 294] width 21 height 15
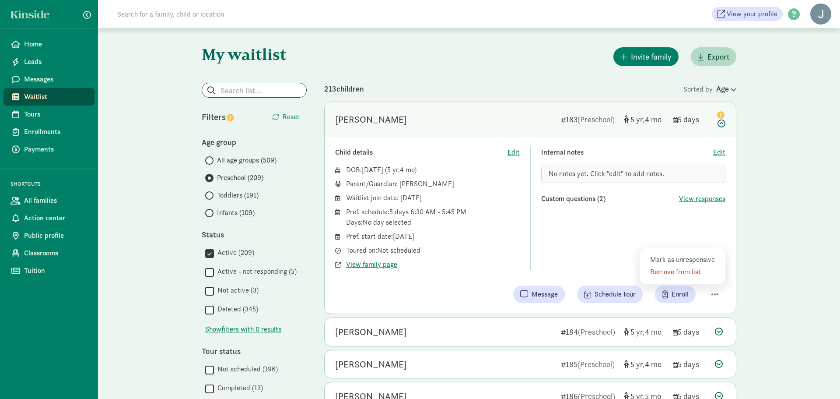
click at [689, 274] on div "Remove from list" at bounding box center [684, 271] width 68 height 11
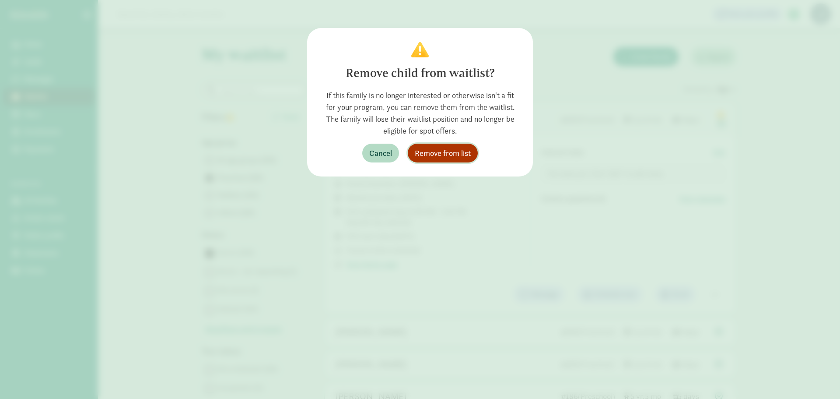
click at [452, 156] on span "Remove from list" at bounding box center [443, 153] width 56 height 12
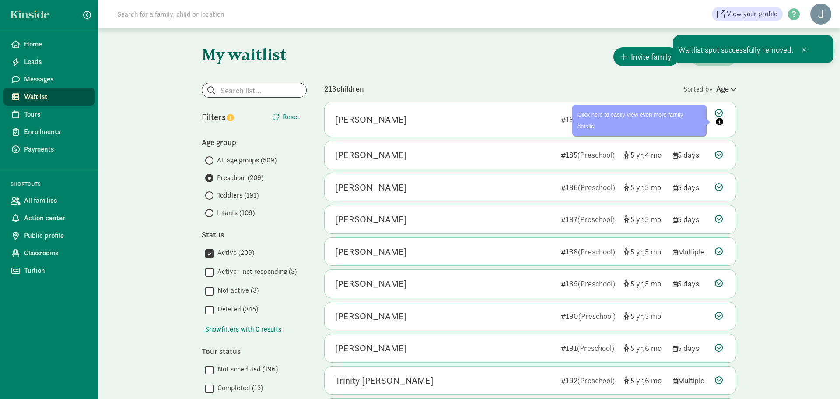
click at [718, 111] on icon at bounding box center [720, 118] width 11 height 18
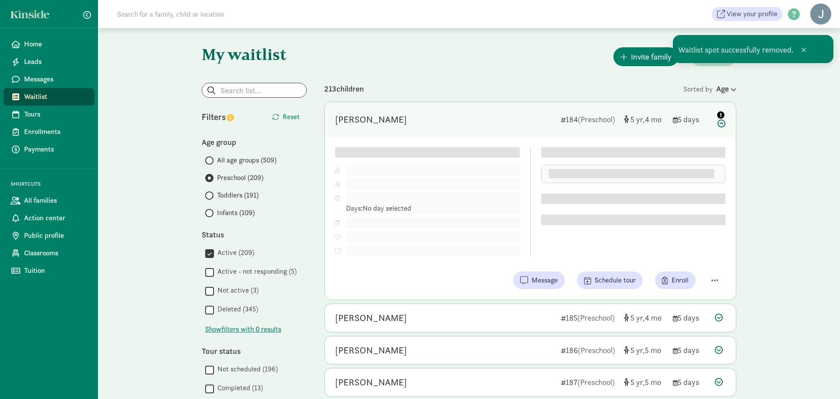
click at [717, 276] on div "Child details Edit DOB: [DATE] ( 5 4 ) Parent/Guardian: Pref. schedule: Days: N…" at bounding box center [530, 218] width 411 height 163
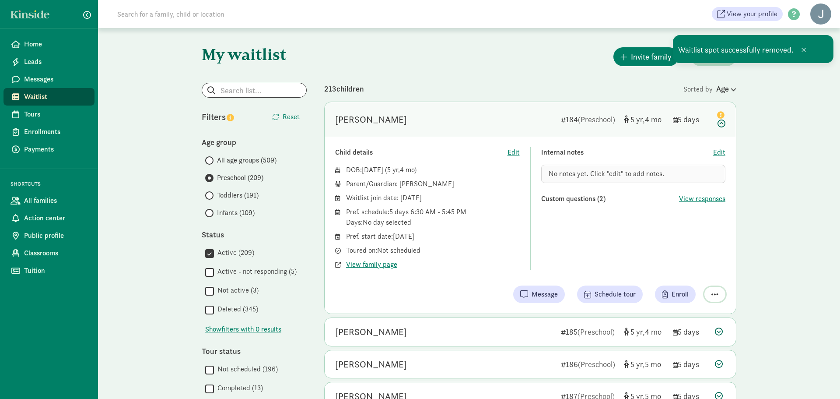
click at [712, 298] on button "button" at bounding box center [714, 294] width 21 height 15
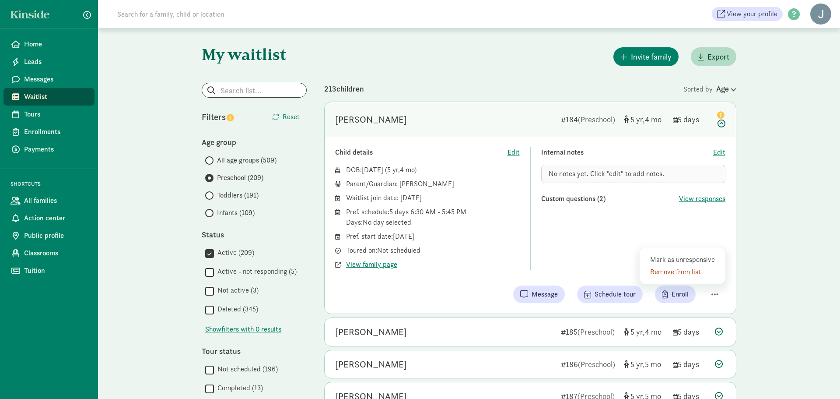
click at [673, 273] on div "Remove from list" at bounding box center [684, 271] width 68 height 11
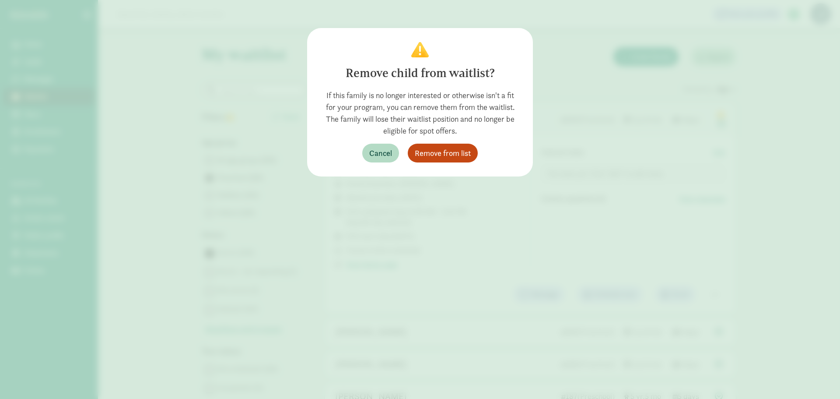
click at [445, 141] on div "Remove child from waitlist? If this family is no longer interested or otherwise…" at bounding box center [420, 102] width 198 height 120
click at [445, 151] on span "Remove from list" at bounding box center [443, 153] width 56 height 12
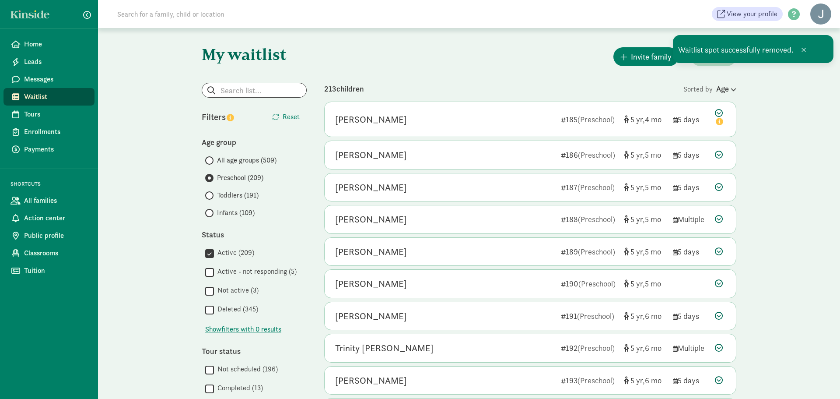
click at [718, 112] on icon at bounding box center [720, 118] width 11 height 18
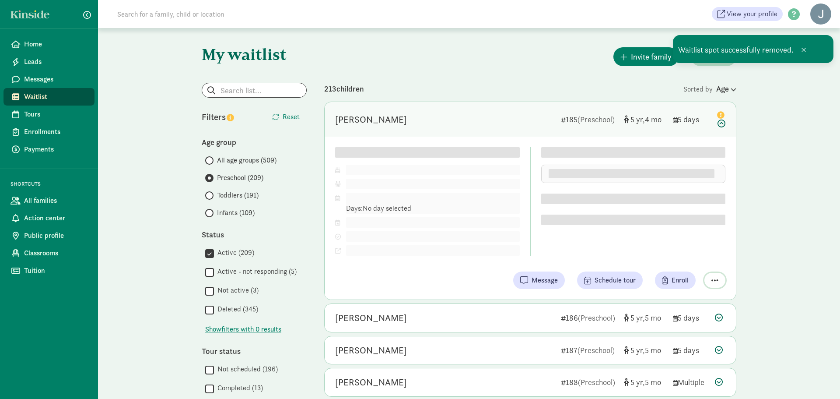
click at [716, 277] on div "Child details Edit DOB: [DATE] ( 5 4 ) Parent/Guardian: Pref. schedule: Days: N…" at bounding box center [530, 218] width 411 height 163
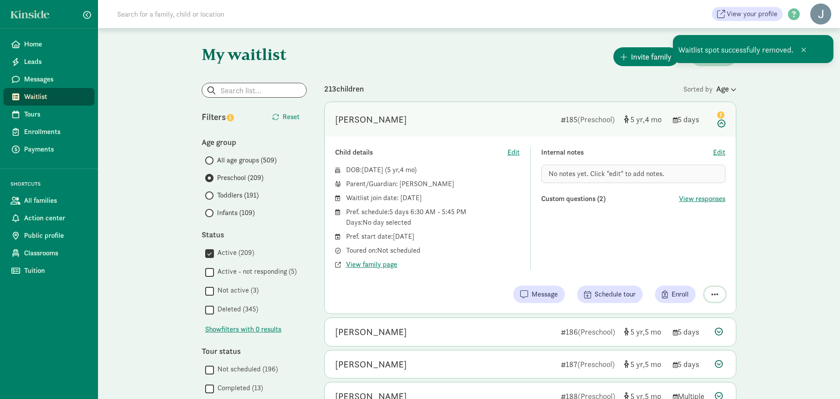
click at [717, 296] on span "button" at bounding box center [714, 294] width 7 height 8
click at [694, 273] on div "Remove from list" at bounding box center [684, 271] width 68 height 11
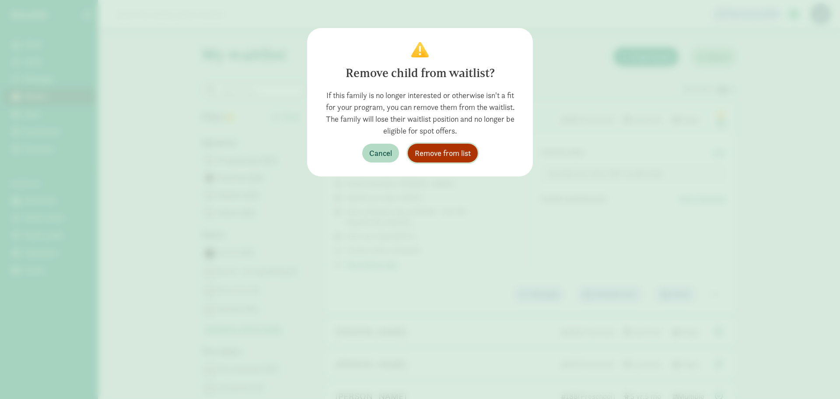
click at [451, 155] on span "Remove from list" at bounding box center [443, 153] width 56 height 12
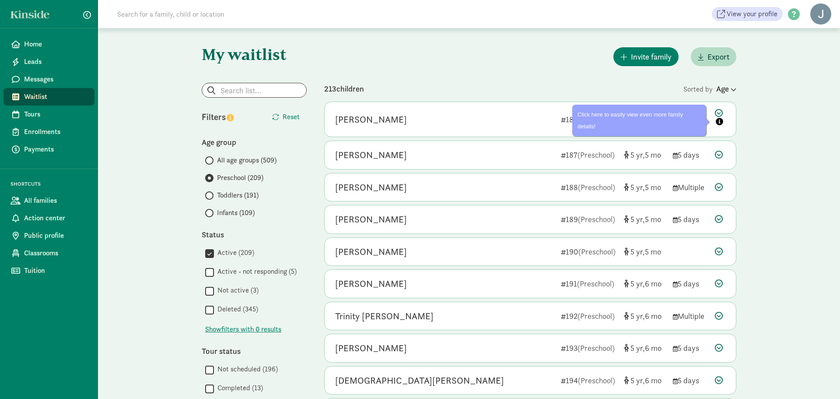
click at [720, 108] on div "[PERSON_NAME] 186 (Preschool) 5 5 5 days" at bounding box center [530, 119] width 411 height 35
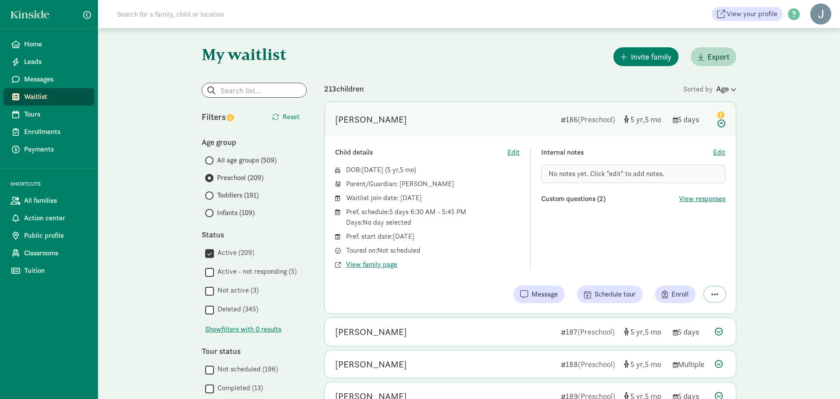
click at [718, 294] on span "button" at bounding box center [714, 294] width 7 height 8
click at [692, 275] on div "Remove from list" at bounding box center [684, 271] width 68 height 11
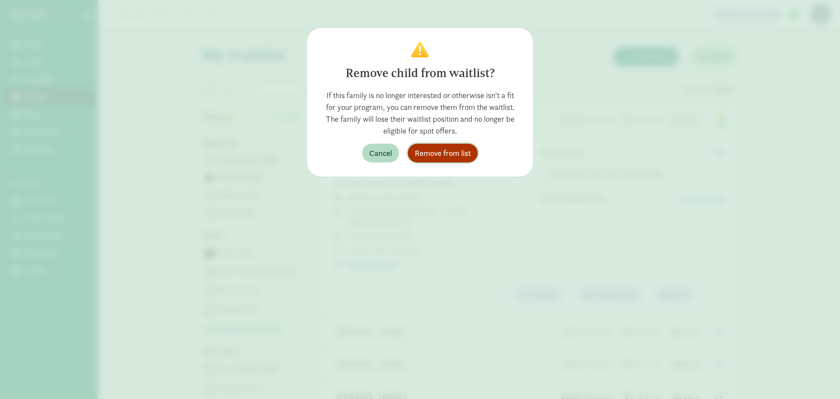
click at [457, 154] on span "Remove from list" at bounding box center [443, 153] width 56 height 12
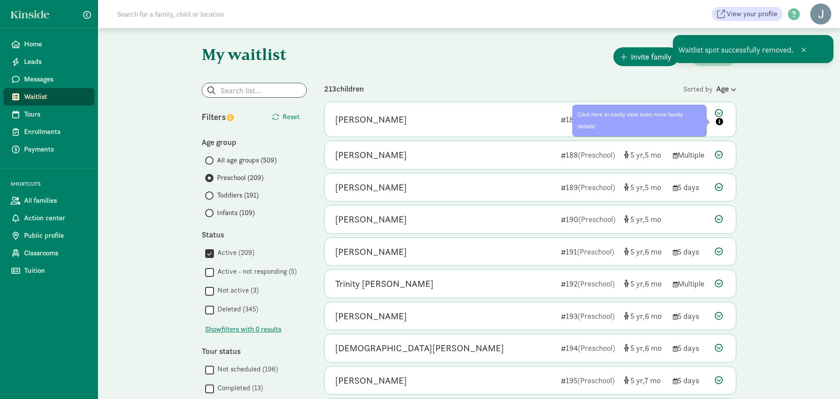
click at [720, 111] on icon at bounding box center [720, 118] width 11 height 18
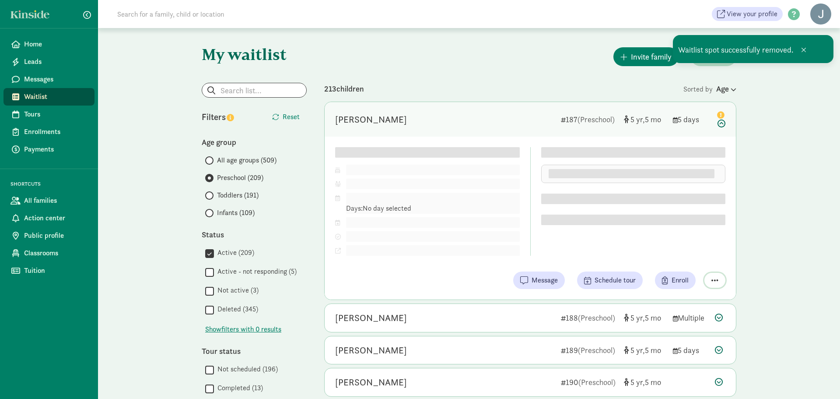
click at [715, 279] on span "button" at bounding box center [714, 280] width 7 height 8
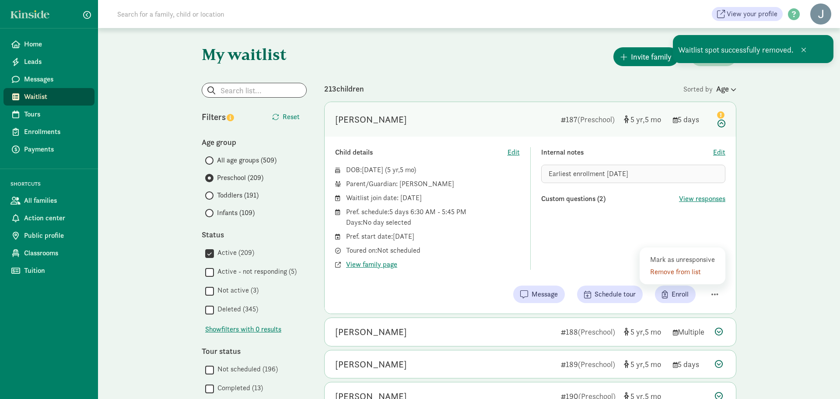
click at [688, 272] on div "Remove from list" at bounding box center [684, 271] width 68 height 11
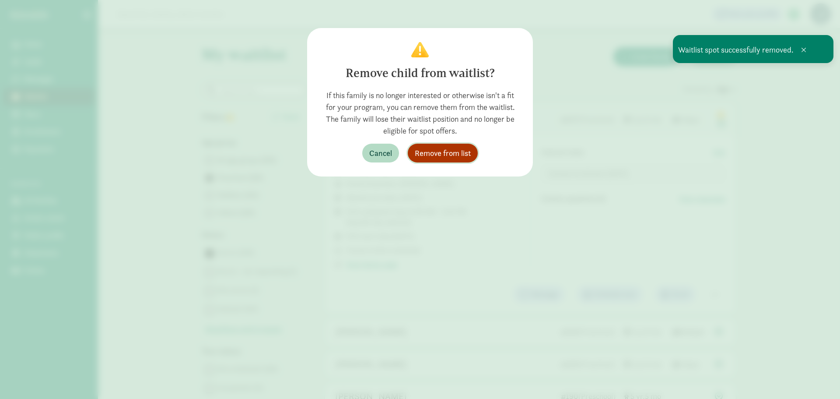
click at [452, 156] on span "Remove from list" at bounding box center [443, 153] width 56 height 12
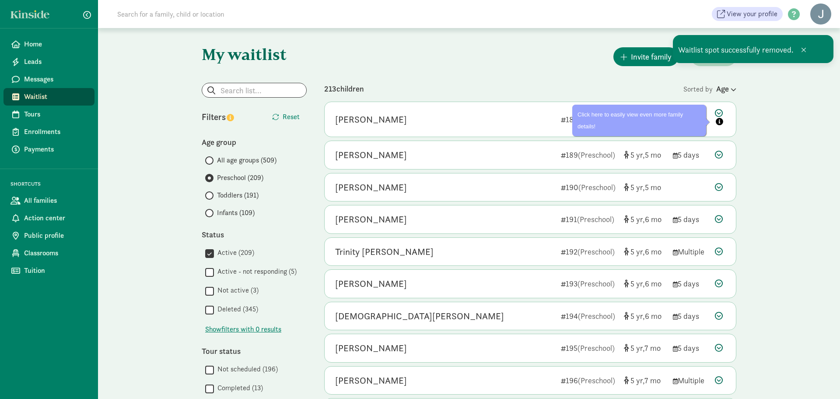
click at [718, 110] on icon at bounding box center [720, 118] width 11 height 18
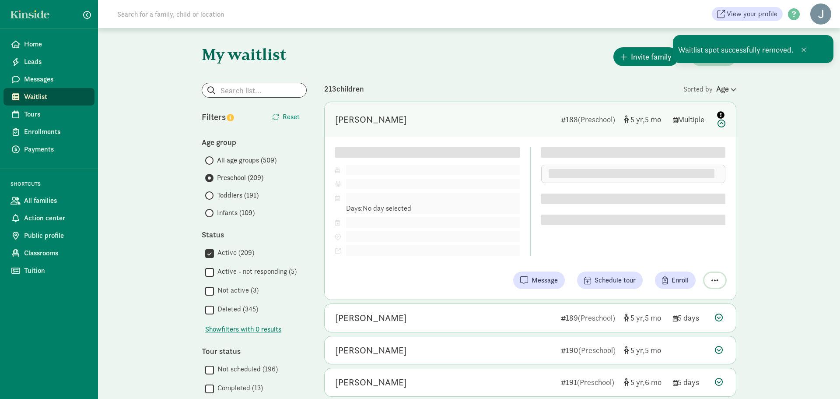
click at [712, 282] on span "button" at bounding box center [714, 280] width 7 height 8
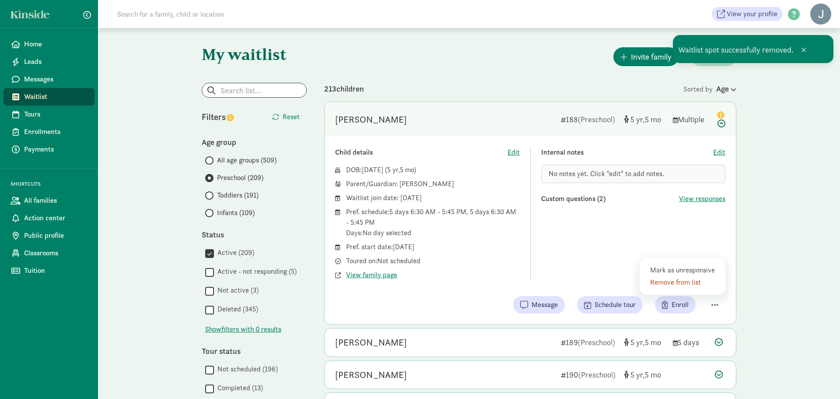
click at [679, 283] on div "Remove from list" at bounding box center [684, 282] width 68 height 11
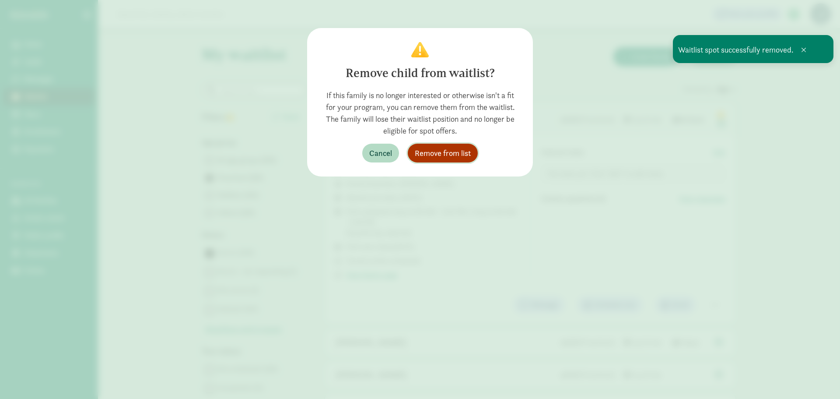
click at [445, 152] on span "Remove from list" at bounding box center [443, 153] width 56 height 12
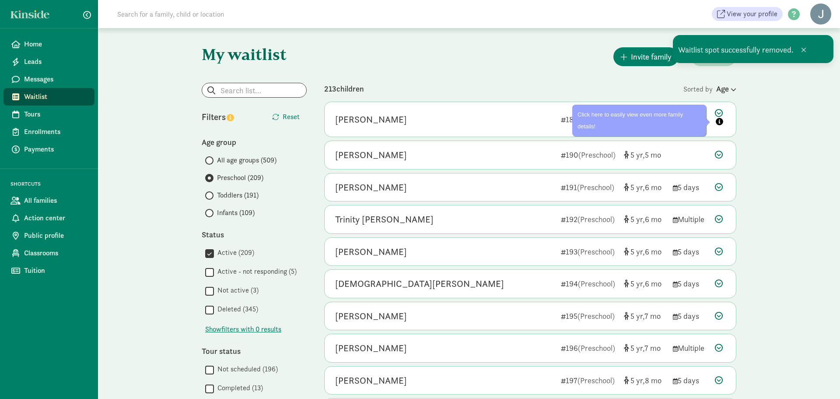
click at [717, 111] on icon at bounding box center [720, 118] width 11 height 18
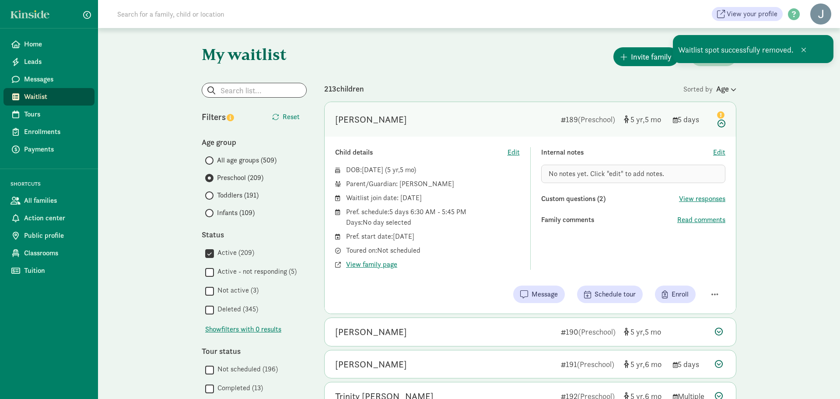
click at [715, 277] on div "Child details Edit DOB: [DATE] ( 5 5 ) Parent/Guardian: [PERSON_NAME] Waitlist …" at bounding box center [530, 225] width 411 height 177
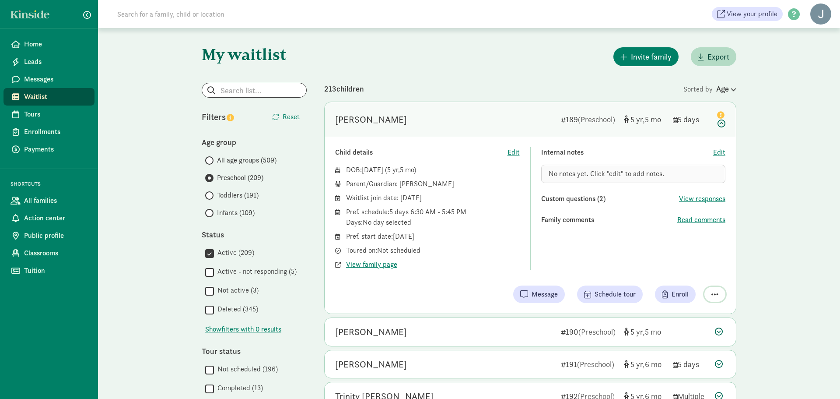
click at [713, 294] on span "button" at bounding box center [714, 294] width 7 height 8
click at [714, 293] on span "button" at bounding box center [714, 294] width 7 height 8
click at [694, 272] on div "Remove from list" at bounding box center [684, 271] width 68 height 11
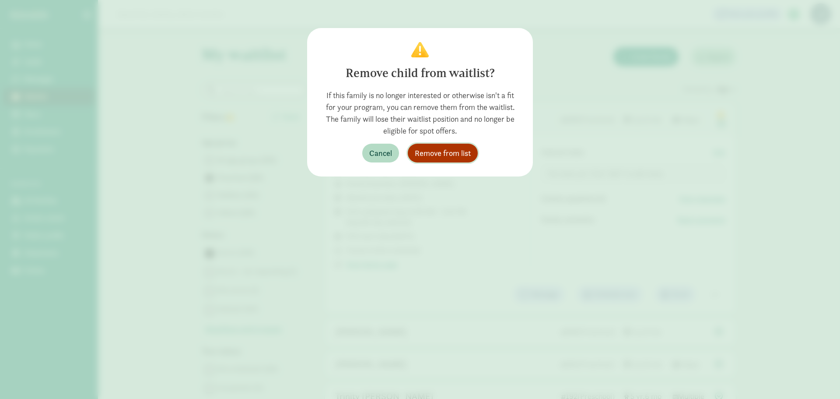
click at [463, 158] on span "Remove from list" at bounding box center [443, 153] width 56 height 12
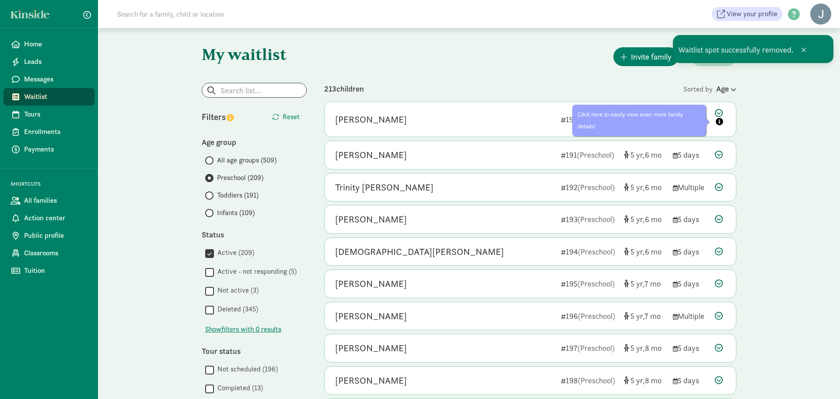
click at [719, 111] on icon at bounding box center [720, 118] width 11 height 18
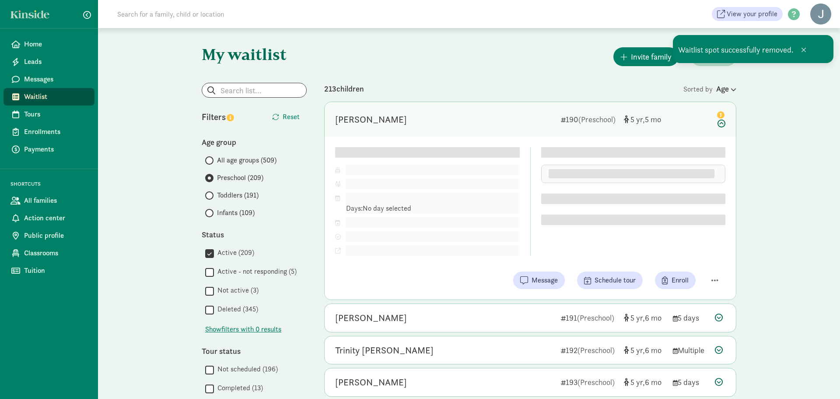
click at [715, 277] on div "Child details Edit DOB: [DATE] ( 5 5 ) Parent/Guardian: Pref. schedule: Days: N…" at bounding box center [530, 218] width 411 height 163
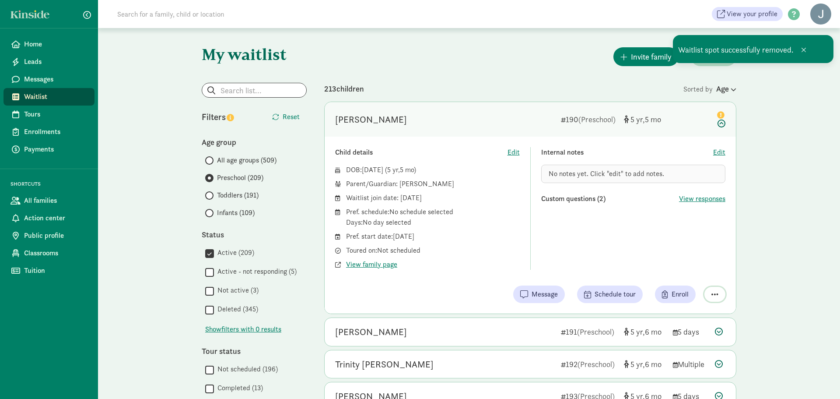
click at [709, 291] on button "button" at bounding box center [714, 294] width 21 height 15
click at [697, 273] on div "Remove from list" at bounding box center [684, 271] width 68 height 11
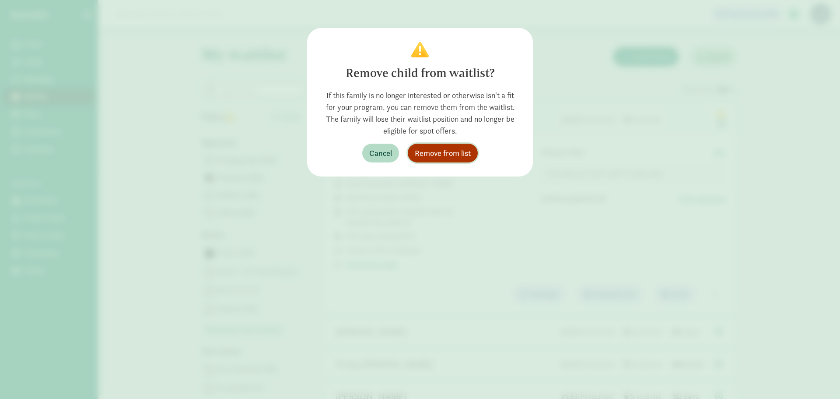
click at [467, 157] on span "Remove from list" at bounding box center [443, 153] width 56 height 12
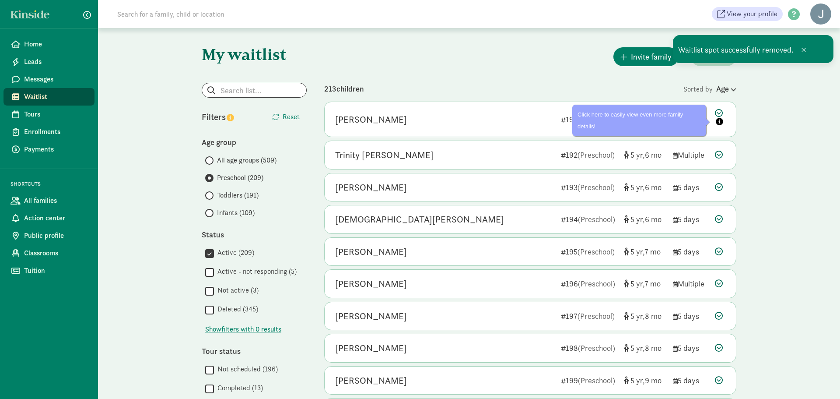
click at [718, 114] on icon at bounding box center [720, 118] width 11 height 18
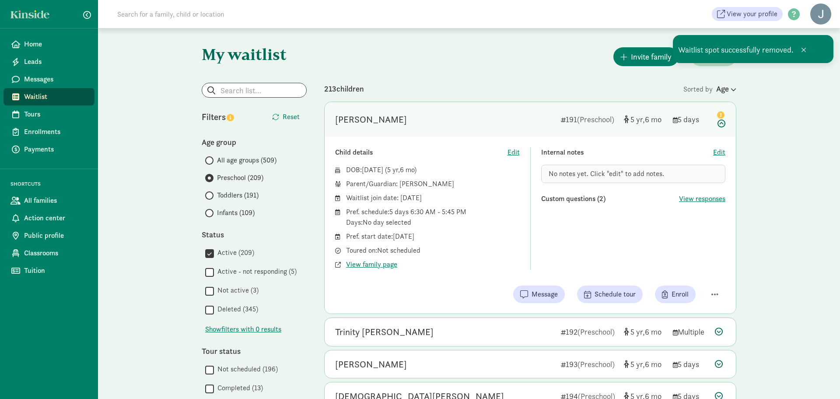
click at [711, 277] on div "Child details Edit DOB: [DATE] ( 5 6 ) Parent/Guardian: [PERSON_NAME] Waitlist …" at bounding box center [530, 225] width 411 height 177
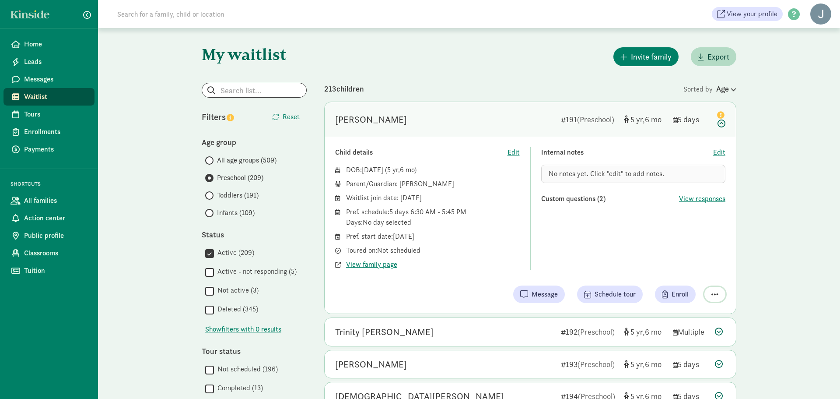
click at [716, 297] on span "button" at bounding box center [714, 294] width 7 height 8
click at [699, 279] on div "Mark as unresponsive Remove from list" at bounding box center [683, 265] width 86 height 37
click at [699, 274] on div "Remove from list" at bounding box center [684, 271] width 68 height 11
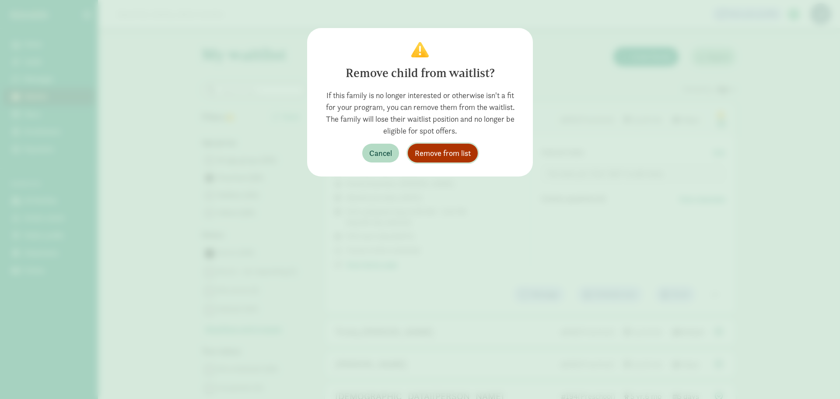
click at [464, 150] on span "Remove from list" at bounding box center [443, 153] width 56 height 12
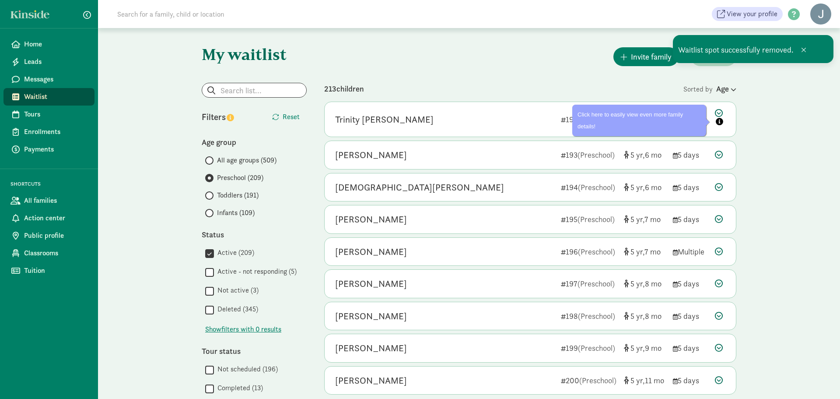
click at [719, 110] on icon at bounding box center [720, 118] width 11 height 18
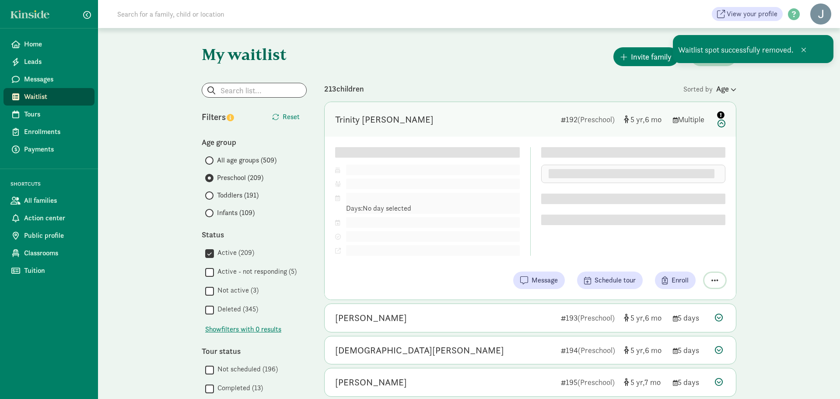
click at [714, 279] on span "button" at bounding box center [714, 280] width 7 height 8
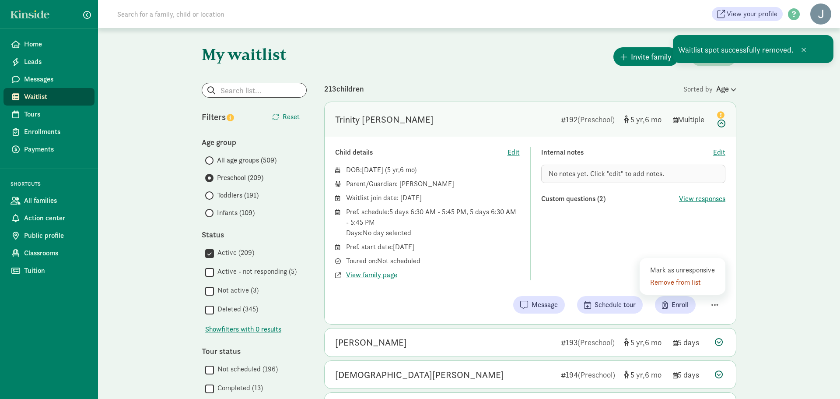
click at [682, 282] on div "Remove from list" at bounding box center [684, 282] width 68 height 11
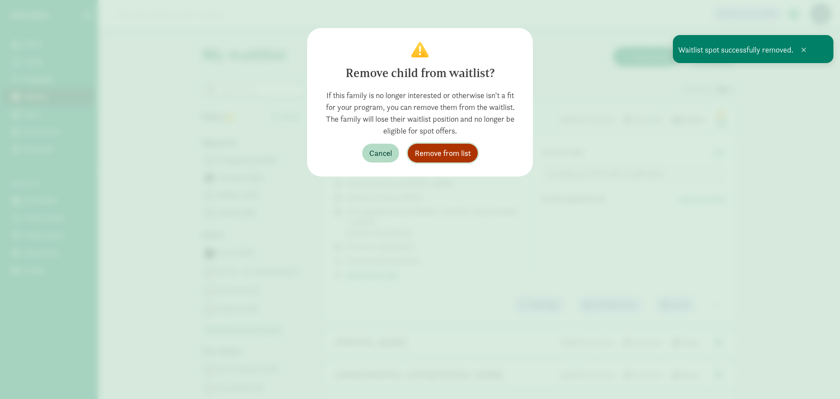
click at [417, 155] on span "Remove from list" at bounding box center [443, 153] width 56 height 12
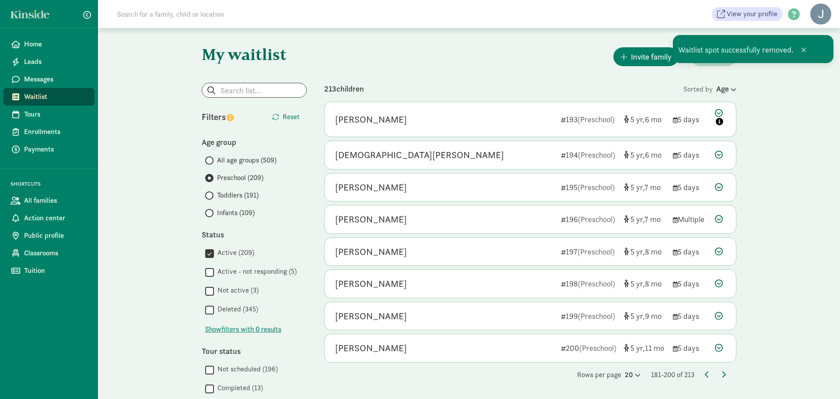
click at [719, 113] on icon at bounding box center [720, 118] width 11 height 18
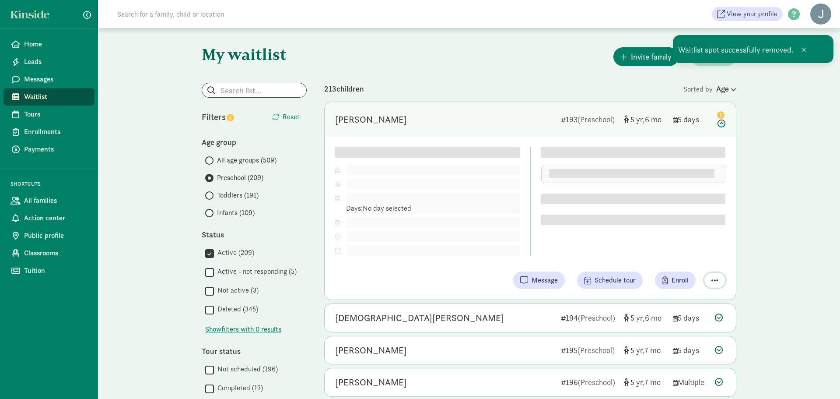
click at [712, 279] on div "Child details Edit DOB: [DATE] ( 5 6 ) Parent/Guardian: Pref. schedule: Days: N…" at bounding box center [530, 218] width 411 height 163
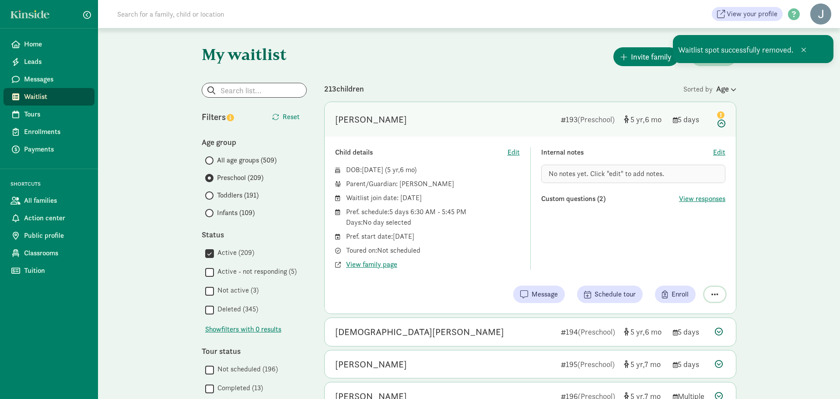
click at [709, 288] on button "button" at bounding box center [714, 294] width 21 height 15
click at [687, 270] on div "Remove from list" at bounding box center [684, 271] width 68 height 11
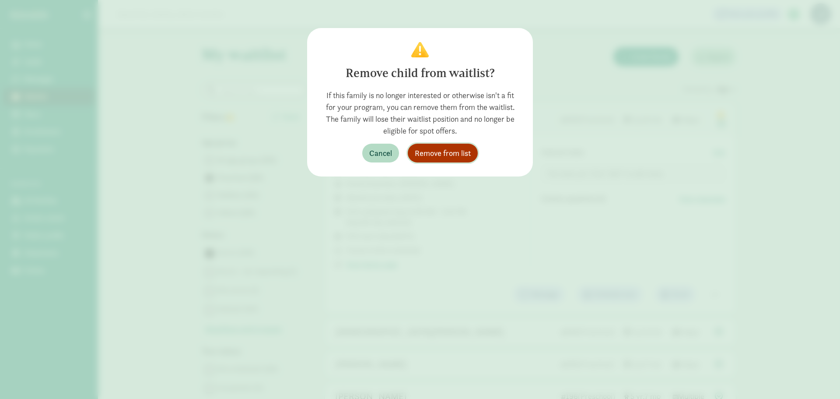
click at [441, 157] on span "Remove from list" at bounding box center [443, 153] width 56 height 12
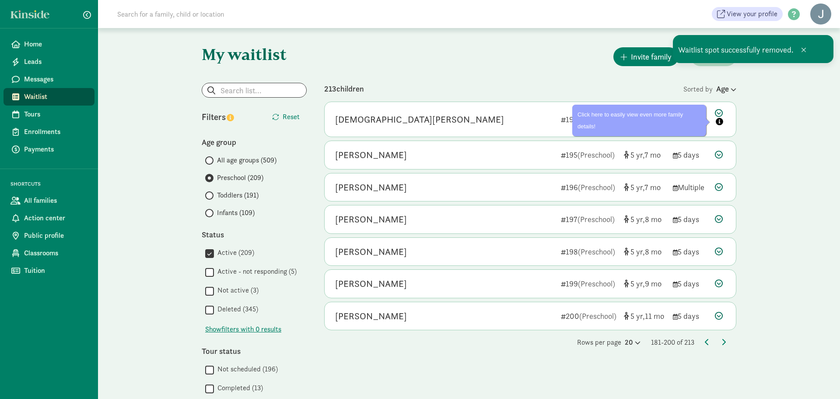
click at [715, 113] on icon at bounding box center [720, 118] width 11 height 18
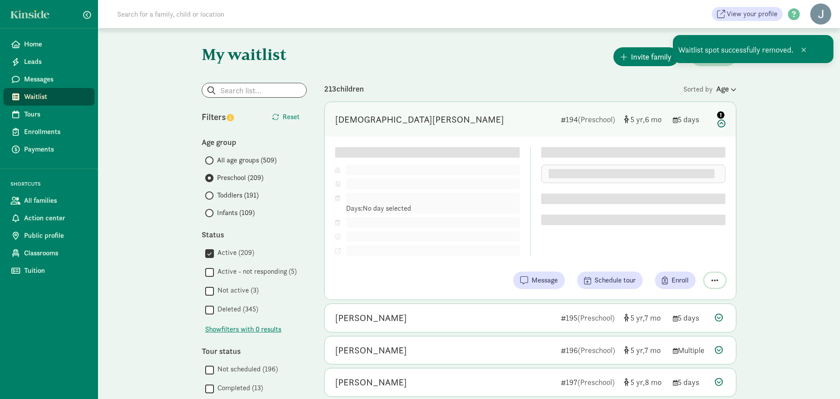
click at [713, 278] on div "Child details Edit DOB: [DATE] ( 5 6 ) Parent/Guardian: Pref. schedule: Days: N…" at bounding box center [530, 218] width 411 height 163
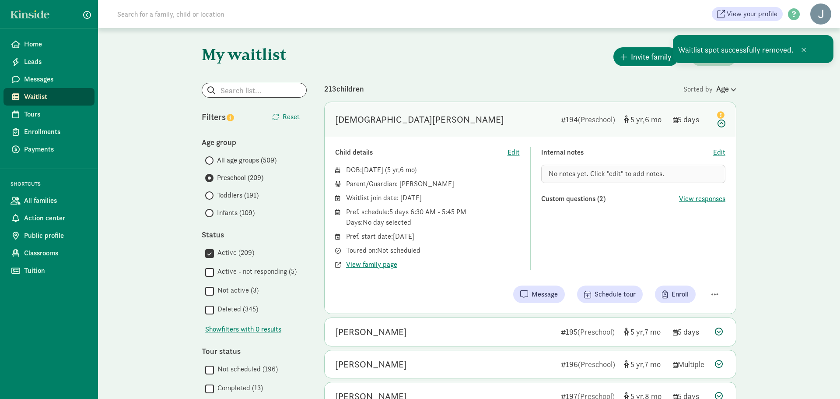
click at [703, 291] on div at bounding box center [713, 294] width 25 height 15
click at [690, 273] on div "Remove from list" at bounding box center [684, 271] width 68 height 11
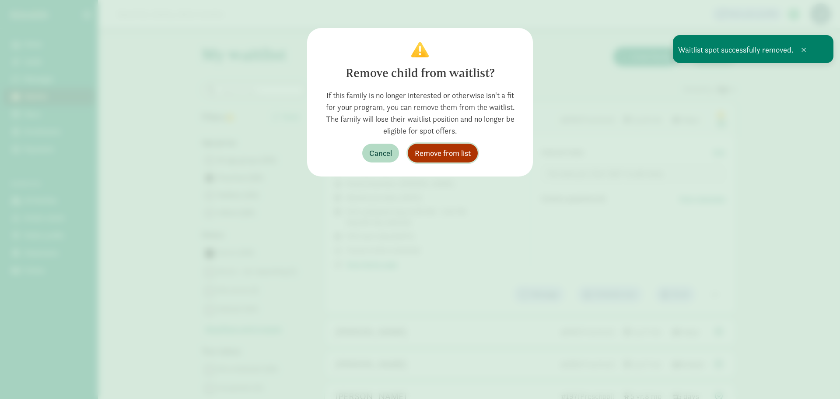
click at [434, 152] on span "Remove from list" at bounding box center [443, 153] width 56 height 12
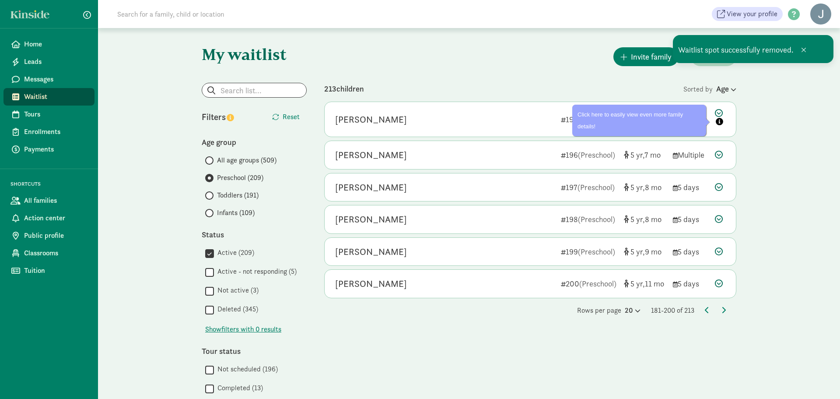
click at [722, 111] on icon at bounding box center [720, 118] width 11 height 18
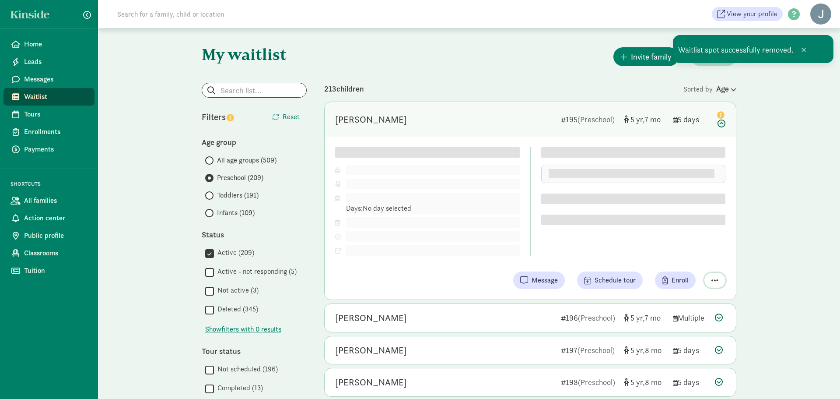
click at [713, 282] on span "button" at bounding box center [714, 280] width 7 height 8
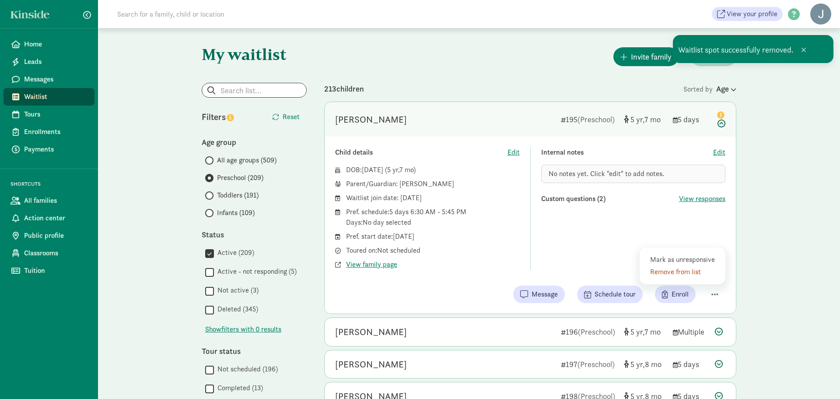
click at [695, 270] on div "Remove from list" at bounding box center [684, 271] width 68 height 11
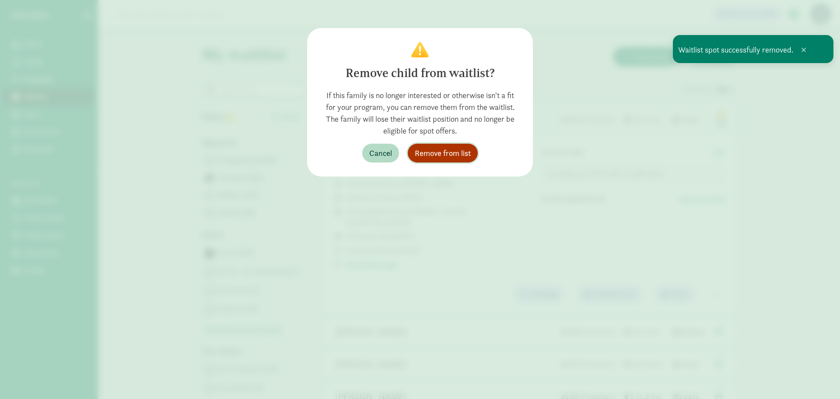
click at [437, 155] on span "Remove from list" at bounding box center [443, 153] width 56 height 12
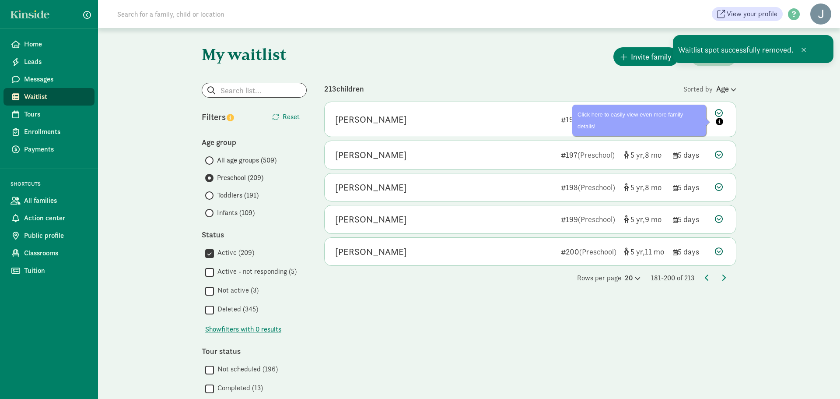
click at [716, 112] on icon at bounding box center [720, 118] width 11 height 18
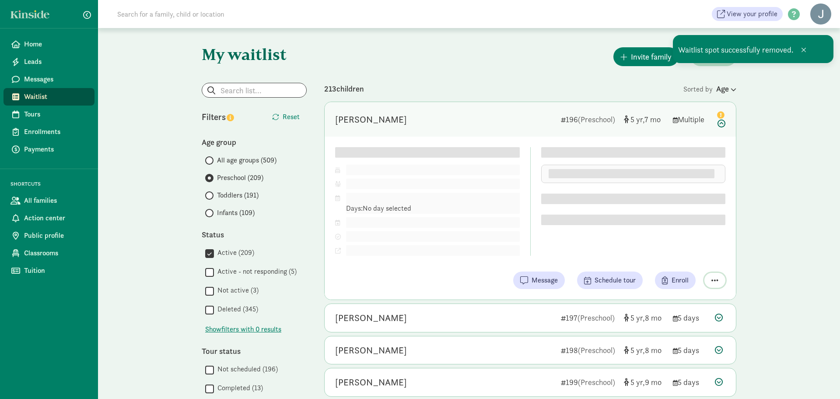
click at [711, 277] on div "Child details Edit DOB: [DATE] ( 5 7 ) Parent/Guardian: Pref. schedule: Days: N…" at bounding box center [530, 218] width 411 height 163
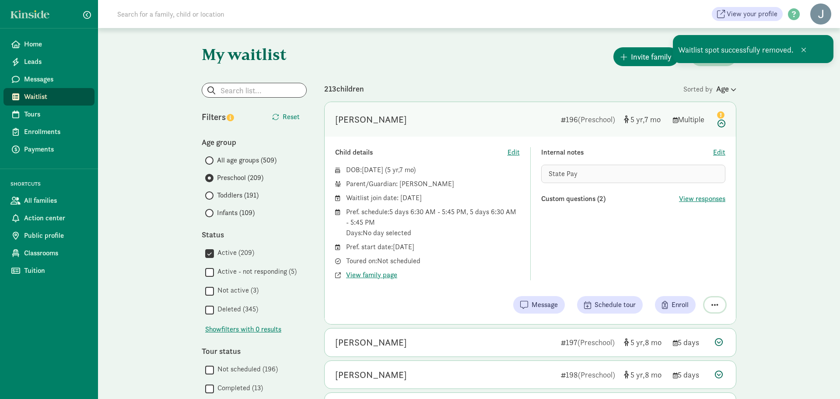
click at [707, 304] on button "button" at bounding box center [714, 304] width 21 height 15
click at [688, 283] on div "Remove from list" at bounding box center [684, 282] width 68 height 11
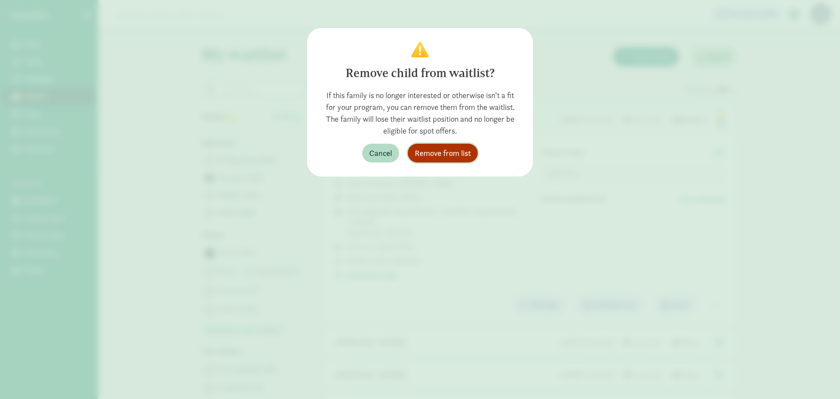
click at [448, 151] on span "Remove from list" at bounding box center [443, 153] width 56 height 12
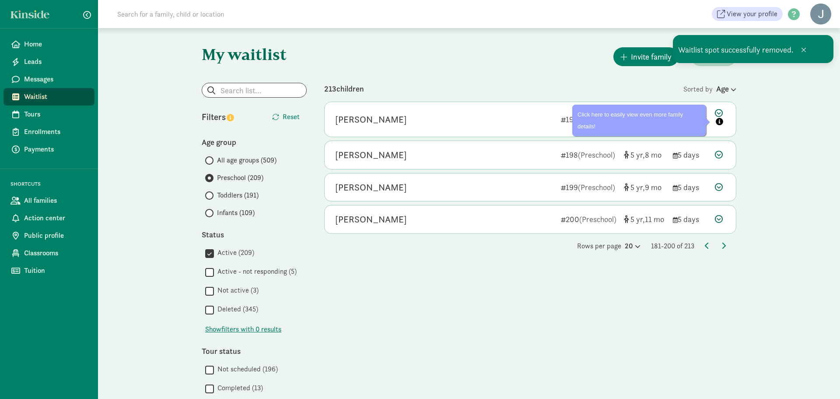
click at [719, 109] on icon at bounding box center [720, 118] width 11 height 18
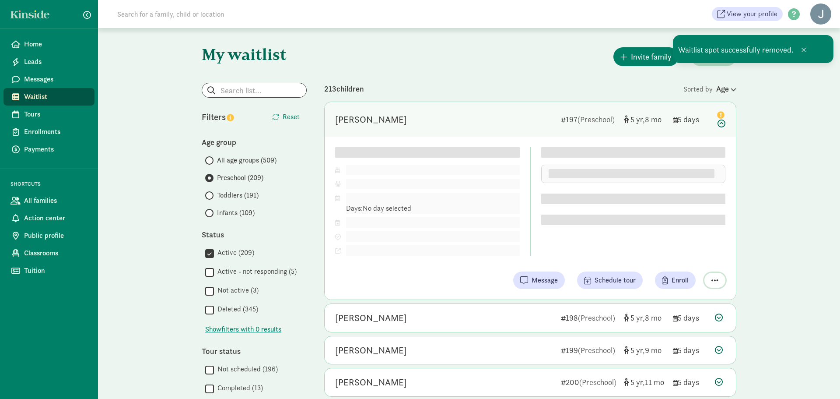
click at [718, 279] on div "Child details Edit DOB: [DATE] ( 5 8 ) Parent/Guardian: Pref. schedule: Days: N…" at bounding box center [530, 218] width 411 height 163
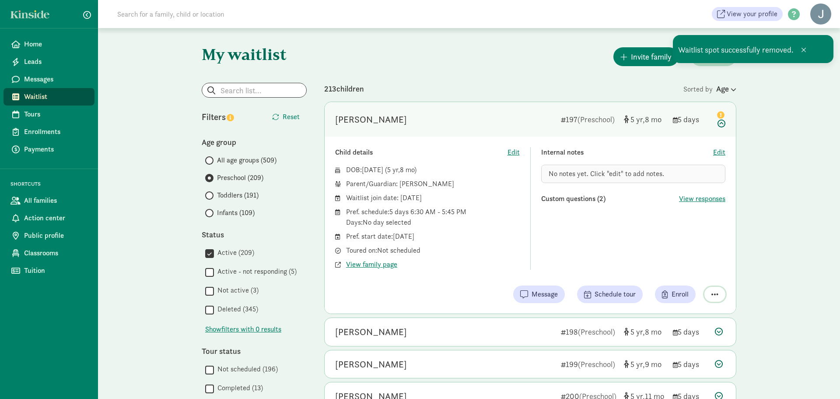
click at [708, 296] on button "button" at bounding box center [714, 294] width 21 height 15
click at [692, 272] on div "Remove from list" at bounding box center [684, 271] width 68 height 11
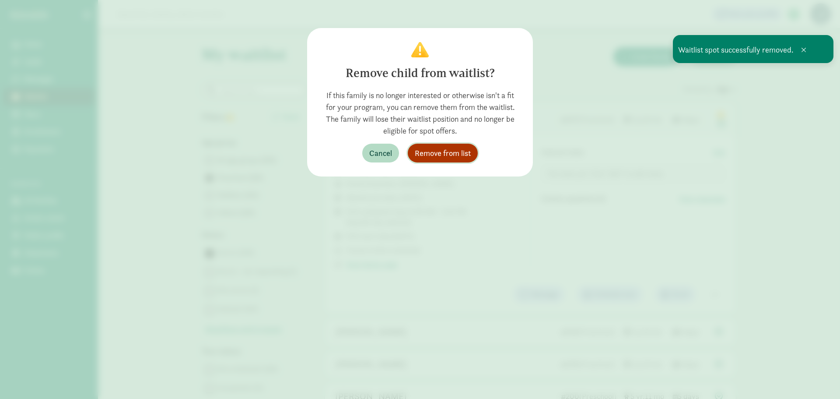
click at [452, 151] on span "Remove from list" at bounding box center [443, 153] width 56 height 12
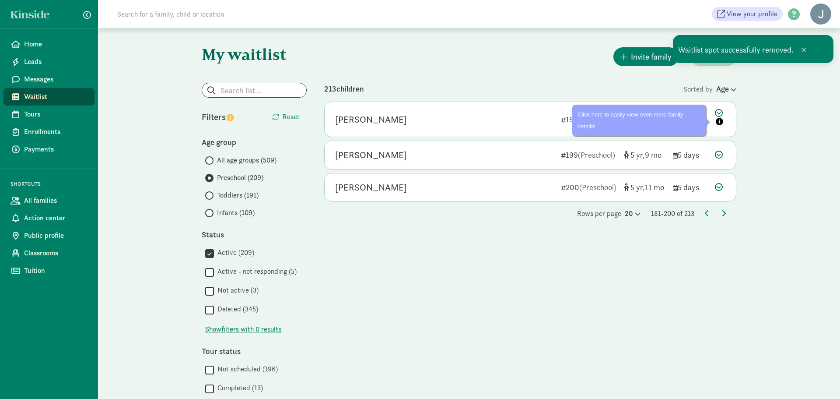
click at [718, 112] on icon at bounding box center [720, 118] width 11 height 18
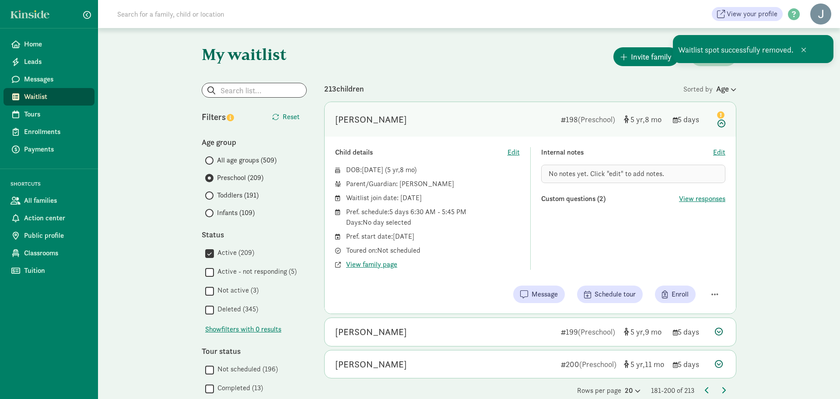
click at [715, 277] on div "Child details Edit DOB: [DATE] ( 5 8 ) Parent/Guardian: [PERSON_NAME] Waitlist …" at bounding box center [530, 225] width 411 height 177
click at [714, 293] on span "button" at bounding box center [714, 294] width 7 height 8
click at [687, 270] on div "Remove from list" at bounding box center [684, 271] width 68 height 11
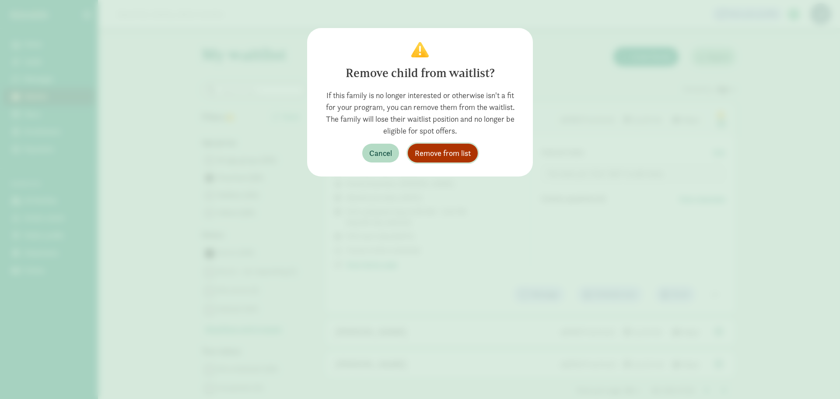
click at [456, 155] on span "Remove from list" at bounding box center [443, 153] width 56 height 12
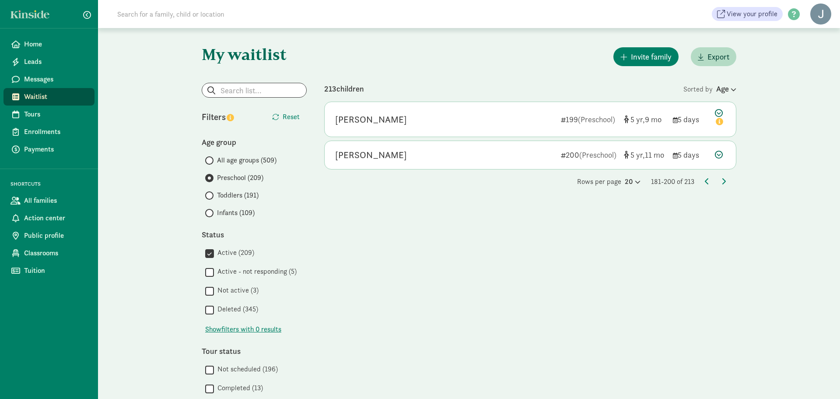
click at [716, 110] on icon at bounding box center [720, 118] width 11 height 18
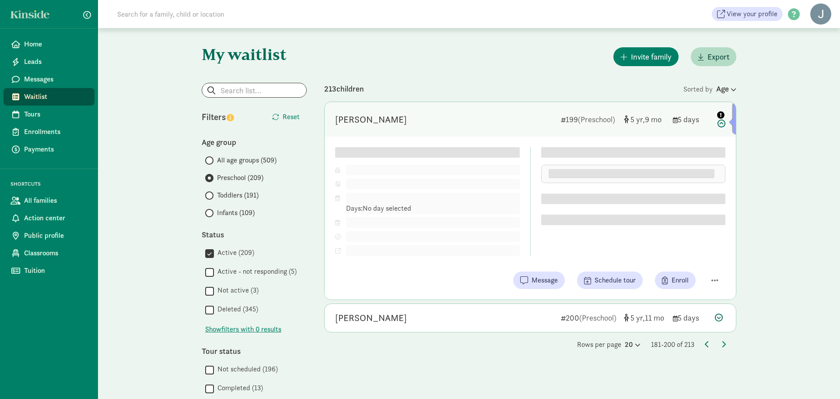
click at [714, 282] on div "Child details Edit DOB: [DATE] ( 5 9 ) Parent/Guardian: Pref. schedule: Days: N…" at bounding box center [530, 218] width 411 height 163
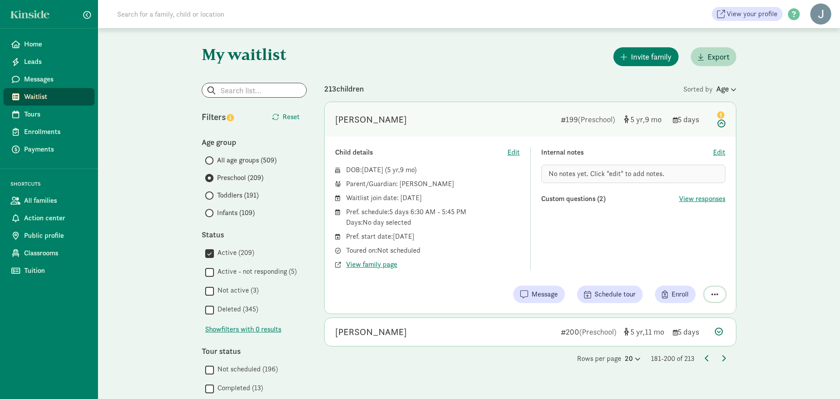
click at [714, 292] on span "button" at bounding box center [714, 294] width 7 height 8
click at [696, 274] on div "Remove from list" at bounding box center [684, 271] width 68 height 11
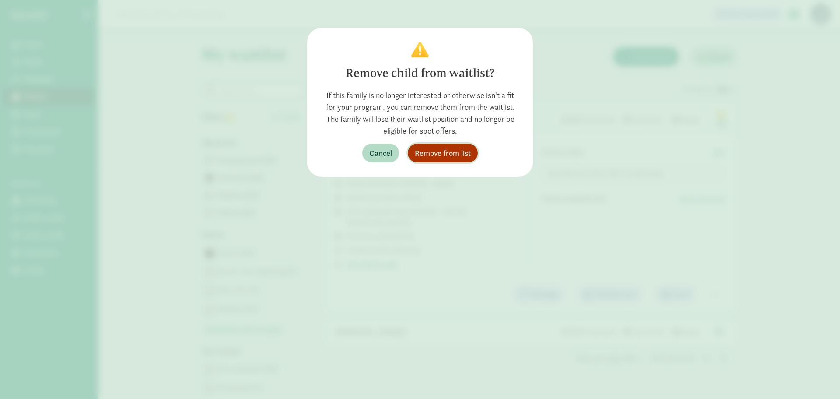
click at [444, 153] on span "Remove from list" at bounding box center [443, 153] width 56 height 12
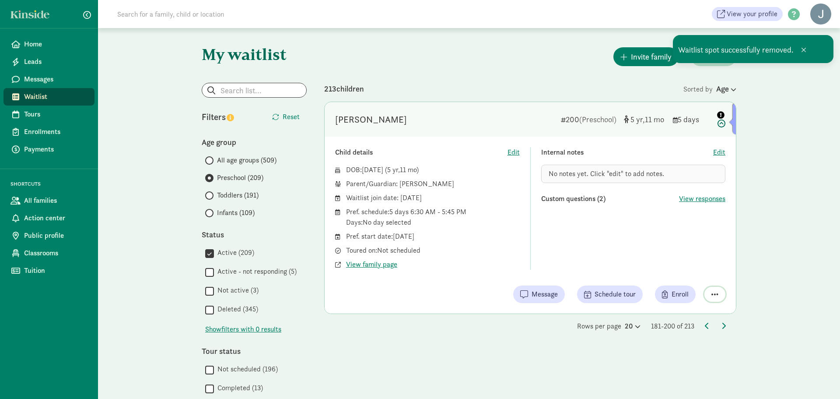
click at [716, 298] on button "button" at bounding box center [714, 294] width 21 height 15
click at [697, 274] on div "Remove from list" at bounding box center [684, 271] width 68 height 11
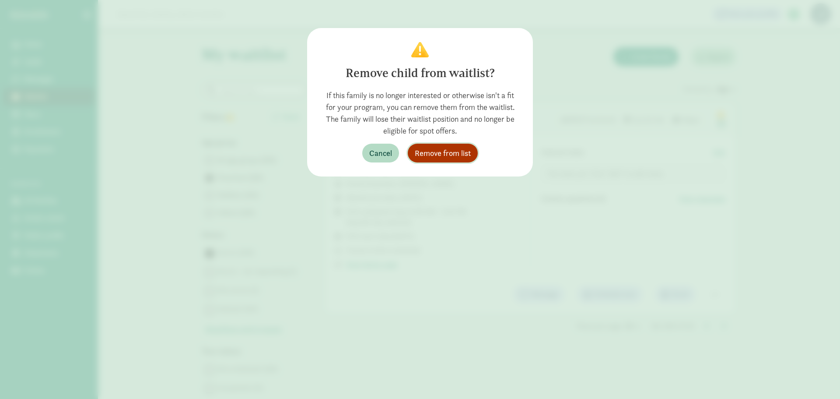
click at [457, 157] on span "Remove from list" at bounding box center [443, 153] width 56 height 12
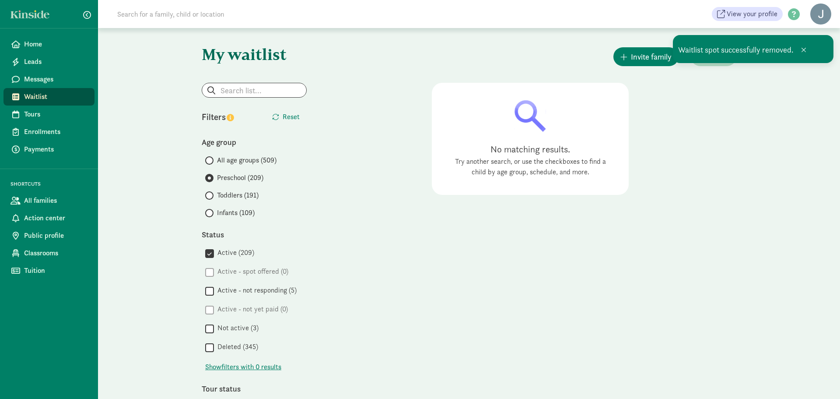
click at [32, 81] on span "Messages" at bounding box center [55, 79] width 63 height 11
